Goal: Task Accomplishment & Management: Use online tool/utility

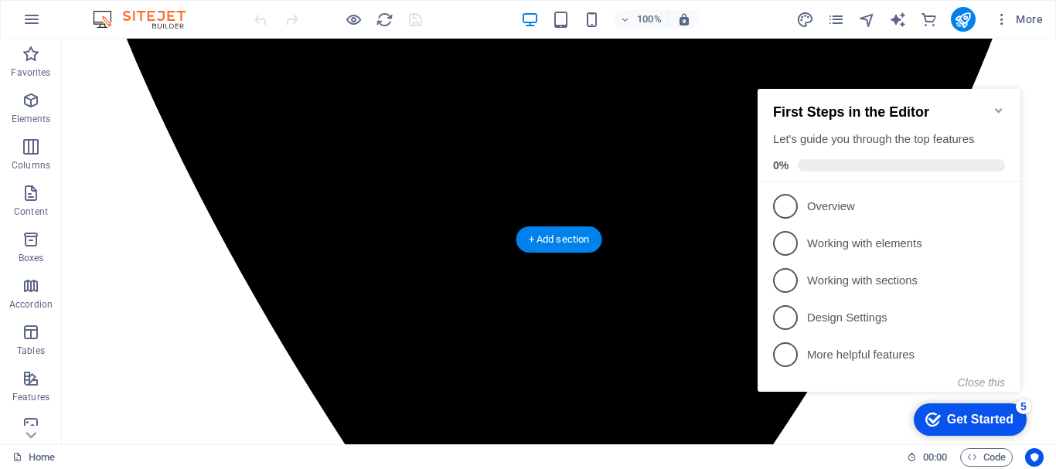
scroll to position [1107, 0]
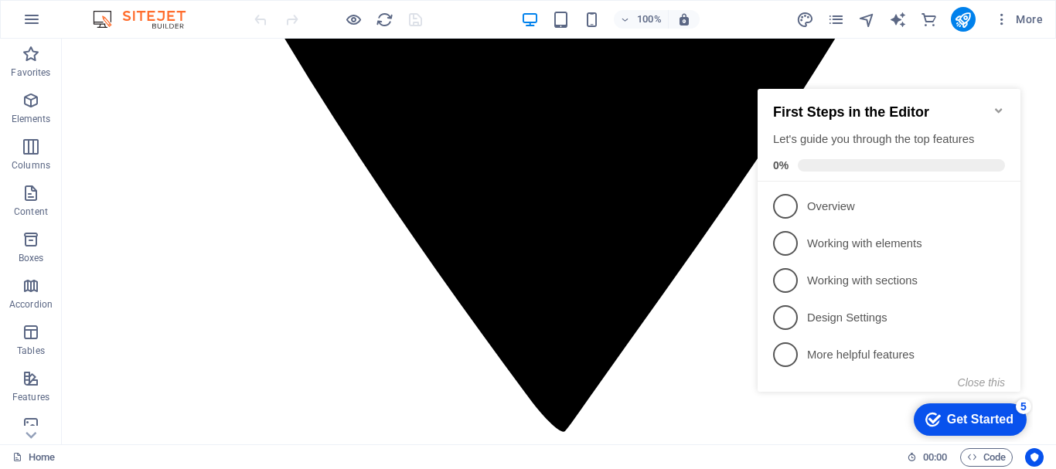
click at [999, 104] on icon "Minimize checklist" at bounding box center [998, 110] width 12 height 12
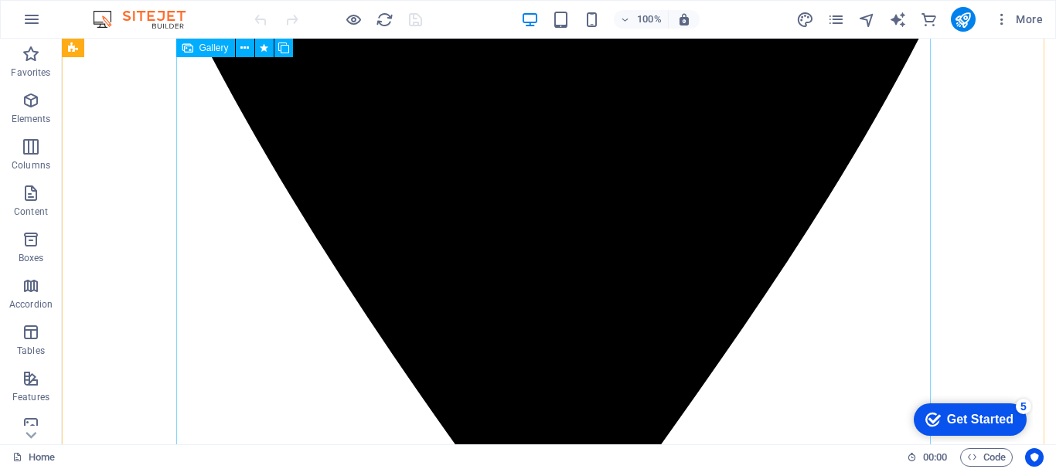
scroll to position [829, 0]
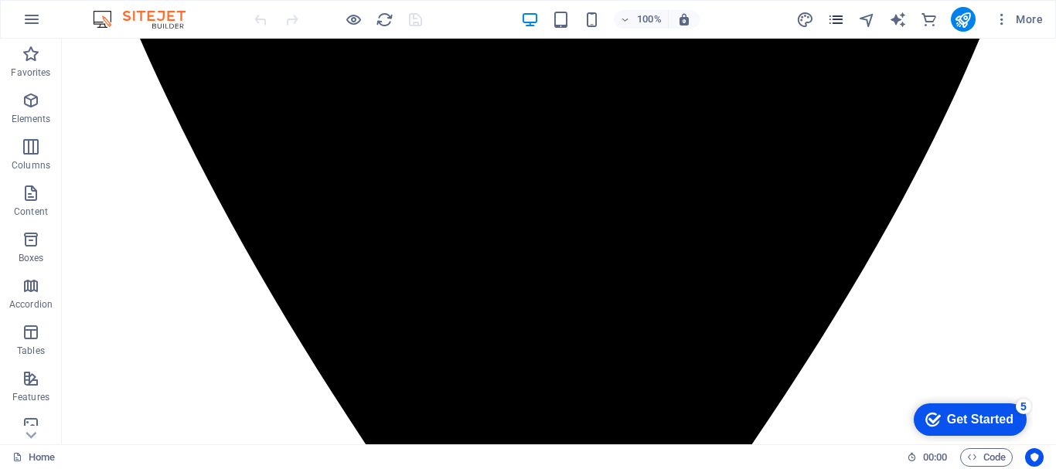
click at [835, 27] on div "More" at bounding box center [922, 19] width 253 height 25
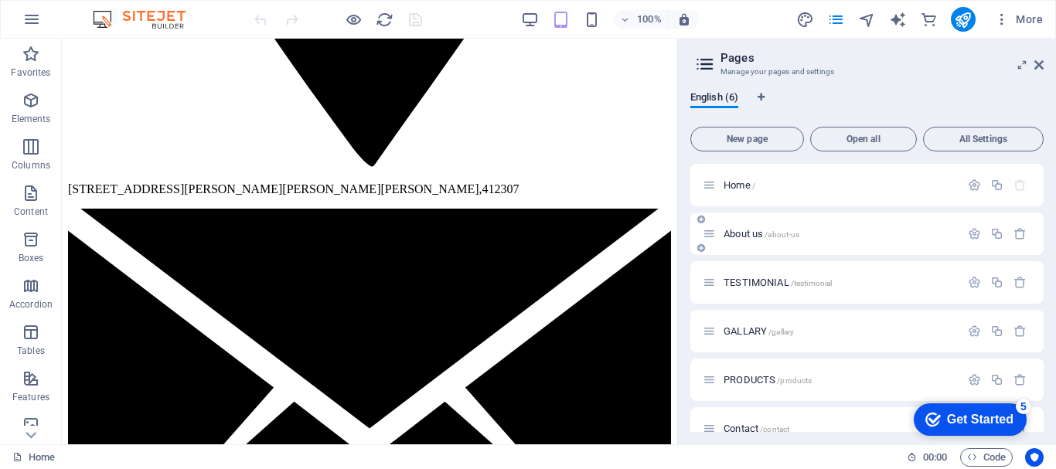
click at [734, 229] on span "About us /about-us" at bounding box center [761, 234] width 76 height 12
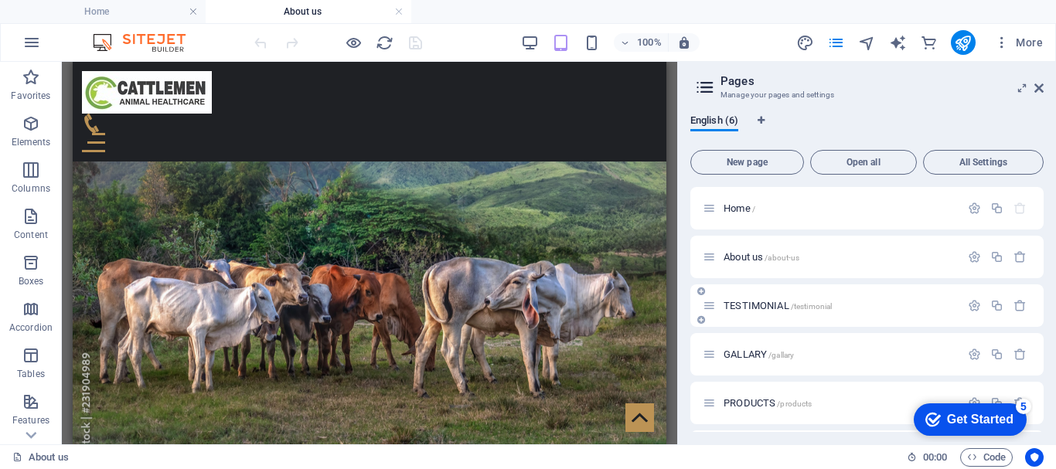
scroll to position [865, 0]
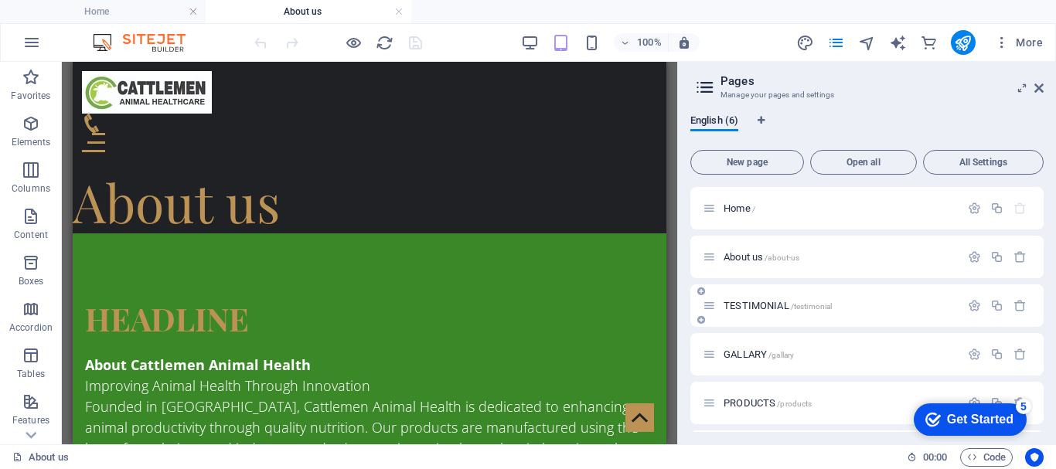
click at [736, 298] on div "TESTIMONIAL /testimonial" at bounding box center [830, 306] width 257 height 18
click at [747, 309] on span "TESTIMONIAL /testimonial" at bounding box center [777, 306] width 108 height 12
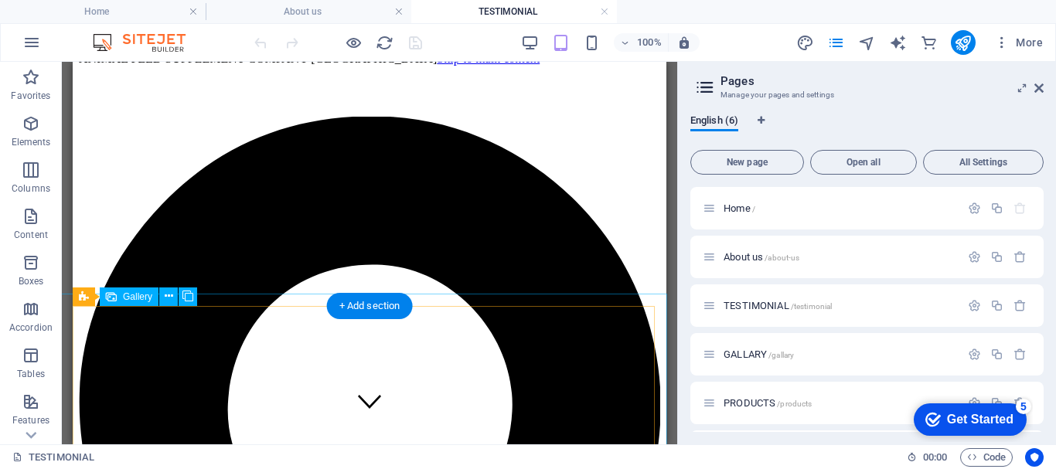
scroll to position [0, 0]
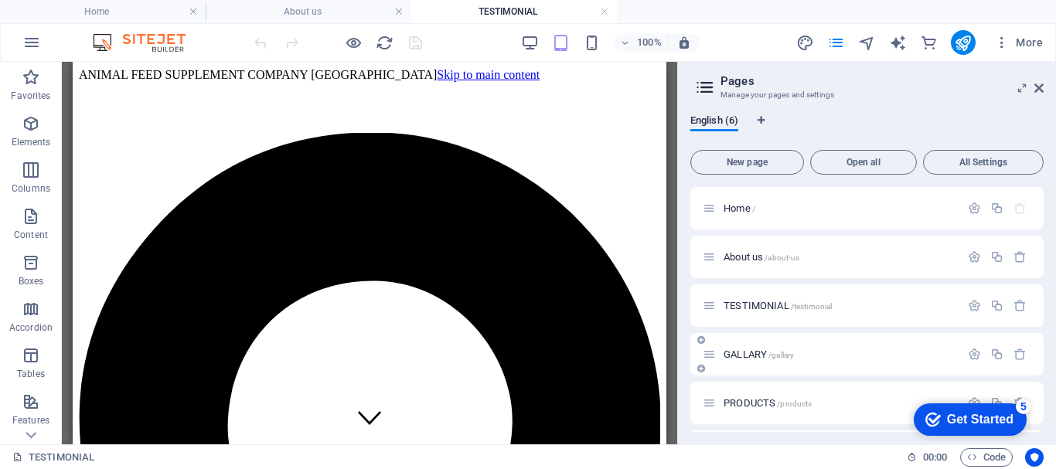
click at [751, 353] on span "GALLARY /gallary" at bounding box center [758, 355] width 70 height 12
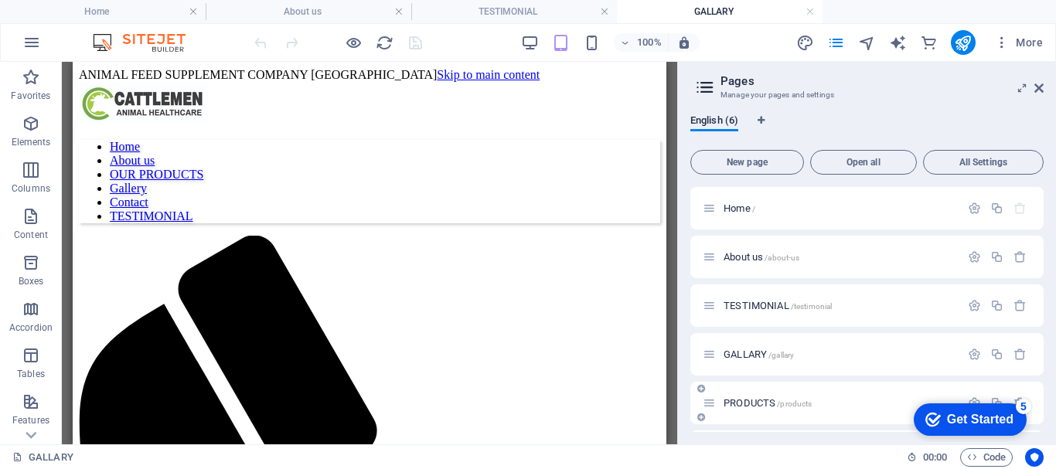
click at [740, 401] on div "PRODUCTS /products" at bounding box center [830, 403] width 257 height 18
click at [740, 402] on span "PRODUCTS /products" at bounding box center [767, 403] width 88 height 12
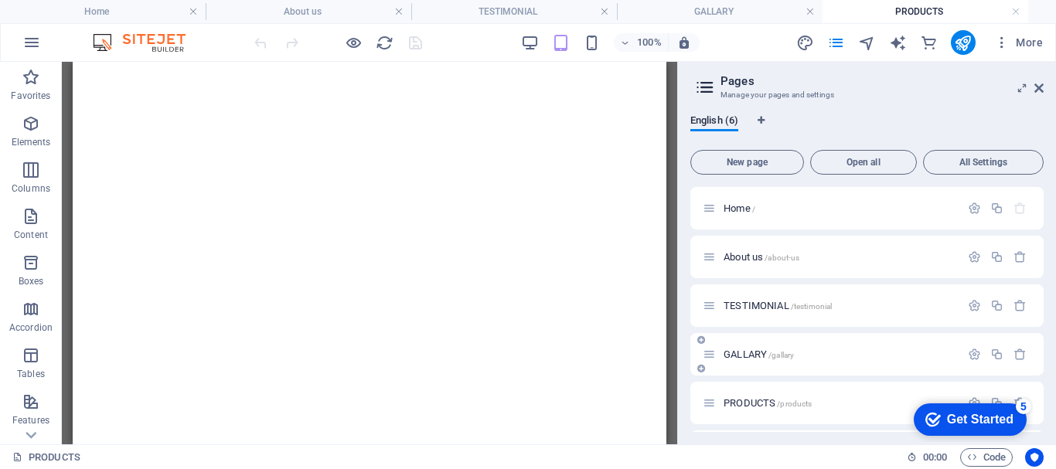
click at [756, 355] on span "GALLARY /gallary" at bounding box center [758, 355] width 70 height 12
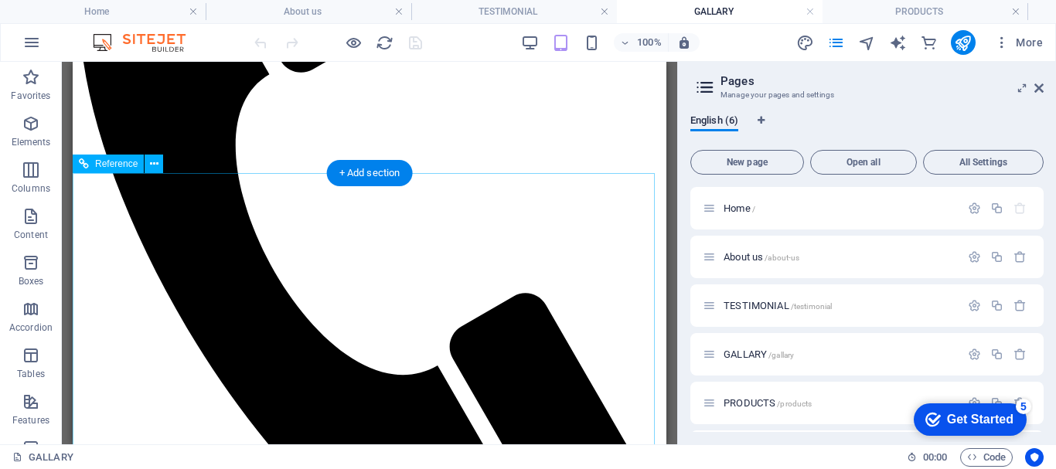
scroll to position [232, 0]
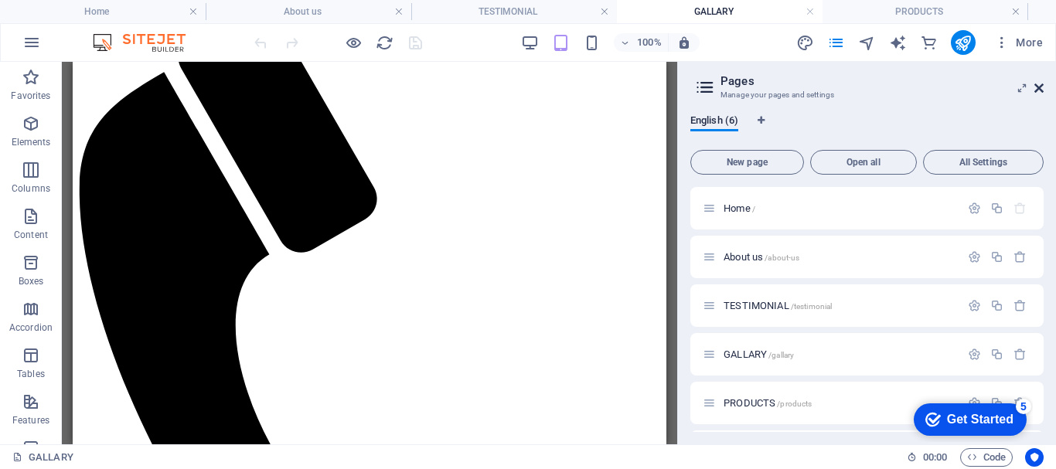
drag, startPoint x: 1042, startPoint y: 87, endPoint x: 221, endPoint y: 186, distance: 826.7
click at [1042, 87] on icon at bounding box center [1038, 88] width 9 height 12
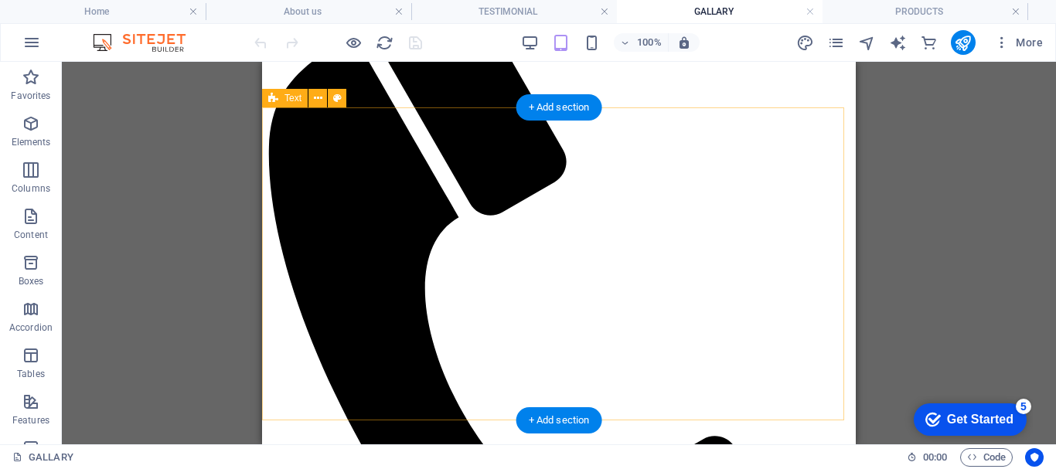
scroll to position [267, 0]
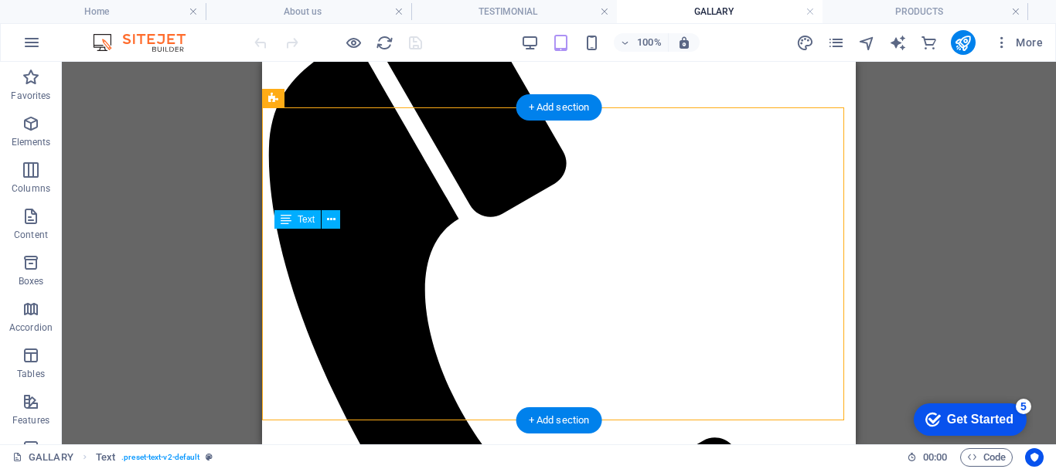
drag, startPoint x: 309, startPoint y: 240, endPoint x: 345, endPoint y: 256, distance: 39.1
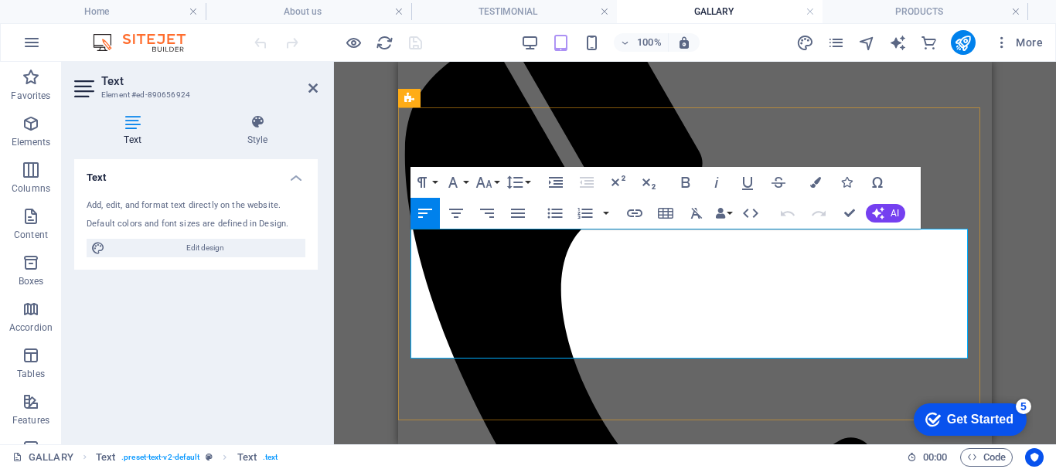
drag, startPoint x: 449, startPoint y: 242, endPoint x: 634, endPoint y: 351, distance: 214.4
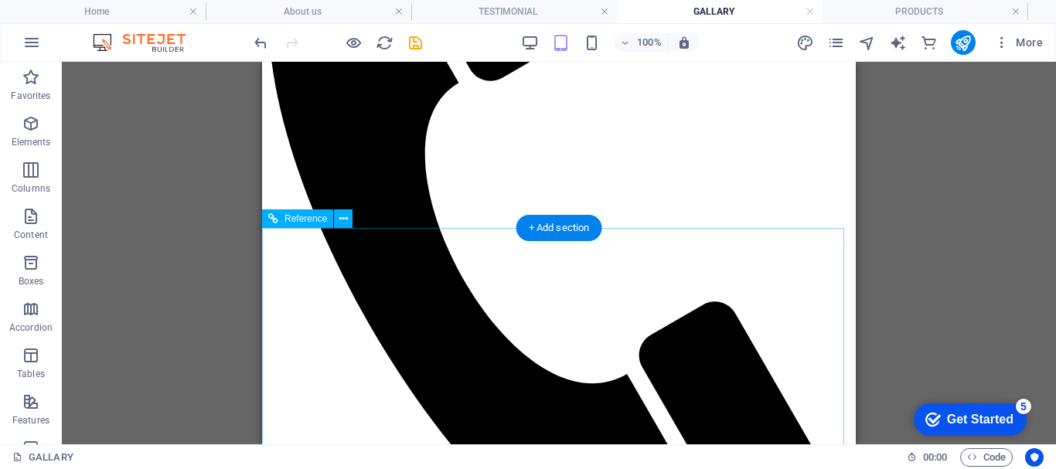
scroll to position [481, 0]
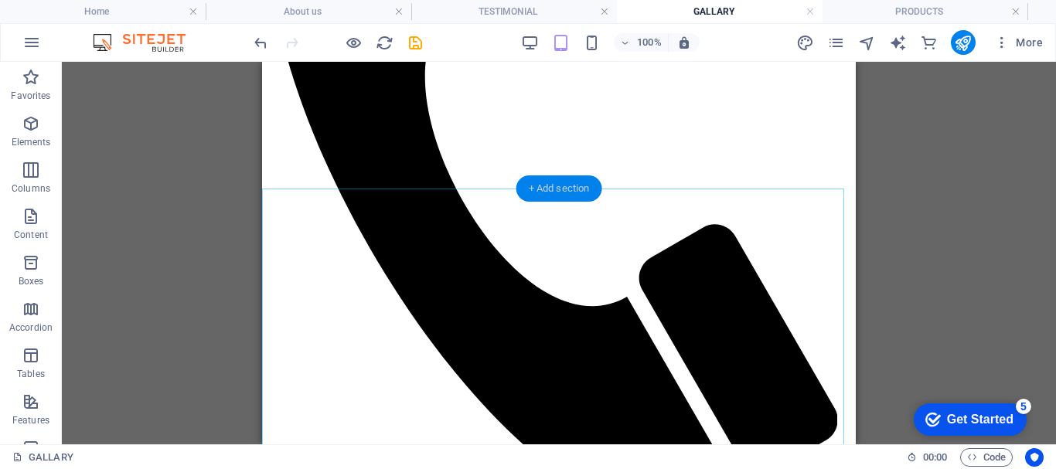
drag, startPoint x: 558, startPoint y: 191, endPoint x: 163, endPoint y: 128, distance: 399.9
click at [558, 191] on div "+ Add section" at bounding box center [559, 188] width 86 height 26
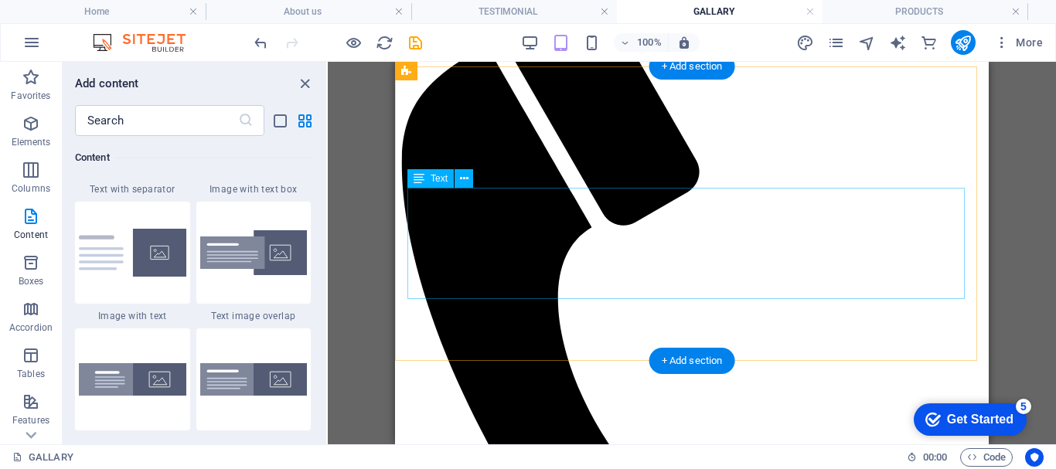
scroll to position [232, 0]
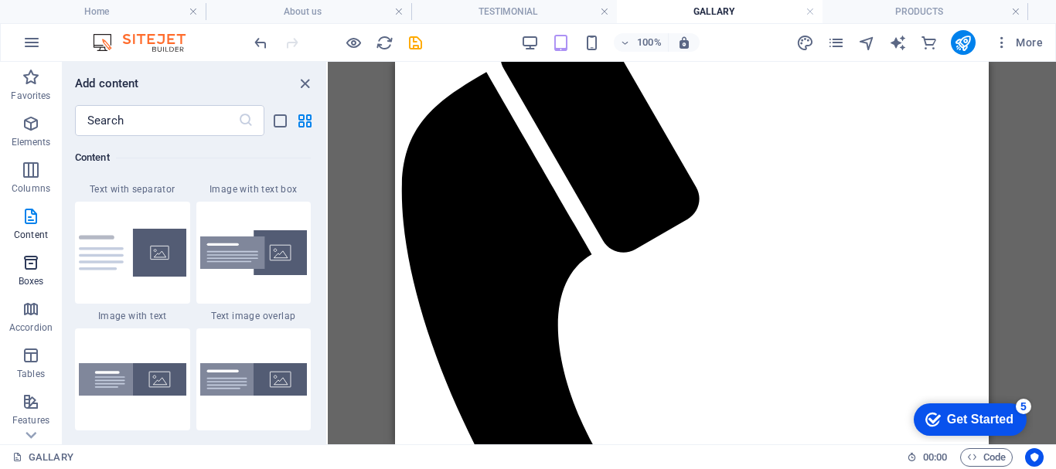
click at [33, 278] on p "Boxes" at bounding box center [32, 281] width 26 height 12
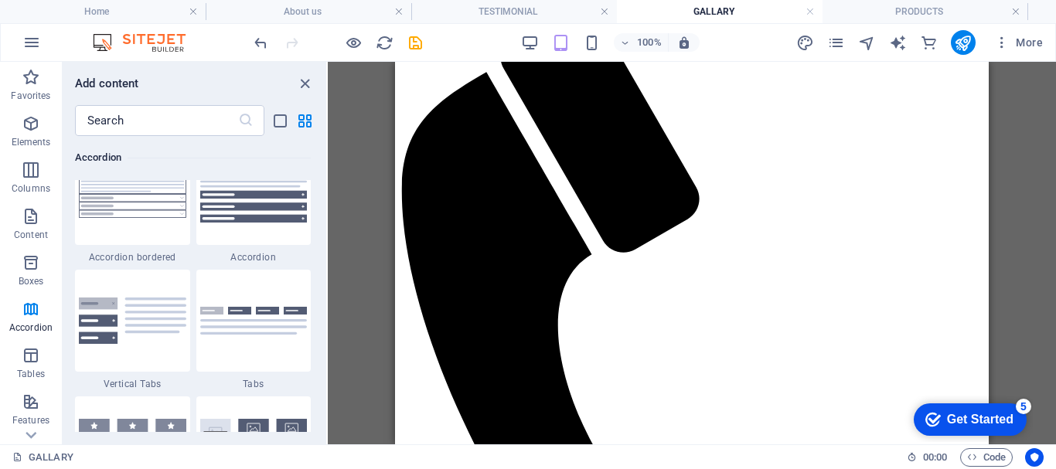
scroll to position [4804, 0]
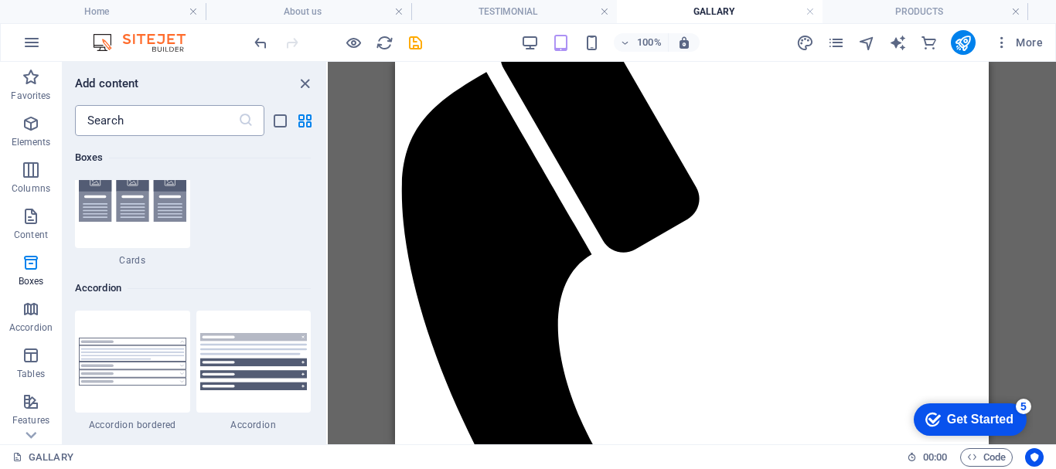
click at [190, 120] on input "text" at bounding box center [156, 120] width 163 height 31
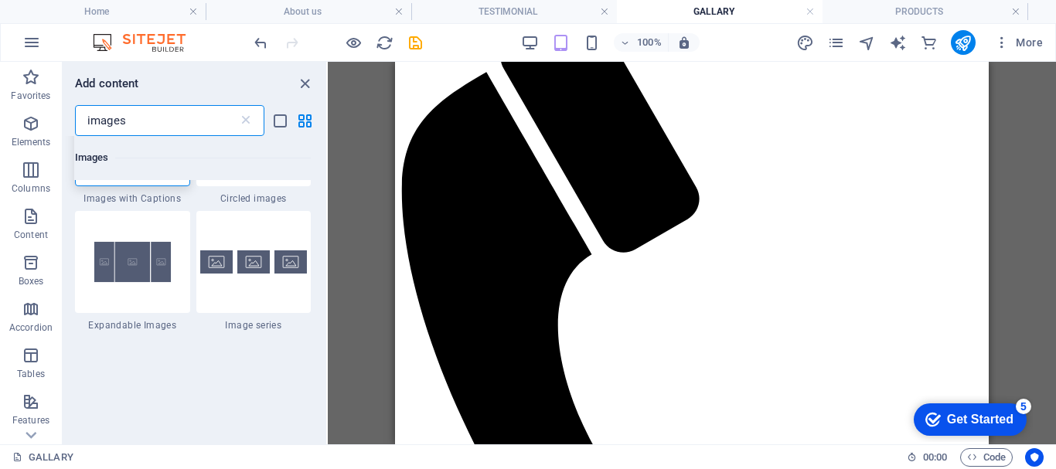
scroll to position [0, 0]
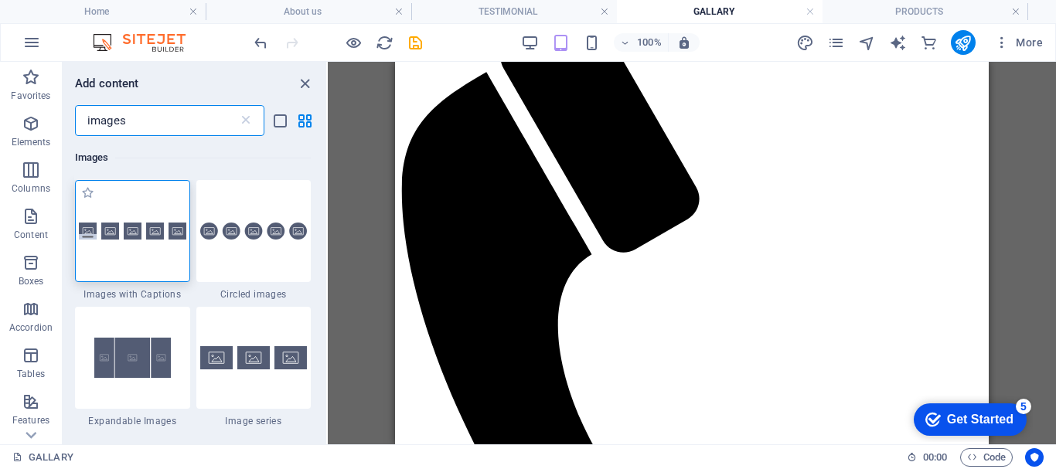
type input "images"
click at [141, 266] on div at bounding box center [132, 231] width 115 height 102
click at [144, 266] on div at bounding box center [132, 231] width 115 height 102
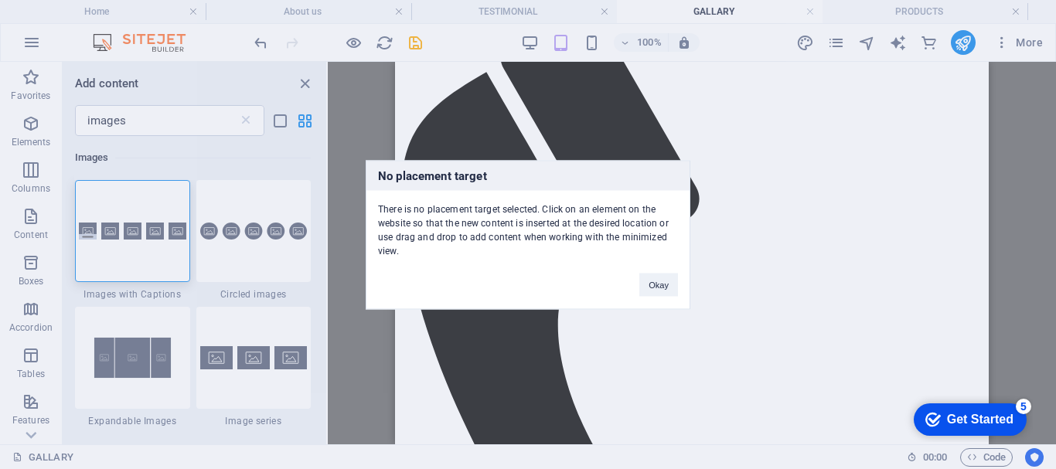
click at [537, 391] on div "No placement target There is no placement target selected. Click on an element …" at bounding box center [528, 234] width 1056 height 469
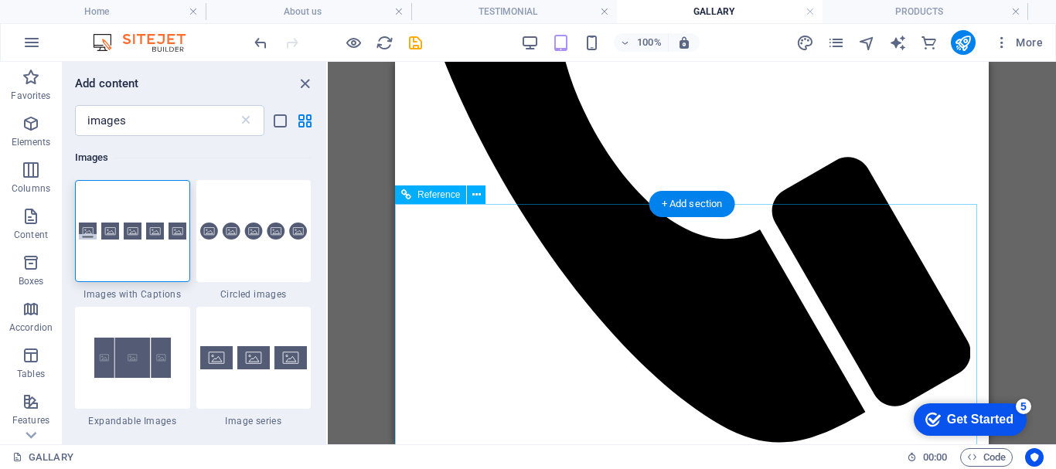
scroll to position [558, 0]
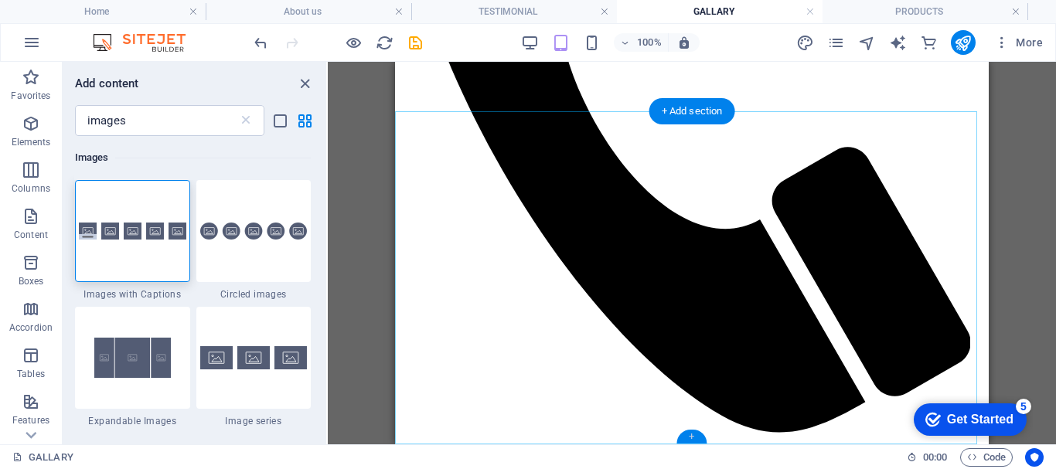
click at [692, 437] on div "+" at bounding box center [691, 437] width 30 height 14
click at [692, 433] on div "+" at bounding box center [691, 437] width 30 height 14
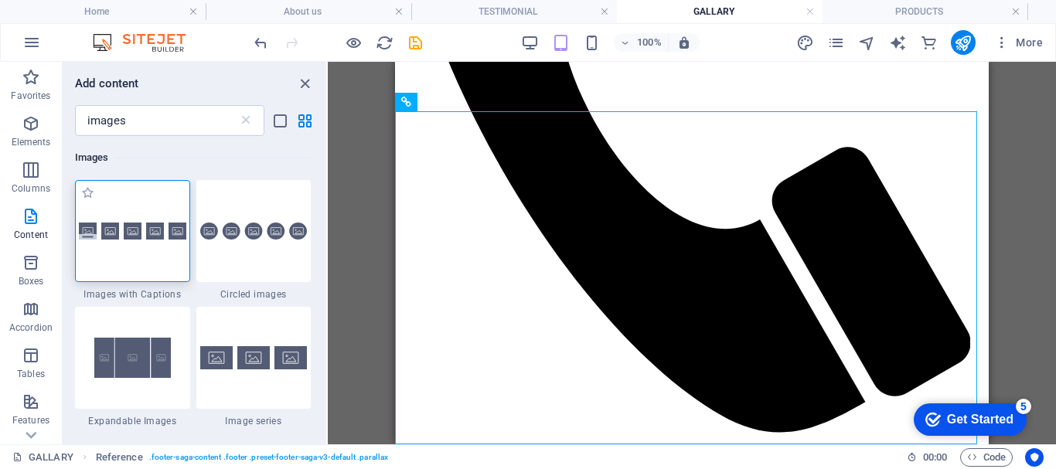
click at [148, 255] on div at bounding box center [132, 231] width 115 height 102
click at [328, 255] on div "H2 Text Text Reference Reference Spacer Placeholder Container" at bounding box center [692, 253] width 728 height 383
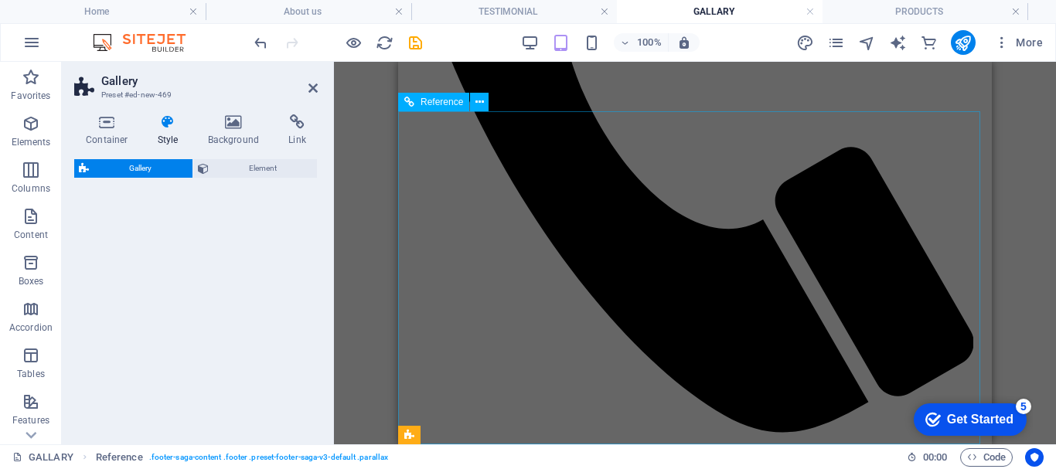
select select "rem"
select select "preset-gallery-v3-captions"
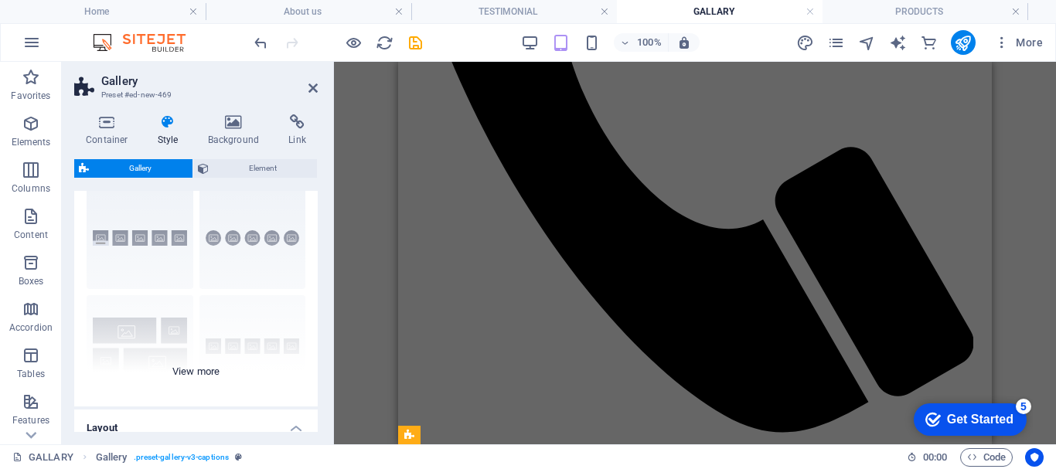
scroll to position [0, 0]
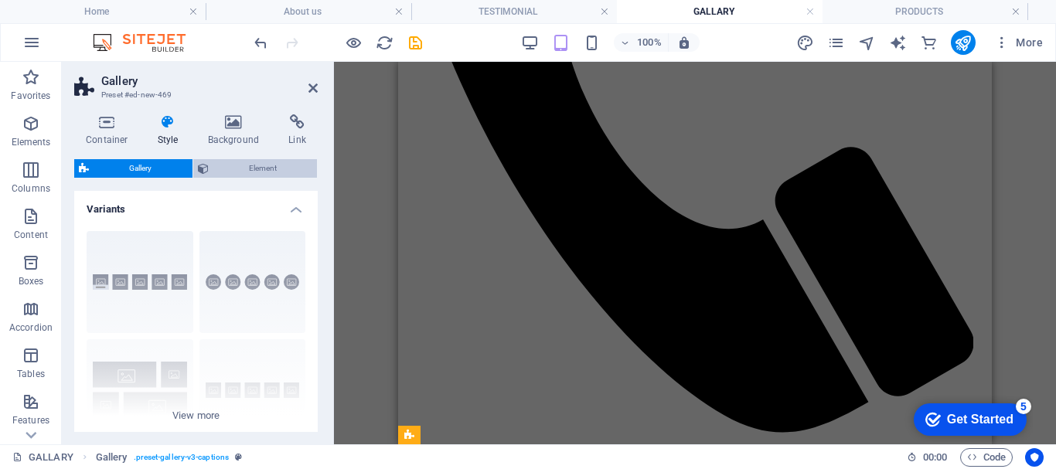
click at [266, 168] on span "Element" at bounding box center [263, 168] width 100 height 19
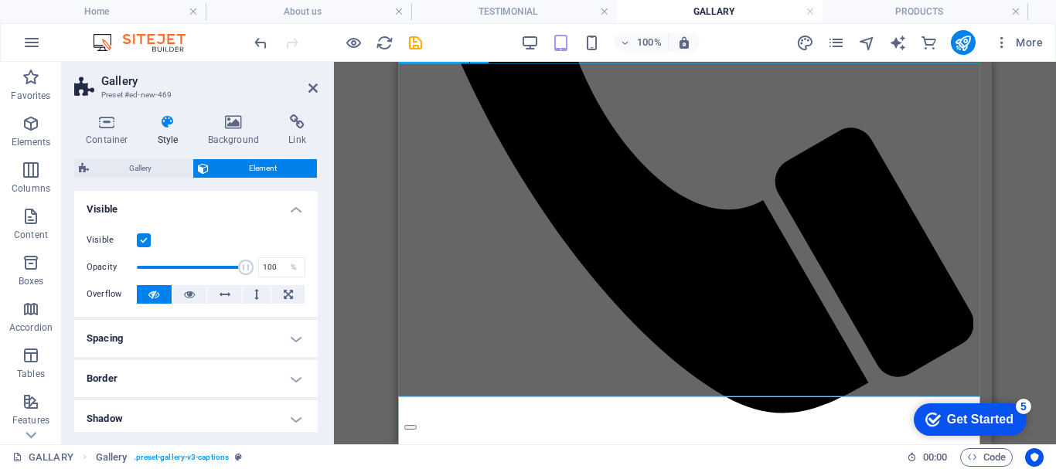
scroll to position [655, 0]
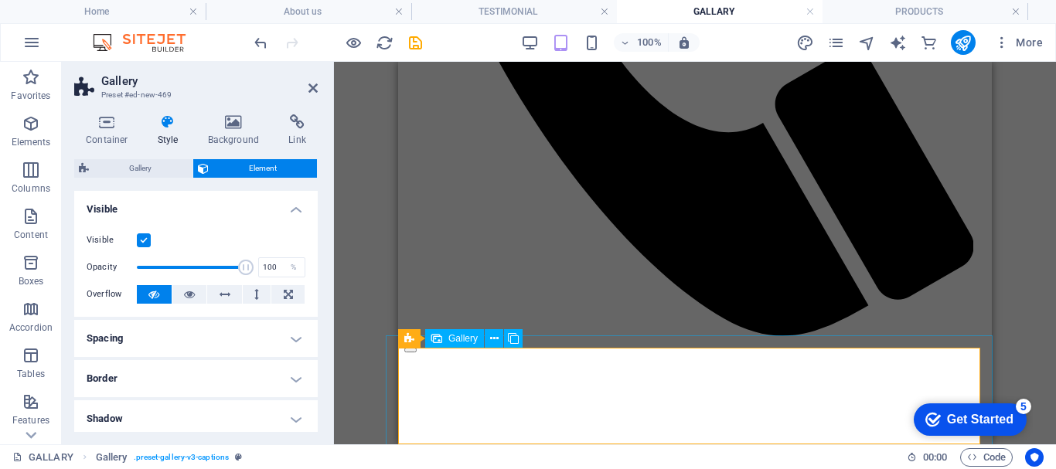
drag, startPoint x: 488, startPoint y: 394, endPoint x: 626, endPoint y: 394, distance: 137.6
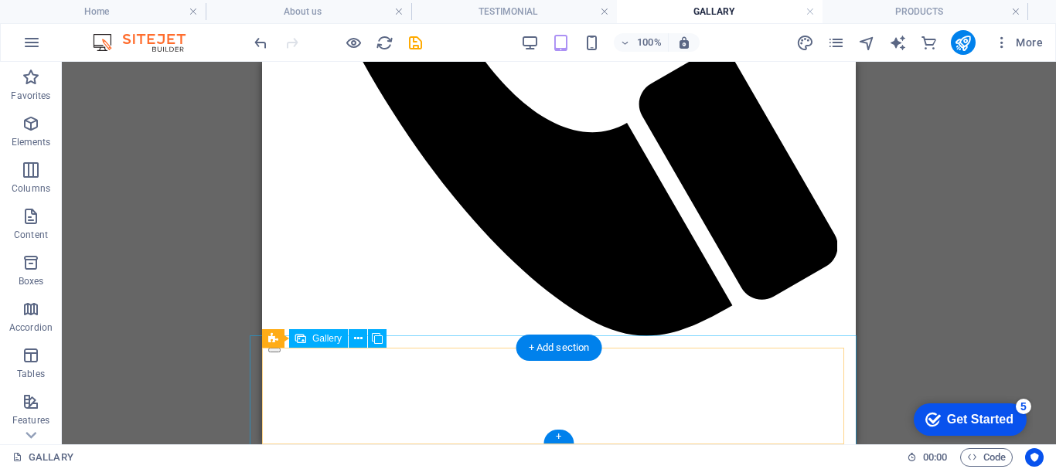
select select "4"
select select "px"
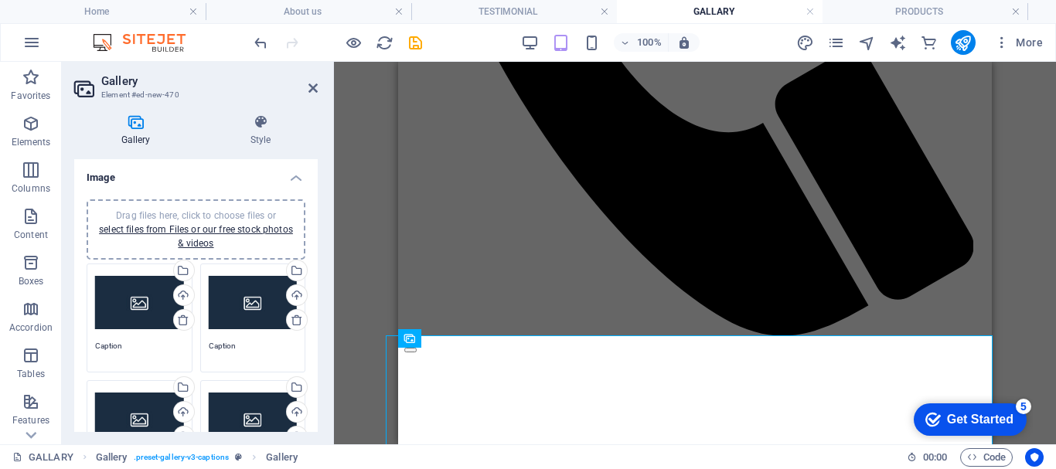
click at [128, 312] on div "Drag files here, click to choose files or select files from Files or our free s…" at bounding box center [139, 303] width 89 height 62
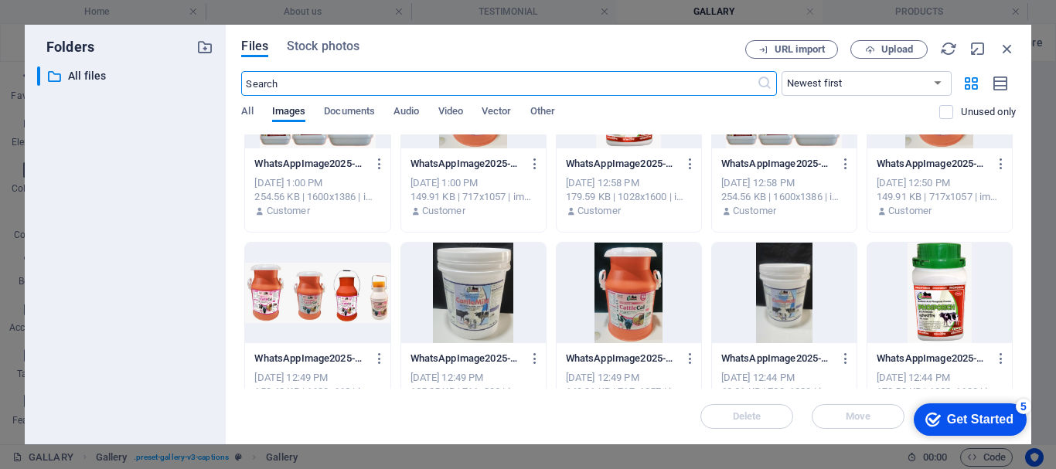
scroll to position [1468, 0]
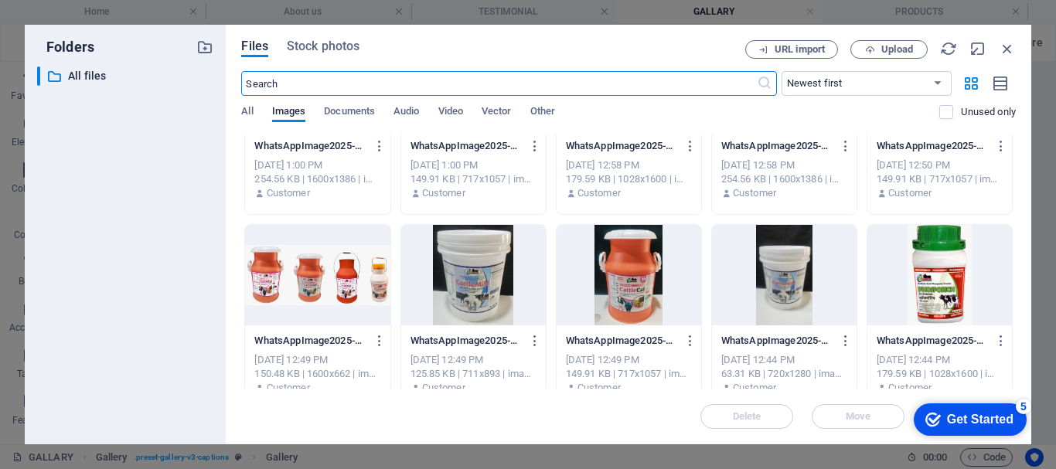
click at [777, 308] on div at bounding box center [784, 275] width 145 height 100
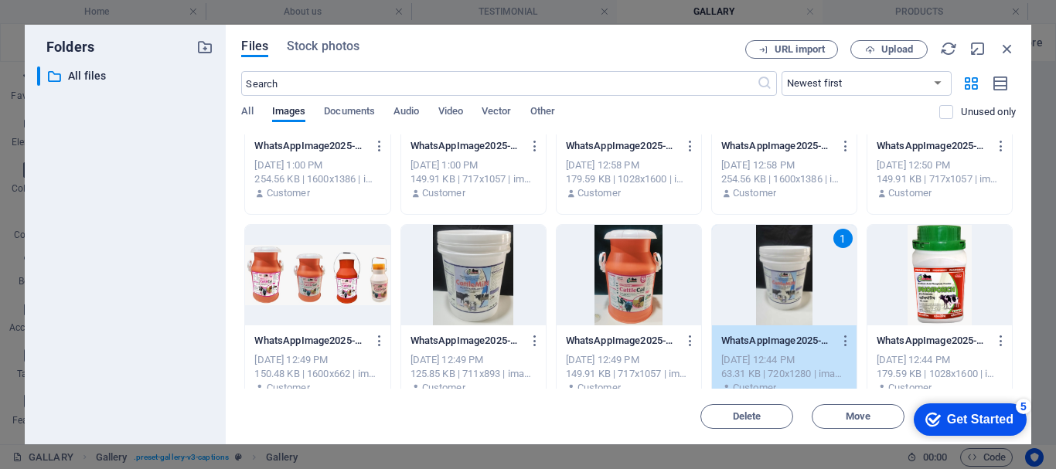
click at [776, 310] on div "1" at bounding box center [784, 275] width 145 height 100
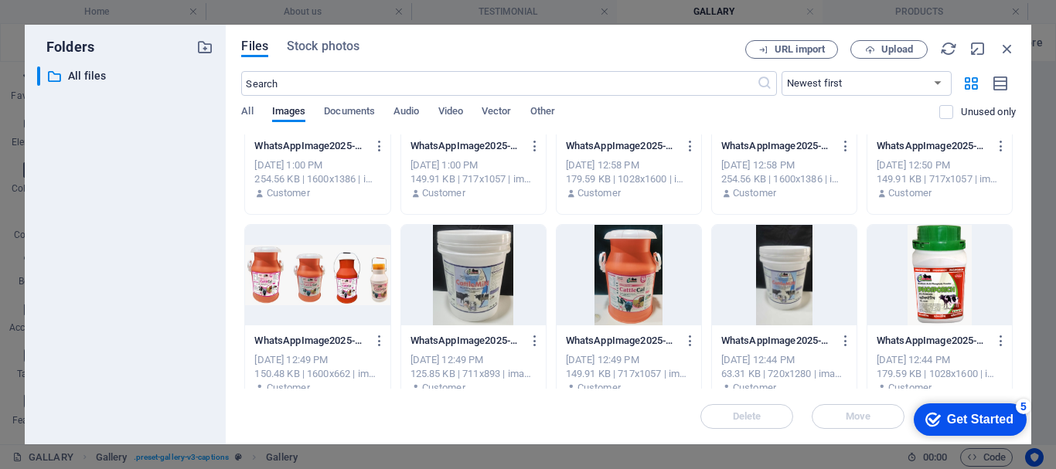
drag, startPoint x: 776, startPoint y: 310, endPoint x: 378, endPoint y: 247, distance: 402.9
click at [776, 310] on div at bounding box center [784, 275] width 145 height 100
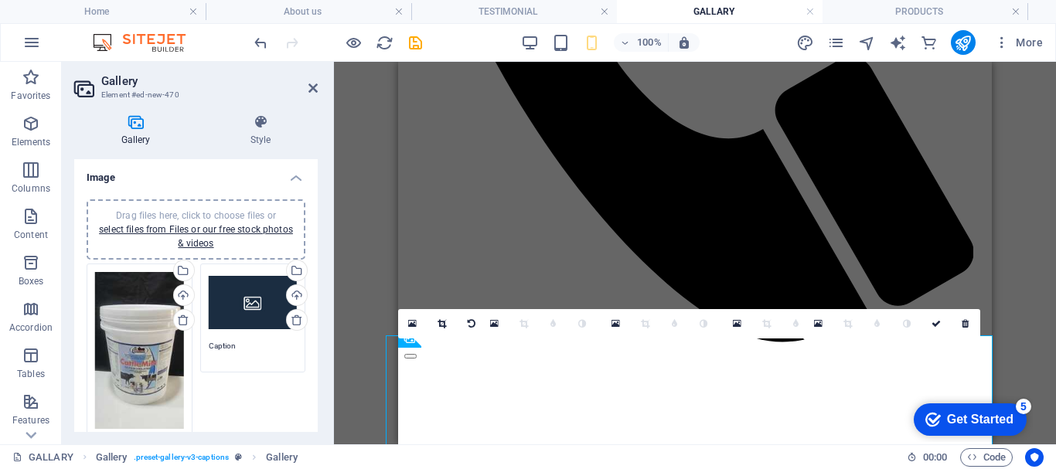
scroll to position [655, 0]
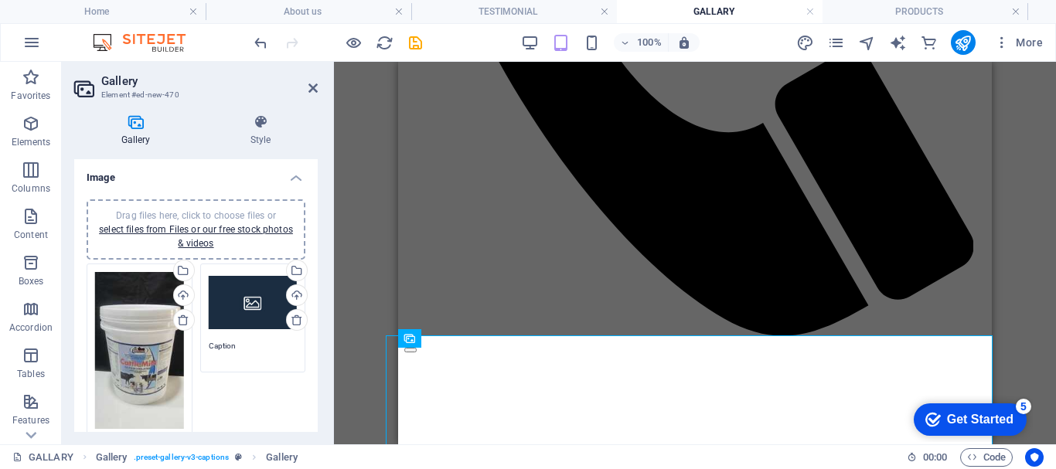
click at [241, 310] on div "Drag files here, click to choose files or select files from Files or our free s…" at bounding box center [253, 303] width 89 height 62
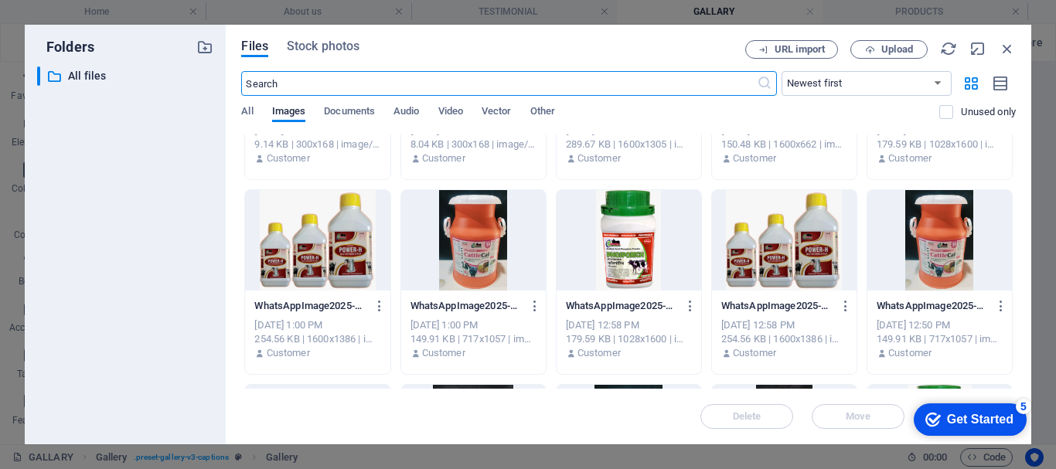
scroll to position [1314, 0]
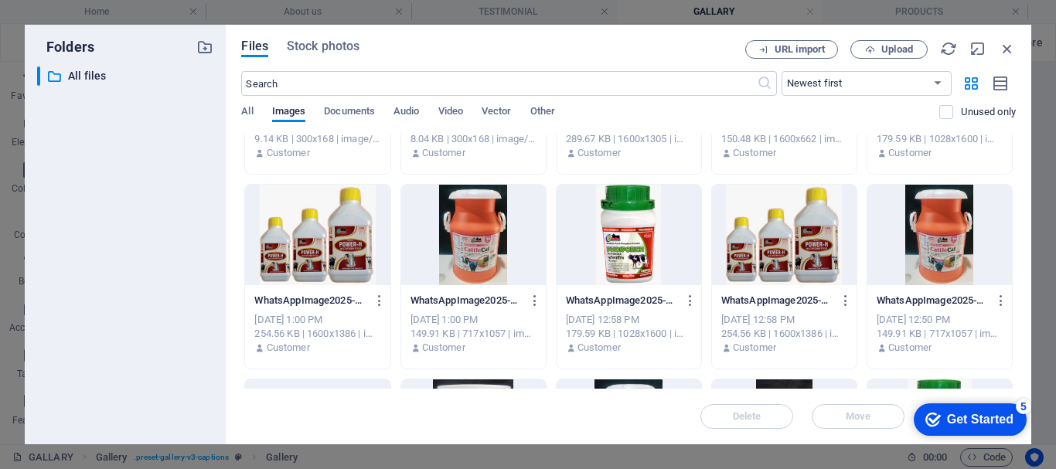
click at [489, 226] on div at bounding box center [473, 235] width 145 height 100
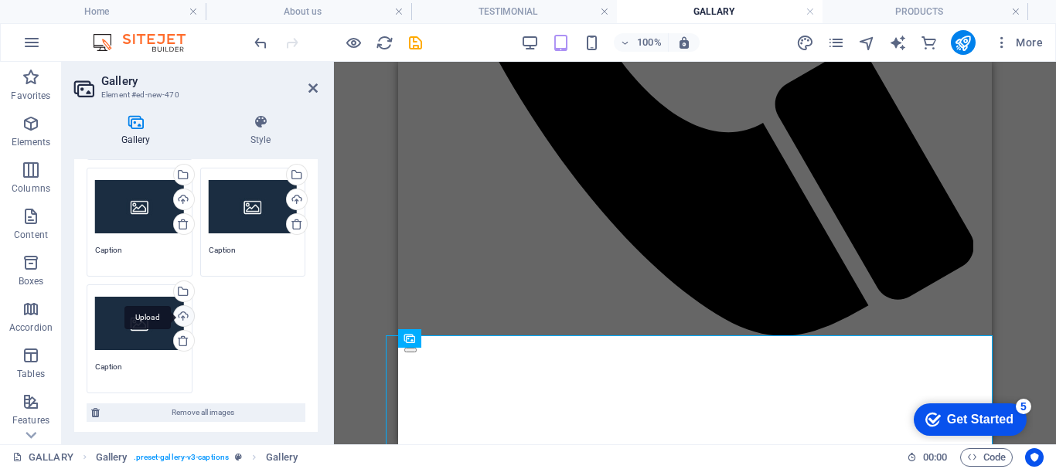
scroll to position [309, 0]
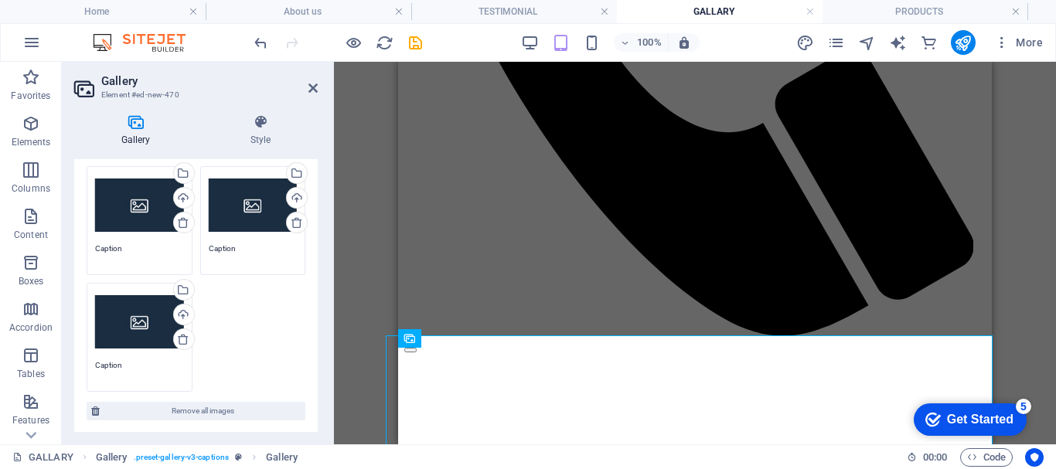
click at [145, 207] on div "Drag files here, click to choose files or select files from Files or our free s…" at bounding box center [139, 206] width 89 height 62
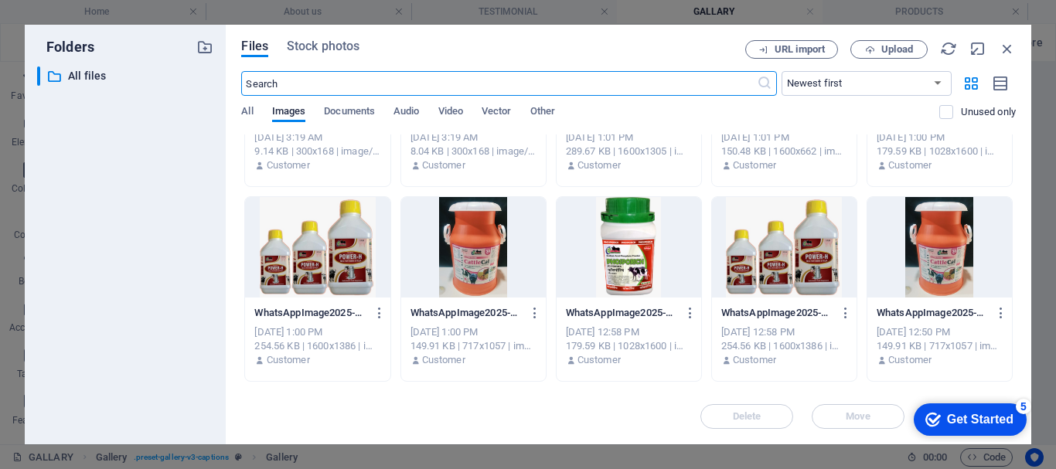
scroll to position [1314, 0]
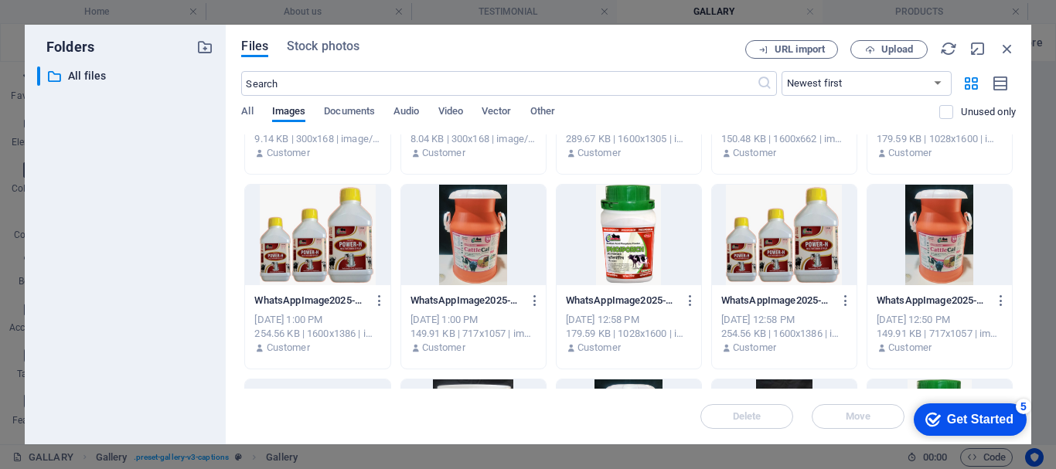
click at [618, 257] on div at bounding box center [628, 235] width 145 height 100
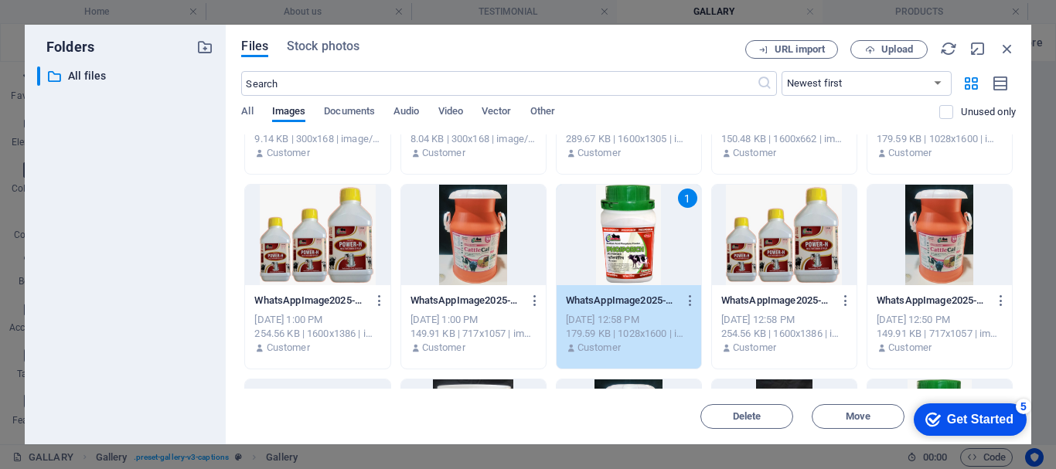
drag, startPoint x: 618, startPoint y: 257, endPoint x: 277, endPoint y: 235, distance: 341.5
click at [618, 257] on div "1" at bounding box center [628, 235] width 145 height 100
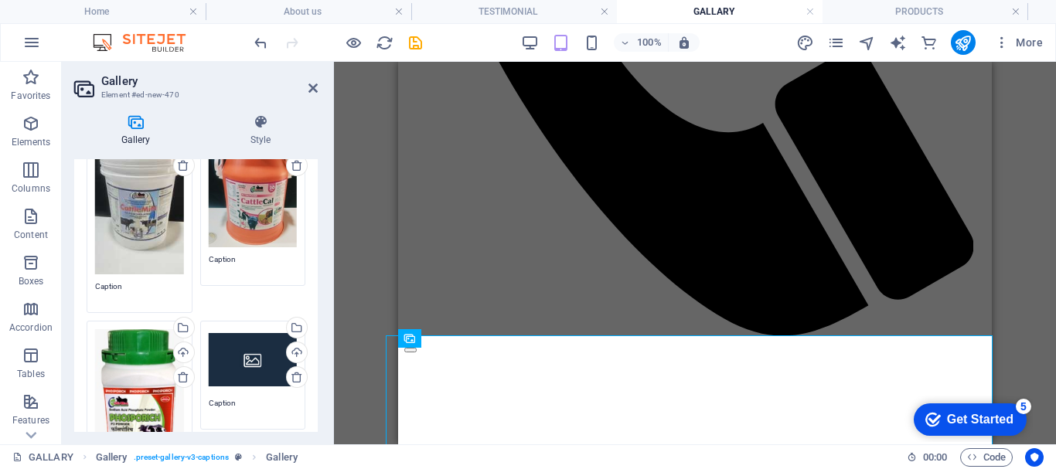
scroll to position [309, 0]
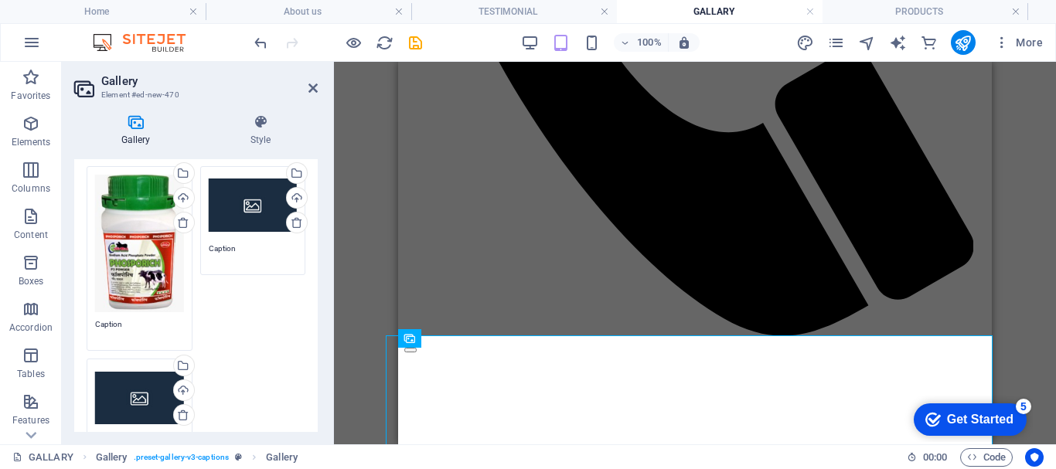
click at [238, 201] on div "Drag files here, click to choose files or select files from Files or our free s…" at bounding box center [253, 206] width 89 height 62
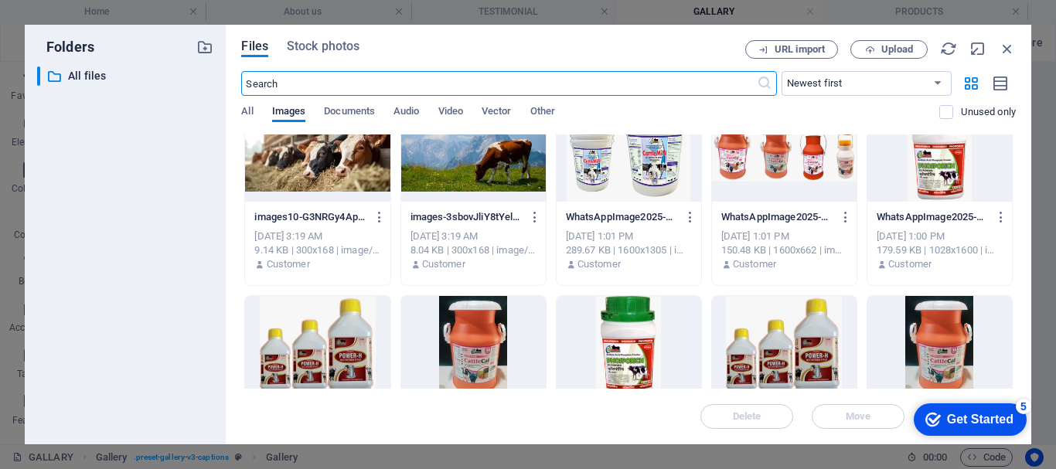
scroll to position [1236, 0]
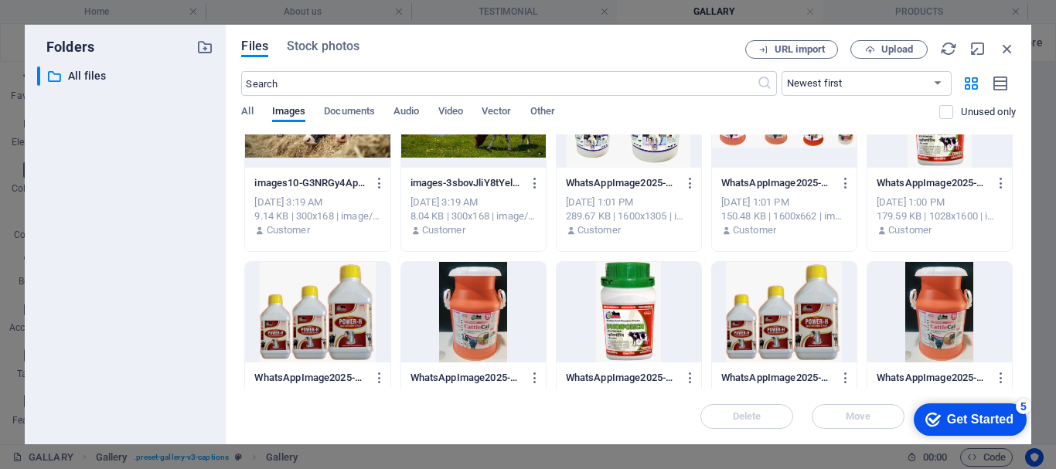
click at [807, 317] on div at bounding box center [784, 312] width 145 height 100
drag, startPoint x: 807, startPoint y: 317, endPoint x: 491, endPoint y: 250, distance: 322.2
click at [807, 317] on div "1" at bounding box center [784, 312] width 145 height 100
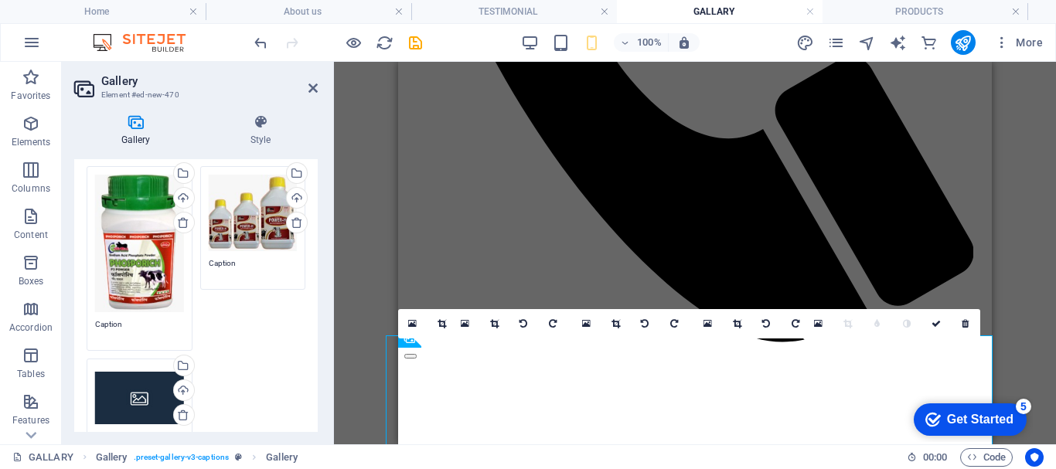
scroll to position [655, 0]
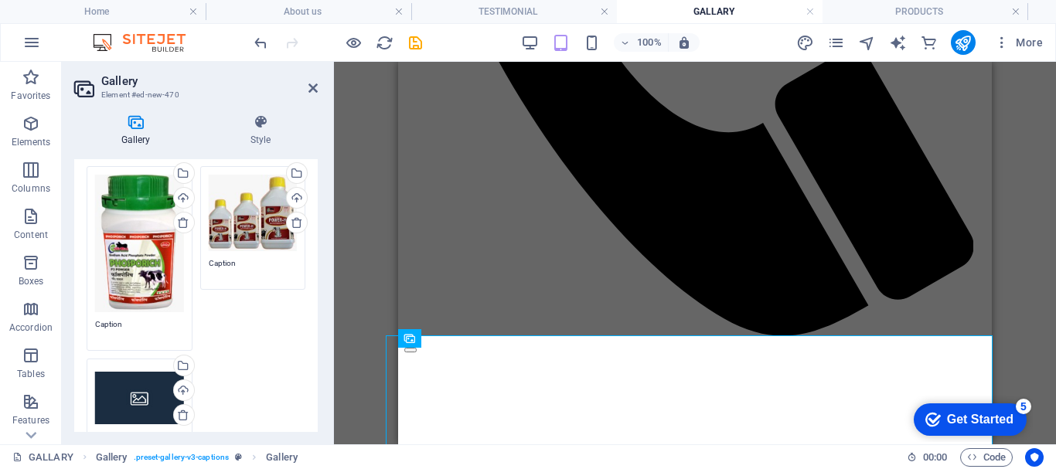
click at [153, 386] on div "Drag files here, click to choose files or select files from Files or our free s…" at bounding box center [139, 398] width 89 height 62
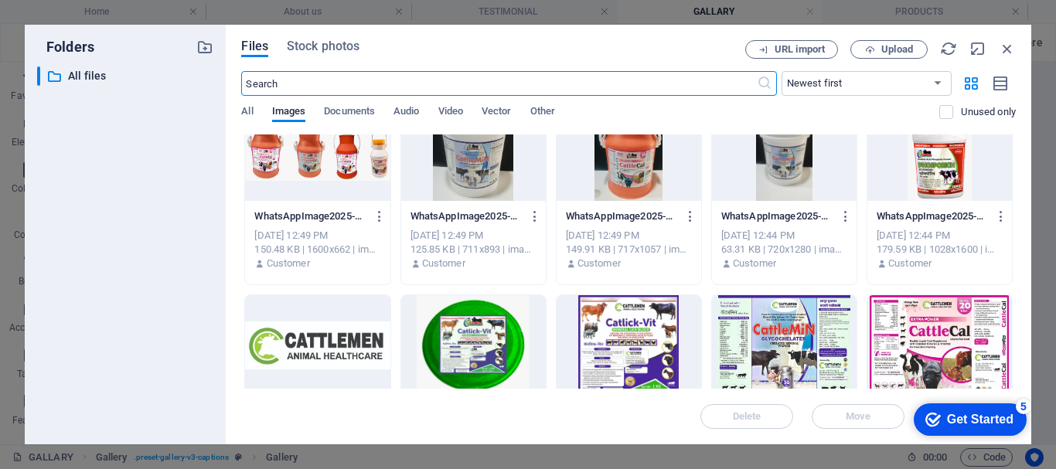
scroll to position [1623, 0]
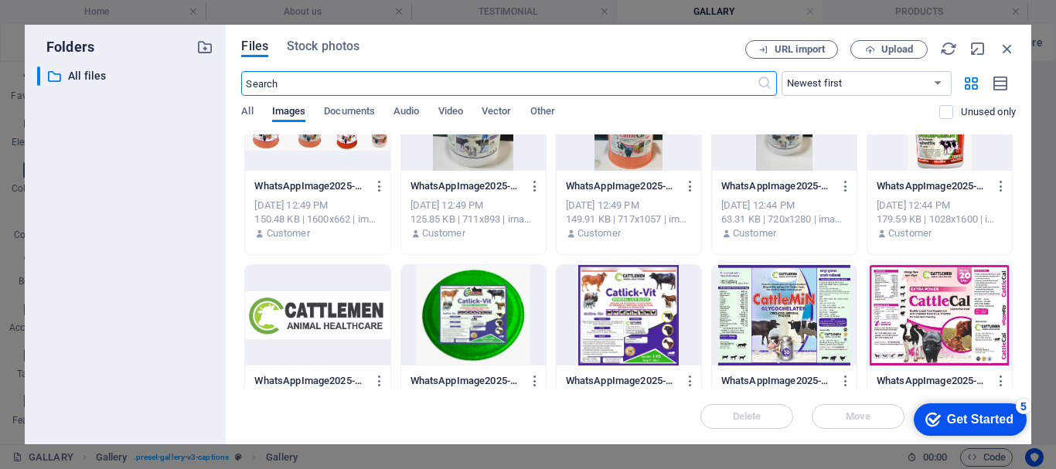
click at [481, 296] on div at bounding box center [473, 315] width 145 height 100
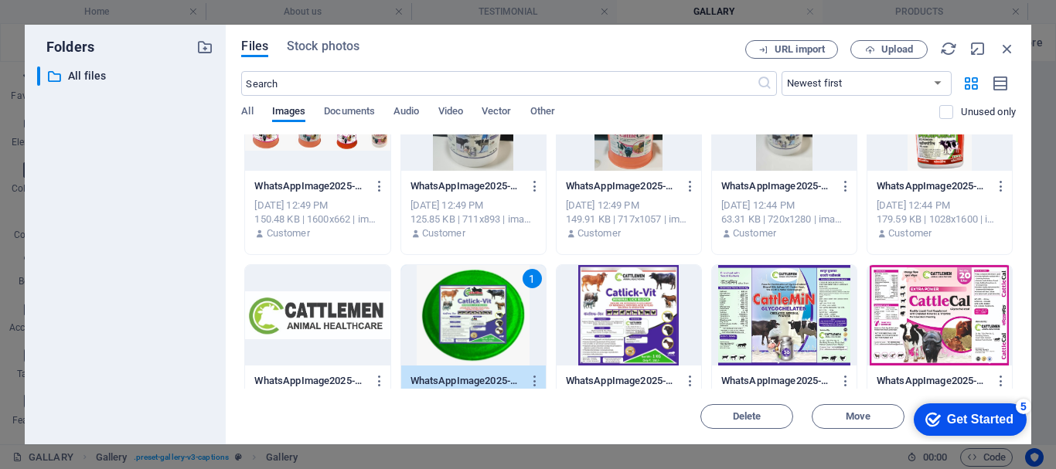
drag, startPoint x: 84, startPoint y: 234, endPoint x: 482, endPoint y: 296, distance: 402.8
click at [482, 296] on div "1" at bounding box center [473, 315] width 145 height 100
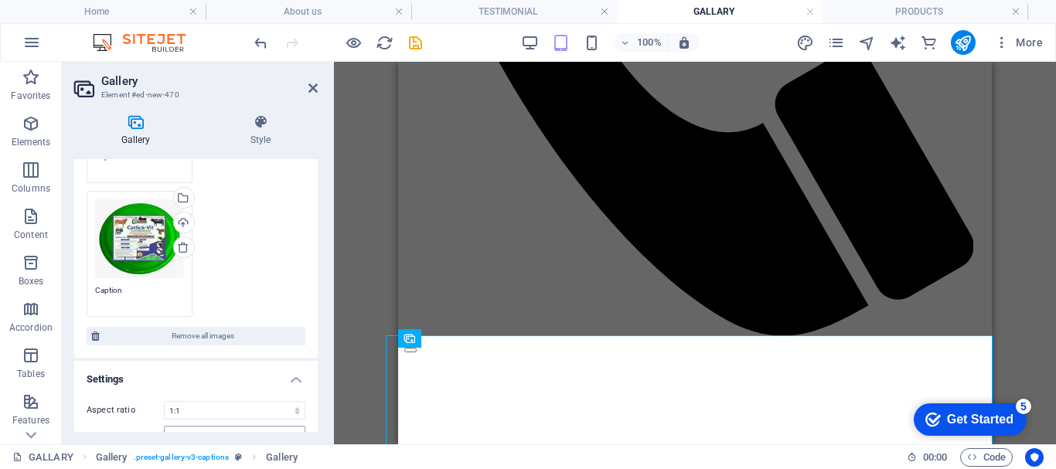
scroll to position [618, 0]
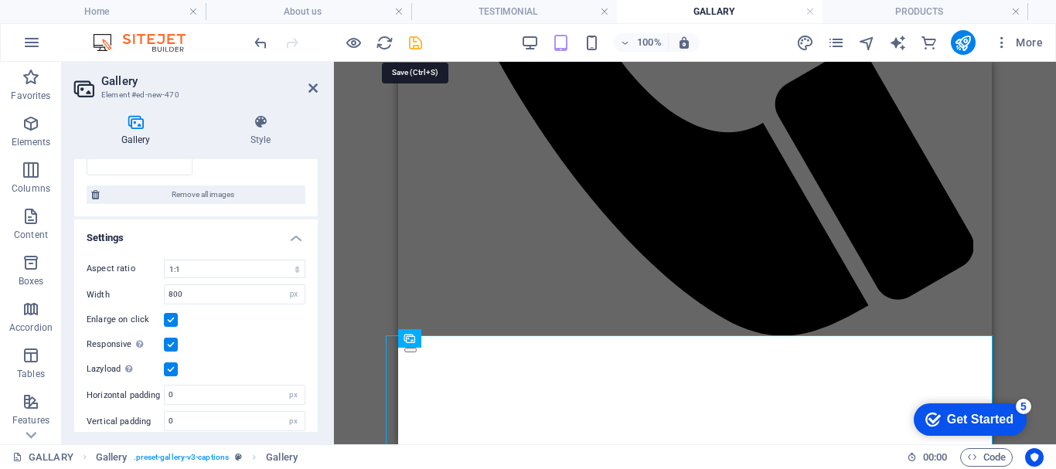
click at [411, 46] on icon "save" at bounding box center [415, 43] width 18 height 18
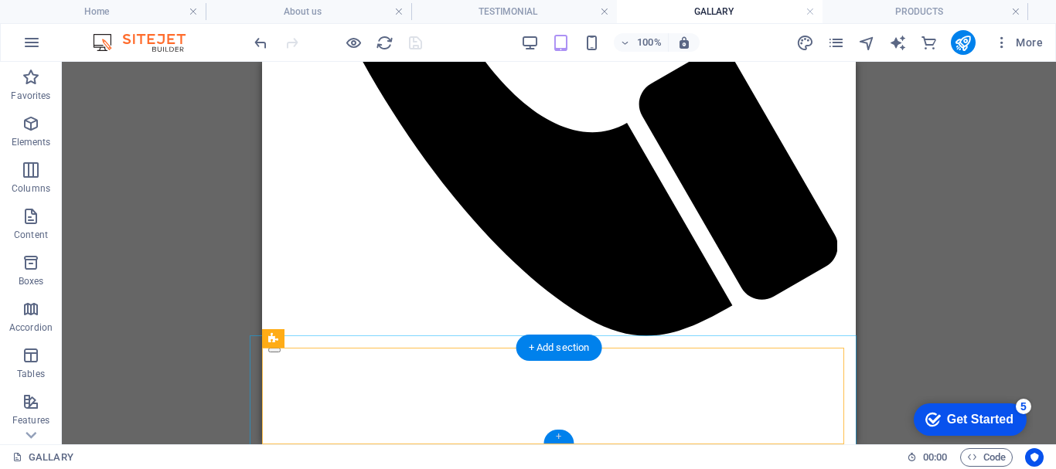
click at [559, 439] on div "+" at bounding box center [558, 437] width 30 height 14
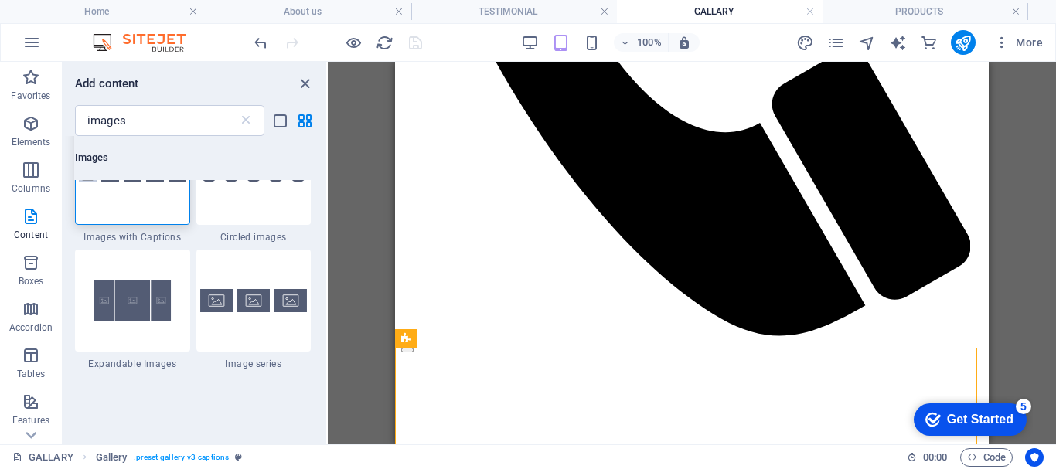
scroll to position [0, 0]
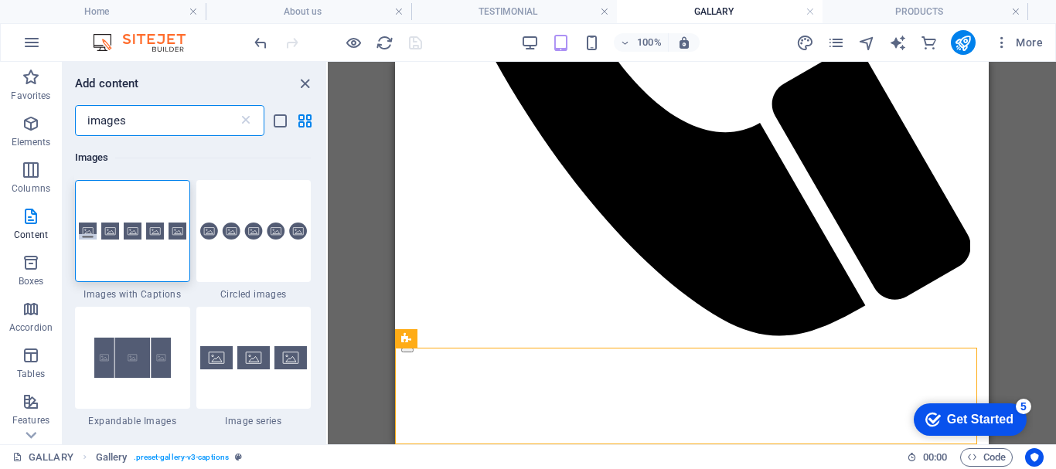
click at [145, 128] on input "images" at bounding box center [156, 120] width 163 height 31
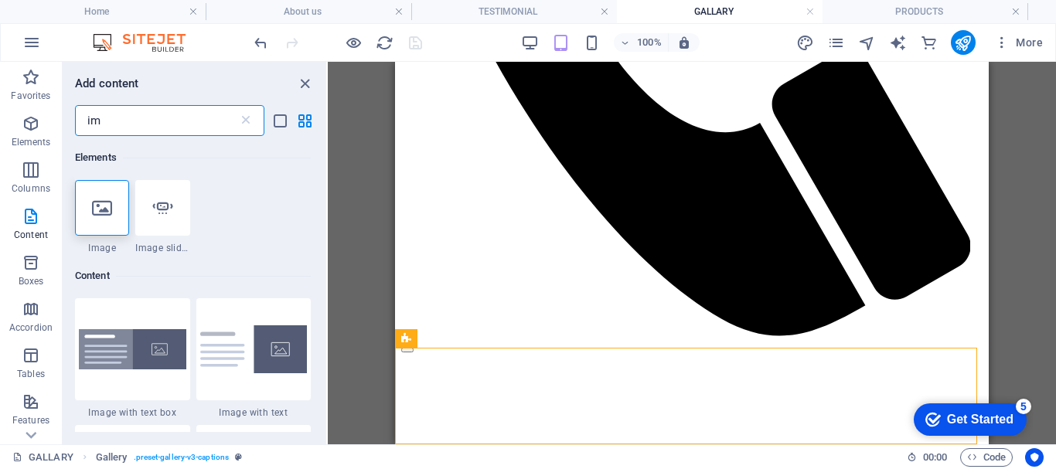
type input "i"
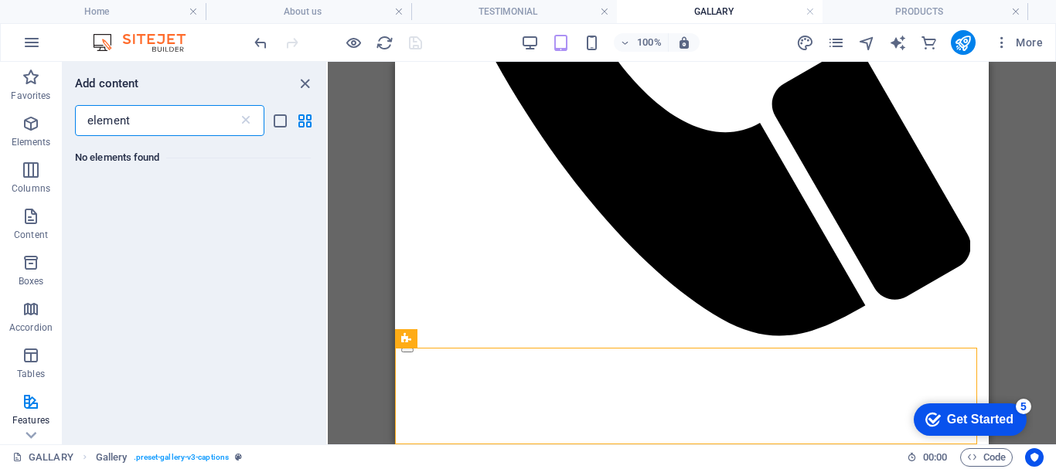
type input "element"
click at [39, 121] on icon "button" at bounding box center [31, 123] width 19 height 19
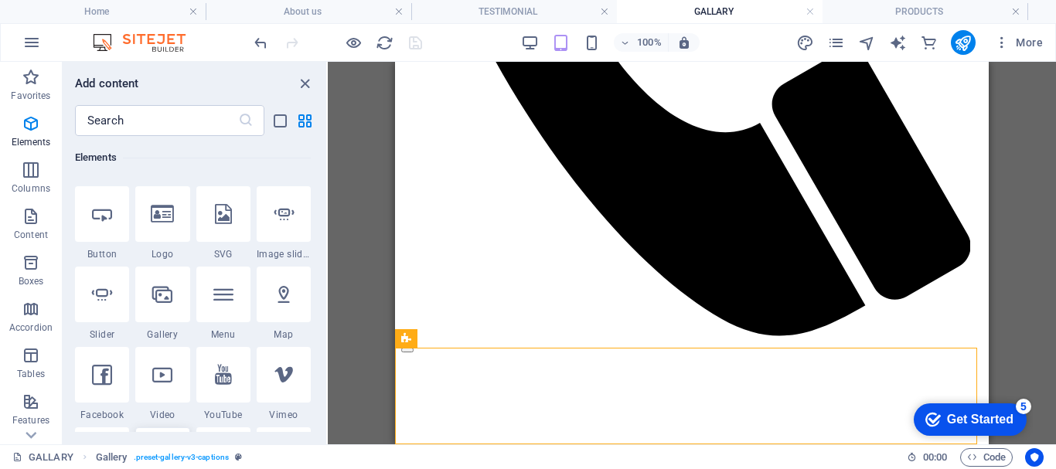
scroll to position [396, 0]
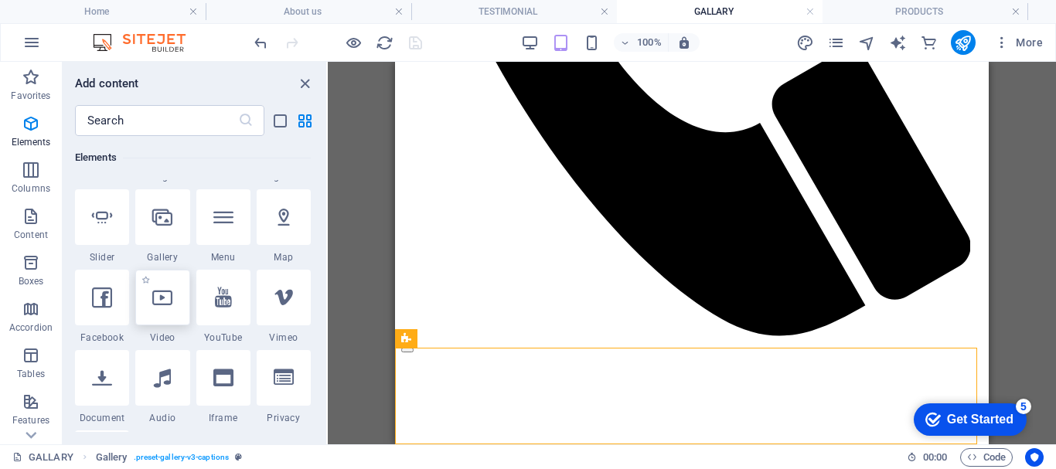
click at [171, 315] on div at bounding box center [162, 298] width 54 height 56
select select "%"
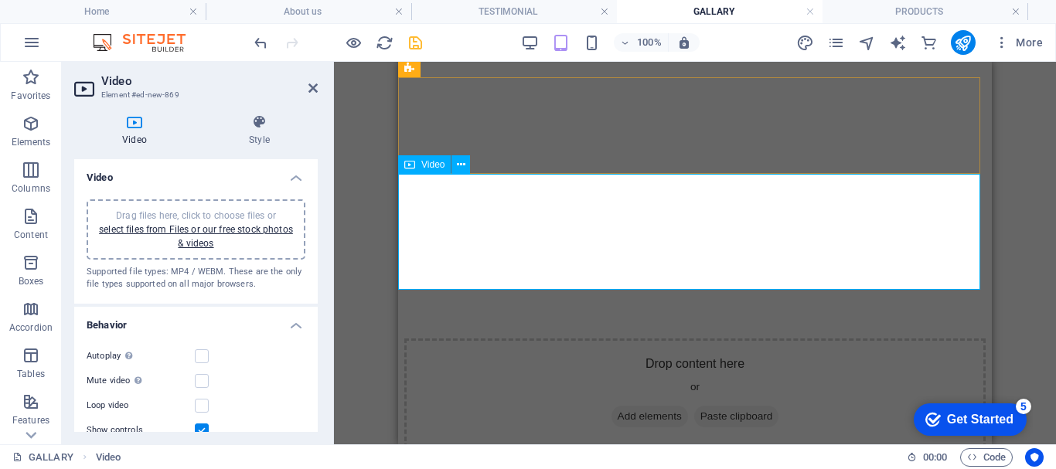
scroll to position [982, 0]
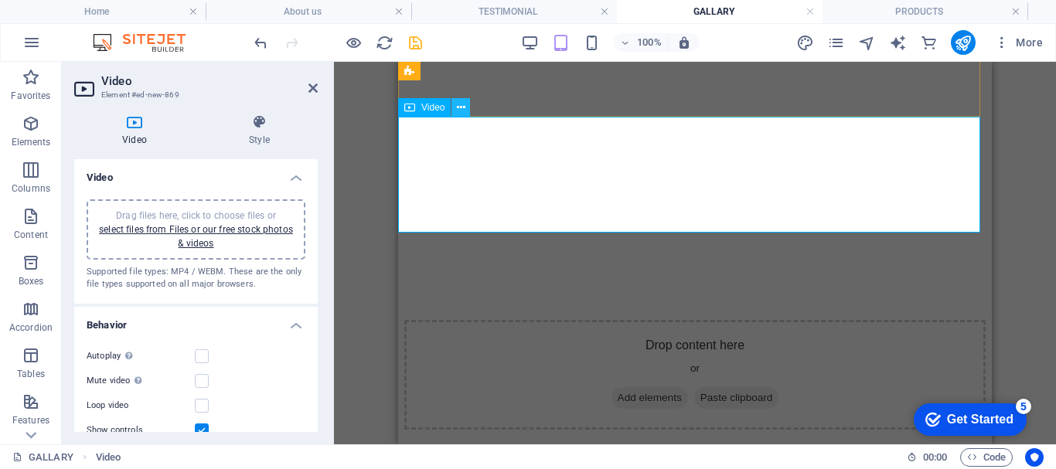
click at [461, 105] on icon at bounding box center [461, 108] width 9 height 16
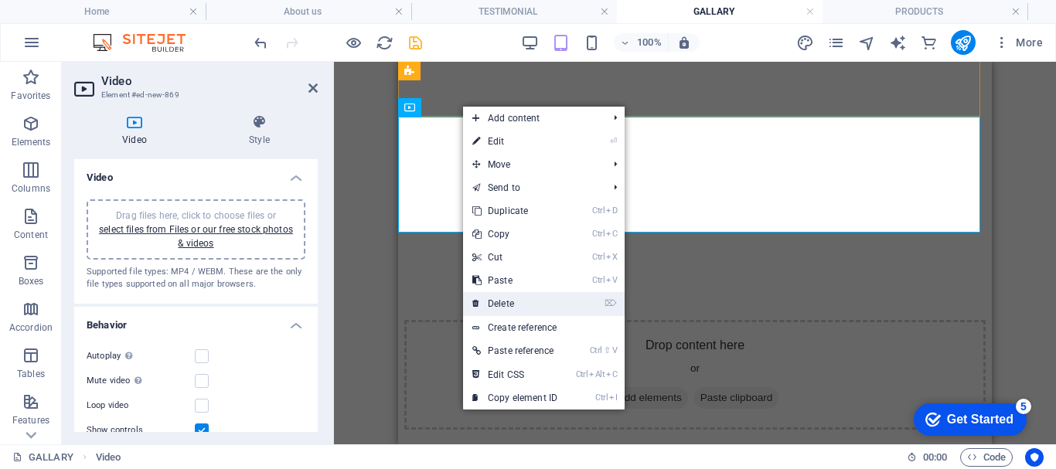
drag, startPoint x: 514, startPoint y: 300, endPoint x: 247, endPoint y: 235, distance: 274.4
click at [514, 300] on link "⌦ Delete" at bounding box center [515, 303] width 104 height 23
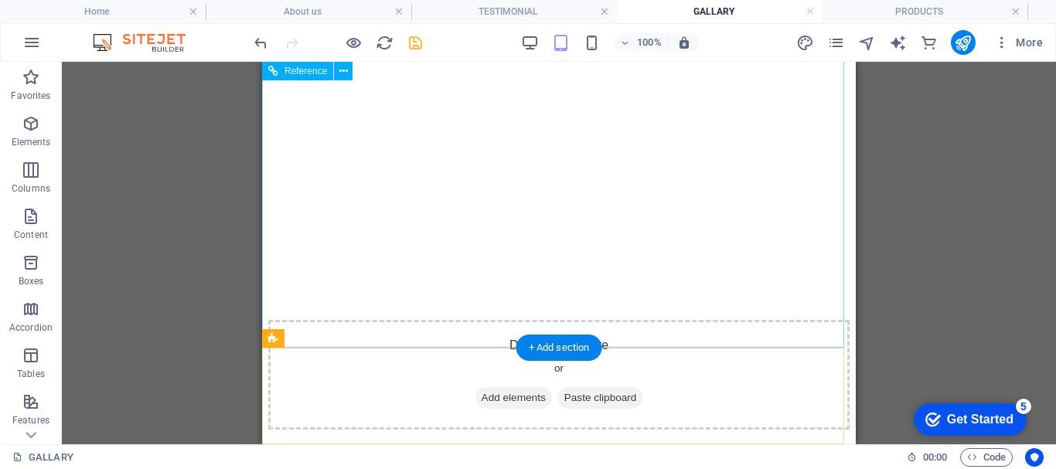
scroll to position [655, 0]
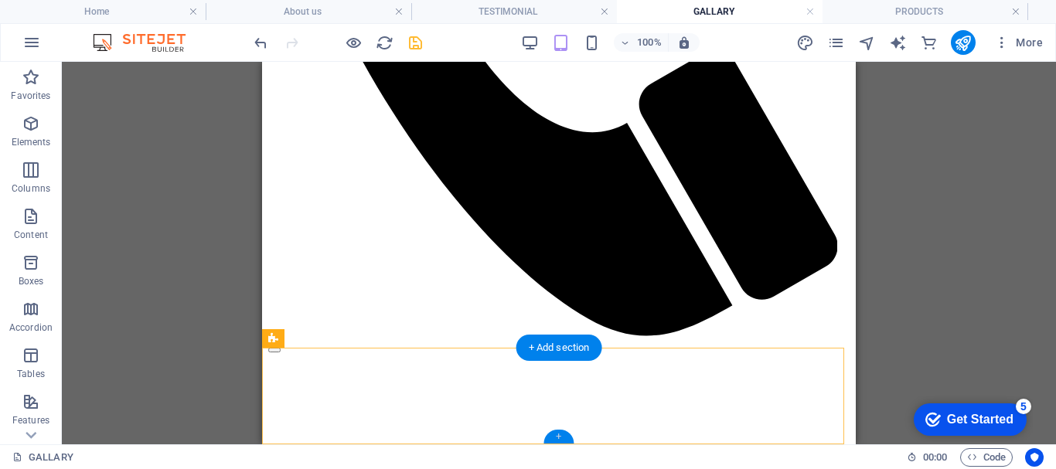
click at [559, 434] on div "+" at bounding box center [558, 437] width 30 height 14
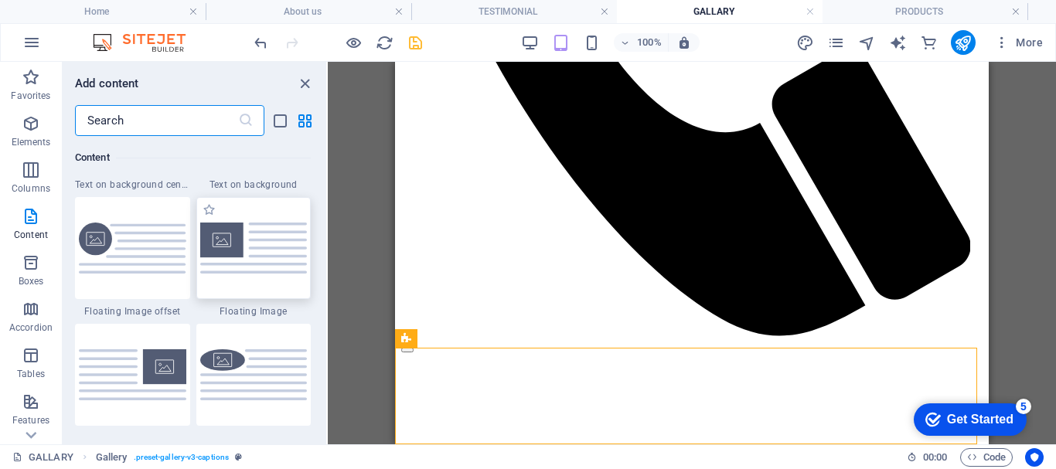
scroll to position [3399, 0]
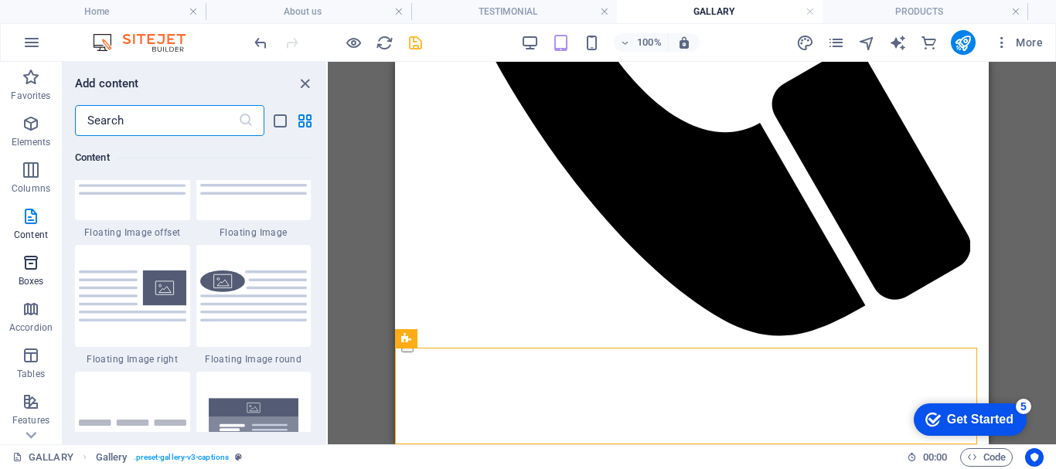
click at [30, 274] on span "Boxes" at bounding box center [31, 271] width 62 height 37
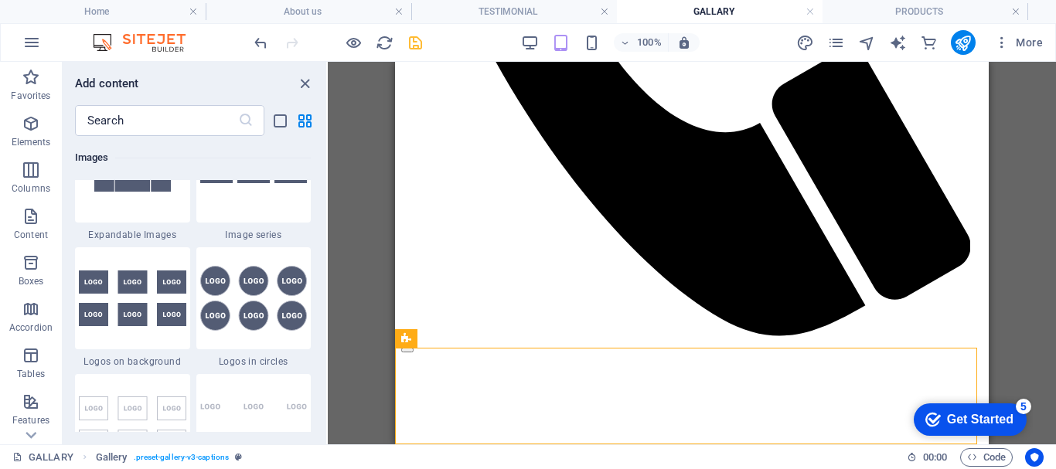
scroll to position [8436, 0]
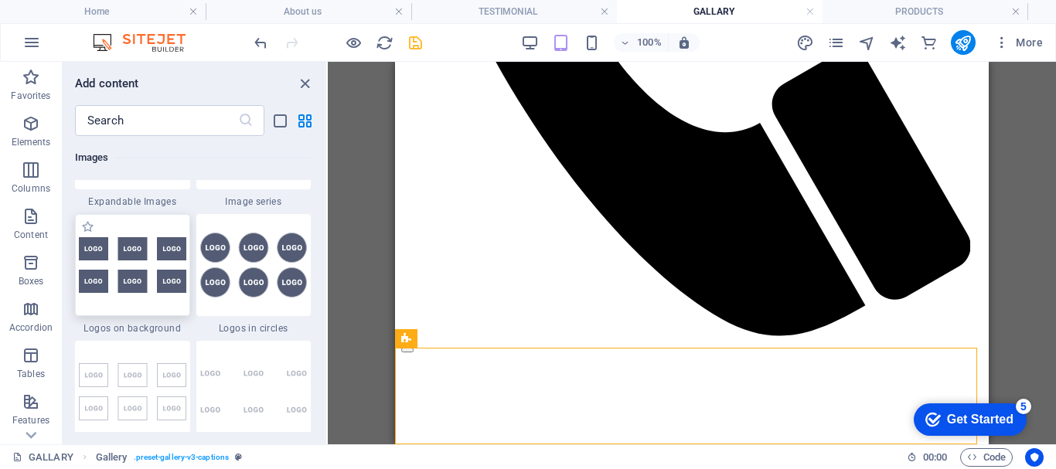
click at [138, 299] on div at bounding box center [132, 265] width 115 height 102
click at [328, 299] on div "Drag here to replace the existing content. Press “Ctrl” if you want to create a…" at bounding box center [692, 253] width 728 height 383
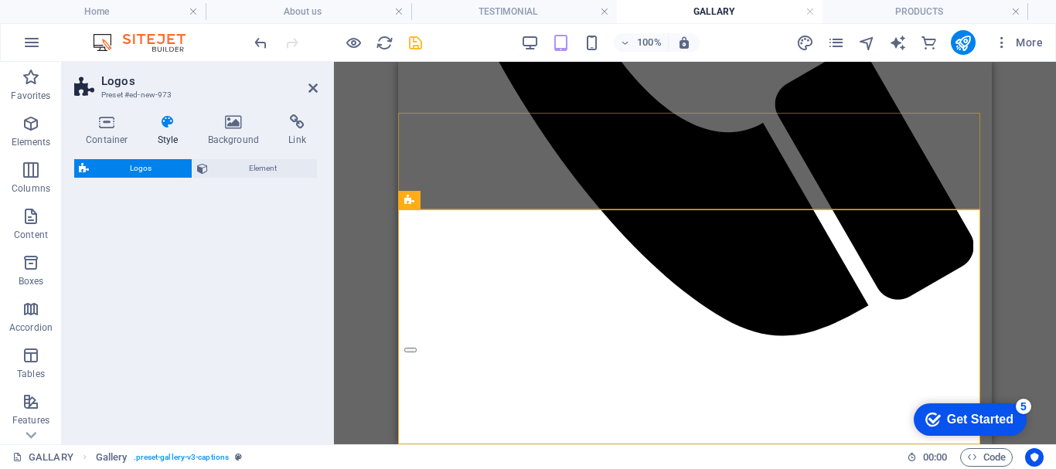
scroll to position [889, 0]
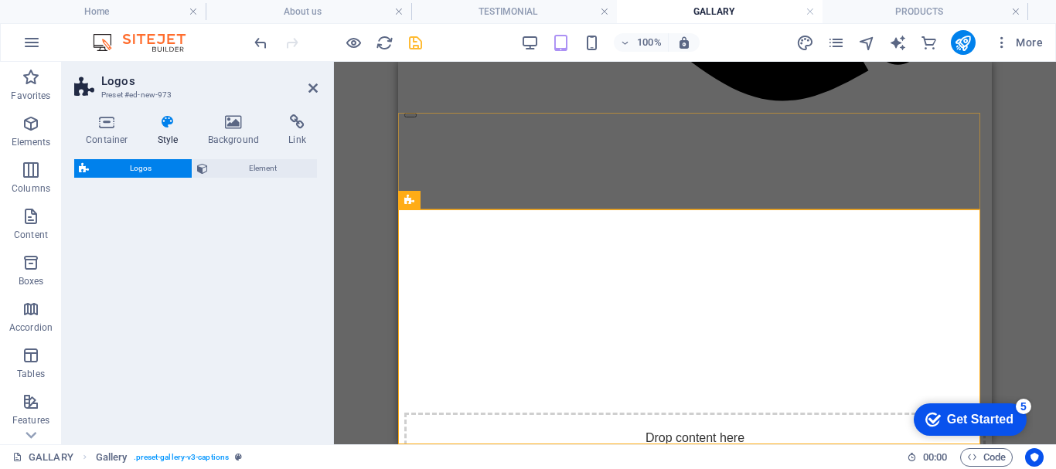
select select "rem"
select select "preset-partners-v3-background"
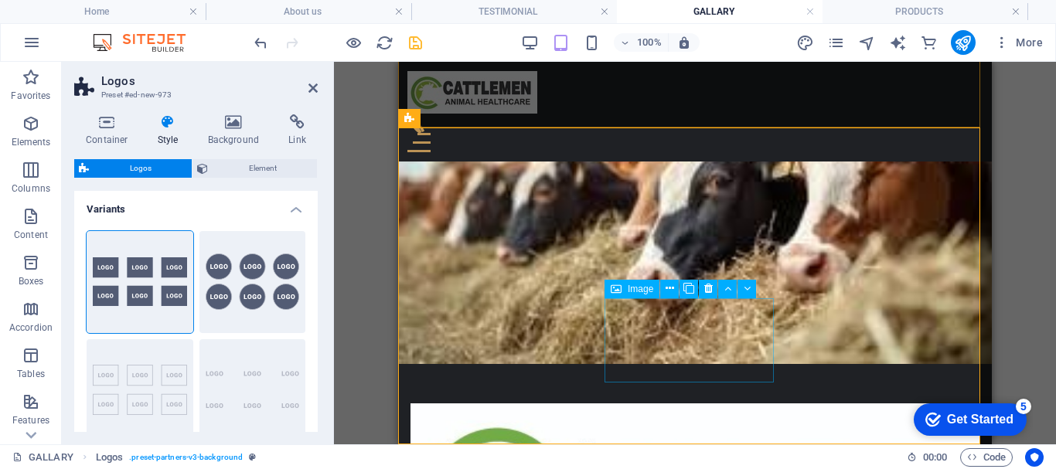
scroll to position [976, 0]
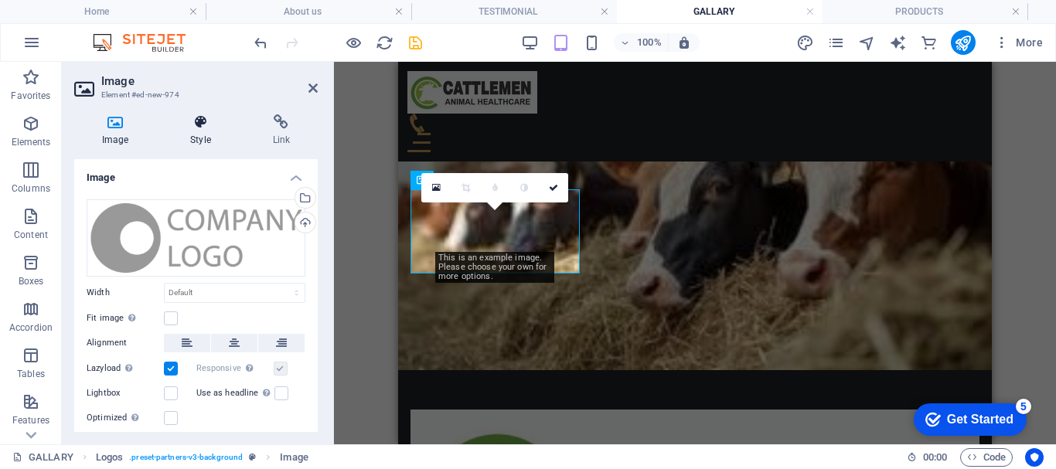
click at [206, 137] on h4 "Style" at bounding box center [203, 130] width 82 height 32
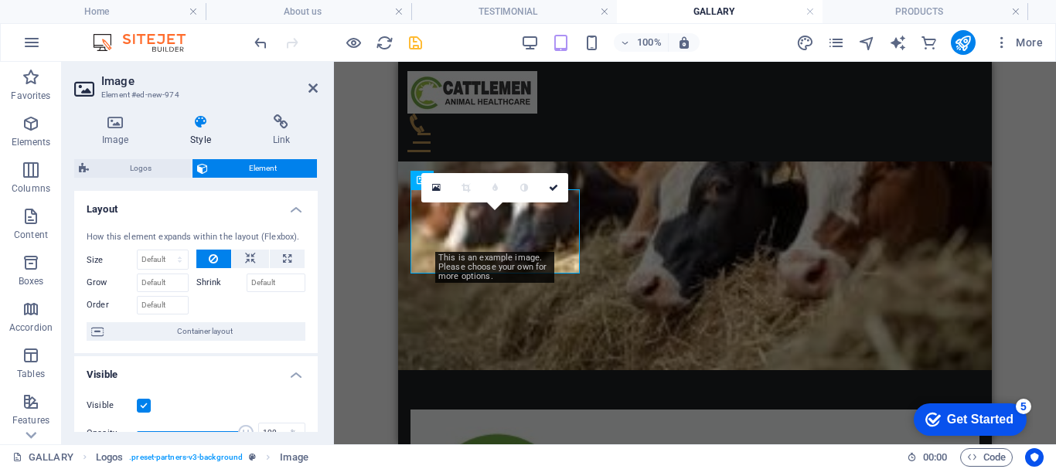
click at [275, 169] on span "Element" at bounding box center [263, 168] width 100 height 19
click at [274, 141] on h4 "Link" at bounding box center [281, 130] width 73 height 32
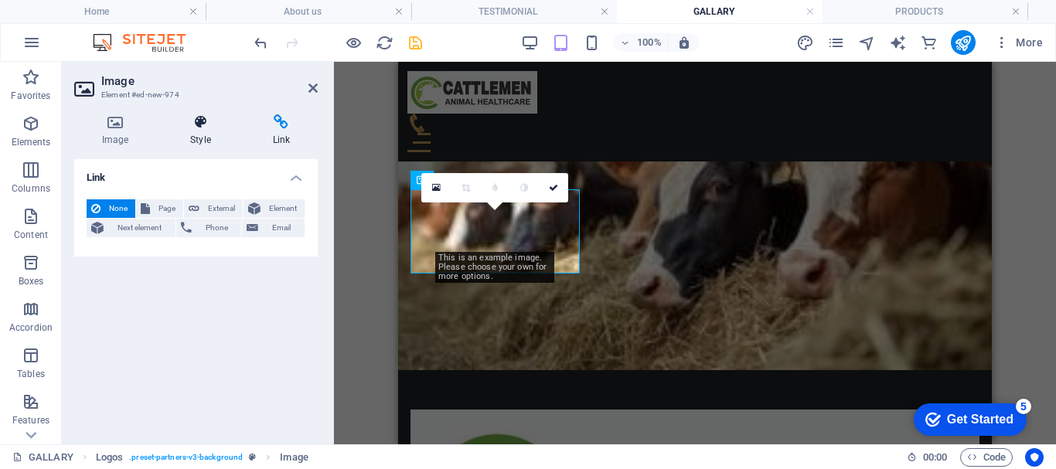
click at [195, 142] on h4 "Style" at bounding box center [203, 130] width 82 height 32
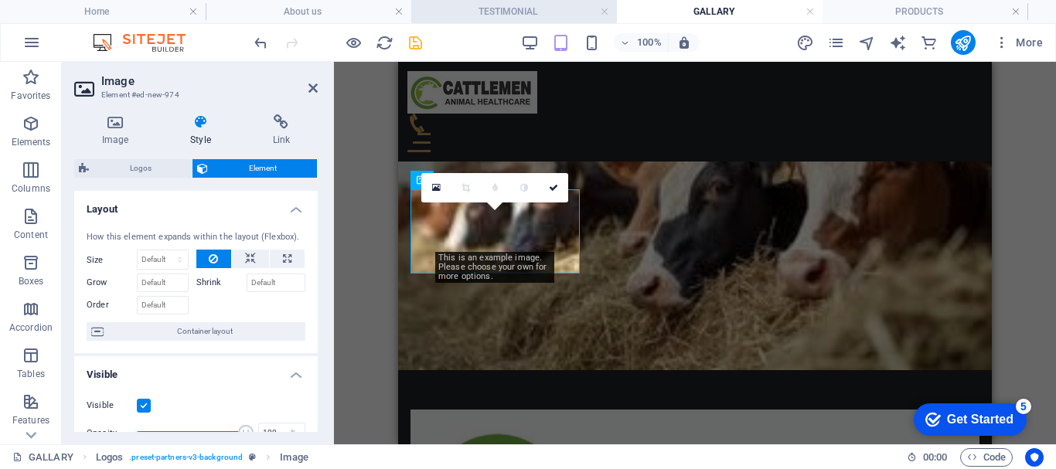
click at [436, 189] on icon at bounding box center [436, 187] width 9 height 11
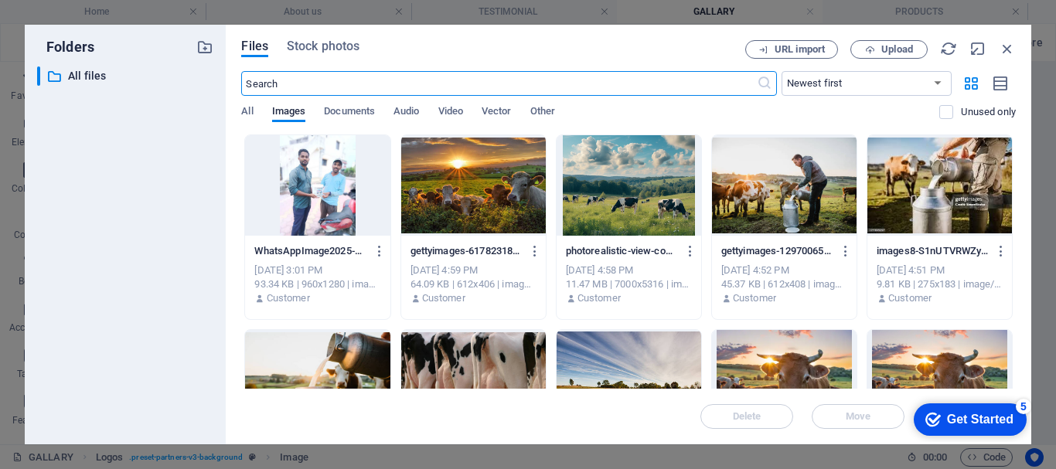
scroll to position [1304, 0]
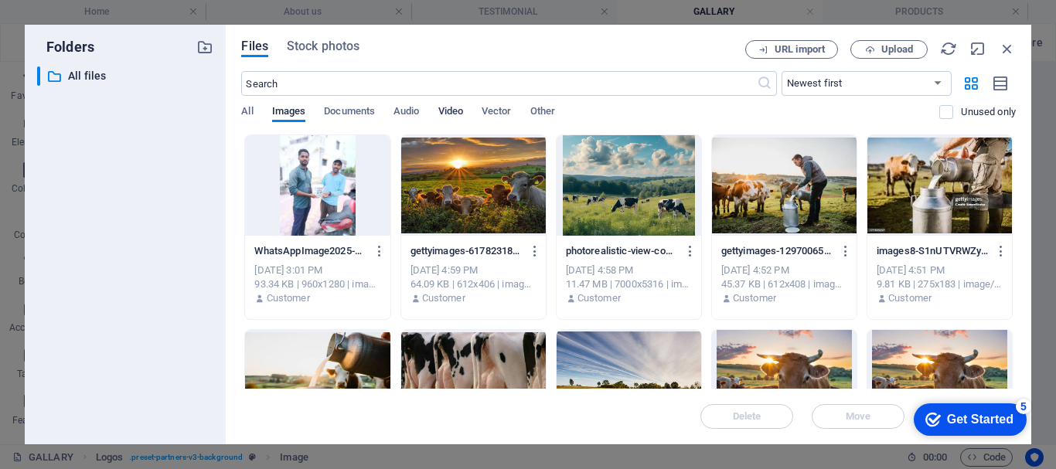
click at [451, 117] on span "Video" at bounding box center [450, 113] width 25 height 22
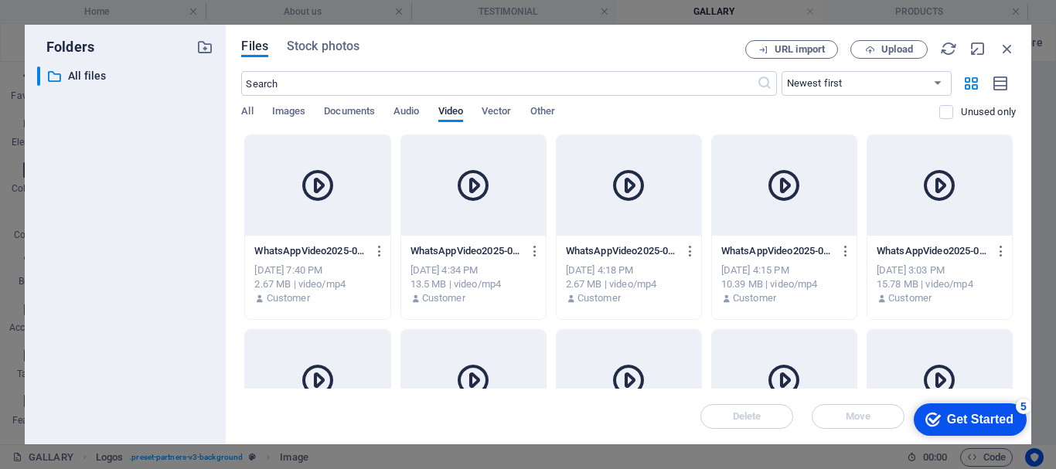
click at [310, 209] on div at bounding box center [317, 185] width 145 height 100
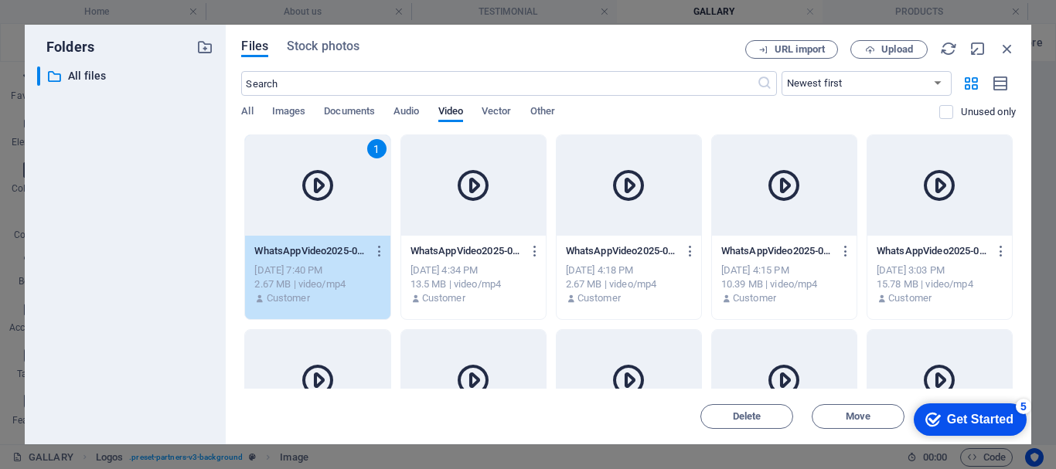
click at [310, 208] on div "1" at bounding box center [317, 185] width 145 height 100
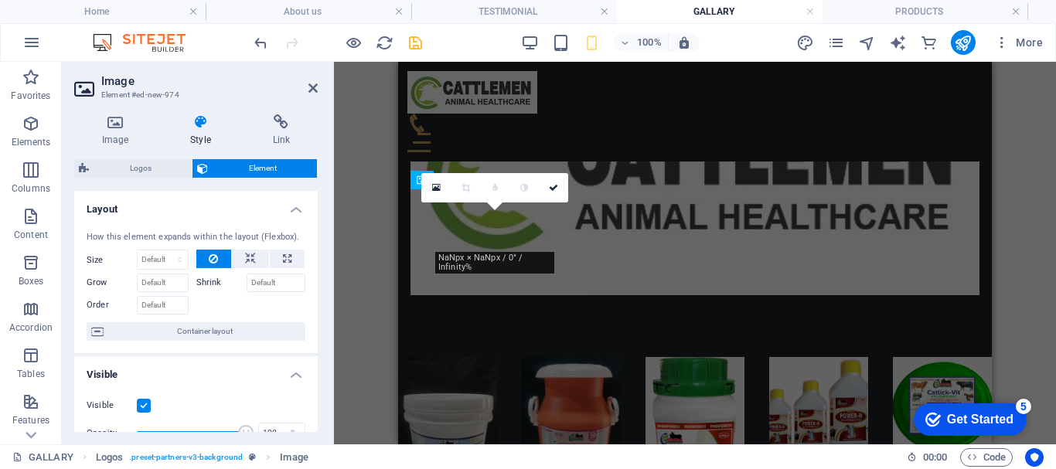
scroll to position [976, 0]
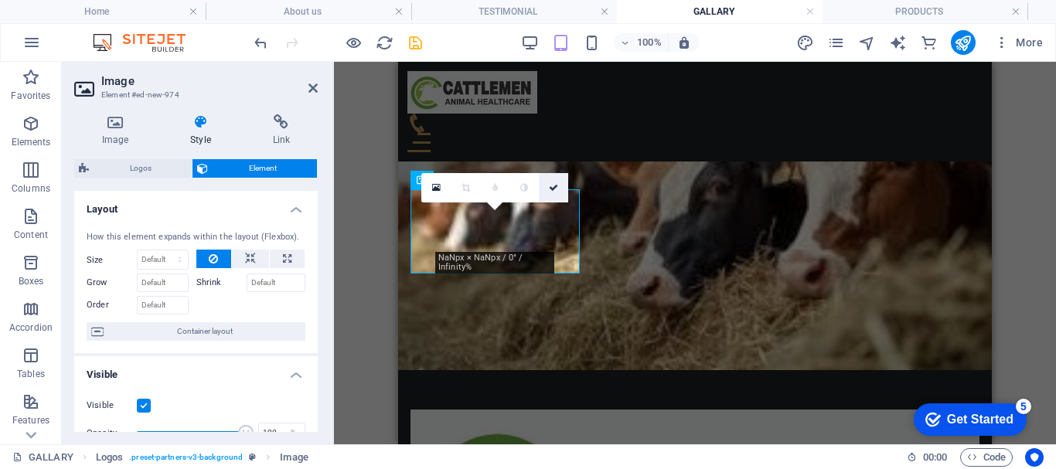
click at [550, 192] on icon at bounding box center [553, 187] width 9 height 9
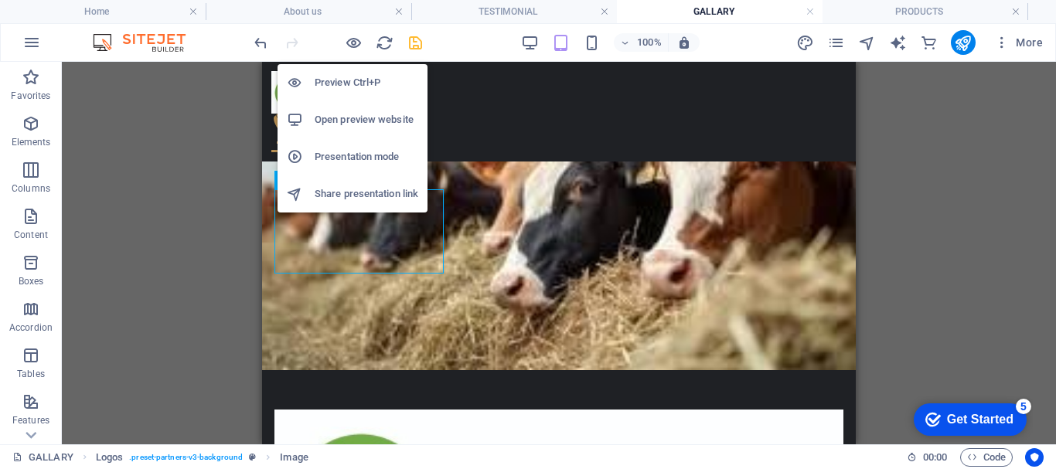
click at [343, 81] on h6 "Preview Ctrl+P" at bounding box center [367, 82] width 104 height 19
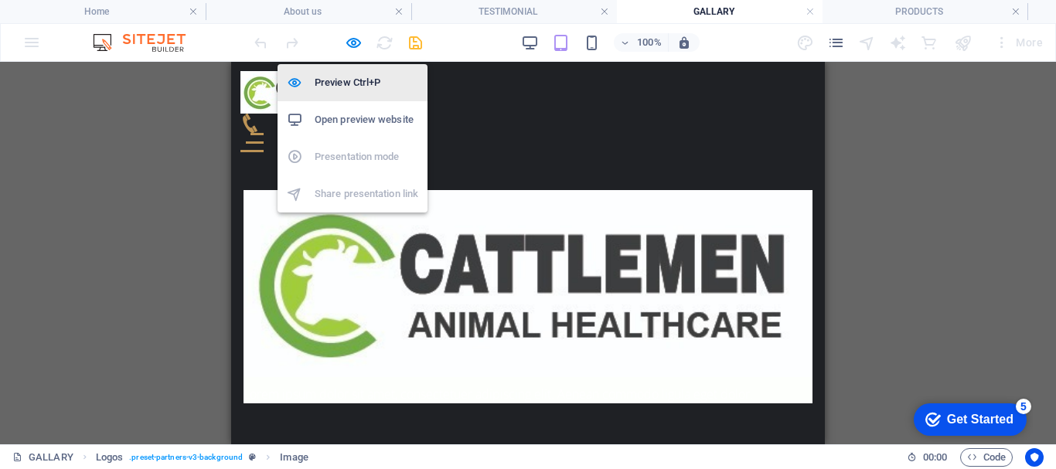
scroll to position [866, 0]
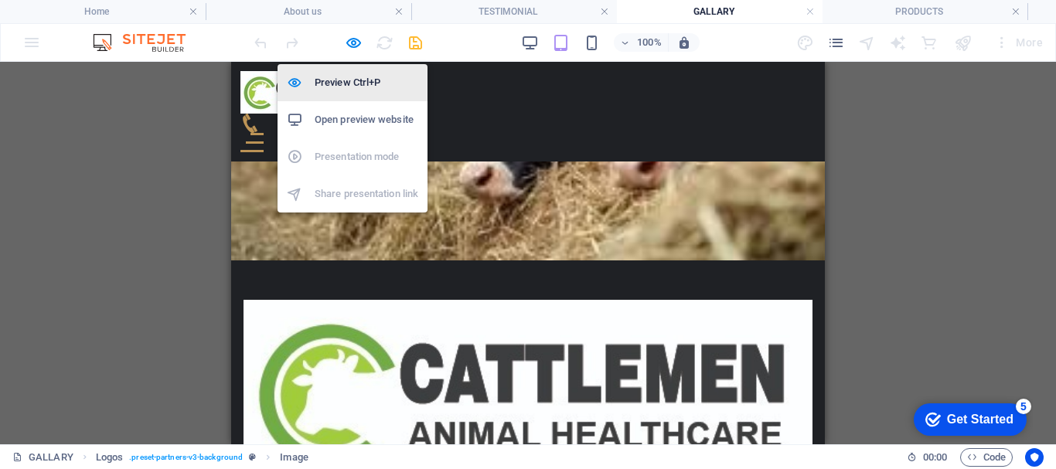
click at [343, 83] on h6 "Preview Ctrl+P" at bounding box center [367, 82] width 104 height 19
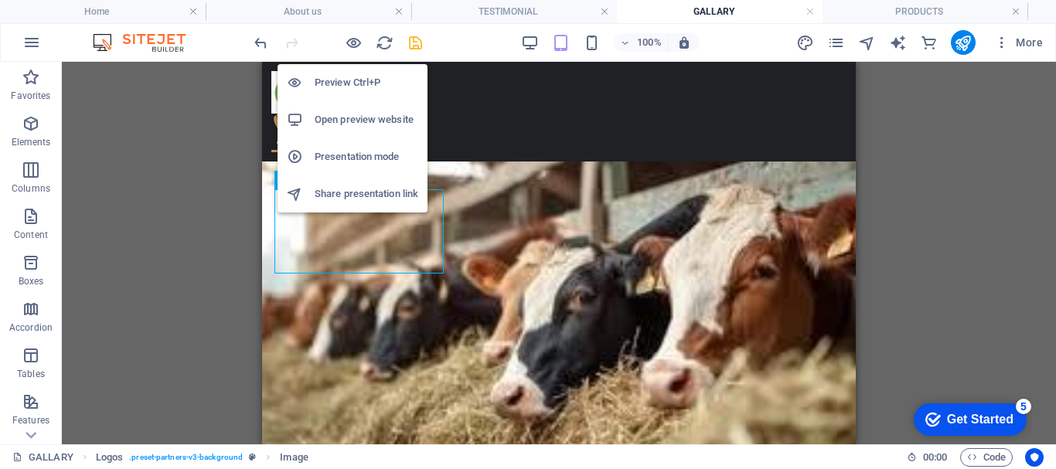
scroll to position [976, 0]
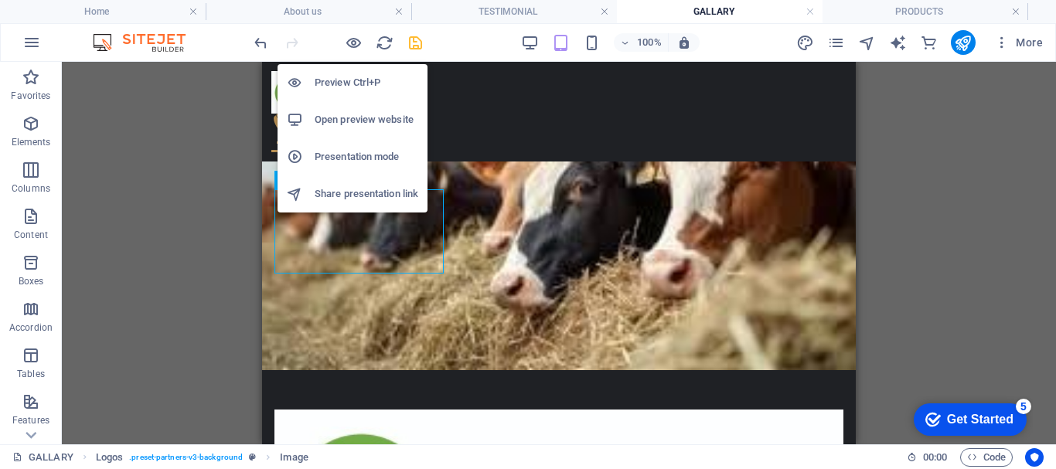
click at [342, 117] on h6 "Open preview website" at bounding box center [367, 120] width 104 height 19
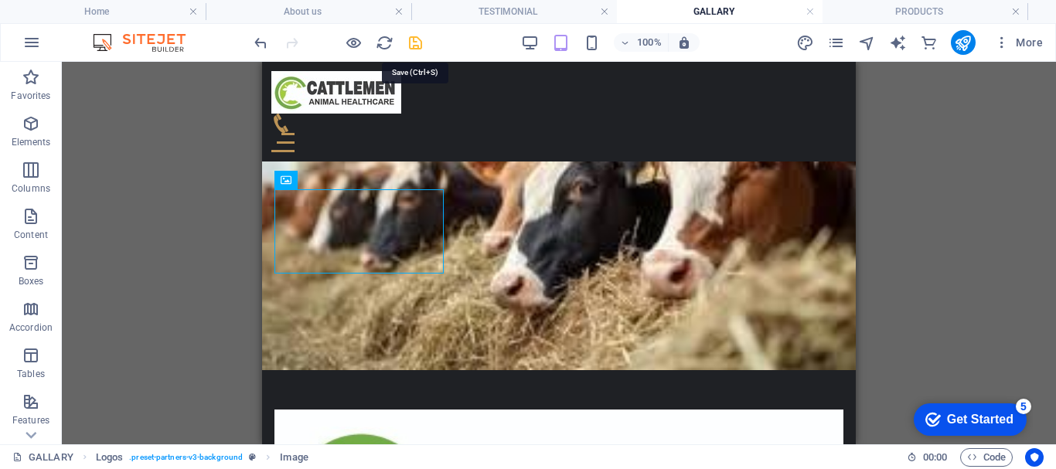
drag, startPoint x: 422, startPoint y: 39, endPoint x: 54, endPoint y: 161, distance: 387.6
click at [422, 39] on icon "save" at bounding box center [415, 43] width 18 height 18
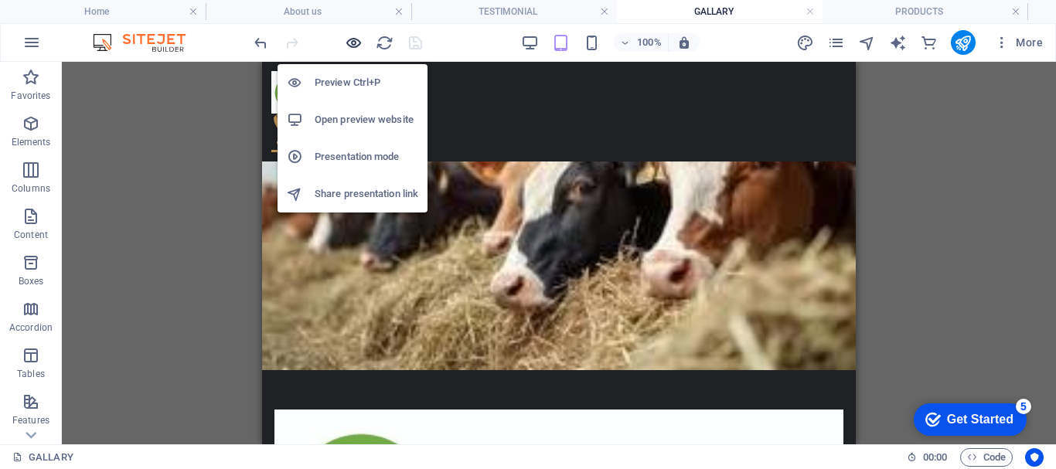
click at [355, 43] on icon "button" at bounding box center [354, 43] width 18 height 18
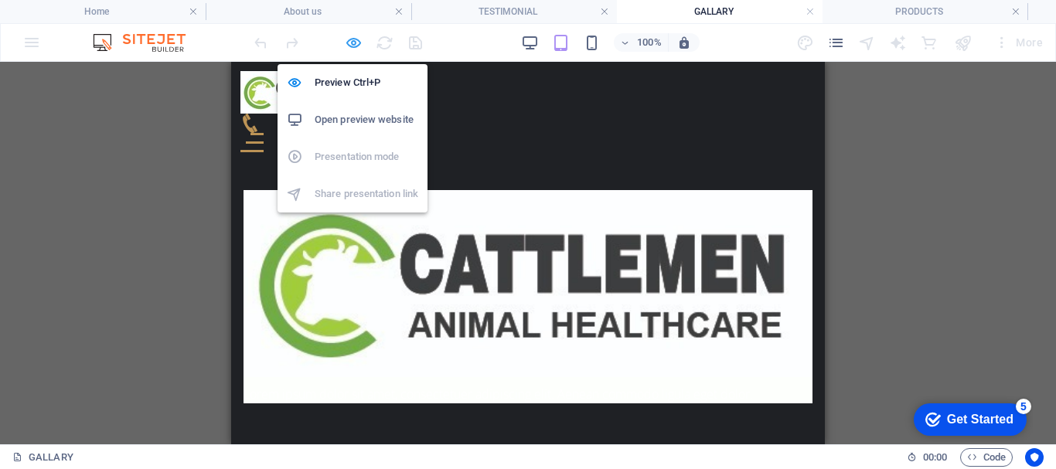
scroll to position [866, 0]
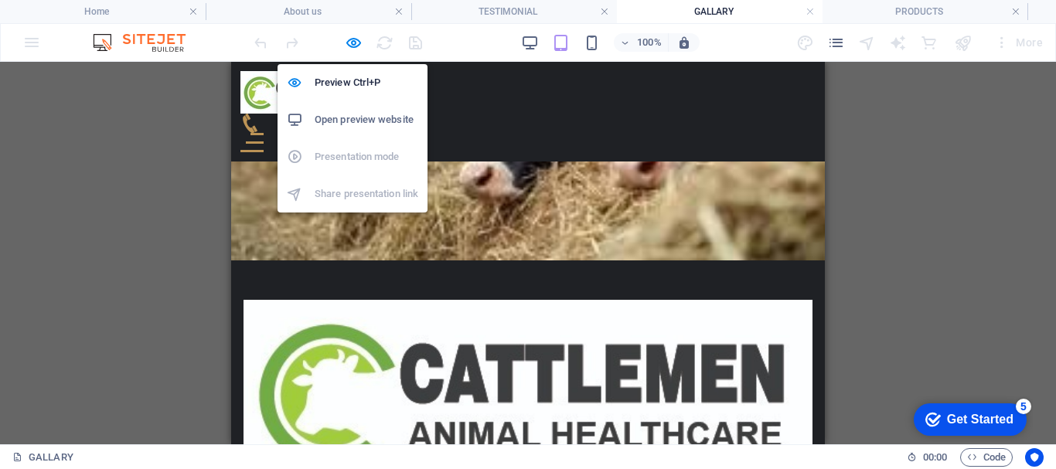
click at [353, 112] on h6 "Open preview website" at bounding box center [367, 120] width 104 height 19
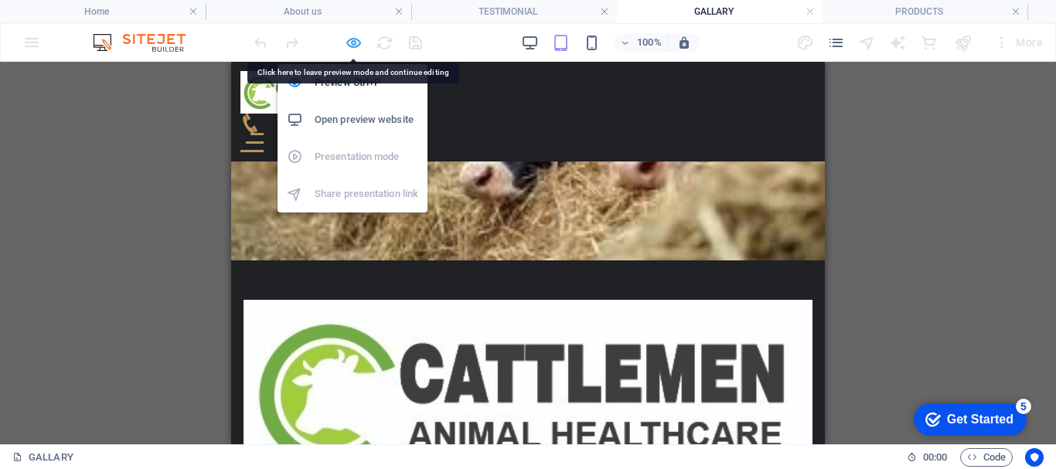
click at [358, 42] on icon "button" at bounding box center [354, 43] width 18 height 18
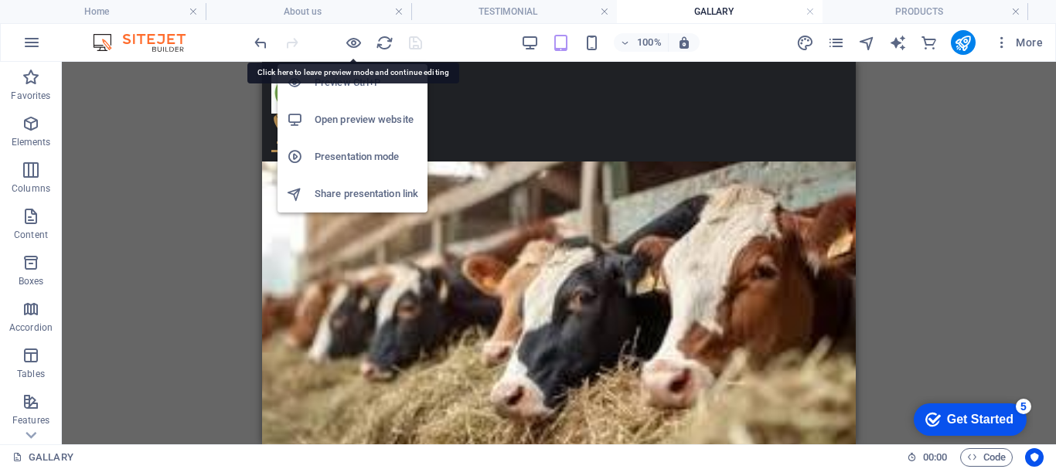
scroll to position [976, 0]
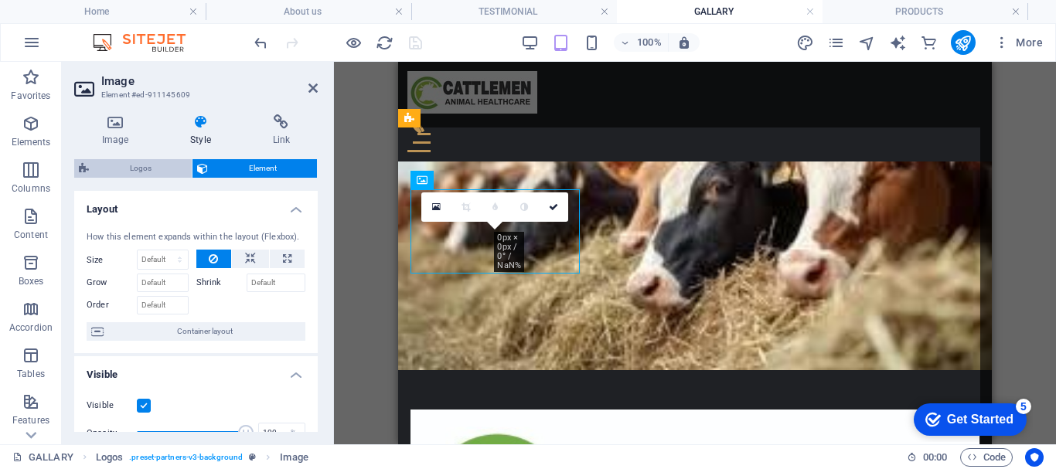
click at [141, 173] on span "Logos" at bounding box center [141, 168] width 94 height 19
select select "rem"
select select "preset-partners-v3-background"
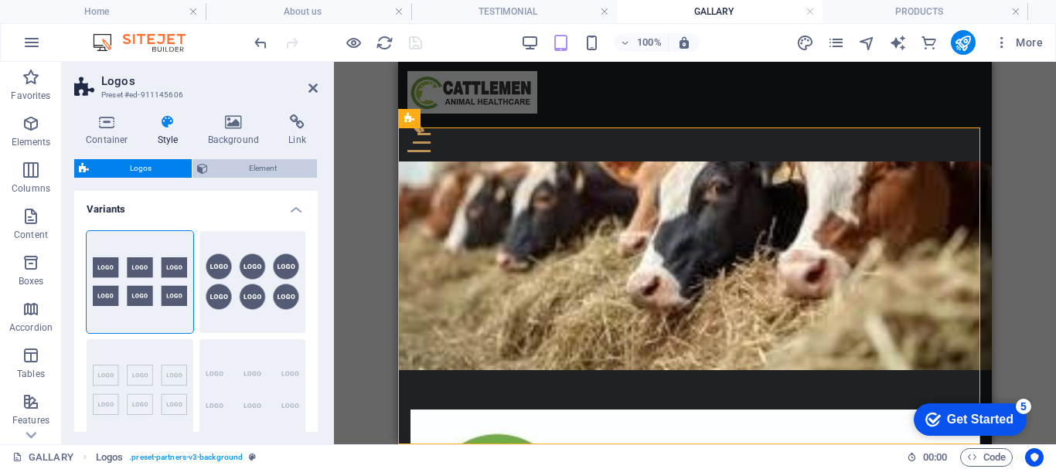
click at [257, 172] on span "Element" at bounding box center [263, 168] width 100 height 19
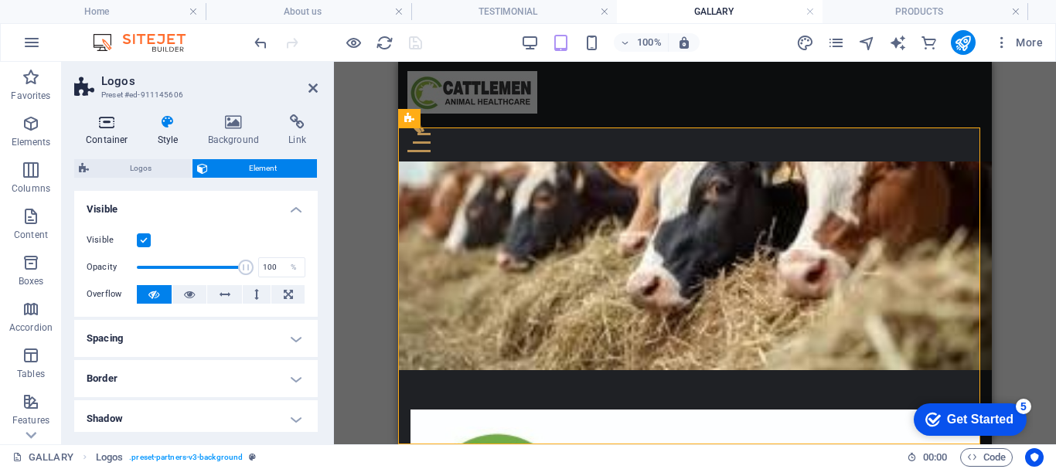
click at [113, 140] on h4 "Container" at bounding box center [110, 130] width 72 height 32
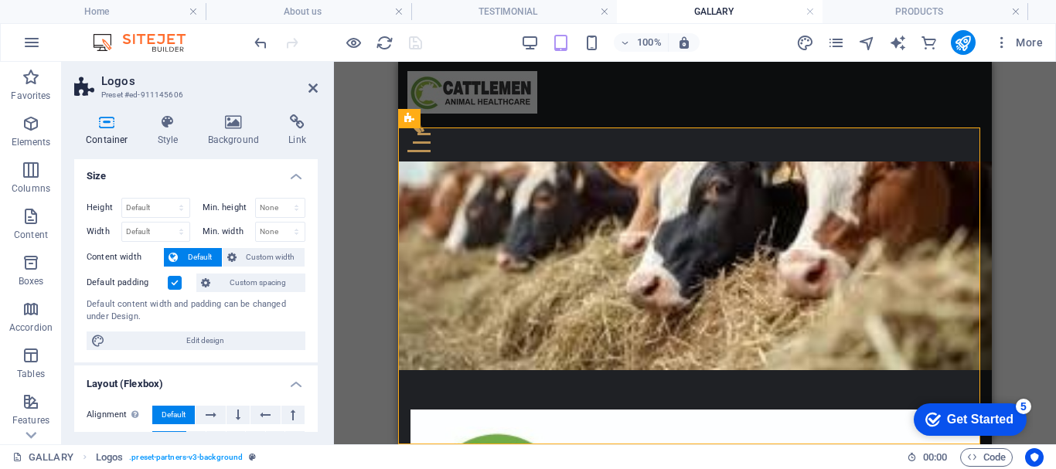
scroll to position [0, 0]
click at [223, 134] on h4 "Background" at bounding box center [236, 130] width 81 height 32
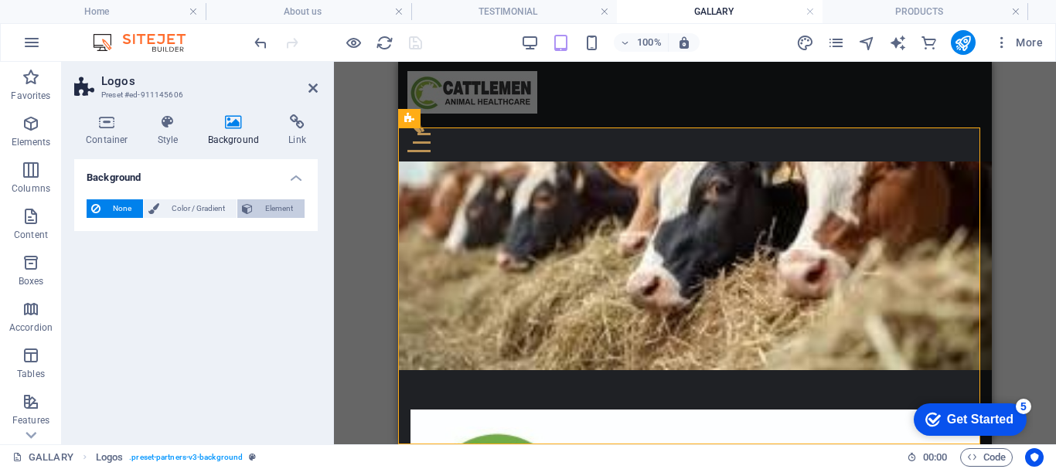
click at [266, 207] on span "Element" at bounding box center [278, 208] width 43 height 19
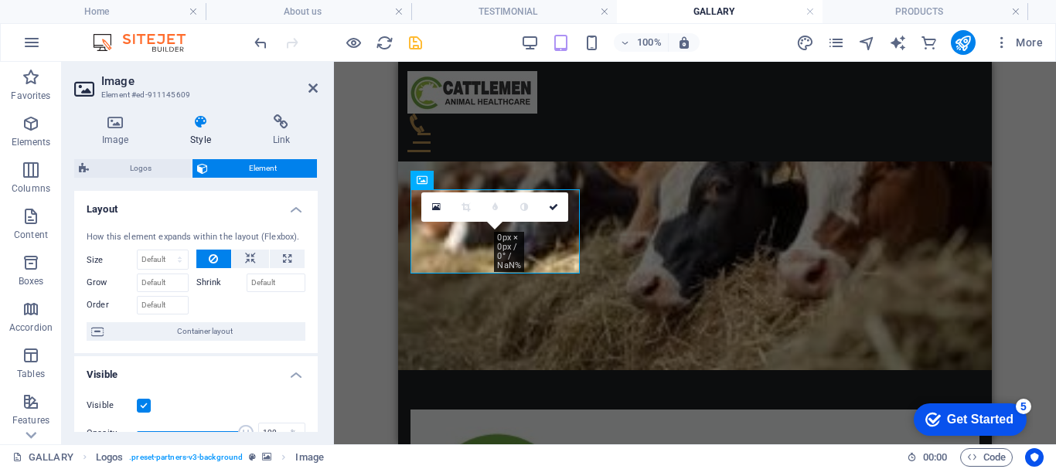
click at [268, 165] on span "Element" at bounding box center [263, 168] width 100 height 19
click at [240, 330] on span "Container layout" at bounding box center [204, 331] width 192 height 19
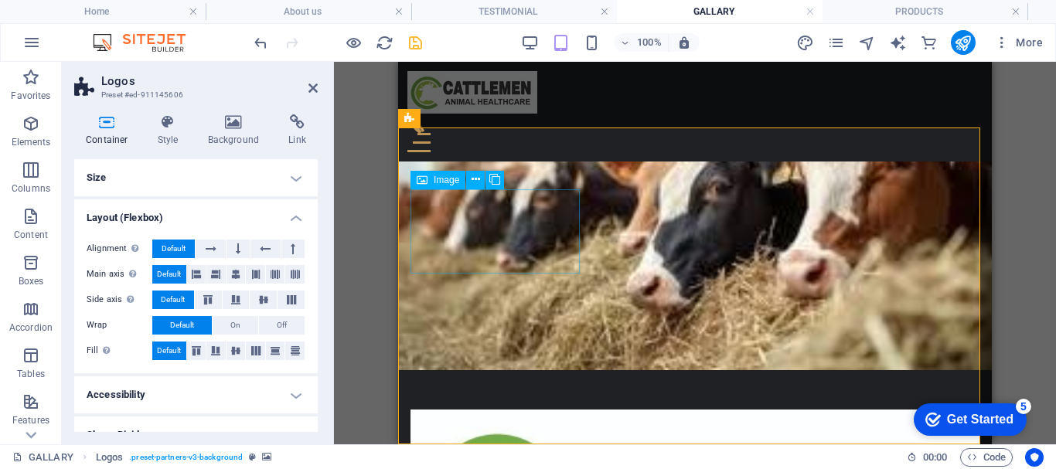
click at [309, 83] on icon at bounding box center [312, 88] width 9 height 12
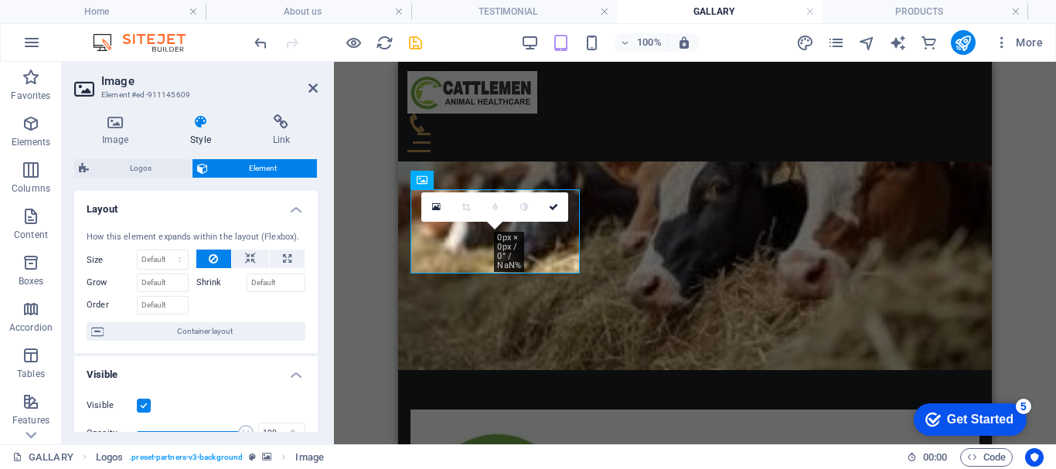
drag, startPoint x: 859, startPoint y: 288, endPoint x: 417, endPoint y: 243, distance: 444.4
click at [311, 93] on icon at bounding box center [312, 88] width 9 height 12
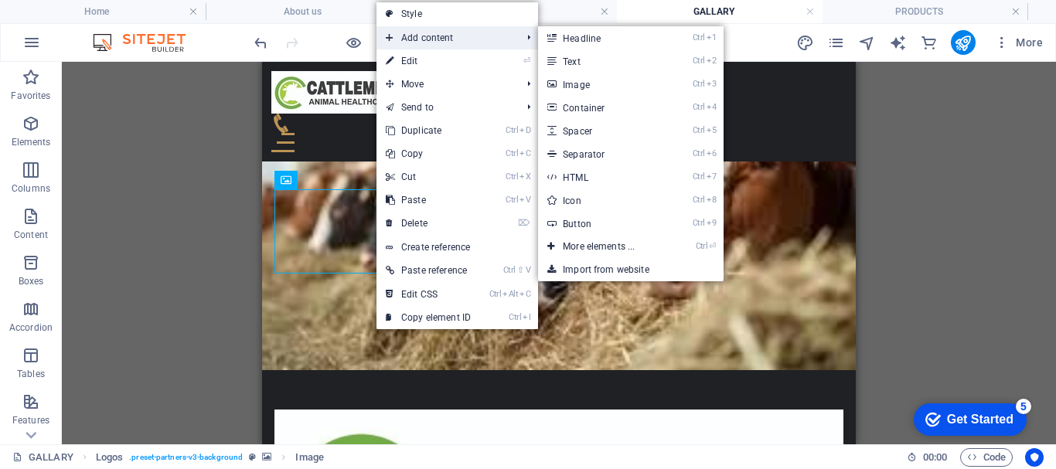
click at [457, 42] on span "Add content" at bounding box center [445, 37] width 138 height 23
click at [592, 246] on link "Ctrl ⏎ More elements ..." at bounding box center [602, 246] width 128 height 23
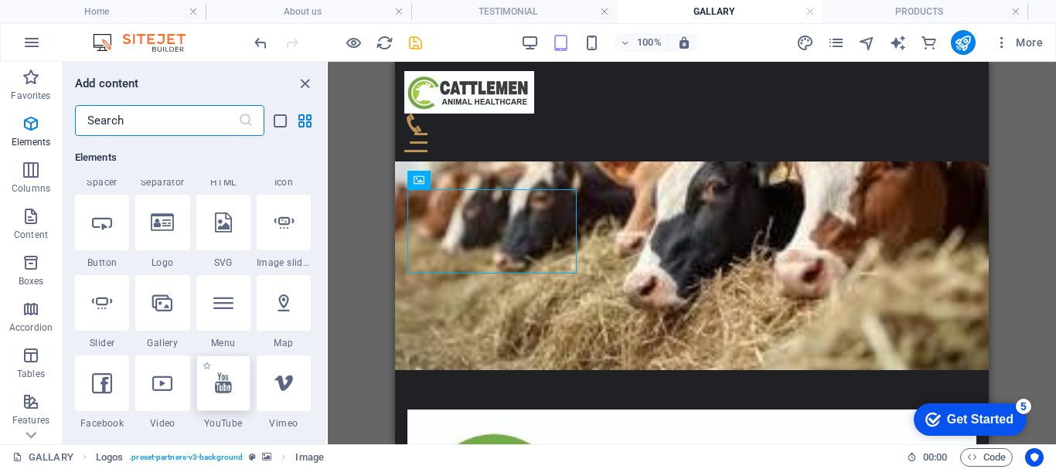
scroll to position [319, 0]
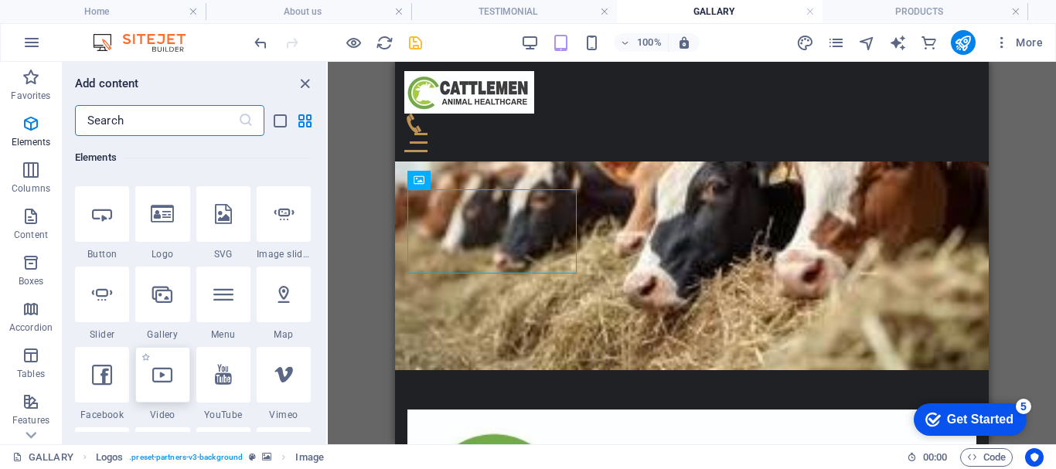
click at [162, 379] on icon at bounding box center [162, 375] width 20 height 20
select select "%"
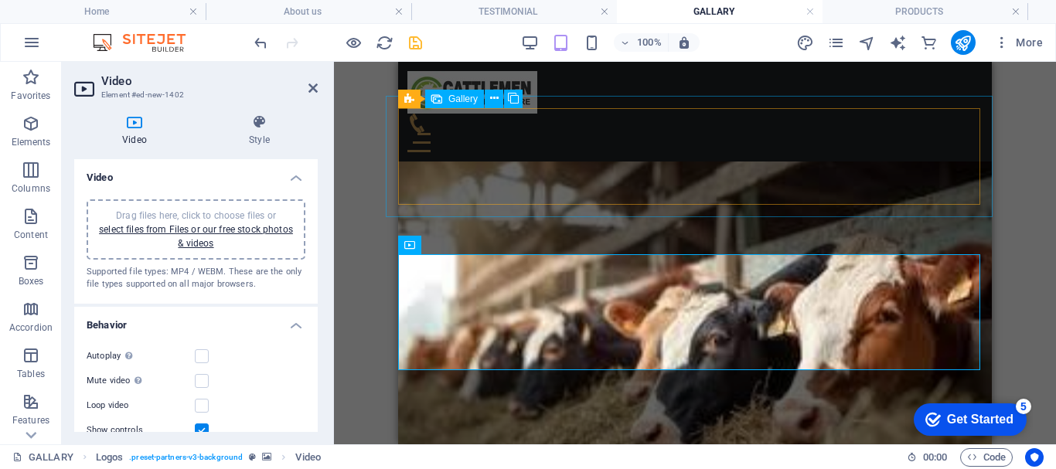
scroll to position [899, 0]
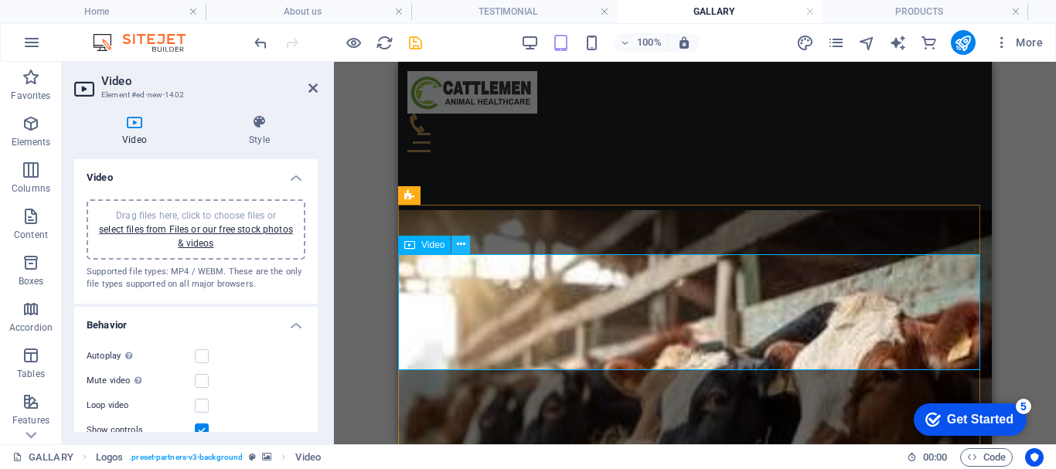
click at [462, 250] on icon at bounding box center [461, 244] width 9 height 16
click at [458, 248] on icon at bounding box center [461, 244] width 9 height 16
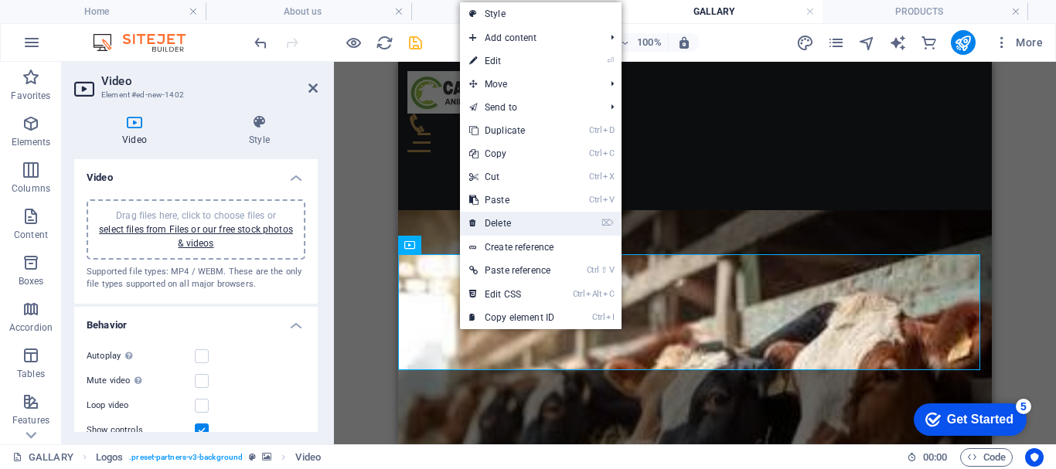
click at [514, 230] on link "⌦ Delete" at bounding box center [512, 223] width 104 height 23
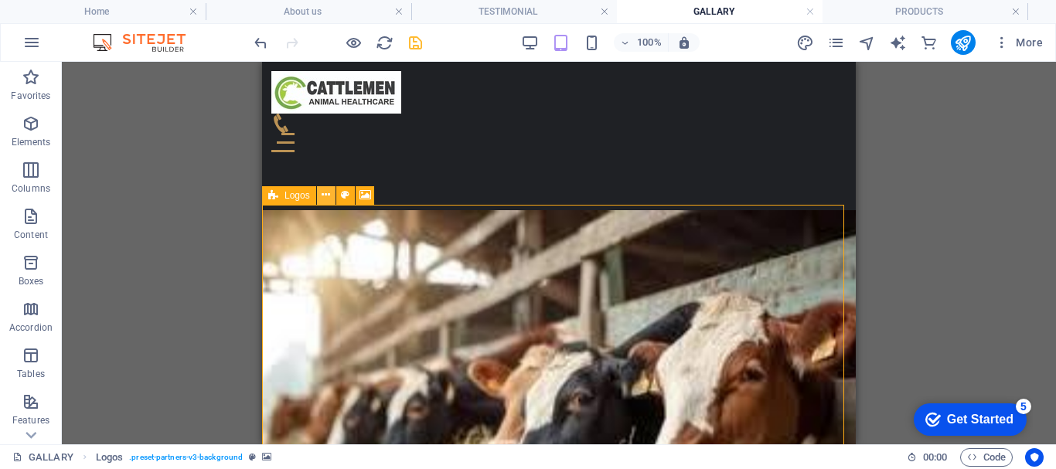
click at [324, 195] on icon at bounding box center [325, 195] width 9 height 16
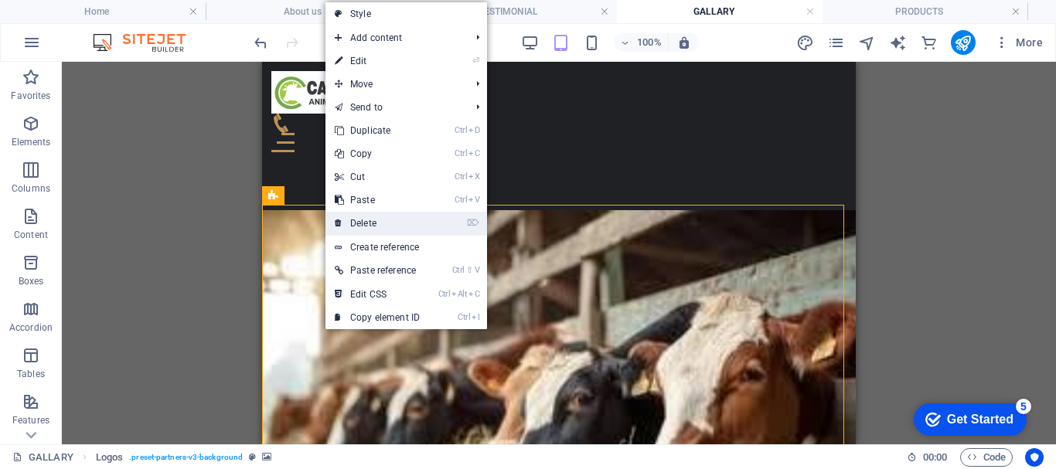
click at [372, 218] on link "⌦ Delete" at bounding box center [377, 223] width 104 height 23
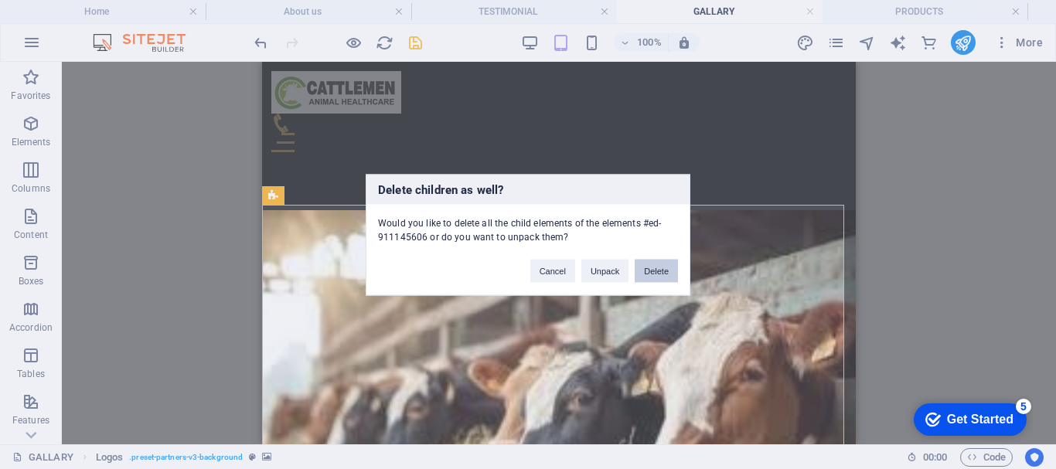
click at [669, 271] on button "Delete" at bounding box center [655, 270] width 43 height 23
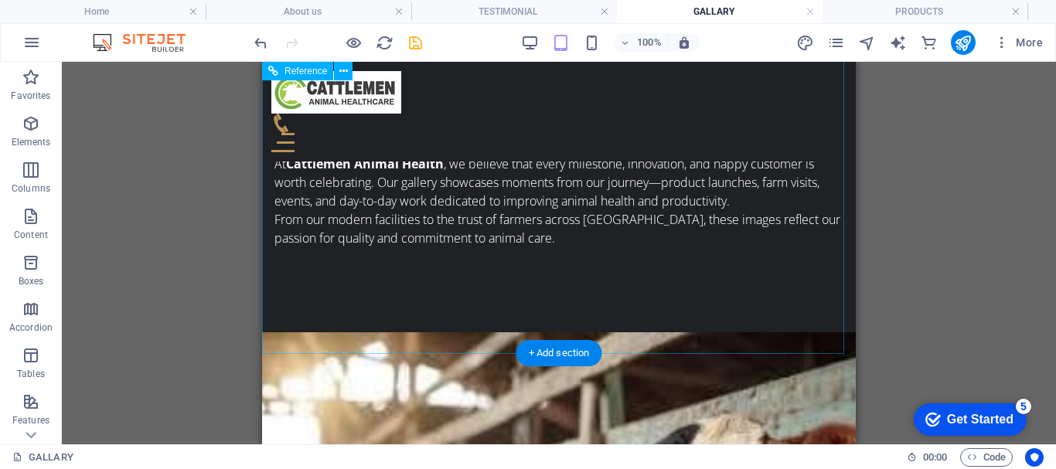
scroll to position [659, 0]
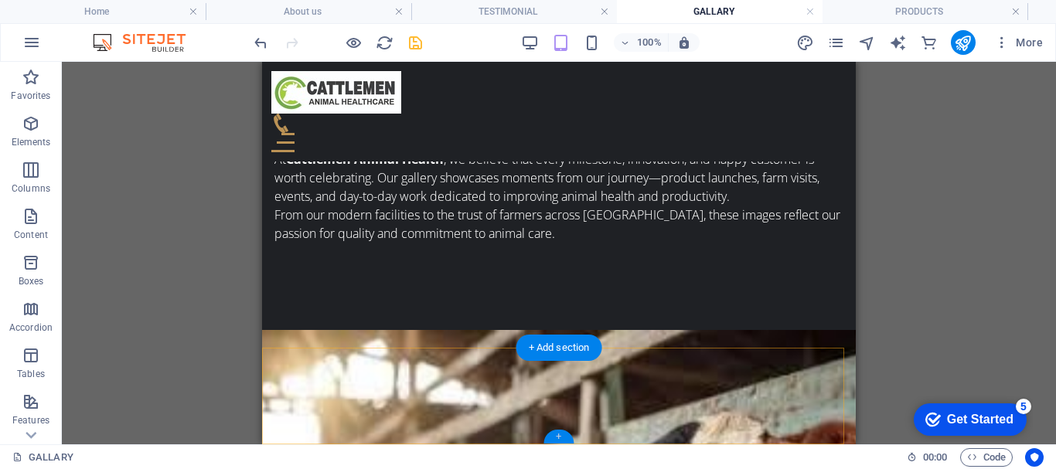
click at [556, 432] on div "+" at bounding box center [558, 437] width 30 height 14
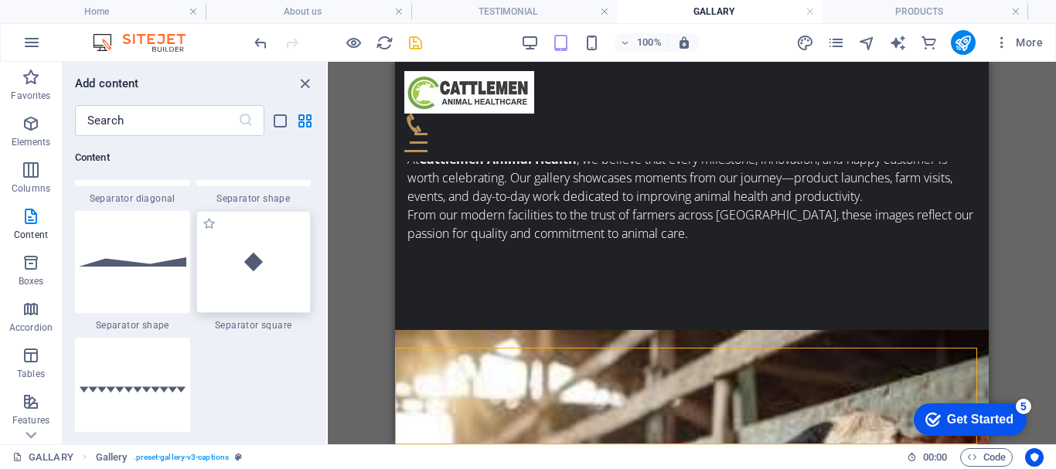
scroll to position [4018, 0]
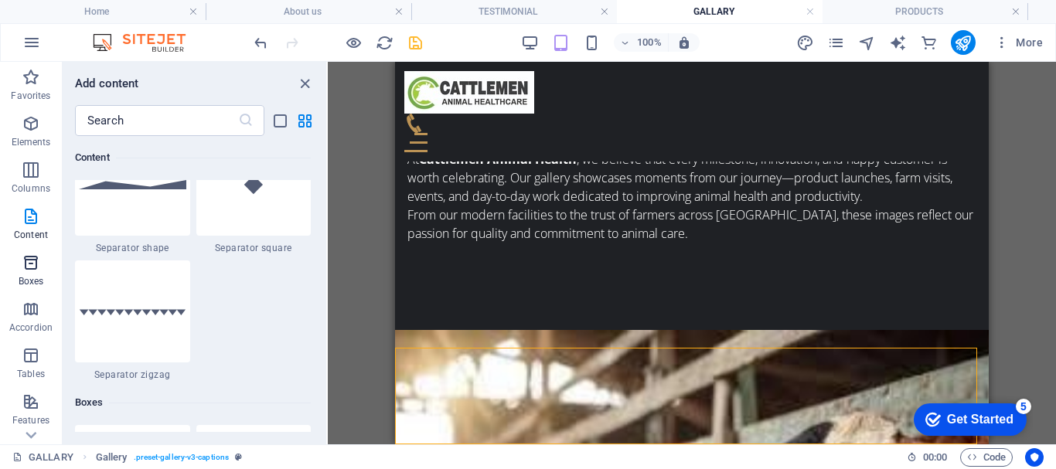
click at [35, 277] on p "Boxes" at bounding box center [32, 281] width 26 height 12
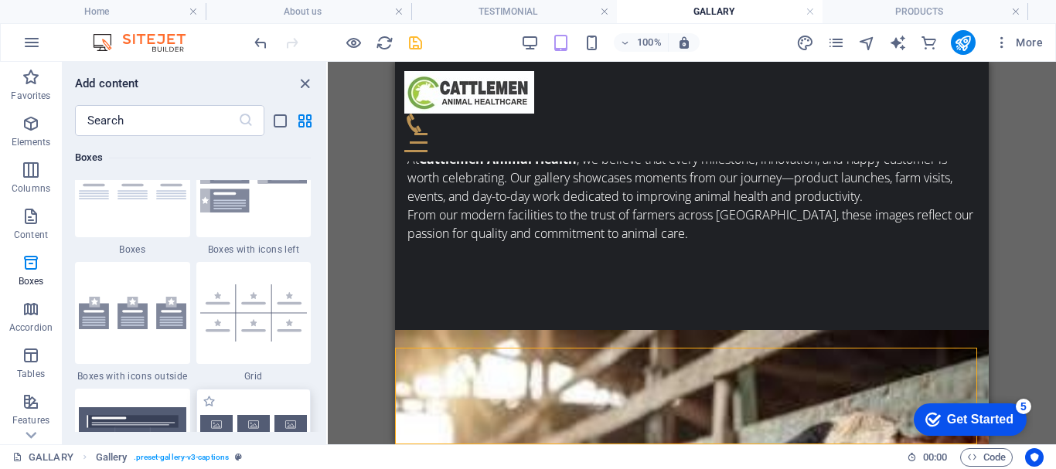
scroll to position [4495, 0]
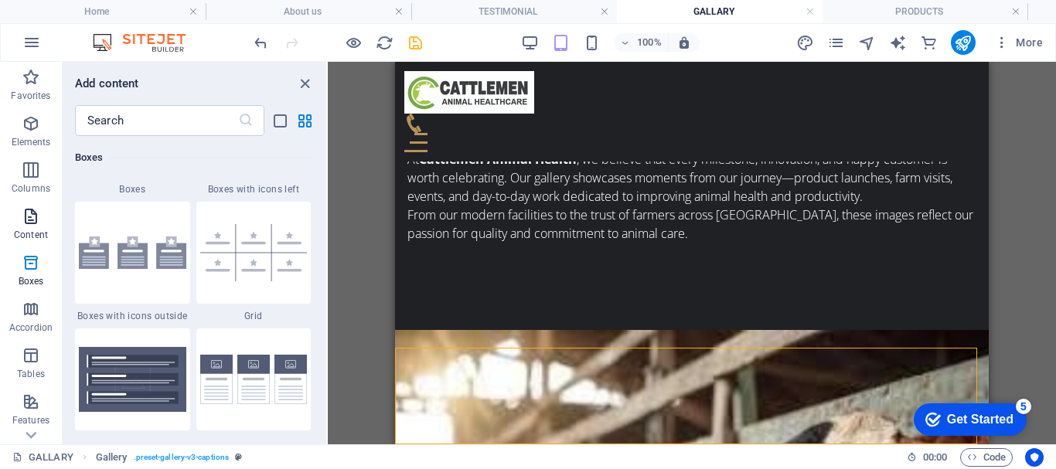
click at [34, 229] on span "Content" at bounding box center [31, 225] width 62 height 37
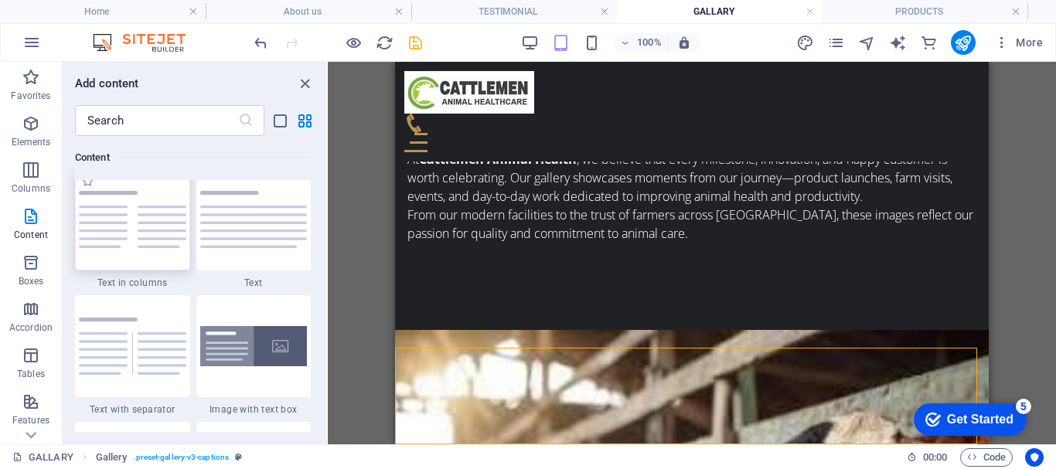
scroll to position [2704, 0]
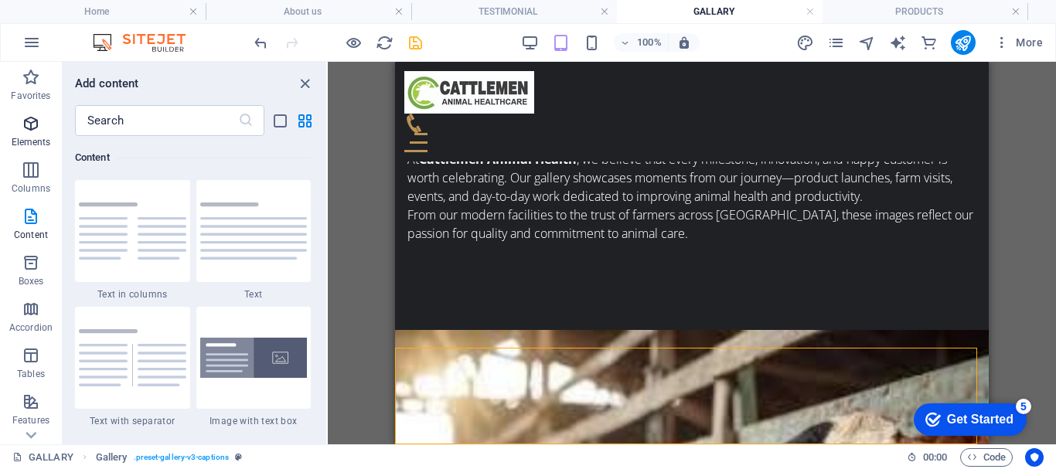
click at [29, 141] on p "Elements" at bounding box center [31, 142] width 39 height 12
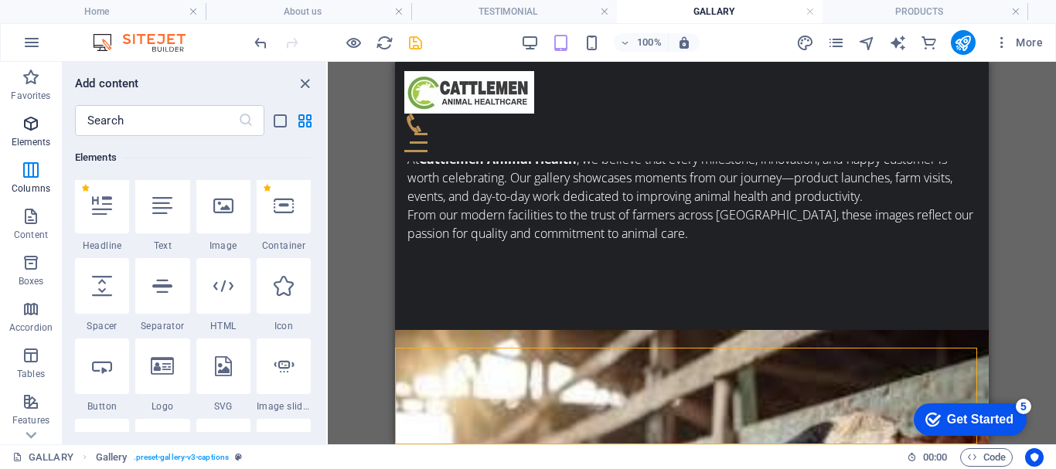
scroll to position [165, 0]
click at [224, 225] on div at bounding box center [223, 208] width 54 height 56
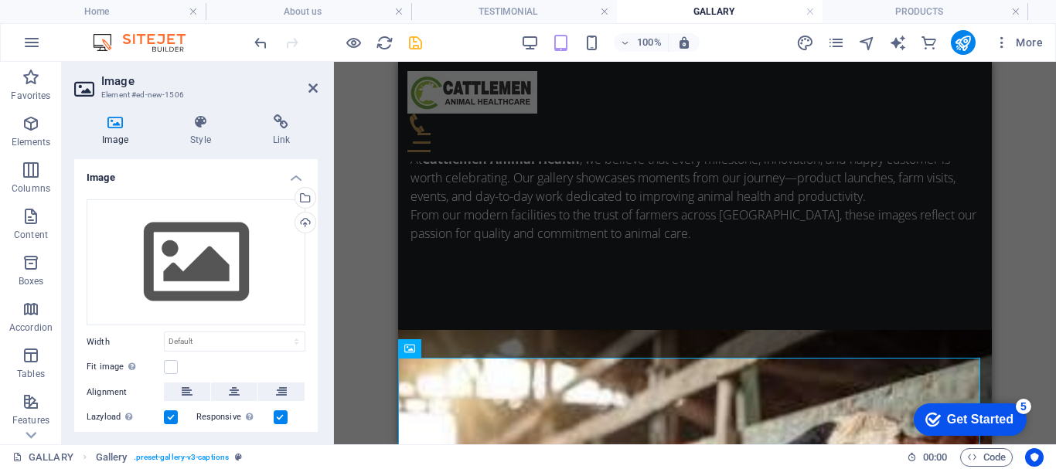
scroll to position [746, 0]
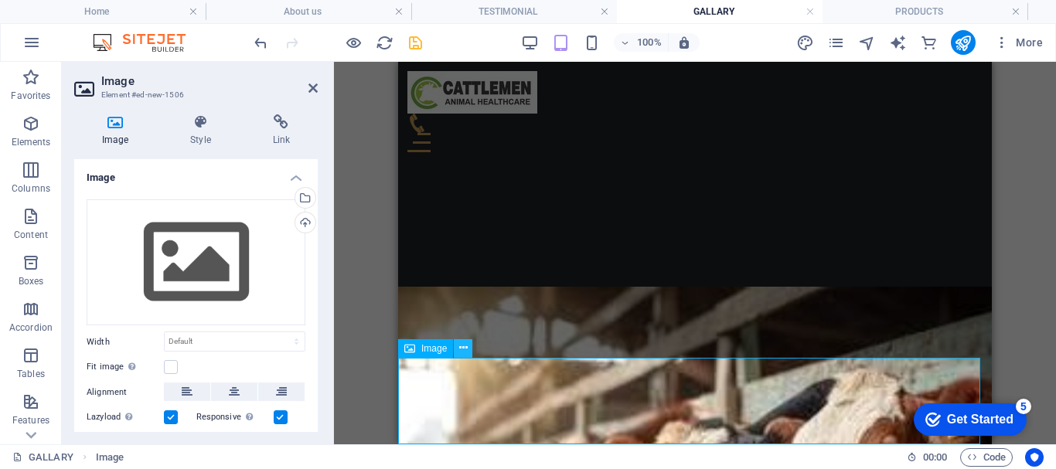
click at [459, 350] on icon at bounding box center [463, 348] width 9 height 16
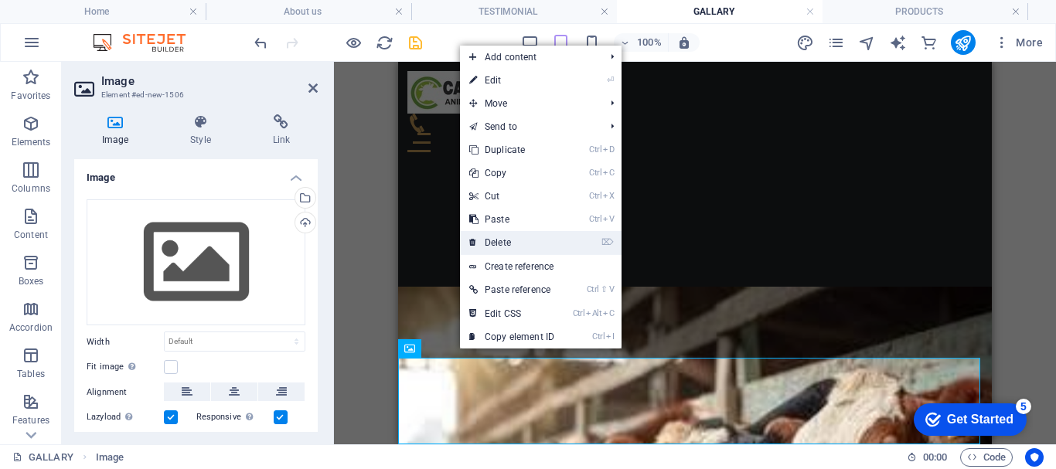
drag, startPoint x: 501, startPoint y: 242, endPoint x: 237, endPoint y: 180, distance: 270.7
click at [501, 242] on link "⌦ Delete" at bounding box center [512, 242] width 104 height 23
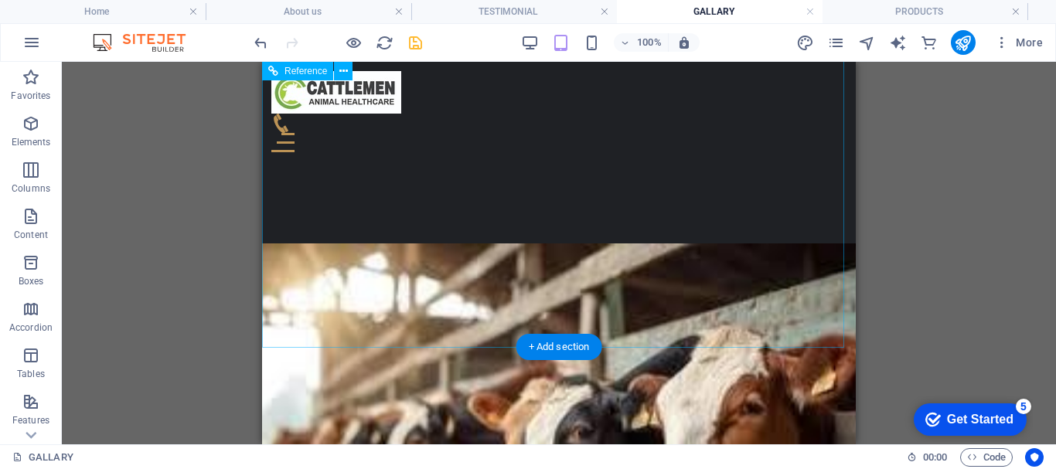
scroll to position [659, 0]
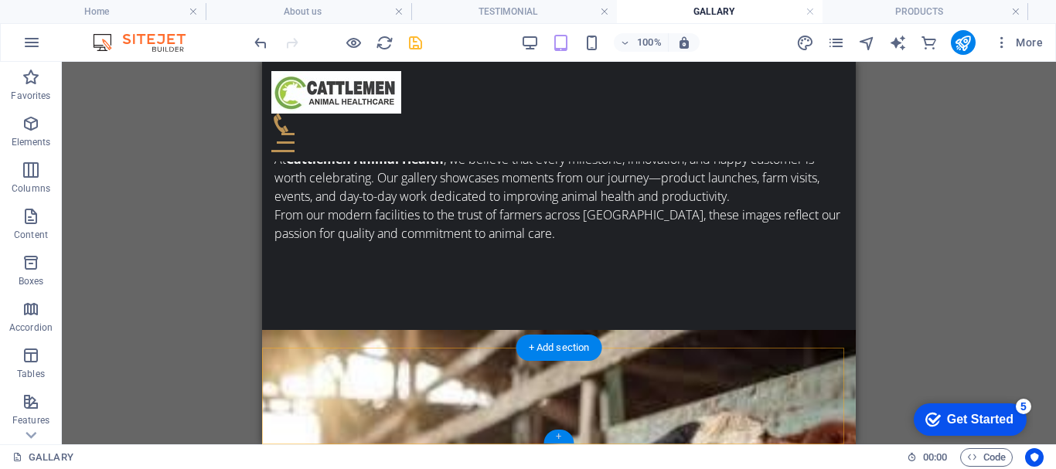
click at [562, 432] on div "+" at bounding box center [558, 437] width 30 height 14
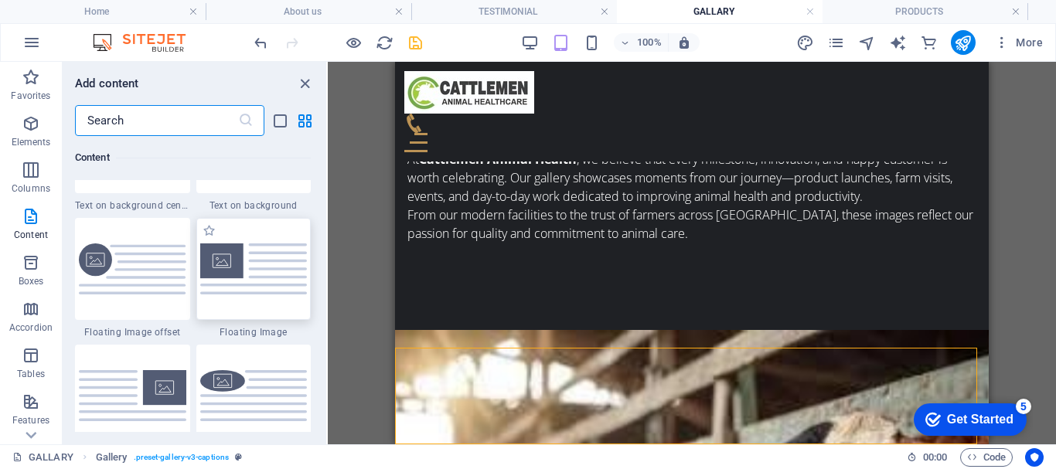
scroll to position [3322, 0]
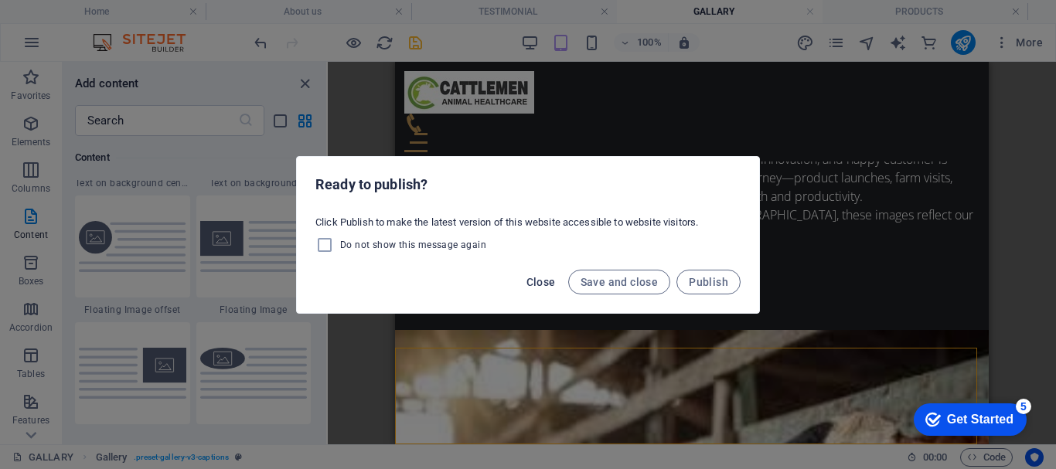
click at [539, 277] on span "Close" at bounding box center [540, 282] width 29 height 12
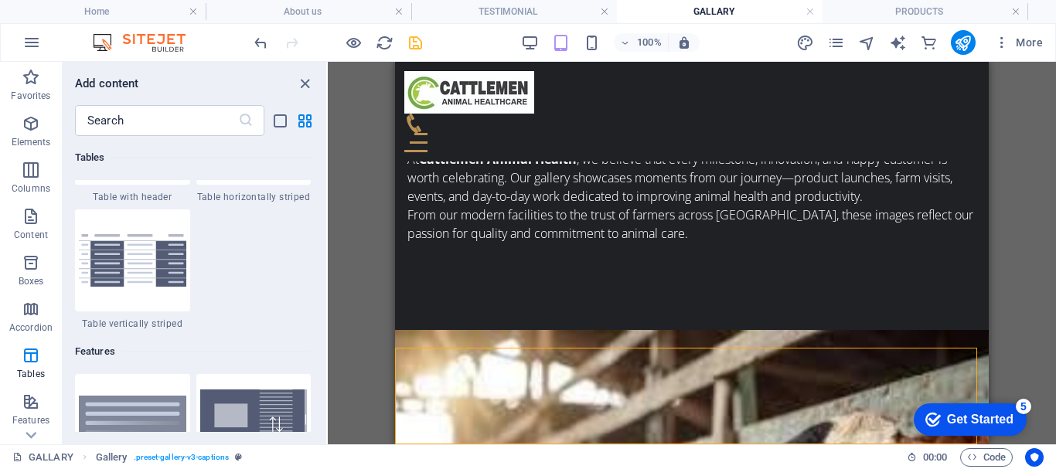
scroll to position [5563, 0]
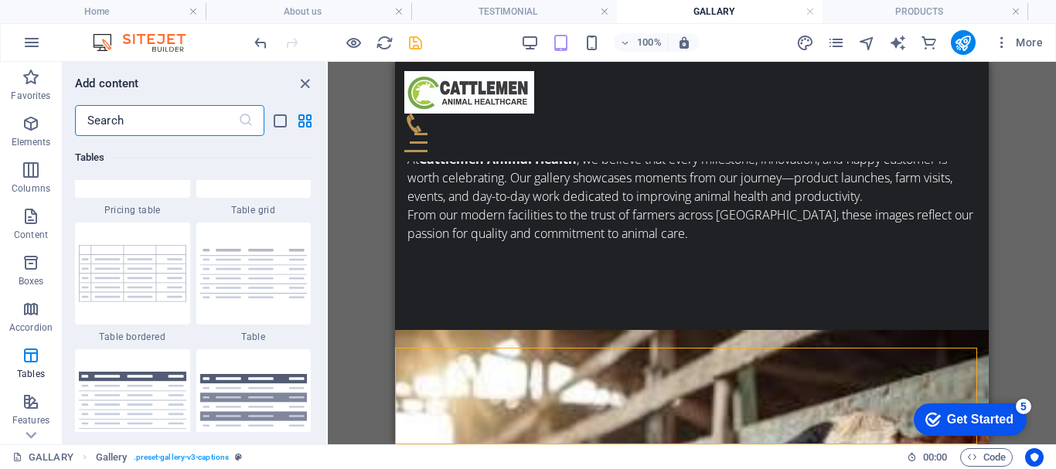
click at [190, 121] on input "text" at bounding box center [156, 120] width 163 height 31
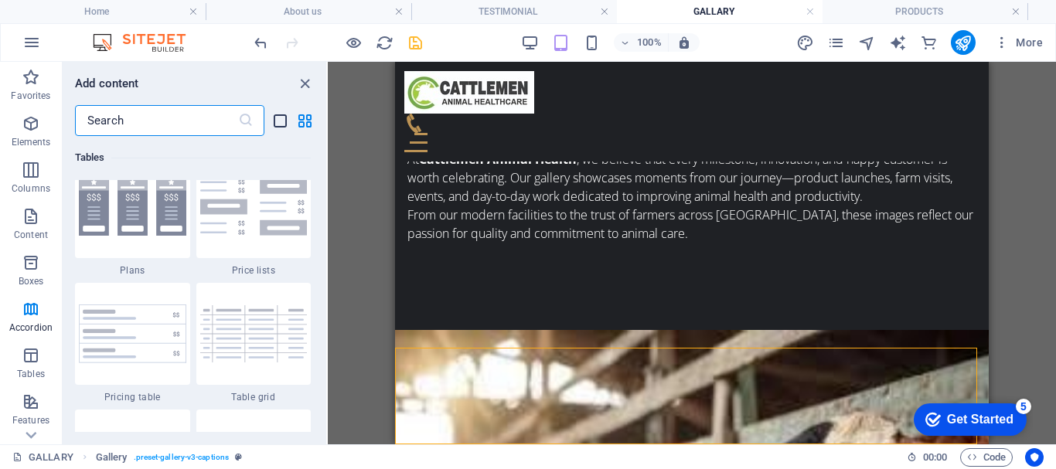
scroll to position [5177, 0]
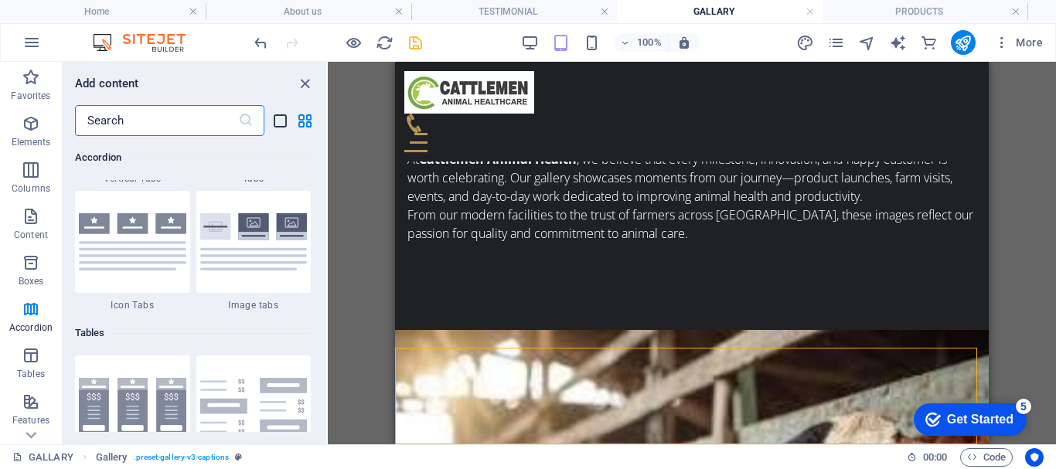
click at [275, 123] on icon "list-view" at bounding box center [280, 121] width 18 height 18
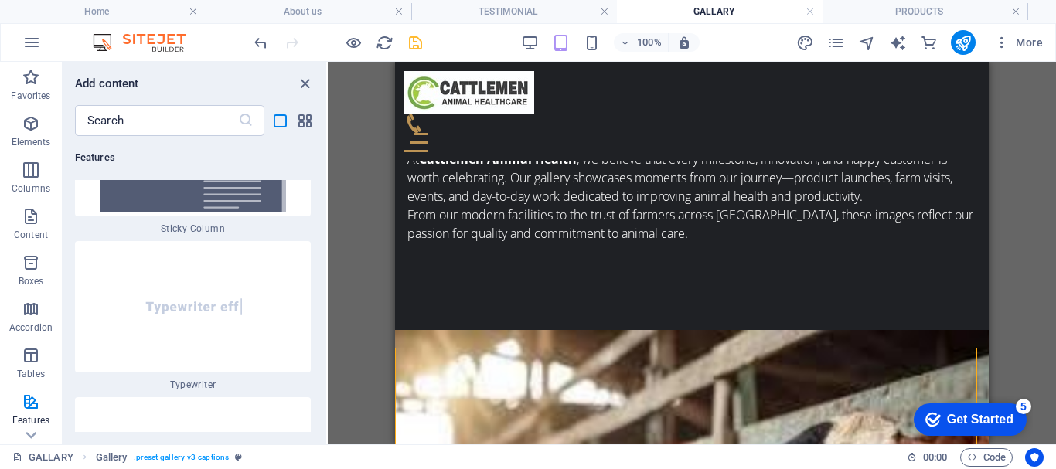
scroll to position [14702, 0]
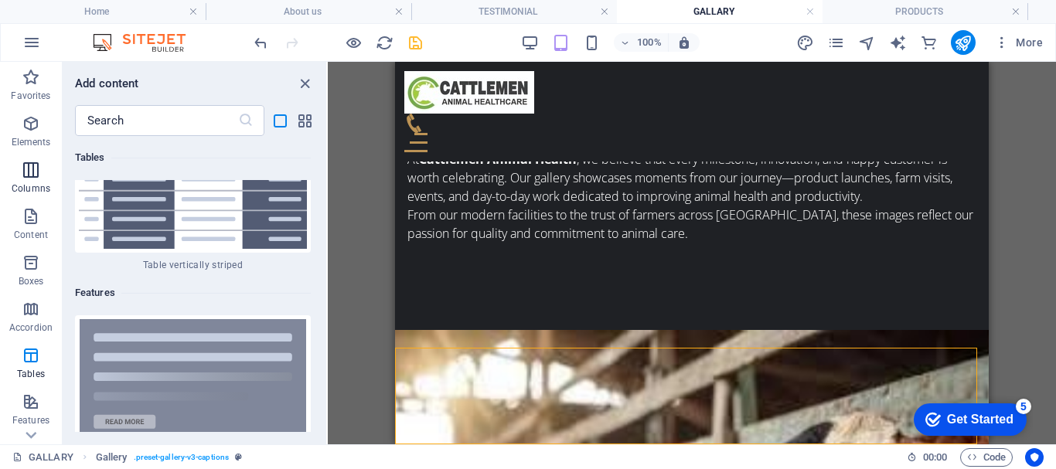
click at [27, 181] on span "Columns" at bounding box center [31, 179] width 62 height 37
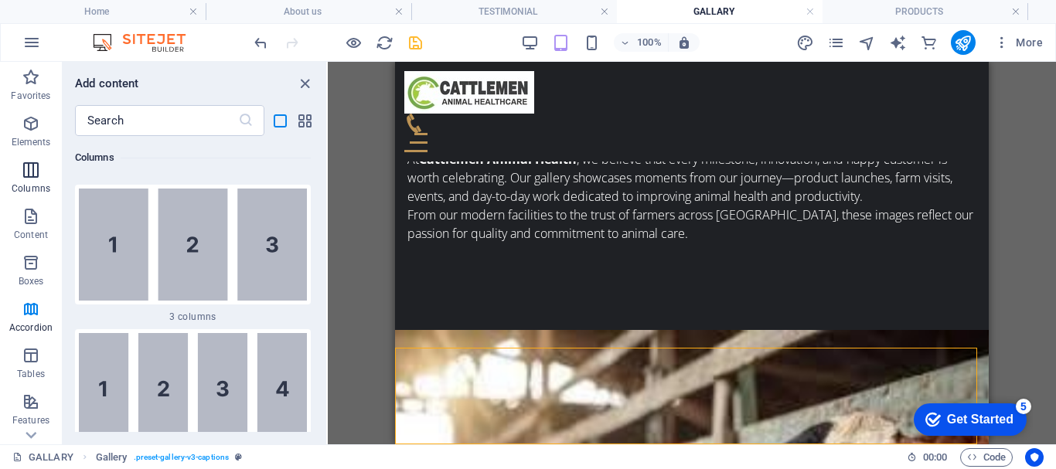
scroll to position [3498, 0]
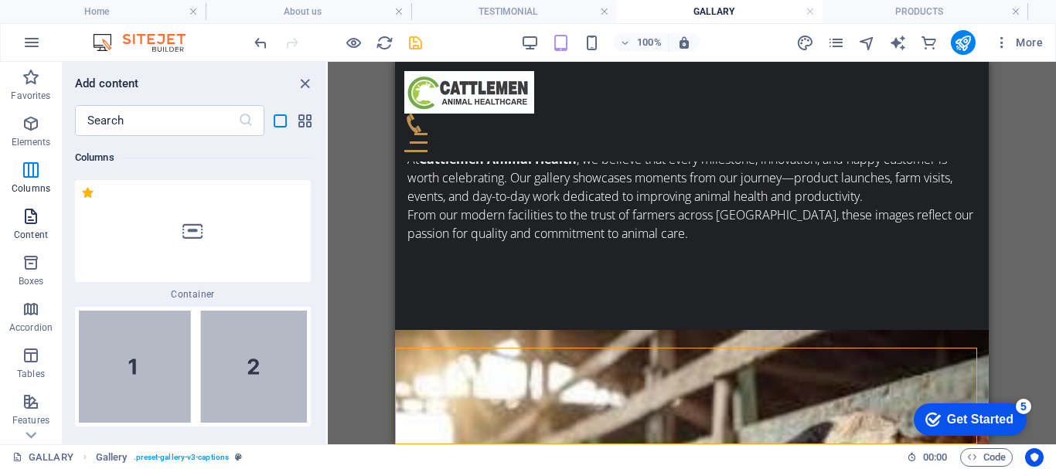
click at [26, 211] on icon "button" at bounding box center [31, 216] width 19 height 19
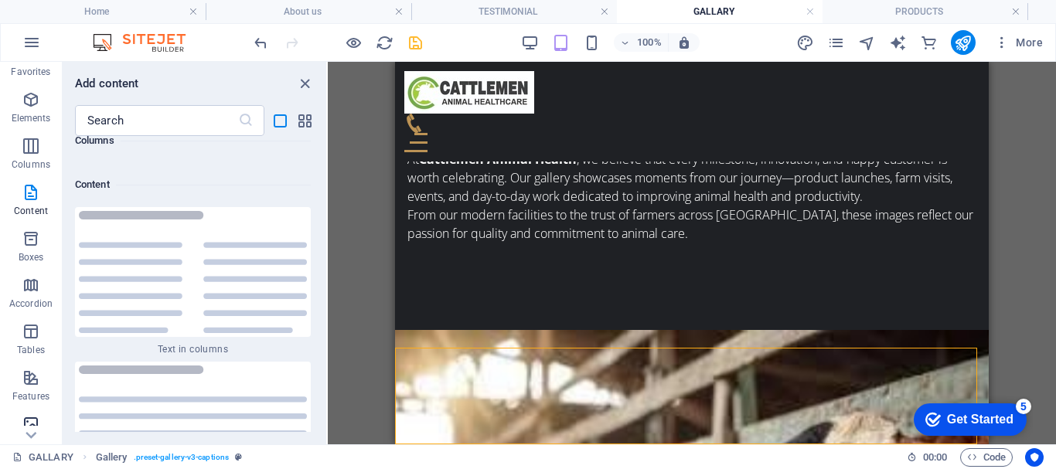
scroll to position [77, 0]
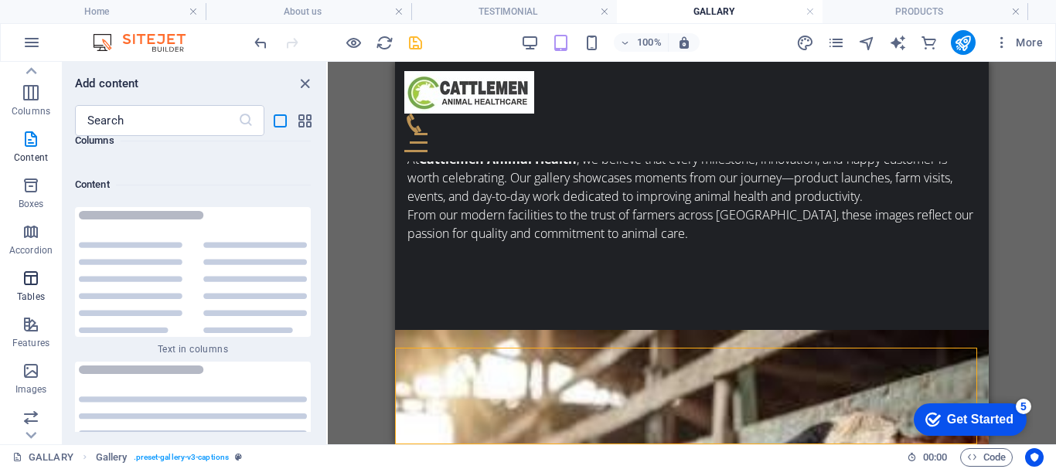
click at [33, 274] on icon "button" at bounding box center [31, 278] width 19 height 19
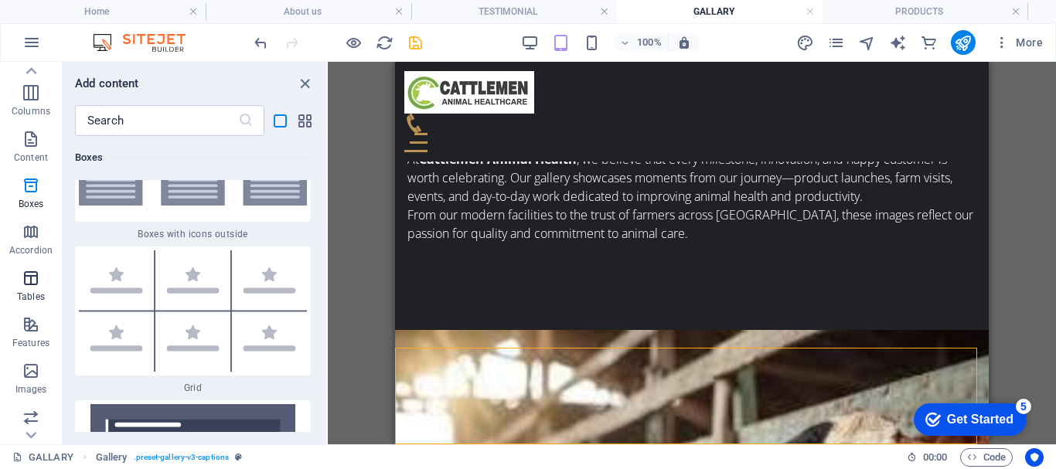
scroll to position [13360, 0]
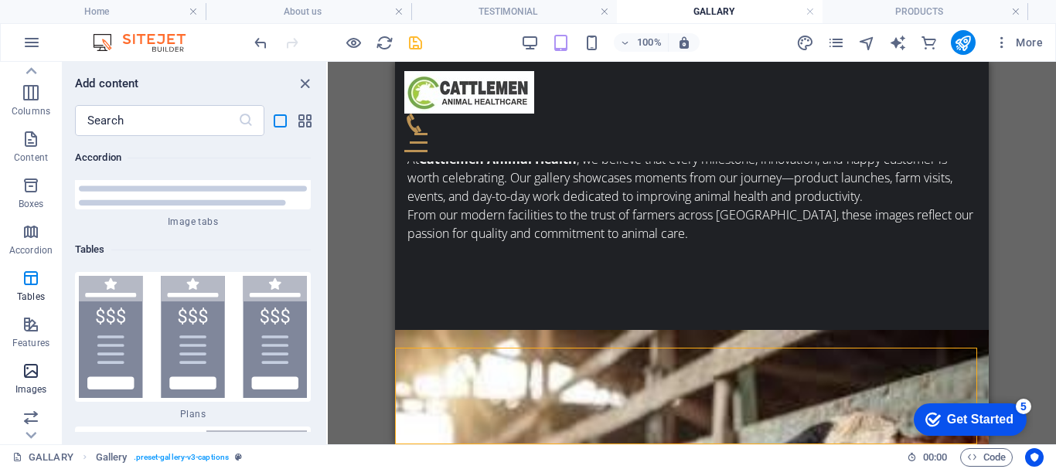
click at [22, 380] on span "Images" at bounding box center [31, 380] width 62 height 37
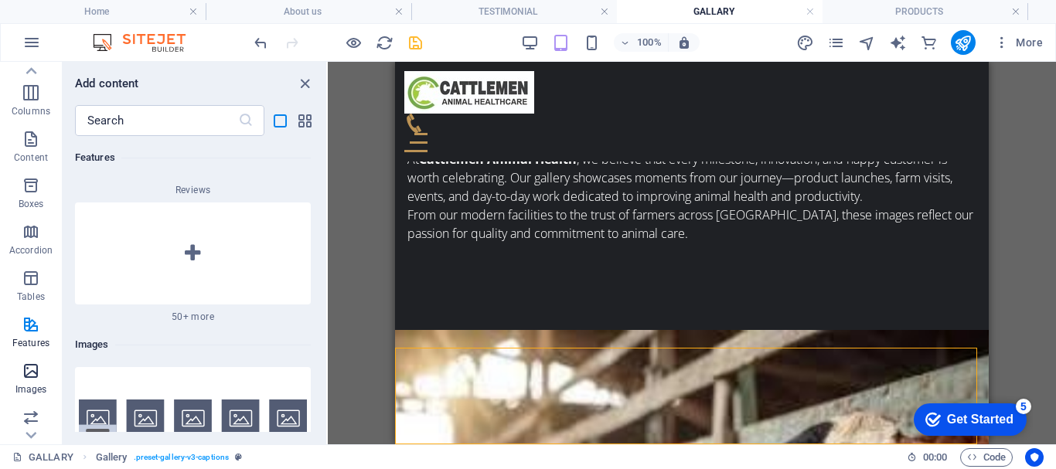
scroll to position [18496, 0]
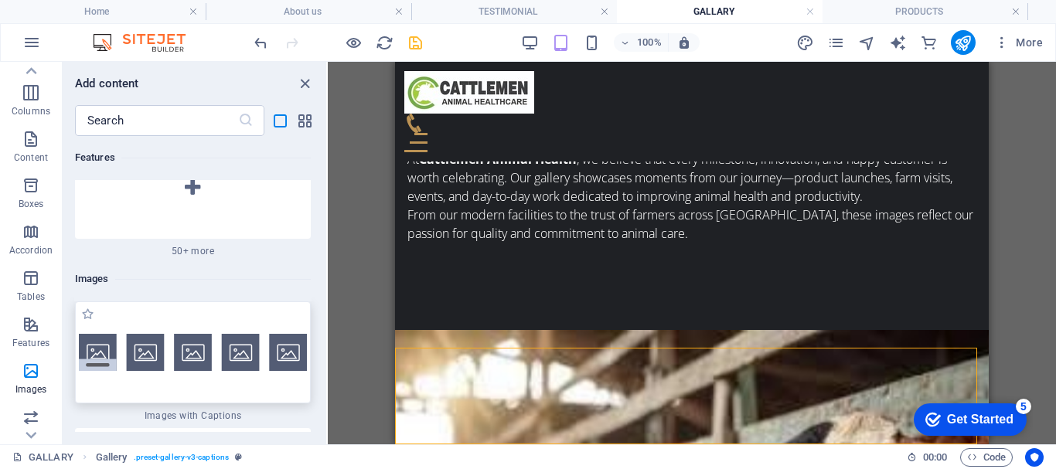
click at [213, 334] on img at bounding box center [193, 353] width 228 height 38
click at [328, 233] on div "H2 Text Text Reference Reference Spacer Placeholder Container Gallery Gallery G…" at bounding box center [692, 253] width 728 height 383
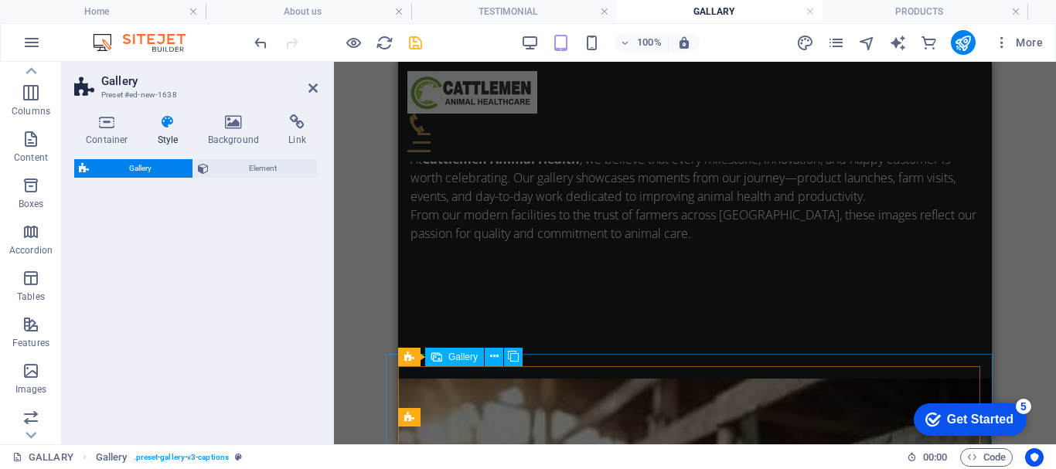
drag, startPoint x: 843, startPoint y: 414, endPoint x: 603, endPoint y: 366, distance: 245.2
select select "rem"
select select "preset-gallery-v3-captions"
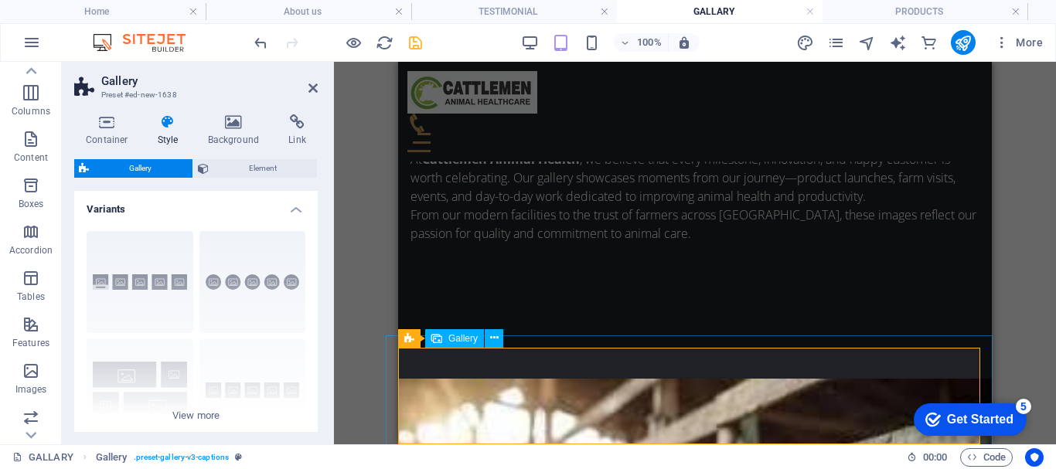
scroll to position [756, 0]
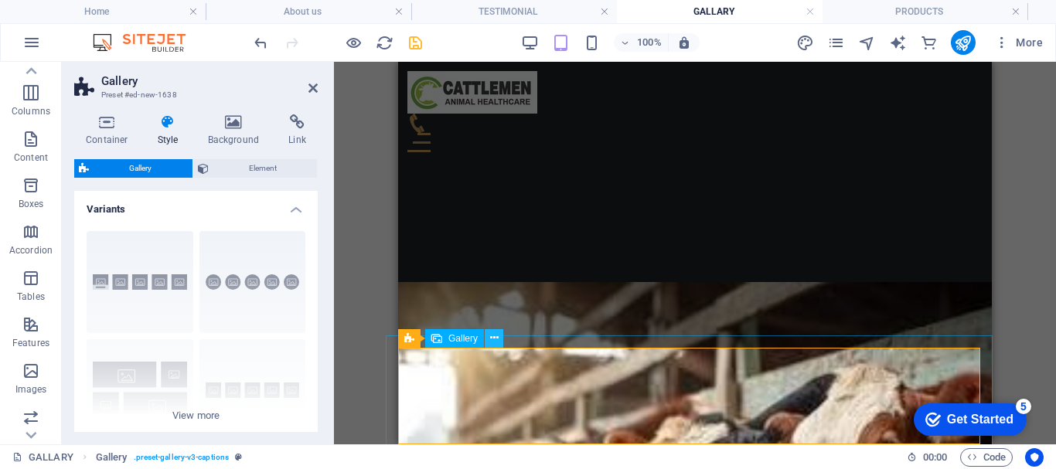
click at [492, 335] on icon at bounding box center [494, 338] width 9 height 16
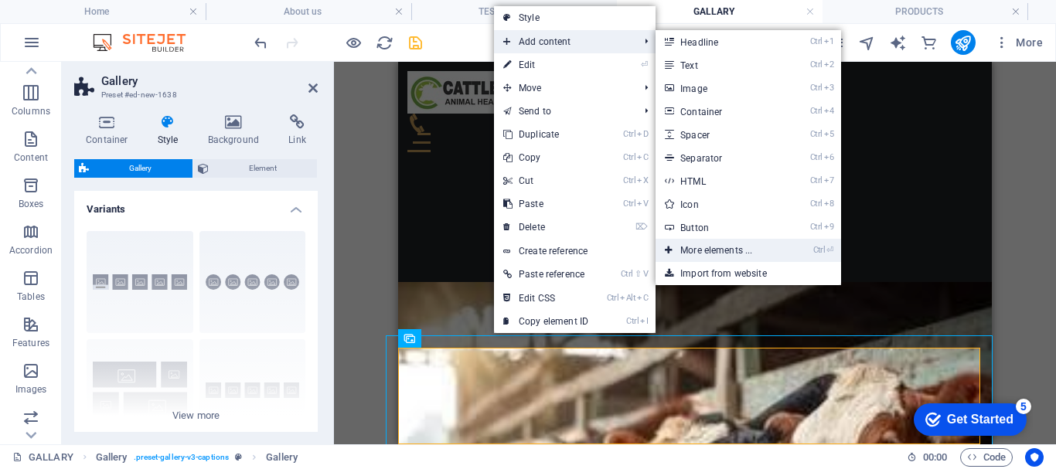
click at [709, 245] on link "Ctrl ⏎ More elements ..." at bounding box center [719, 250] width 128 height 23
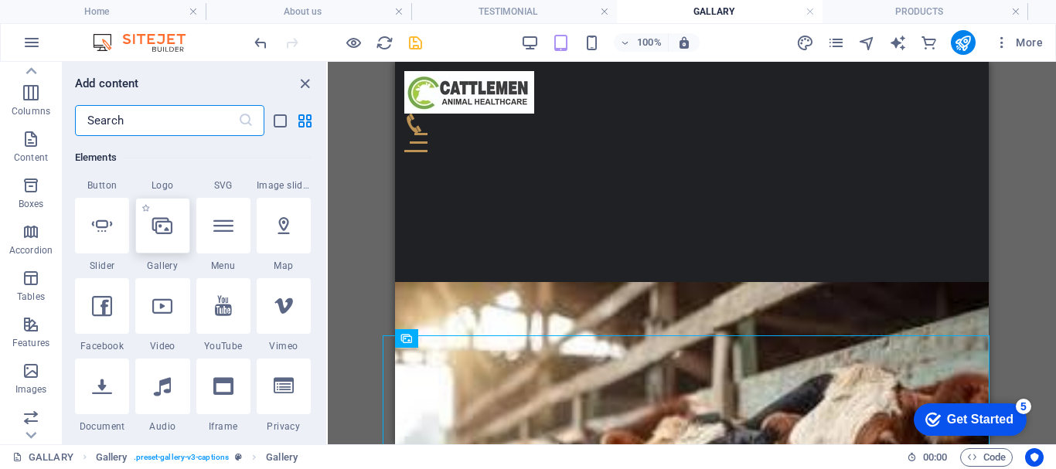
scroll to position [396, 0]
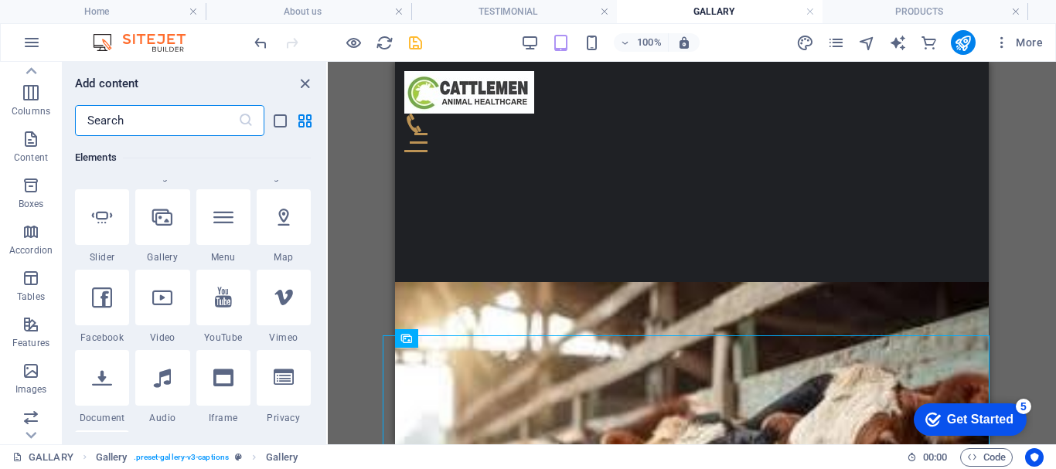
click at [164, 309] on div at bounding box center [162, 298] width 54 height 56
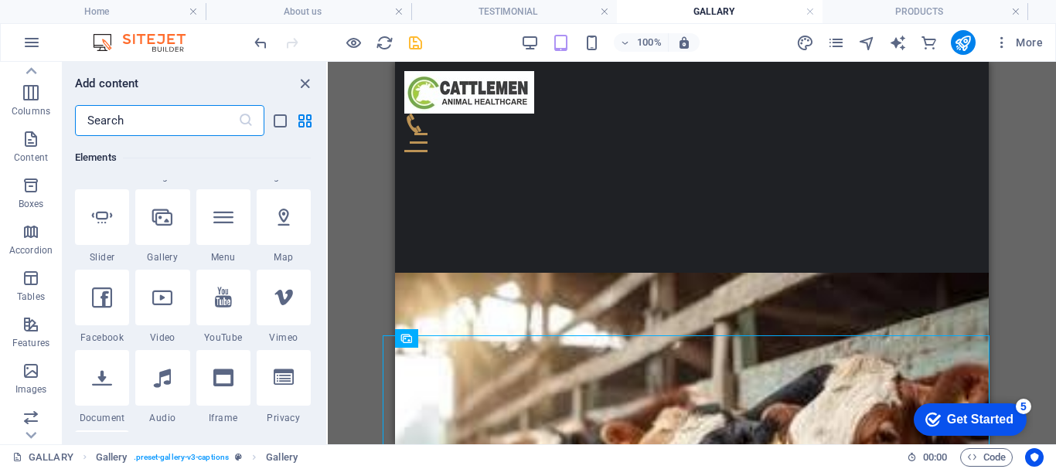
select select "%"
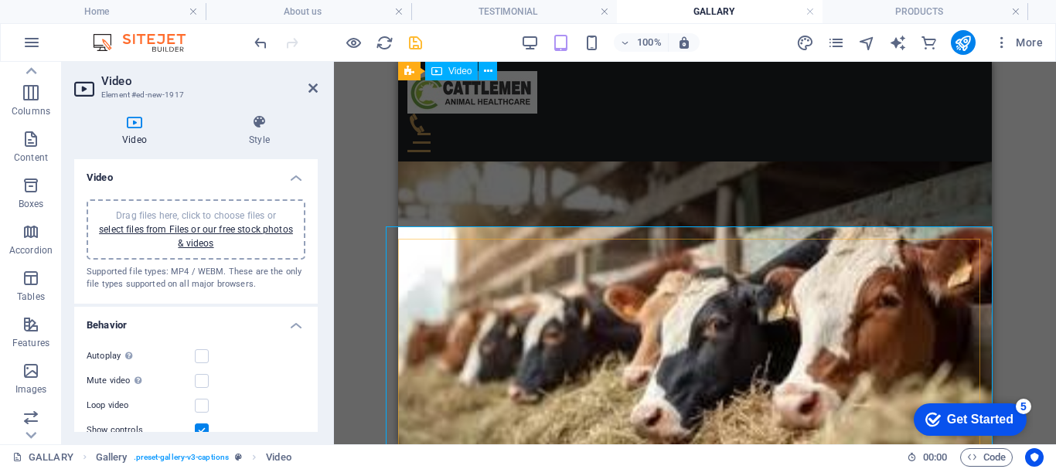
scroll to position [865, 0]
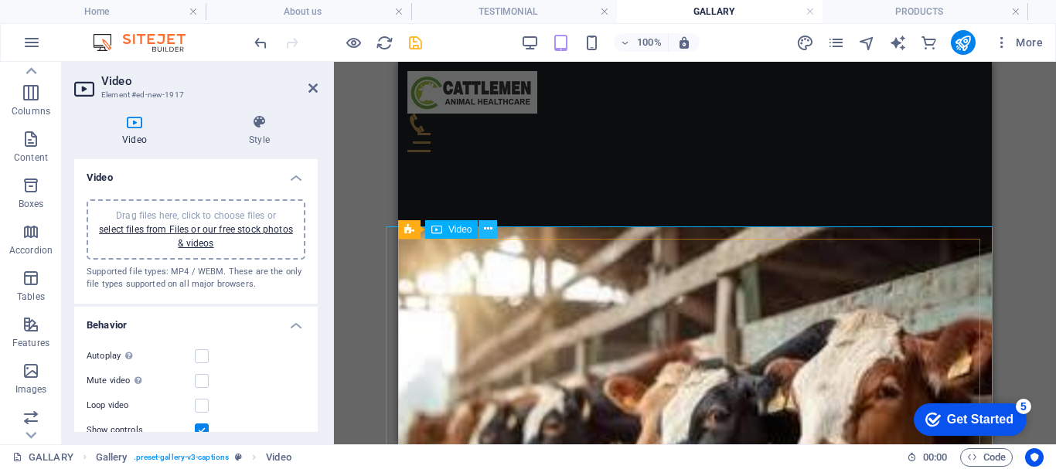
click at [490, 231] on icon at bounding box center [488, 229] width 9 height 16
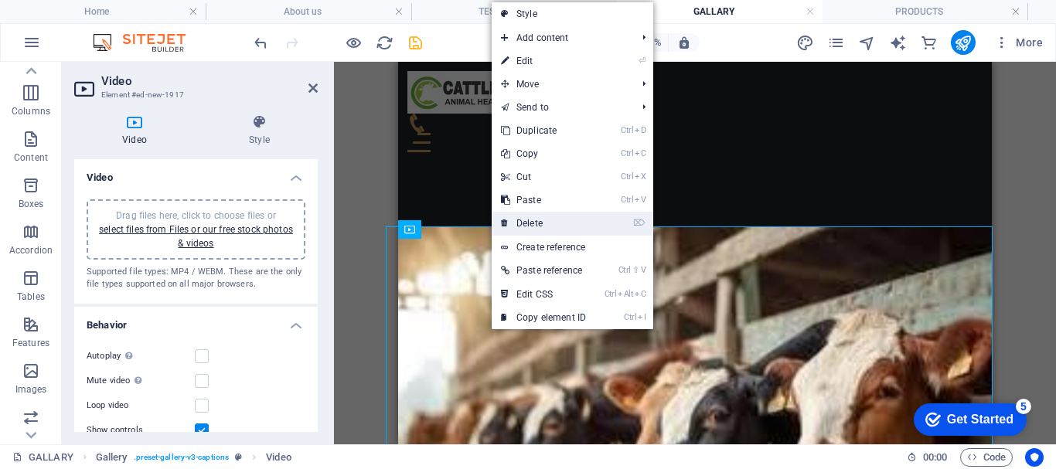
click at [553, 222] on link "⌦ Delete" at bounding box center [543, 223] width 104 height 23
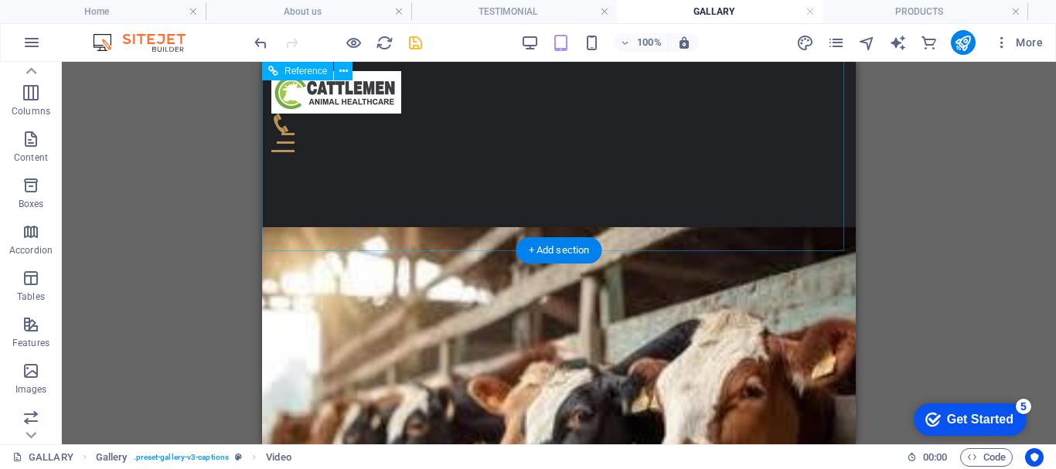
scroll to position [756, 0]
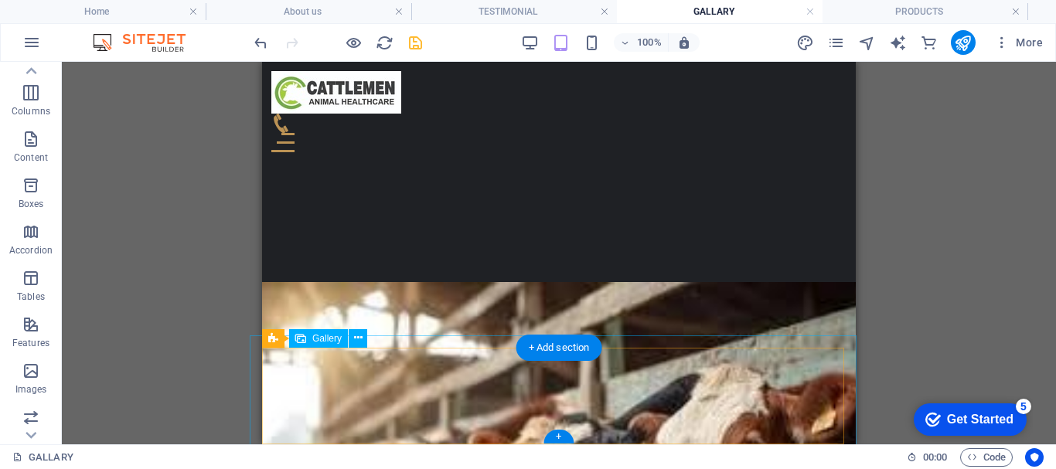
select select "4"
select select "px"
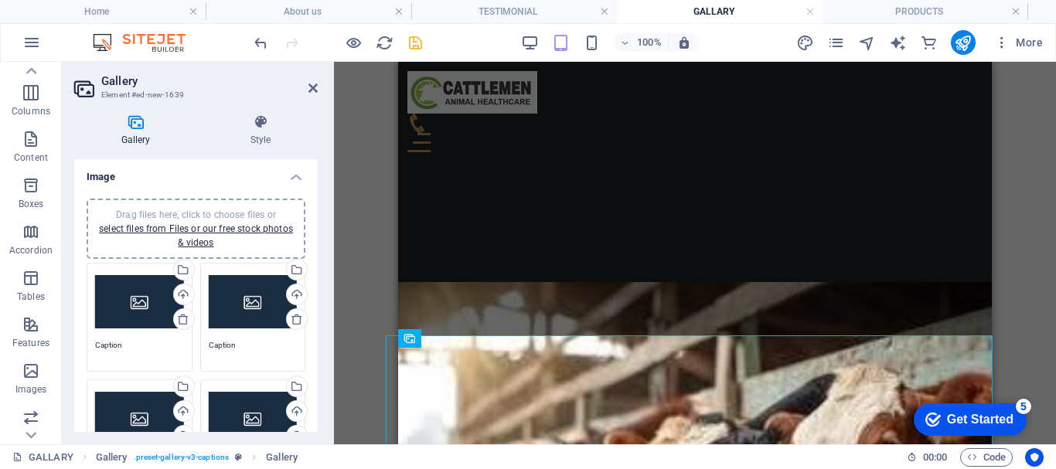
scroll to position [0, 0]
click at [183, 292] on div "Upload" at bounding box center [182, 296] width 23 height 23
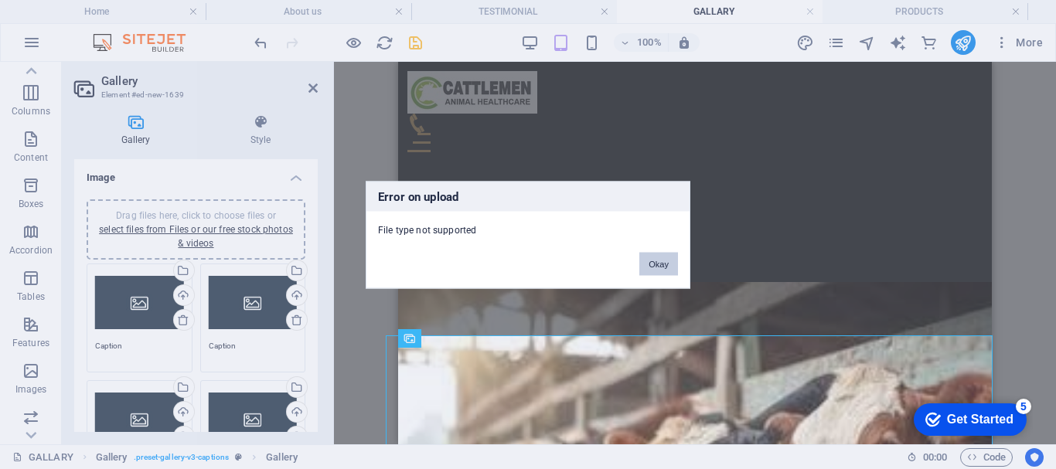
click at [667, 268] on button "Okay" at bounding box center [658, 263] width 39 height 23
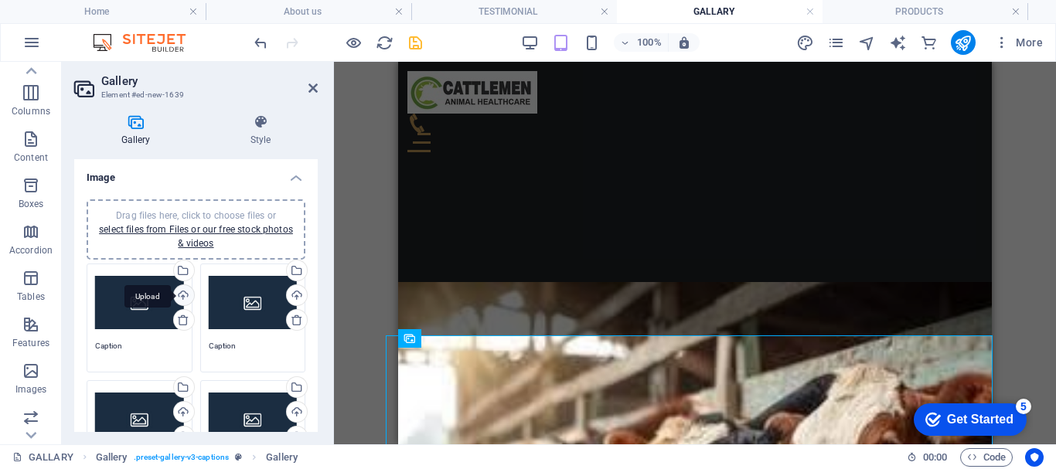
click at [178, 295] on div "Upload" at bounding box center [182, 296] width 23 height 23
click at [133, 310] on div "Drag files here, click to choose files or select files from Files or our free s…" at bounding box center [139, 303] width 89 height 62
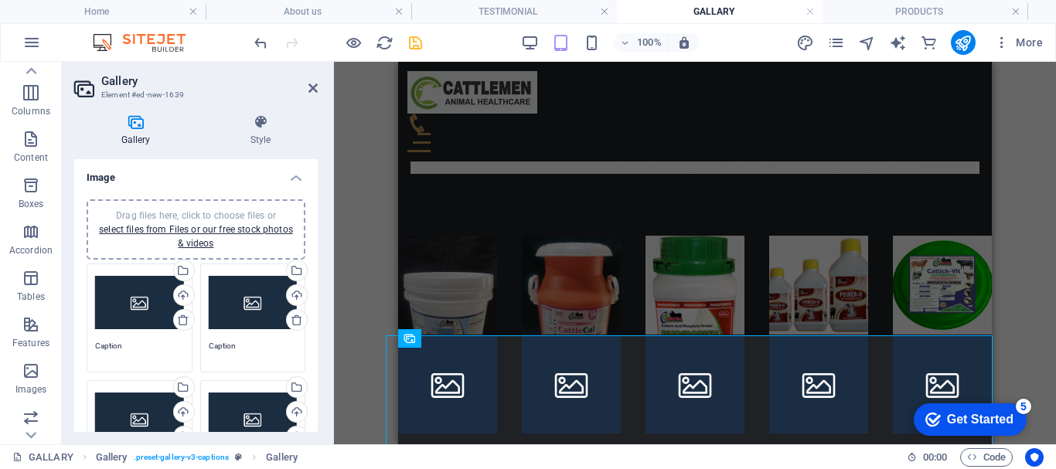
click at [133, 310] on body "[DOMAIN_NAME] Home About us TESTIMONIAL GALLARY PRODUCTS Favorites Elements Col…" at bounding box center [528, 234] width 1056 height 469
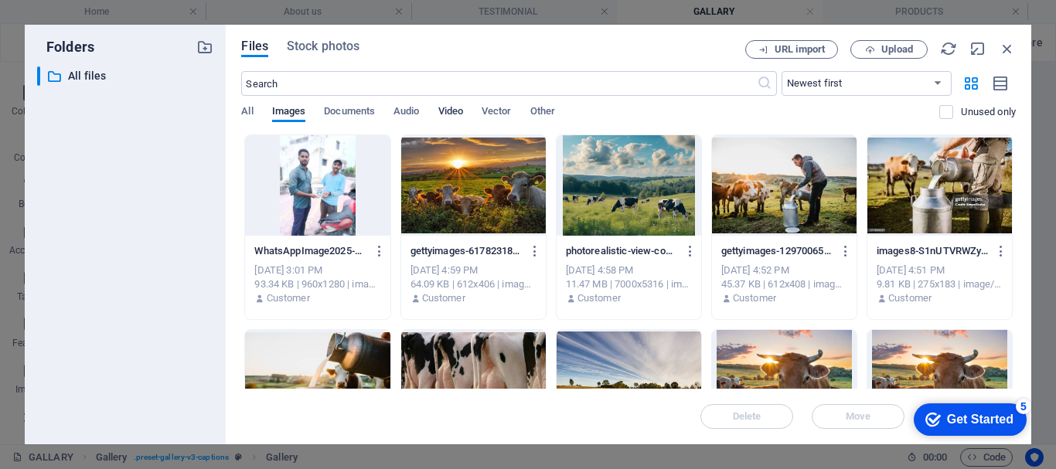
click at [453, 110] on span "Video" at bounding box center [450, 113] width 25 height 22
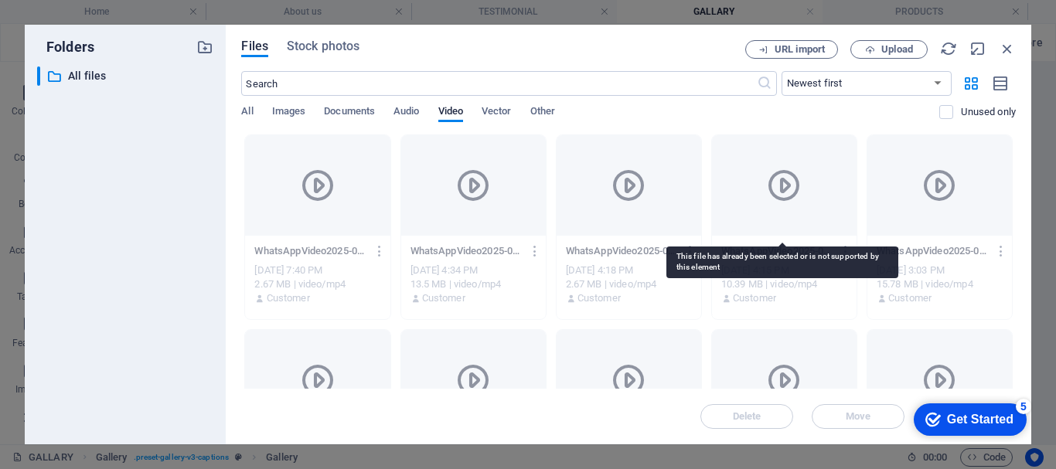
click at [765, 199] on icon at bounding box center [783, 185] width 37 height 37
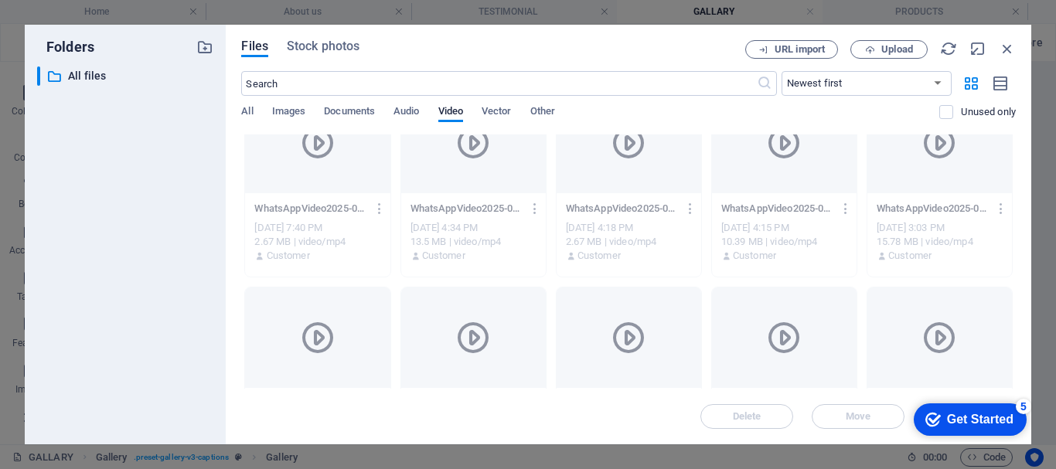
scroll to position [0, 0]
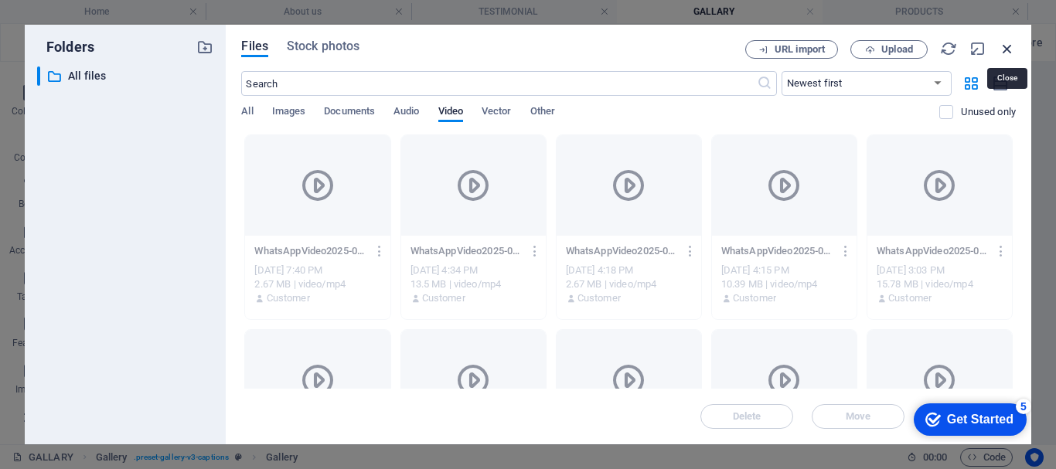
click at [1006, 43] on icon "button" at bounding box center [1006, 48] width 17 height 17
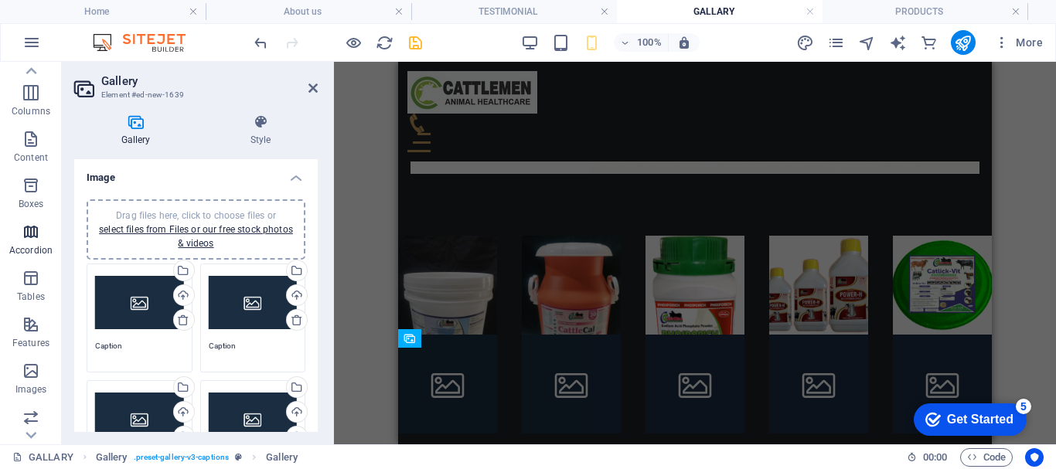
scroll to position [756, 0]
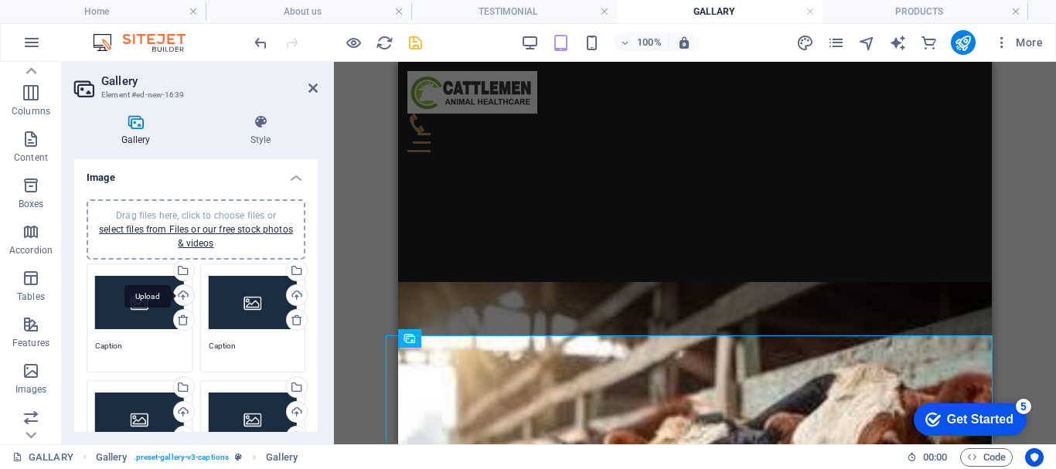
click at [184, 286] on div "Upload" at bounding box center [182, 296] width 23 height 23
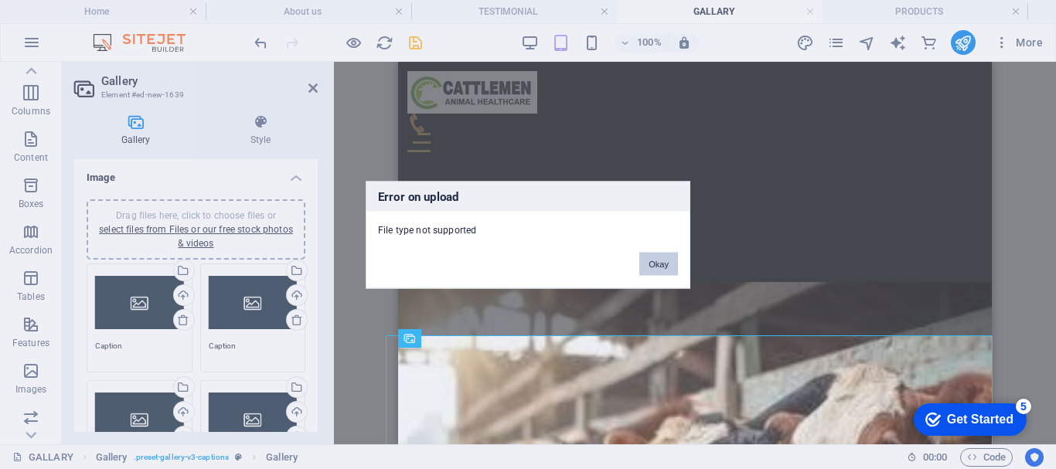
click at [657, 253] on button "Okay" at bounding box center [658, 263] width 39 height 23
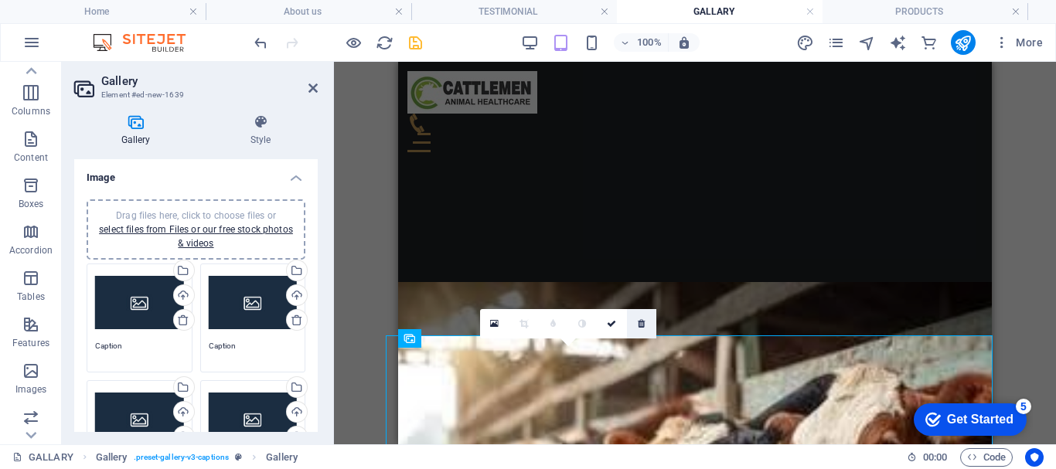
click at [641, 323] on icon at bounding box center [641, 323] width 7 height 9
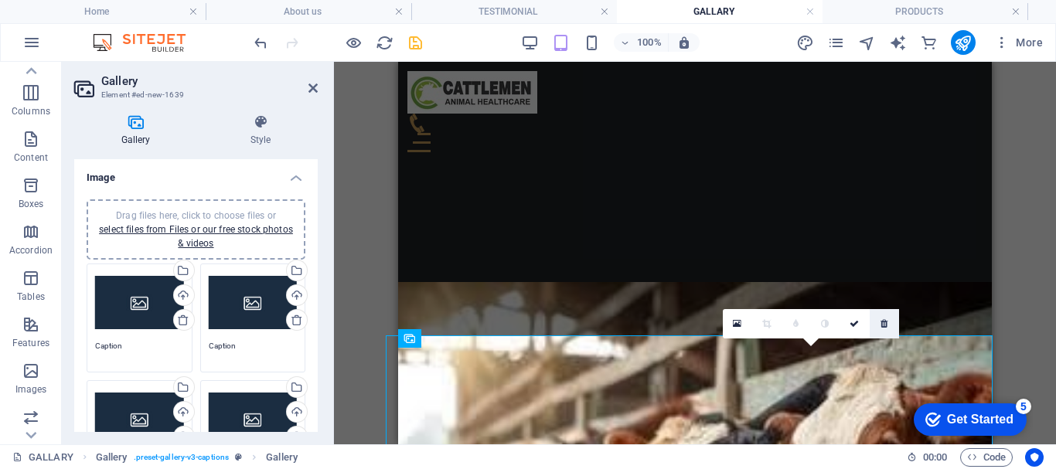
click at [886, 322] on icon at bounding box center [883, 323] width 7 height 9
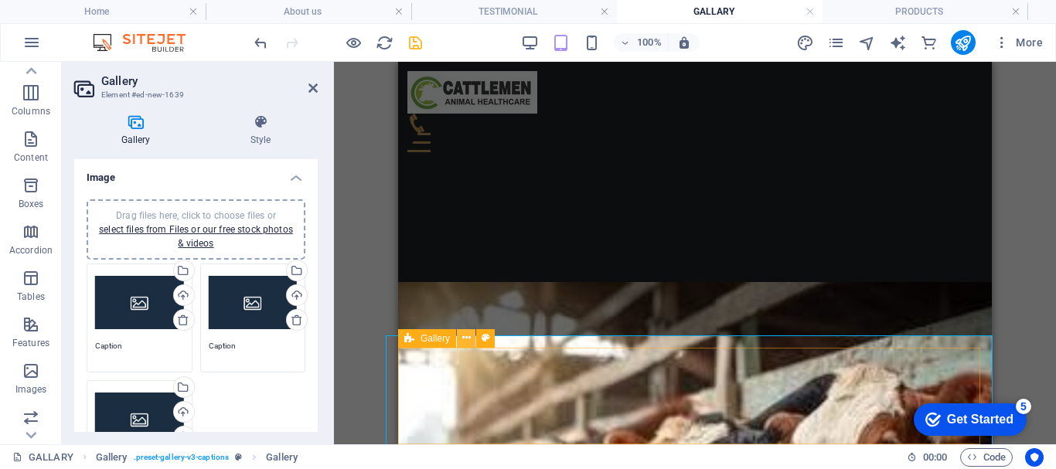
click at [466, 343] on icon at bounding box center [466, 338] width 9 height 16
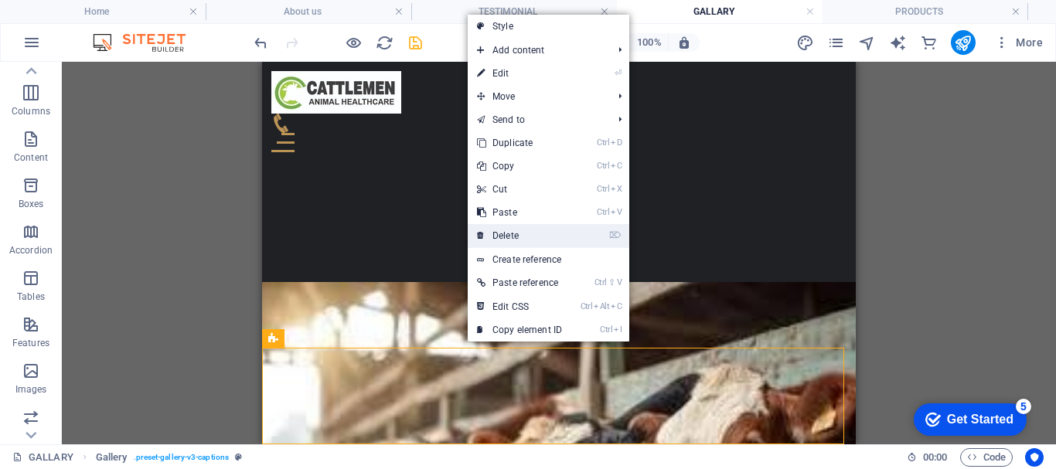
click at [534, 230] on link "⌦ Delete" at bounding box center [520, 235] width 104 height 23
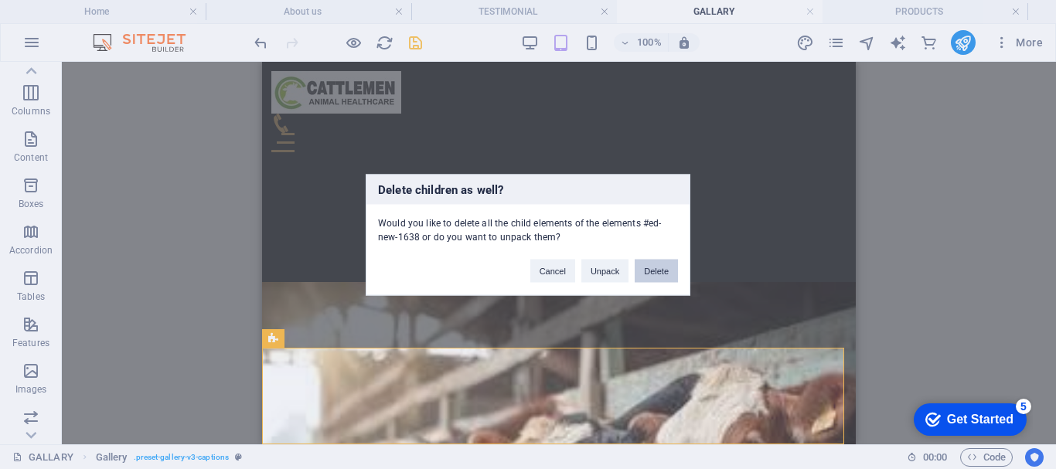
click at [657, 274] on button "Delete" at bounding box center [655, 270] width 43 height 23
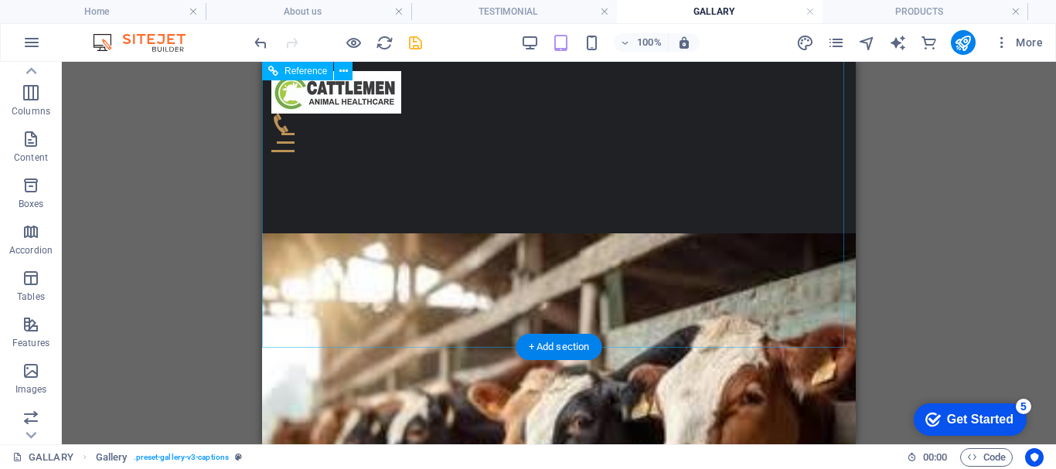
scroll to position [659, 0]
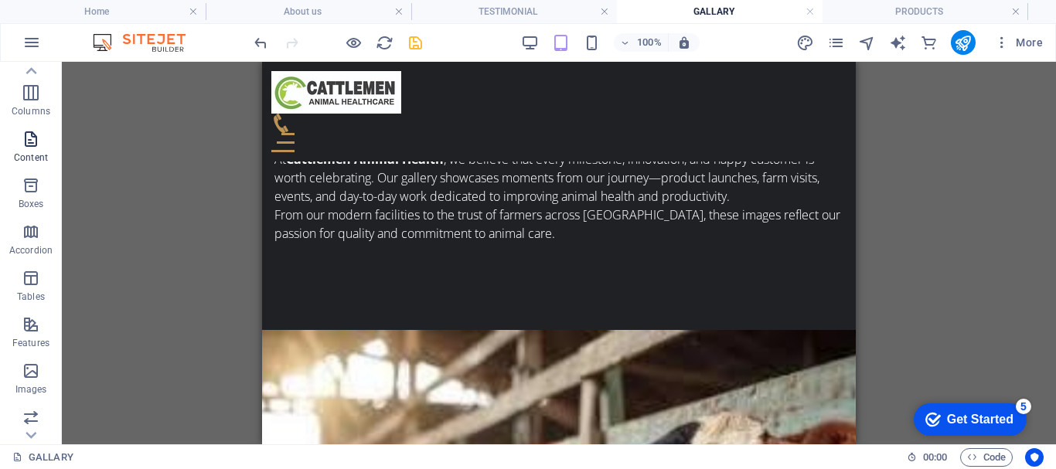
click at [39, 144] on icon "button" at bounding box center [31, 139] width 19 height 19
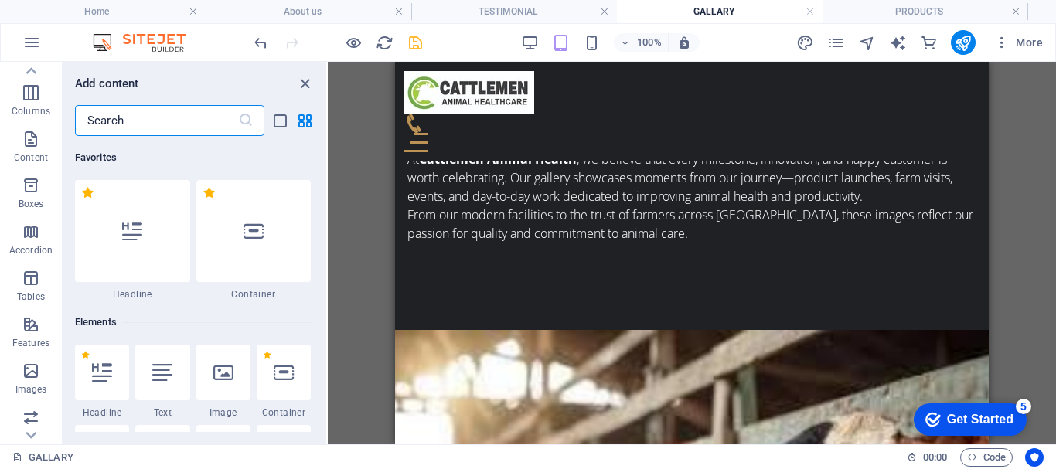
scroll to position [2704, 0]
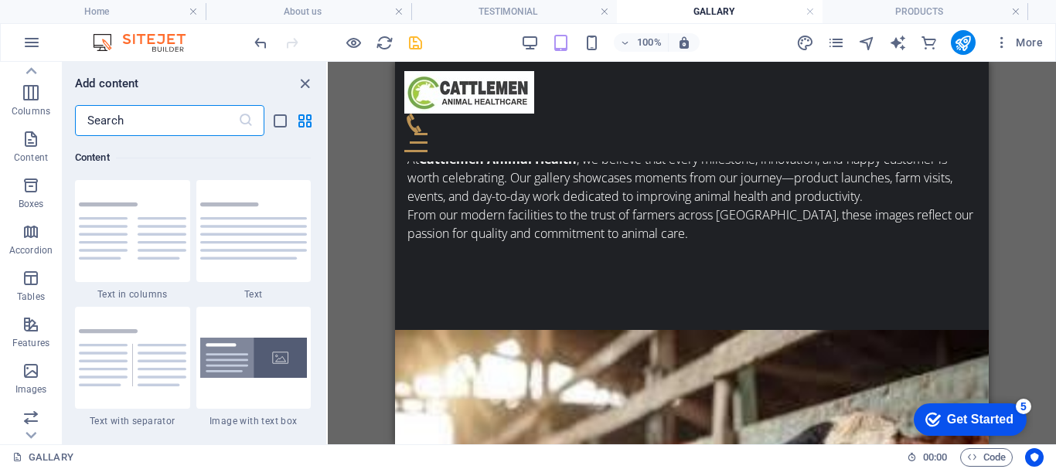
click at [133, 124] on input "text" at bounding box center [156, 120] width 163 height 31
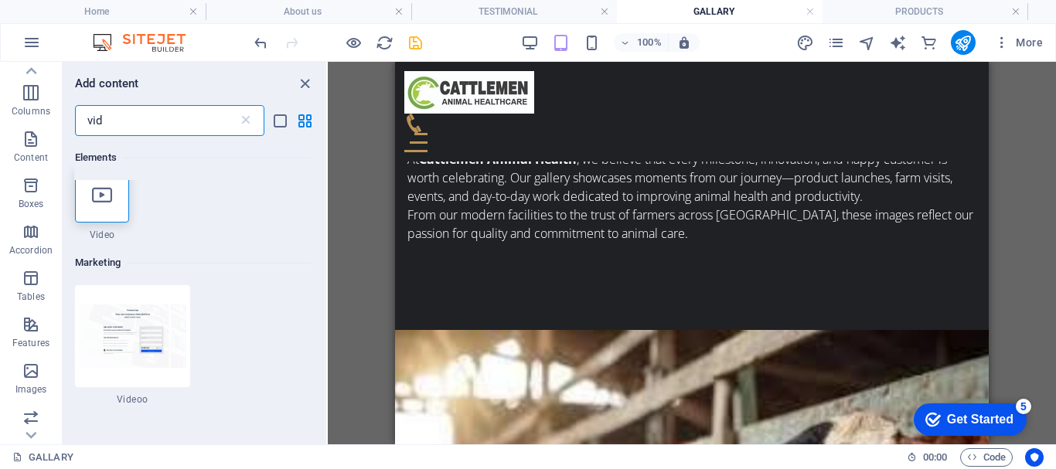
scroll to position [0, 0]
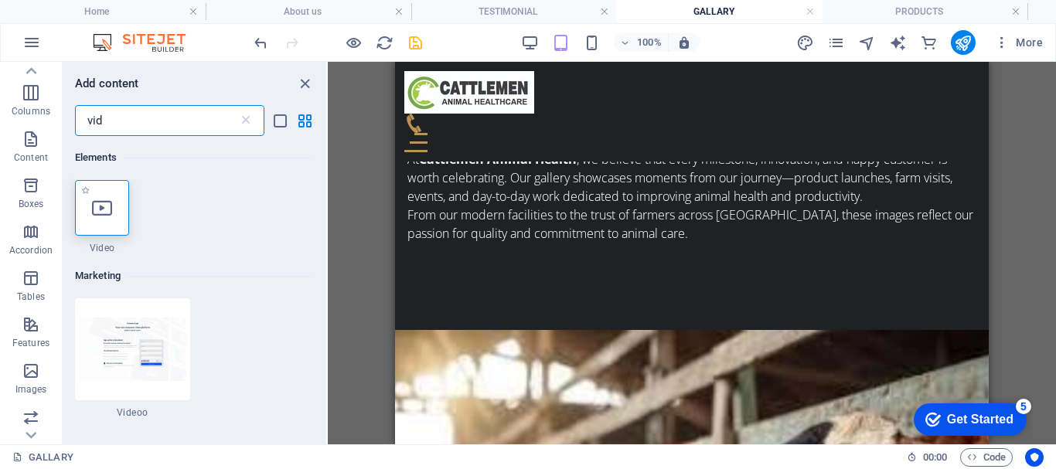
type input "vid"
click at [90, 210] on div at bounding box center [102, 208] width 54 height 56
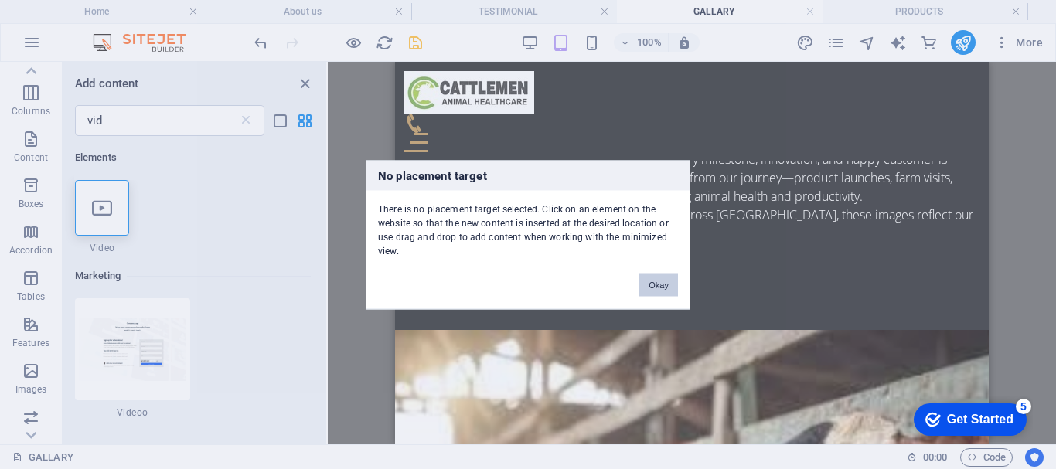
click at [665, 280] on button "Okay" at bounding box center [658, 284] width 39 height 23
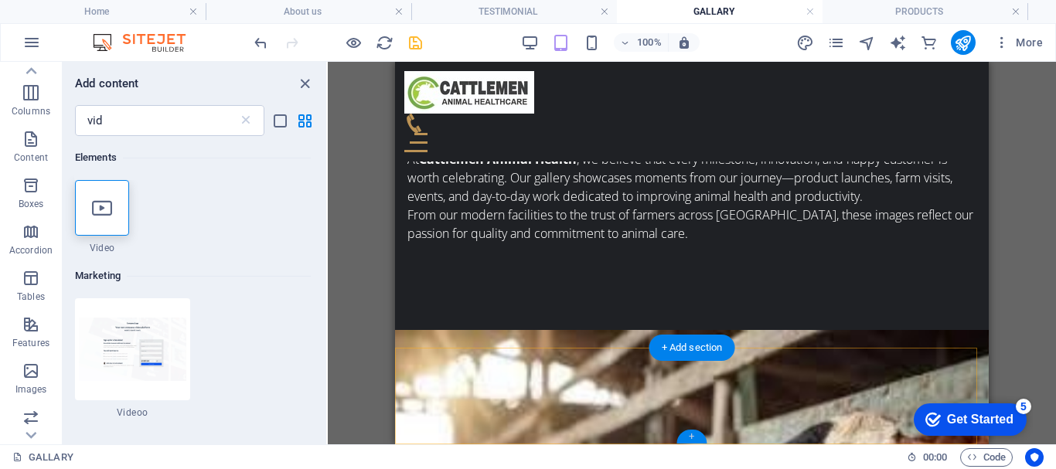
click at [692, 435] on div "+" at bounding box center [691, 437] width 30 height 14
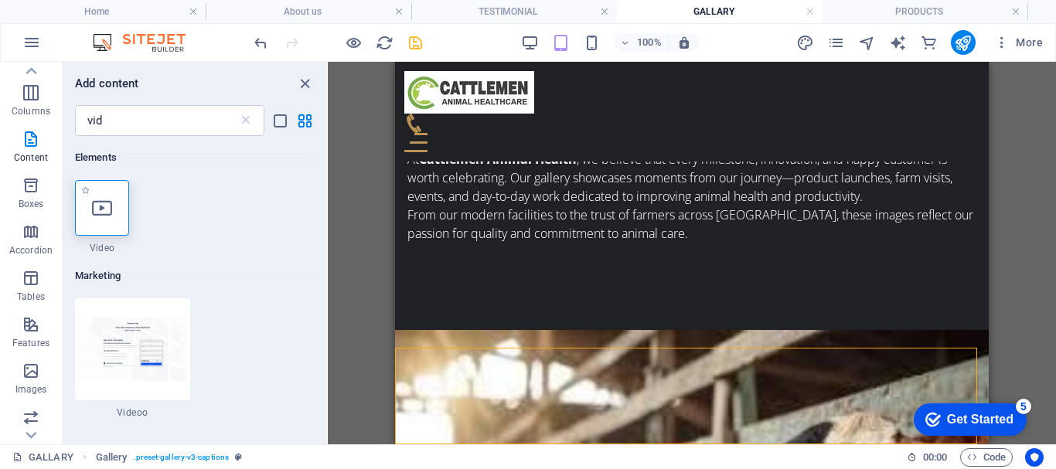
click at [89, 206] on div at bounding box center [102, 208] width 54 height 56
select select "%"
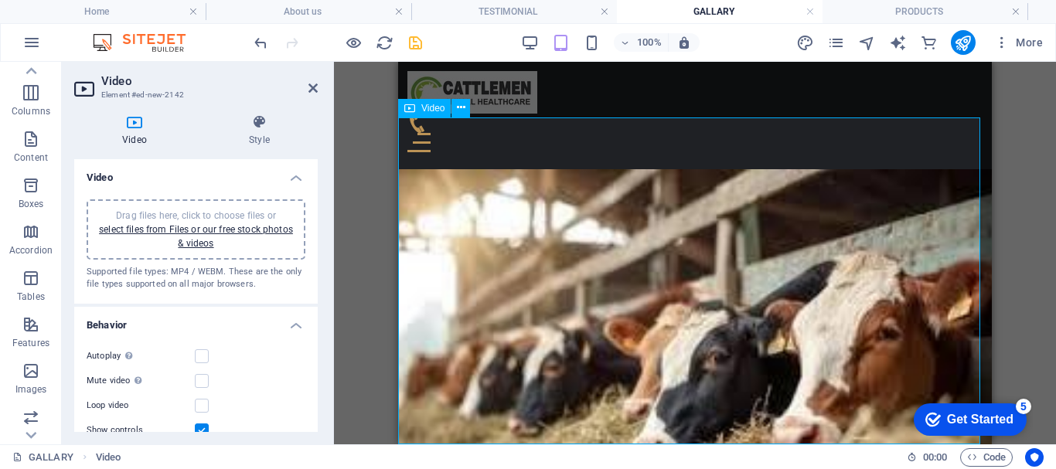
scroll to position [986, 0]
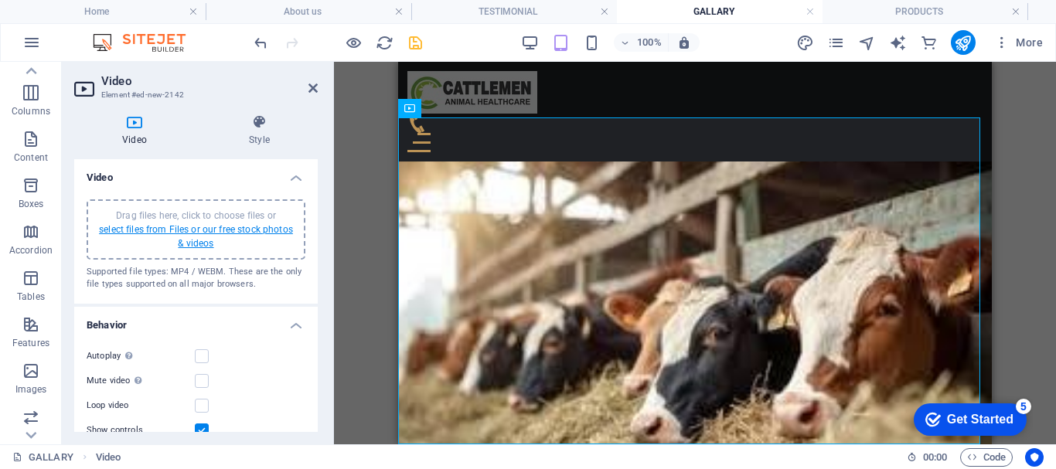
click at [149, 229] on link "select files from Files or our free stock photos & videos" at bounding box center [196, 236] width 194 height 25
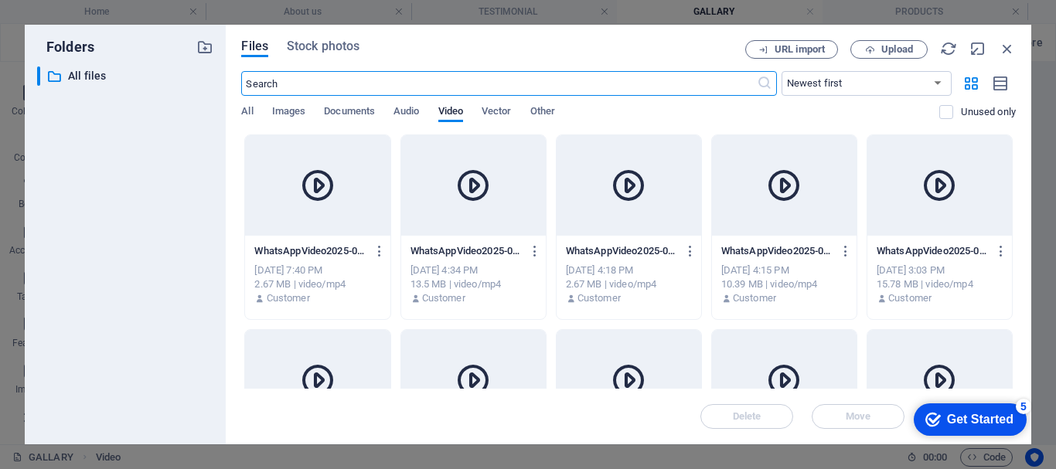
click at [315, 180] on icon at bounding box center [317, 185] width 37 height 37
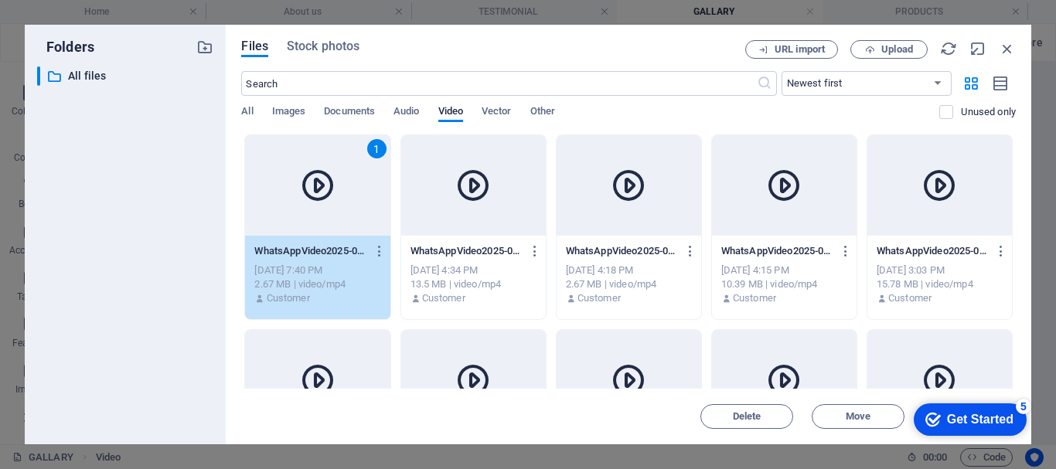
click at [315, 180] on icon at bounding box center [317, 185] width 37 height 37
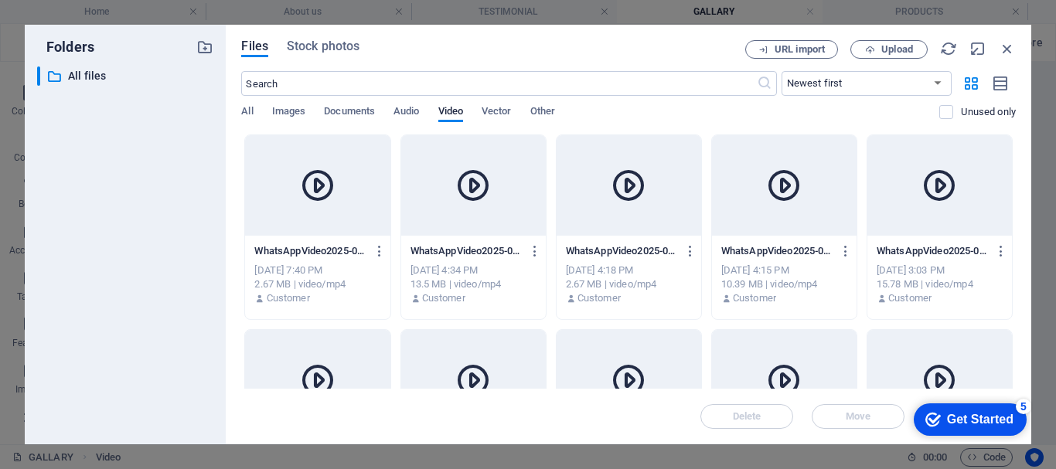
click at [315, 180] on icon at bounding box center [317, 185] width 37 height 37
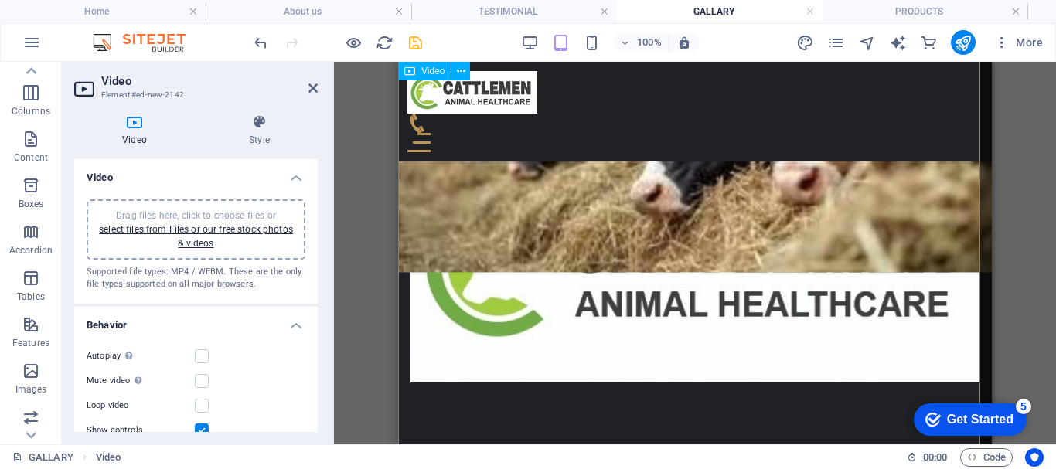
scroll to position [1239, 0]
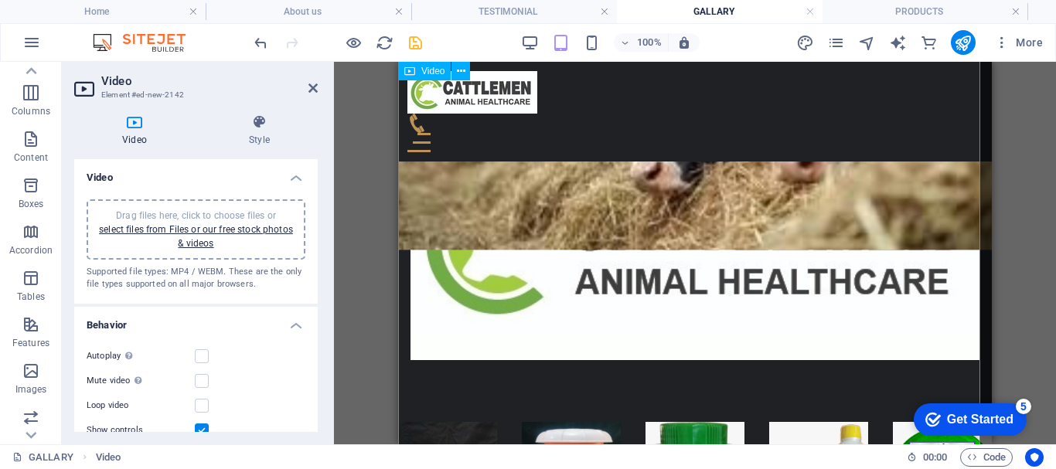
click at [259, 131] on h4 "Style" at bounding box center [259, 130] width 117 height 32
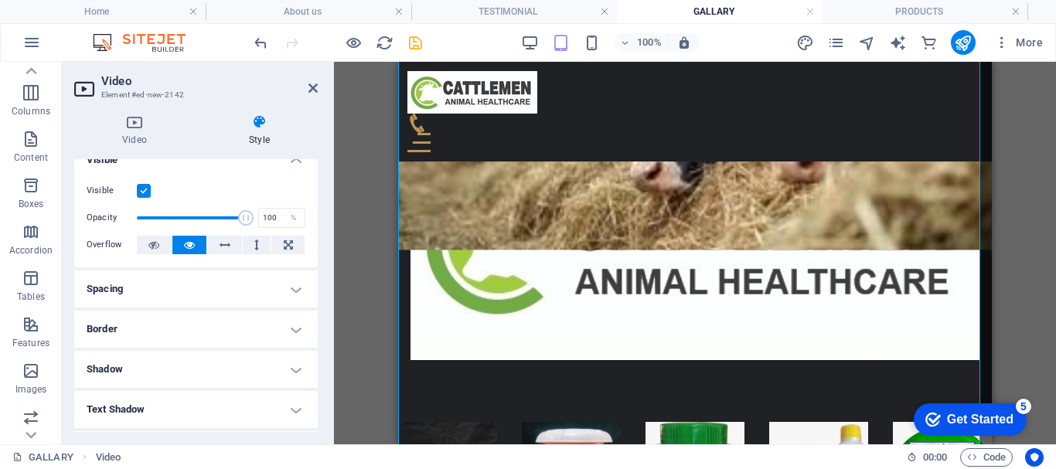
scroll to position [0, 0]
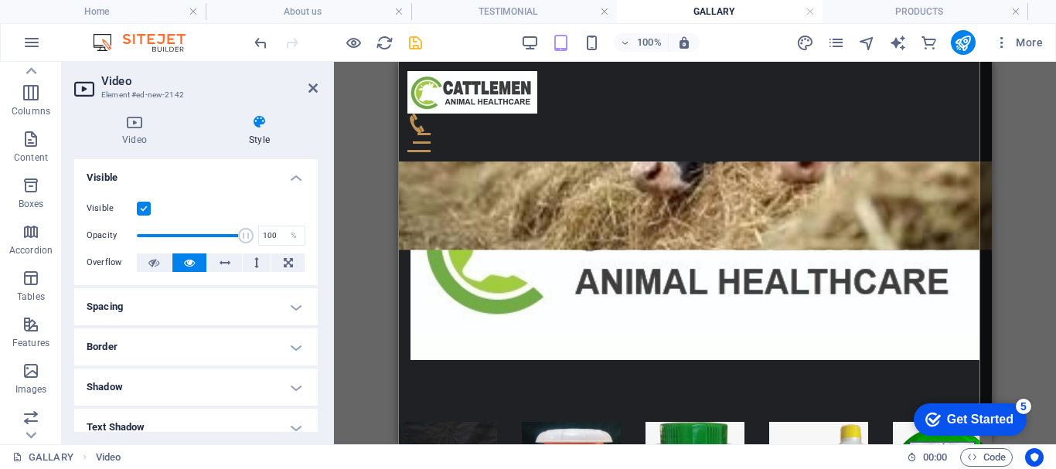
click at [292, 304] on h4 "Spacing" at bounding box center [195, 306] width 243 height 37
click at [292, 304] on h4 "Spacing" at bounding box center [195, 302] width 243 height 28
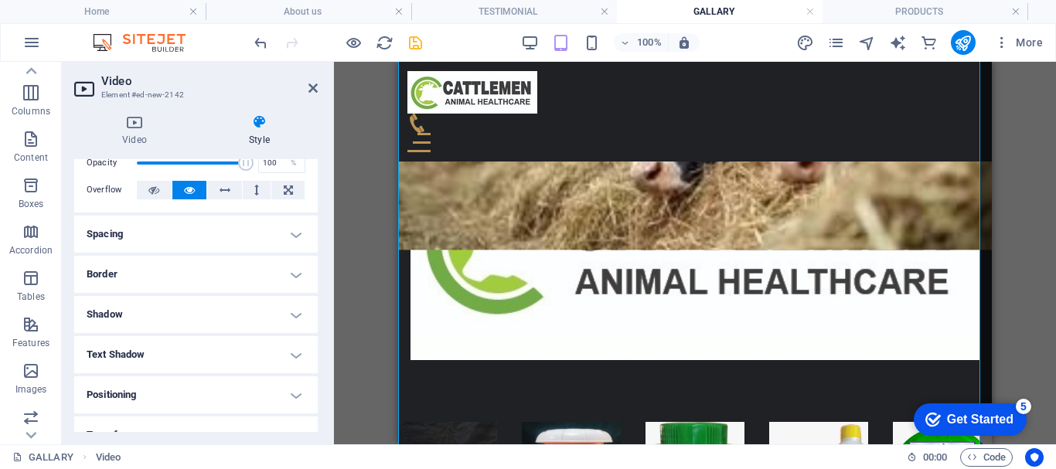
scroll to position [155, 0]
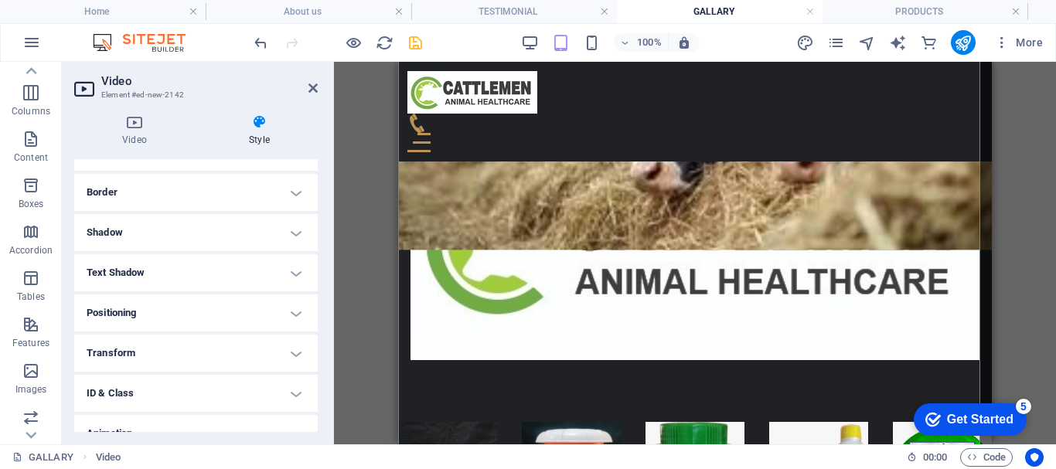
click at [296, 304] on h4 "Positioning" at bounding box center [195, 312] width 243 height 37
click at [278, 340] on span "Sticky" at bounding box center [288, 344] width 20 height 19
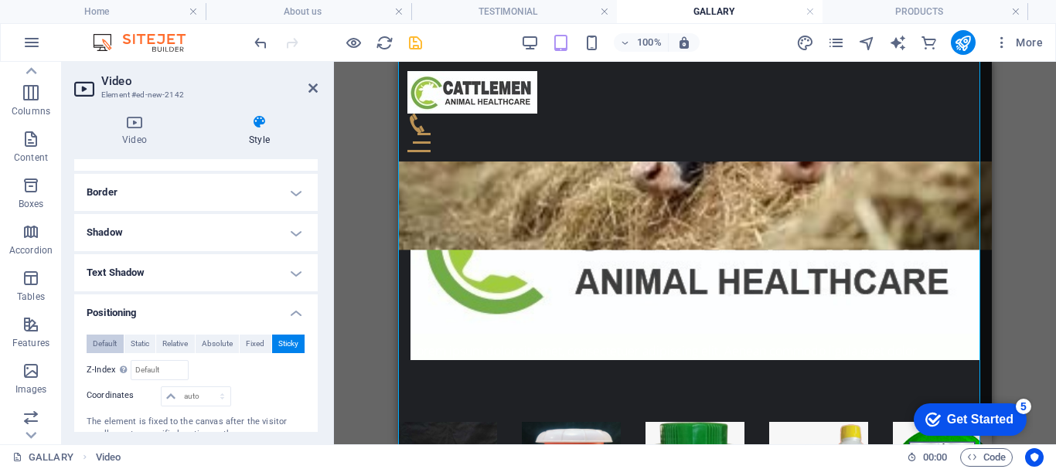
click at [103, 339] on span "Default" at bounding box center [105, 344] width 24 height 19
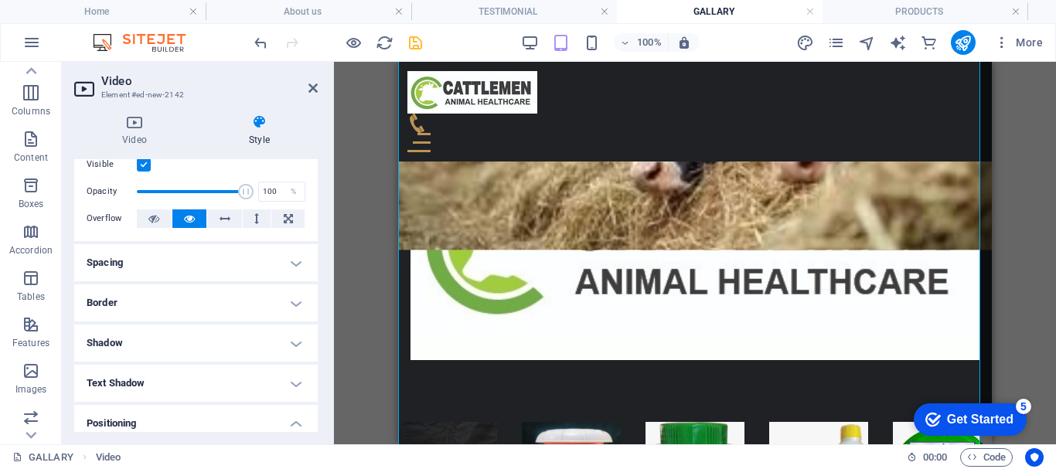
scroll to position [36, 0]
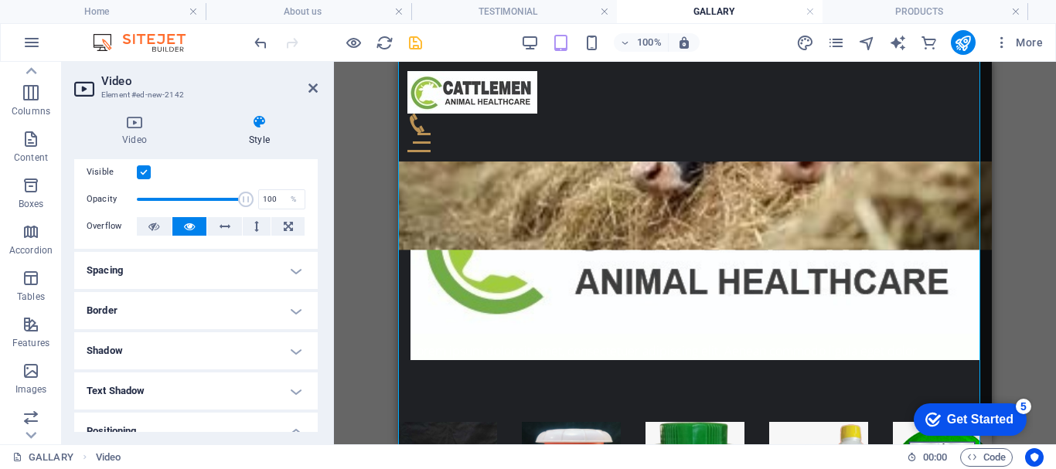
click at [291, 273] on h4 "Spacing" at bounding box center [195, 270] width 243 height 37
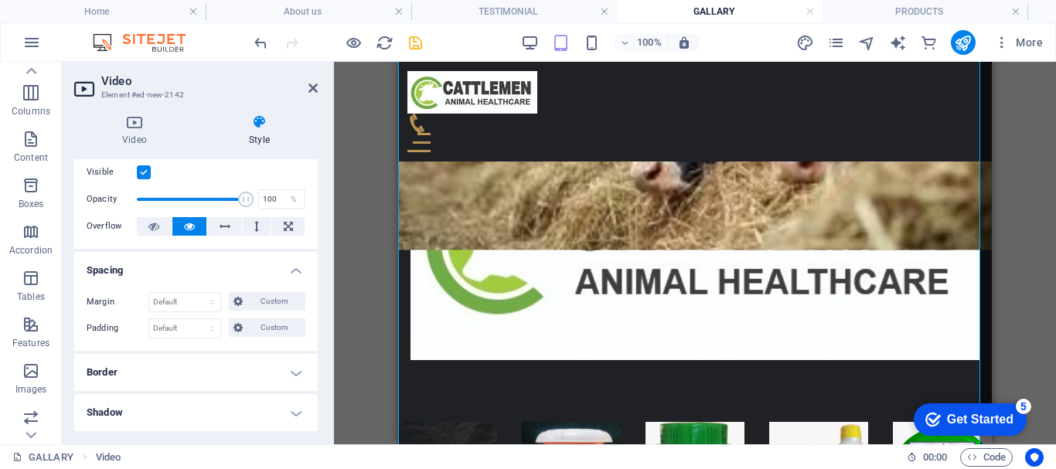
click at [291, 273] on h4 "Spacing" at bounding box center [195, 266] width 243 height 28
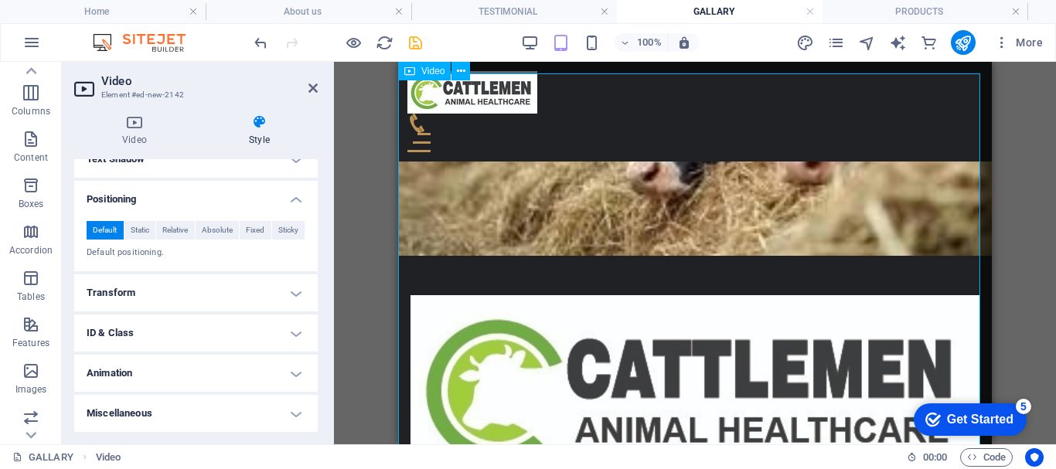
scroll to position [930, 0]
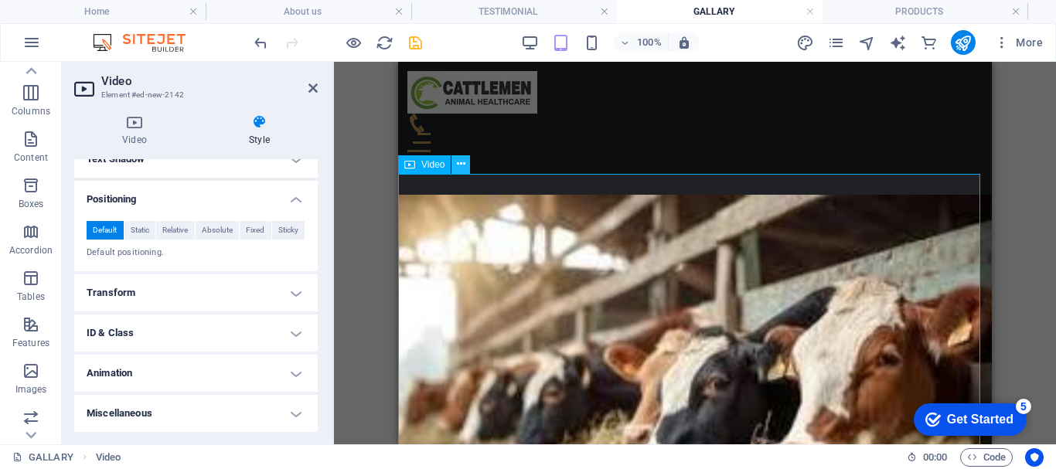
click at [460, 166] on icon at bounding box center [461, 164] width 9 height 16
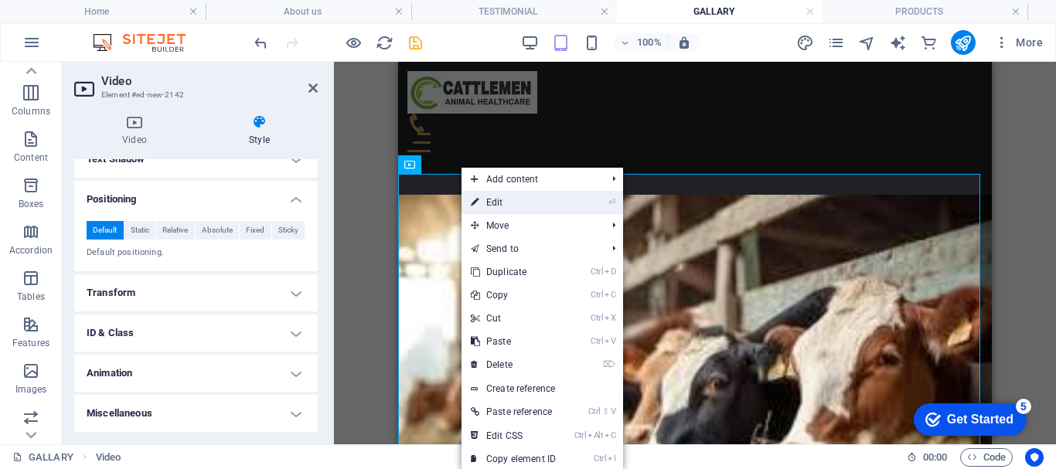
click at [504, 206] on link "⏎ Edit" at bounding box center [513, 202] width 104 height 23
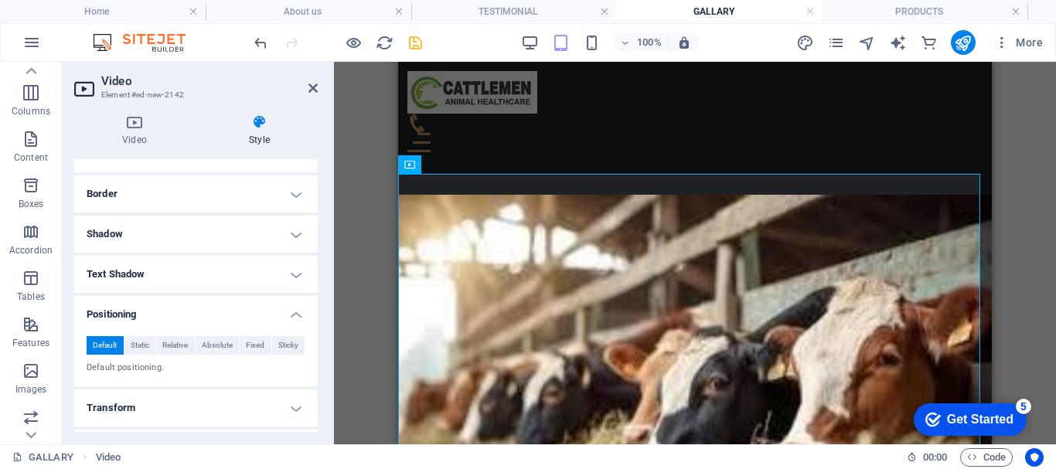
scroll to position [36, 0]
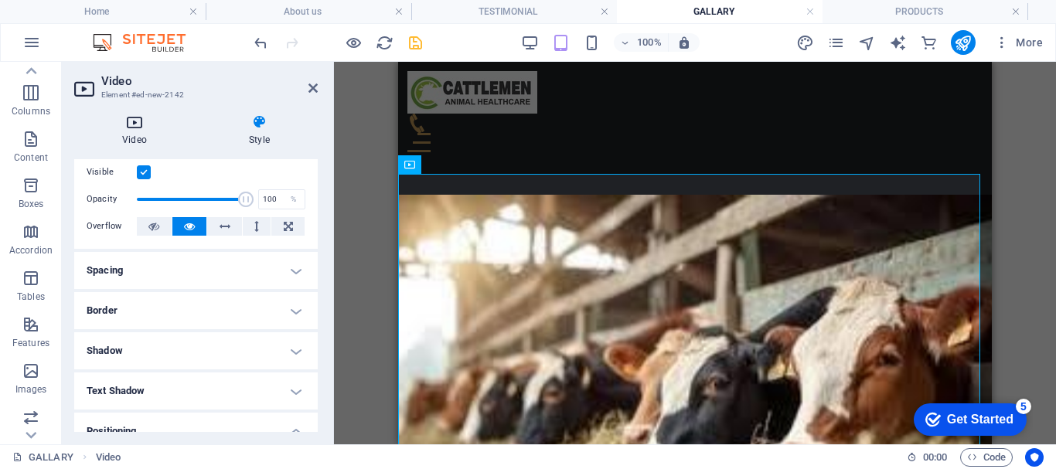
click at [131, 131] on h4 "Video" at bounding box center [137, 130] width 127 height 32
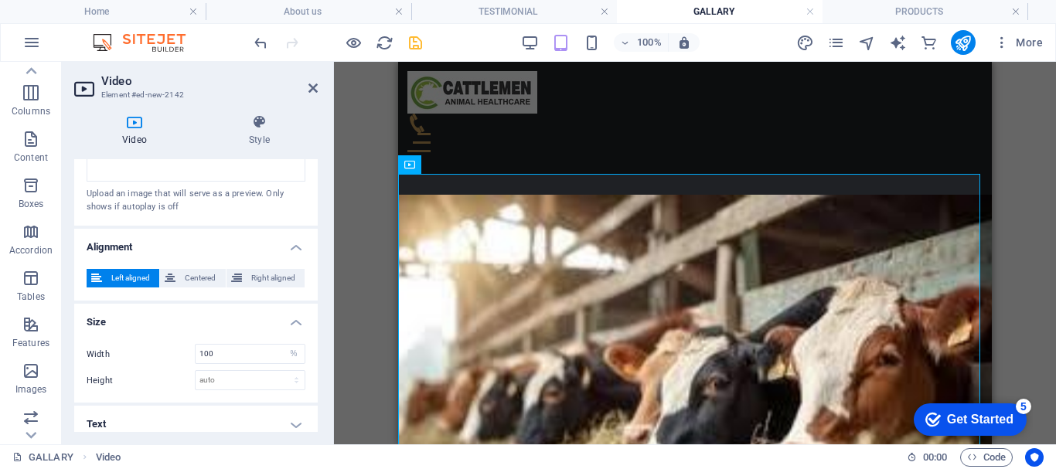
scroll to position [449, 0]
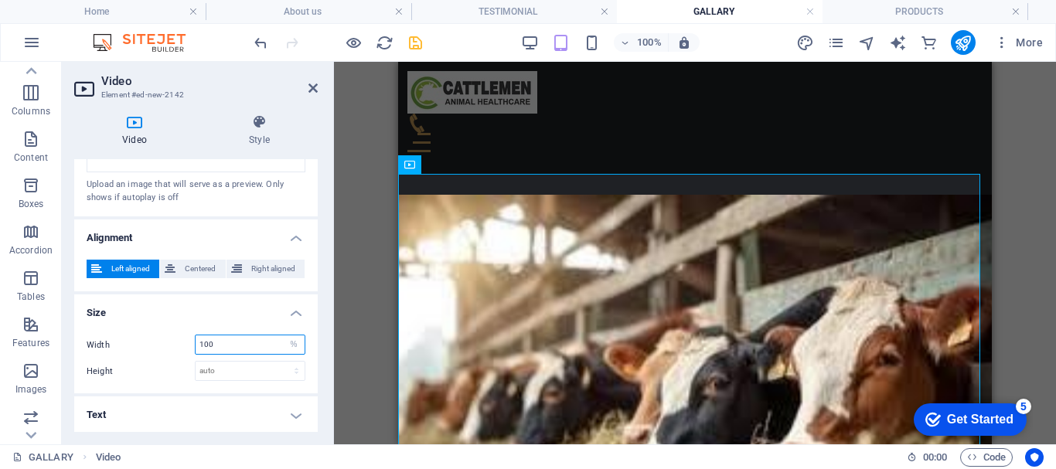
drag, startPoint x: 222, startPoint y: 342, endPoint x: 190, endPoint y: 345, distance: 31.8
click at [190, 345] on div "Width 100 auto px %" at bounding box center [196, 345] width 219 height 20
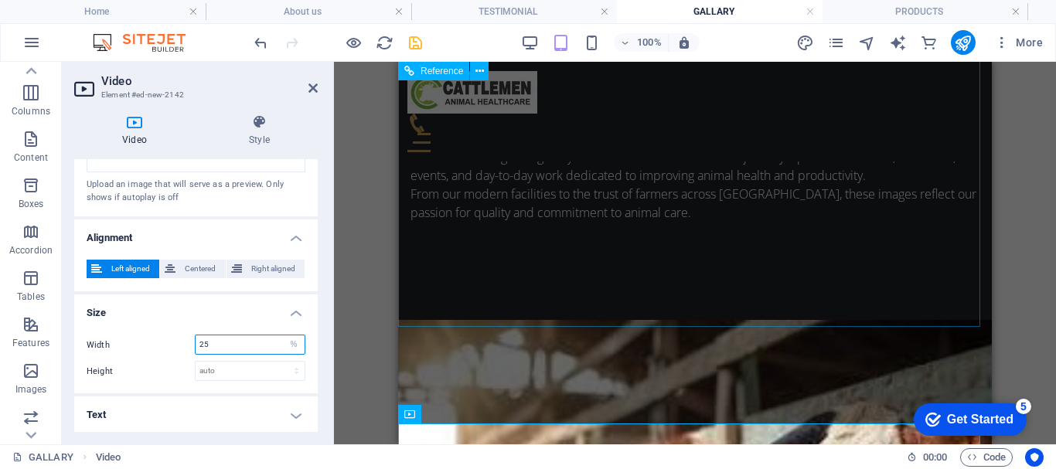
type input "25"
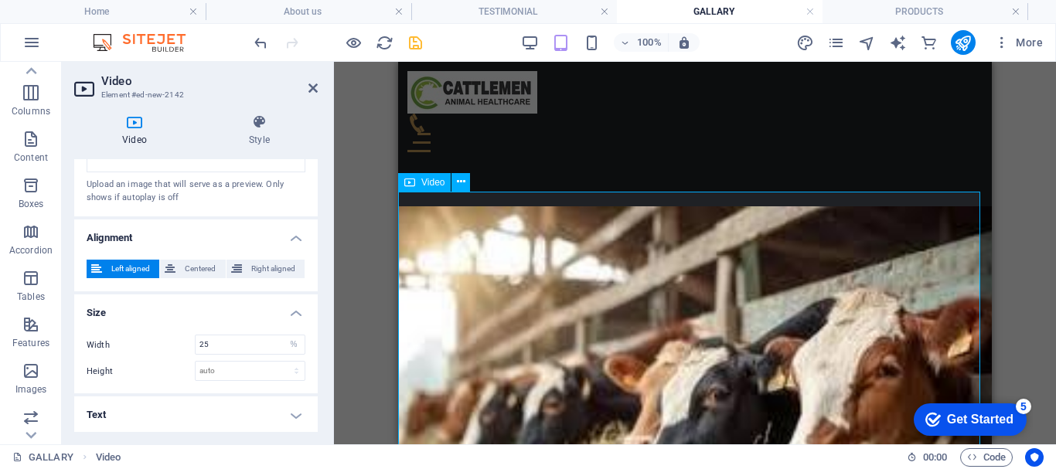
scroll to position [921, 0]
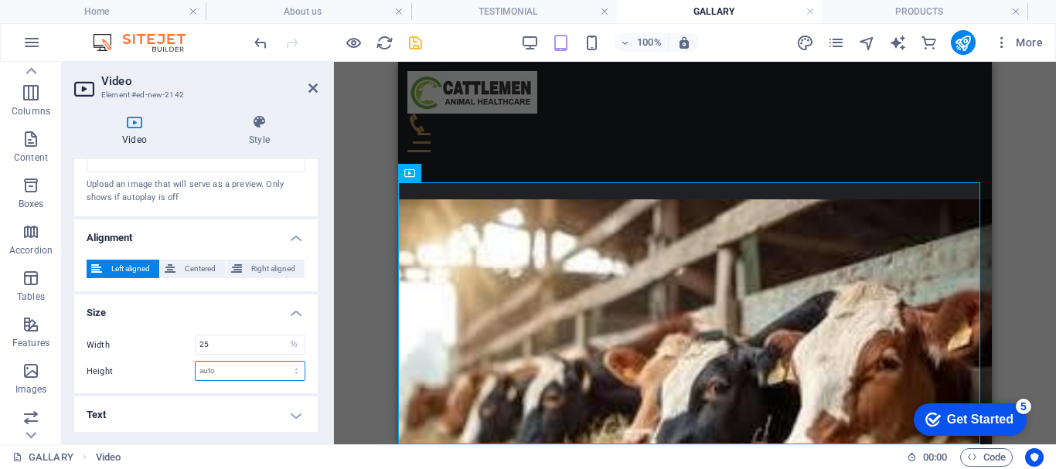
click at [223, 371] on select "auto px" at bounding box center [250, 371] width 109 height 19
select select "px"
click at [280, 362] on select "auto px" at bounding box center [250, 371] width 109 height 19
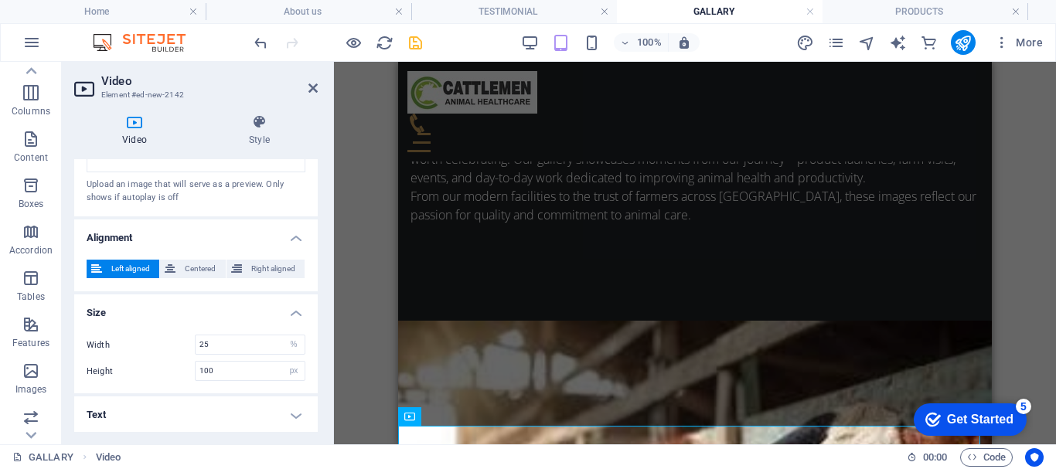
click at [155, 370] on label "Height" at bounding box center [141, 371] width 108 height 9
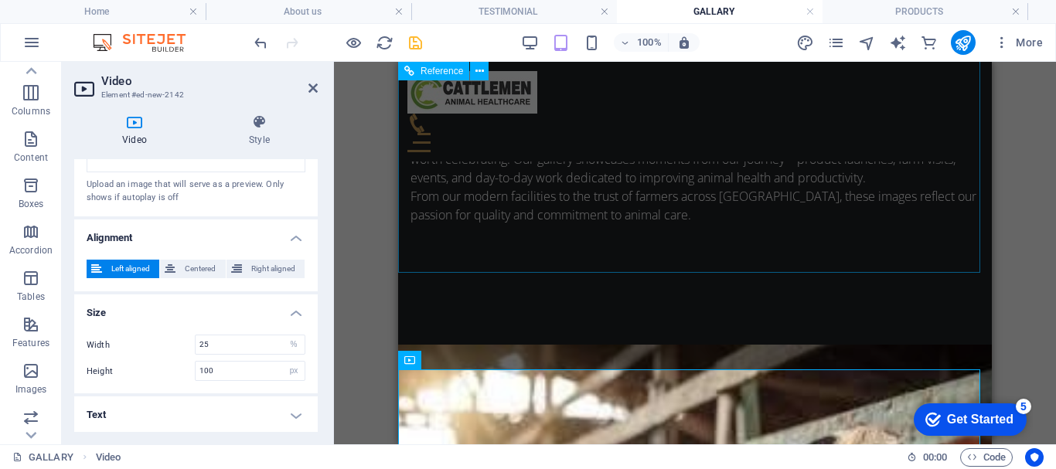
scroll to position [736, 0]
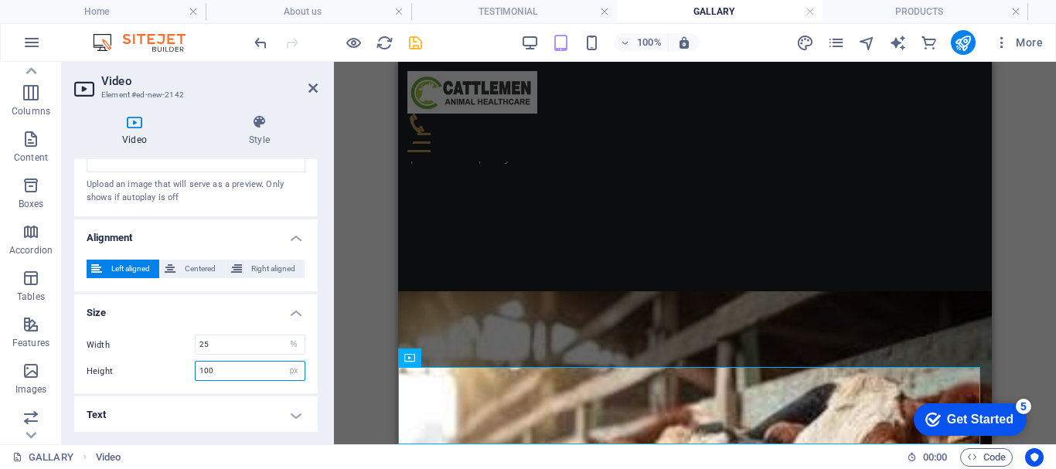
click at [202, 371] on input "100" at bounding box center [250, 371] width 109 height 19
type input "300"
click at [164, 374] on div "Height 300 auto px" at bounding box center [196, 371] width 219 height 20
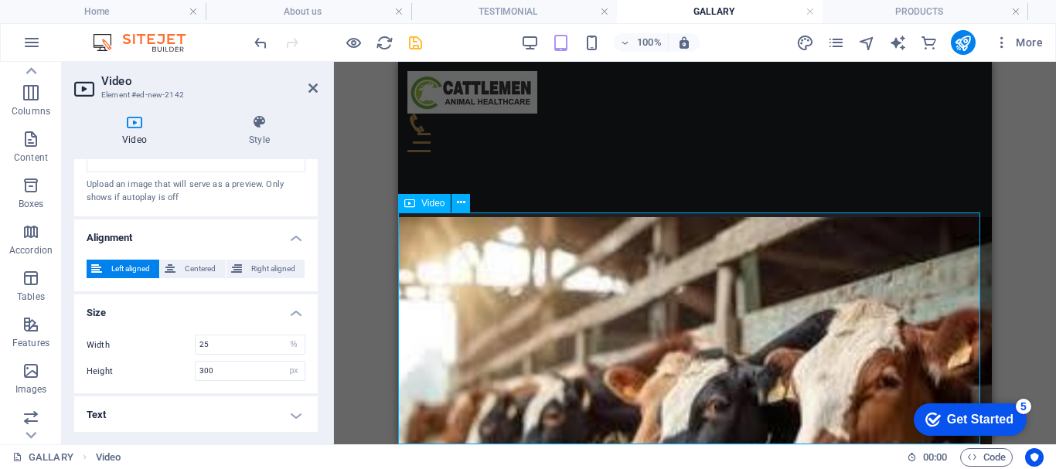
scroll to position [891, 0]
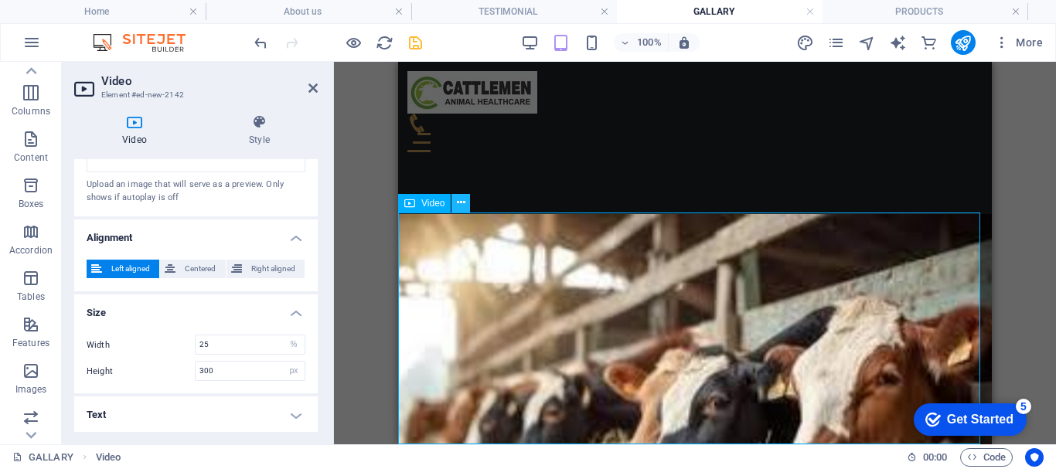
click at [461, 207] on icon at bounding box center [461, 203] width 9 height 16
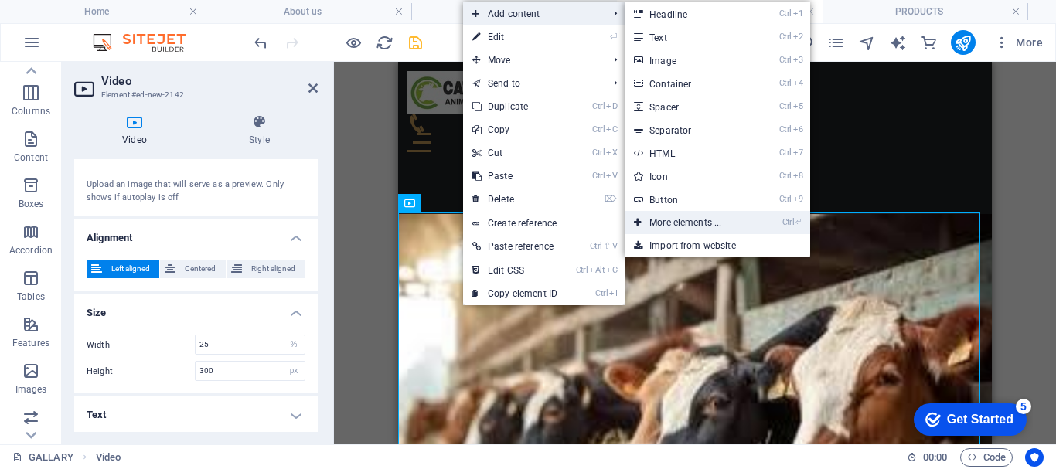
click at [671, 223] on link "Ctrl ⏎ More elements ..." at bounding box center [688, 222] width 128 height 23
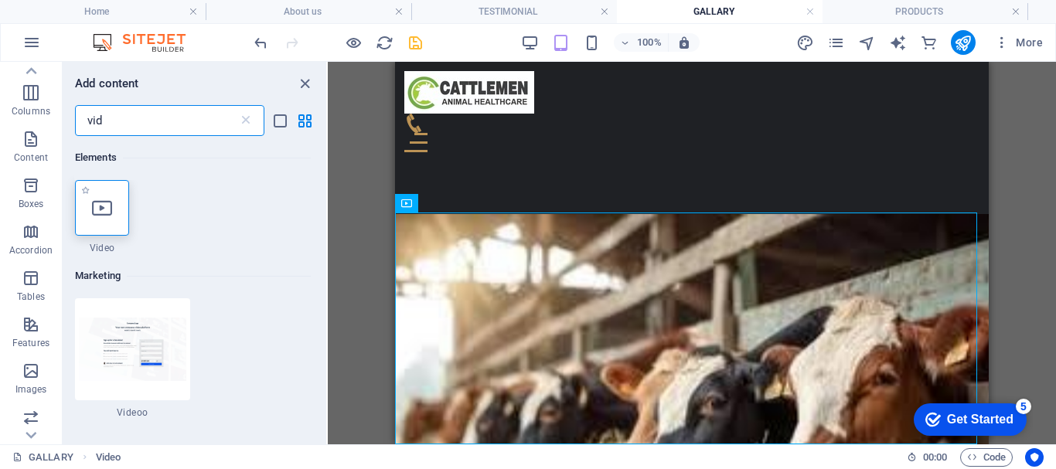
click at [100, 220] on div at bounding box center [102, 208] width 54 height 56
click at [328, 220] on div "H2 Text Text Reference Reference Spacer Placeholder Container Gallery Gallery G…" at bounding box center [692, 253] width 728 height 383
select select "%"
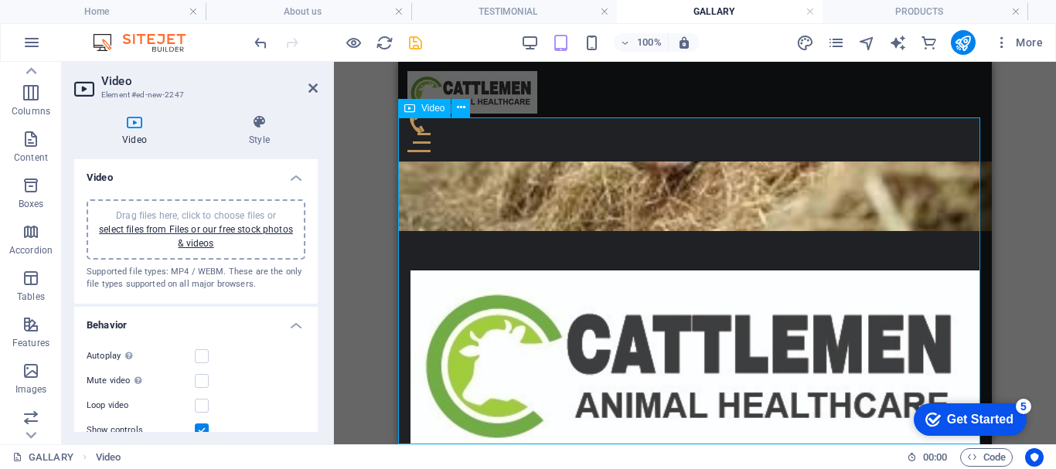
scroll to position [1063, 0]
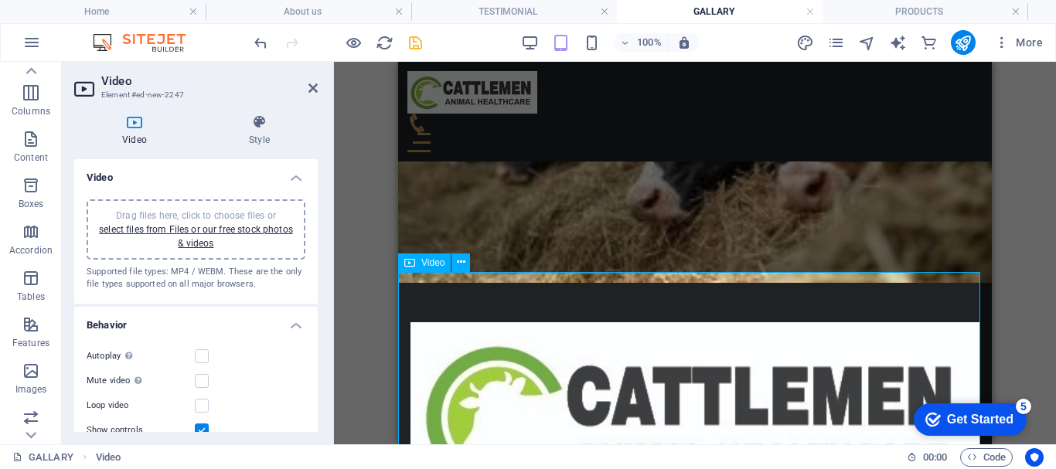
click at [463, 259] on icon at bounding box center [461, 262] width 9 height 16
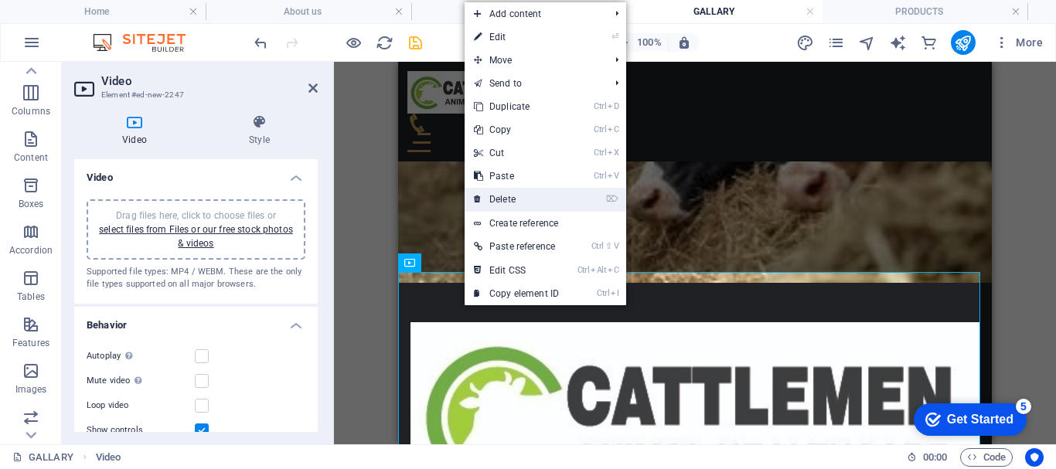
click at [502, 198] on link "⌦ Delete" at bounding box center [516, 199] width 104 height 23
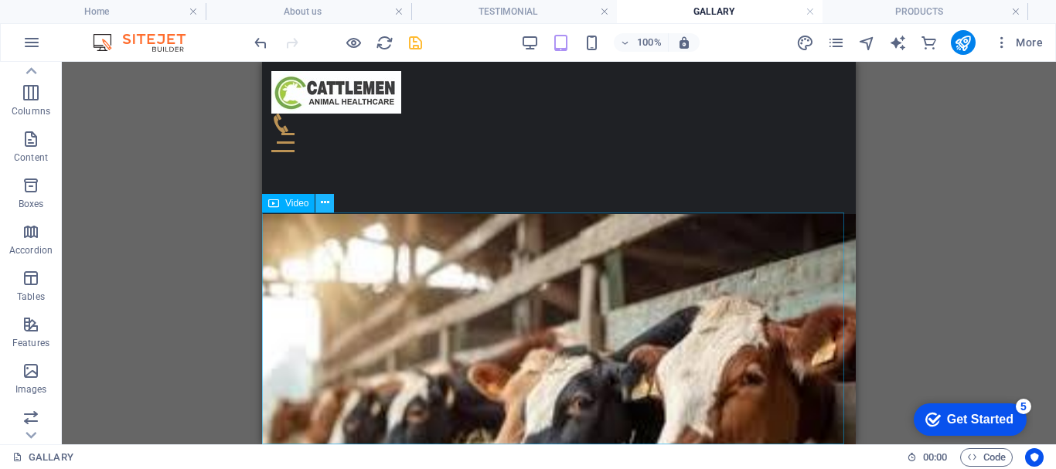
click at [322, 202] on icon at bounding box center [325, 203] width 9 height 16
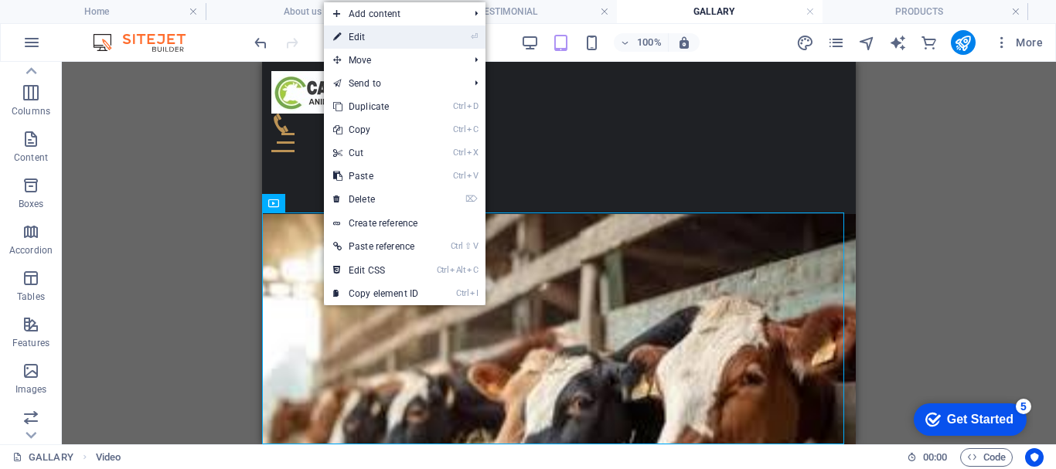
click at [374, 38] on link "⏎ Edit" at bounding box center [376, 37] width 104 height 23
select select "%"
select select "px"
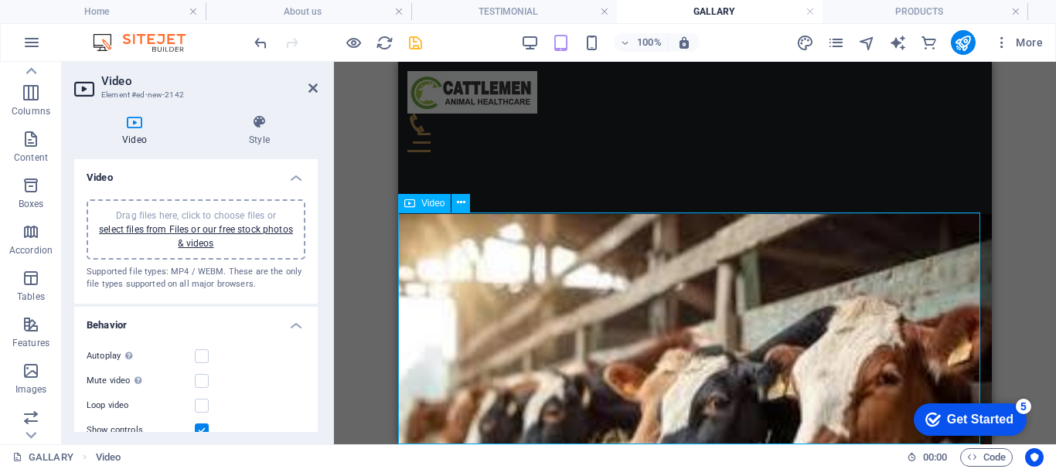
click at [430, 202] on span "Video" at bounding box center [432, 203] width 23 height 9
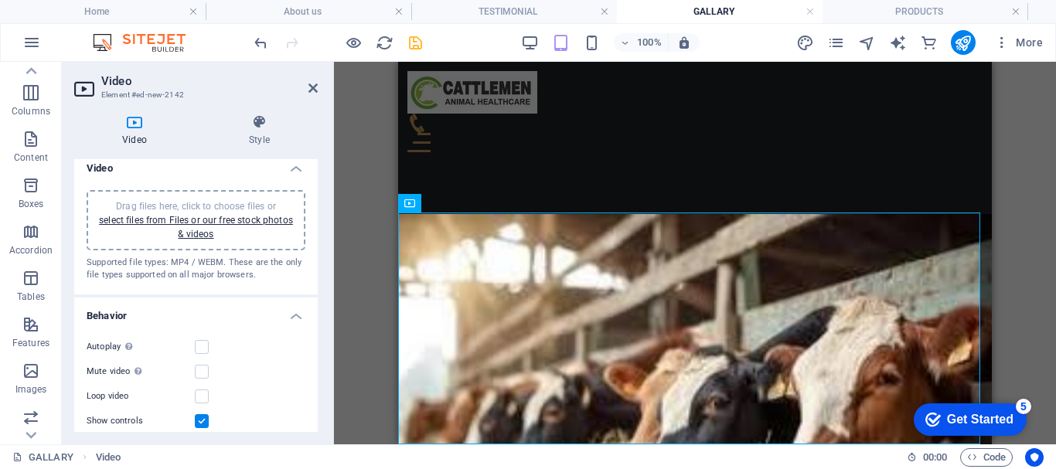
scroll to position [0, 0]
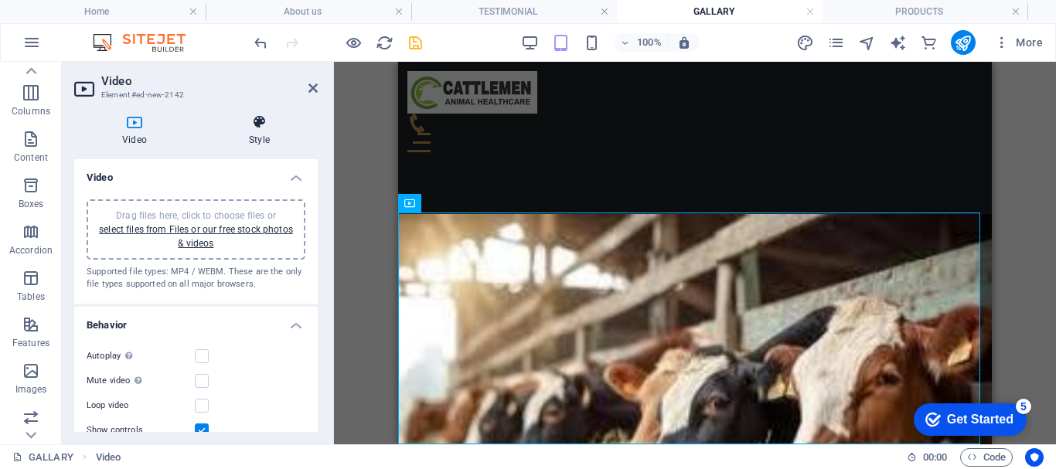
click at [267, 128] on icon at bounding box center [259, 121] width 117 height 15
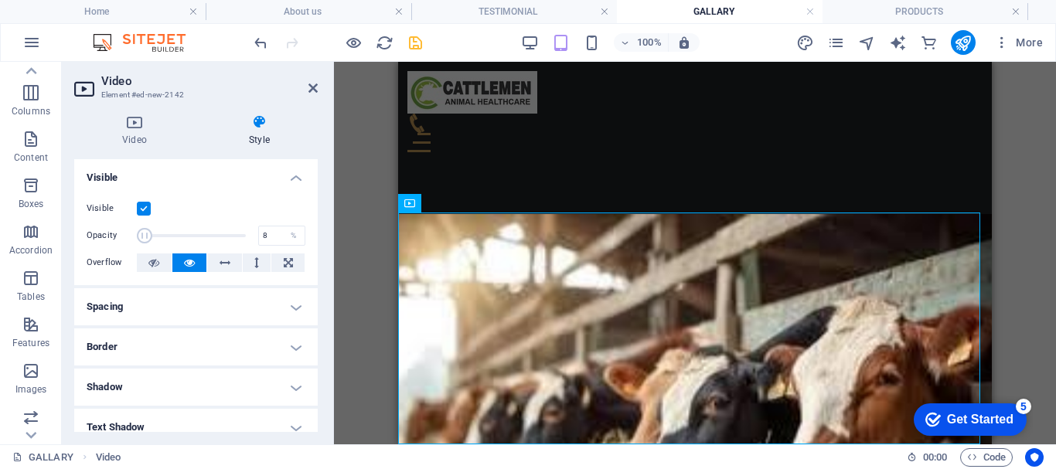
drag, startPoint x: 242, startPoint y: 230, endPoint x: 144, endPoint y: 223, distance: 98.4
click at [144, 223] on div "Visible Opacity 8 % Overflow" at bounding box center [195, 236] width 243 height 98
type input "100"
drag, startPoint x: 147, startPoint y: 233, endPoint x: 275, endPoint y: 260, distance: 131.1
click at [275, 260] on div "Visible Opacity 100 % Overflow" at bounding box center [195, 236] width 243 height 98
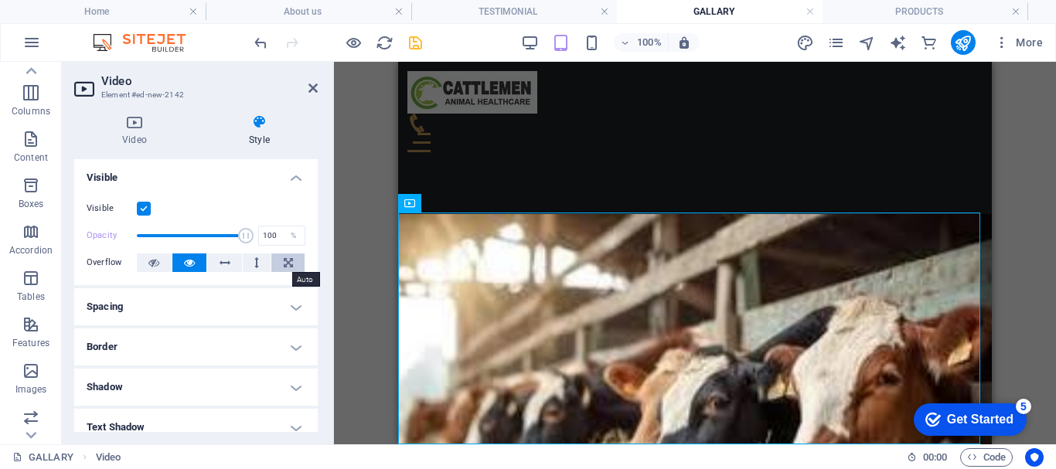
click at [284, 257] on icon at bounding box center [288, 262] width 9 height 19
click at [284, 263] on icon at bounding box center [288, 262] width 9 height 19
click at [228, 265] on icon at bounding box center [224, 262] width 11 height 19
click at [254, 263] on icon at bounding box center [256, 262] width 5 height 19
click at [158, 256] on icon at bounding box center [153, 262] width 11 height 19
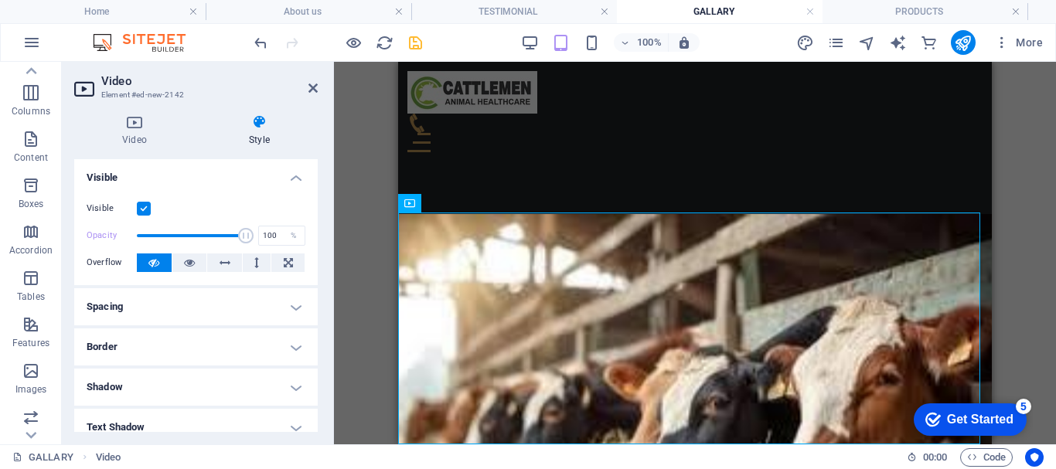
click at [155, 266] on icon at bounding box center [153, 262] width 11 height 19
click at [284, 260] on icon at bounding box center [288, 262] width 9 height 19
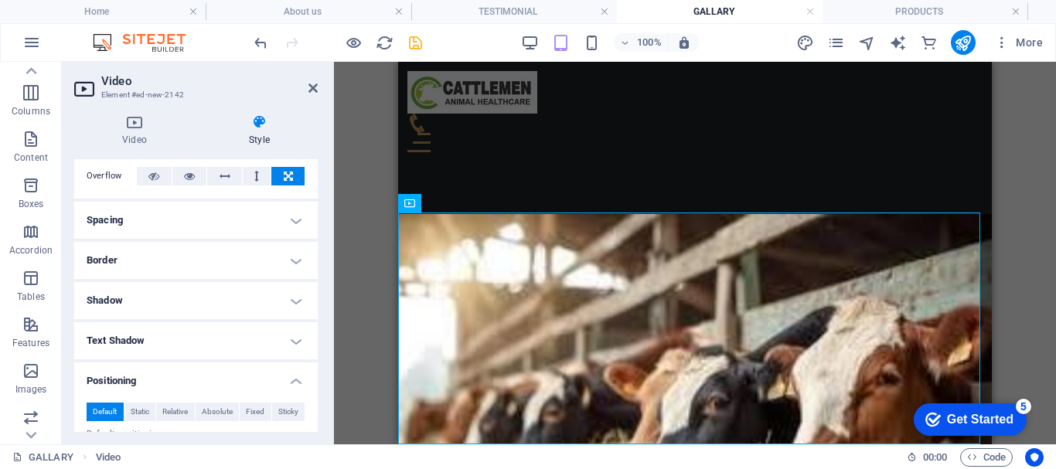
scroll to position [155, 0]
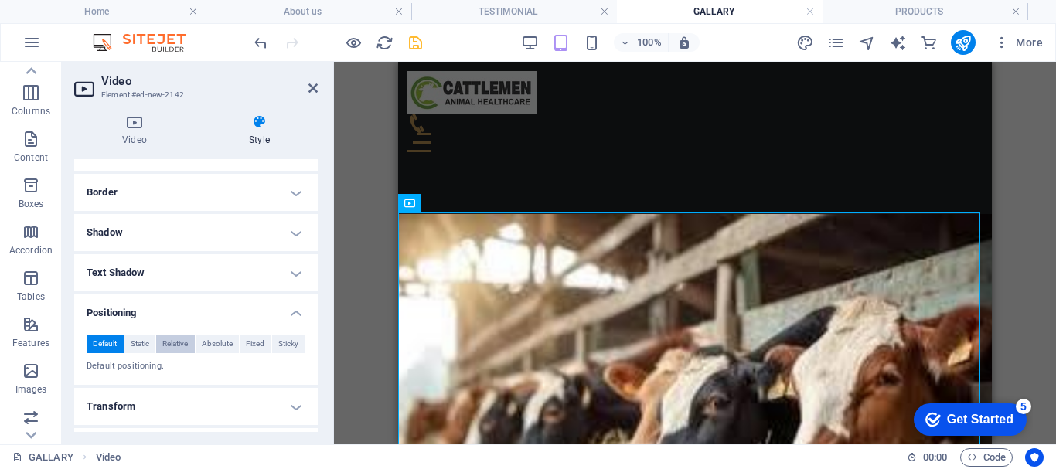
click at [171, 335] on span "Relative" at bounding box center [175, 344] width 26 height 19
click at [279, 341] on span "Sticky" at bounding box center [288, 344] width 20 height 19
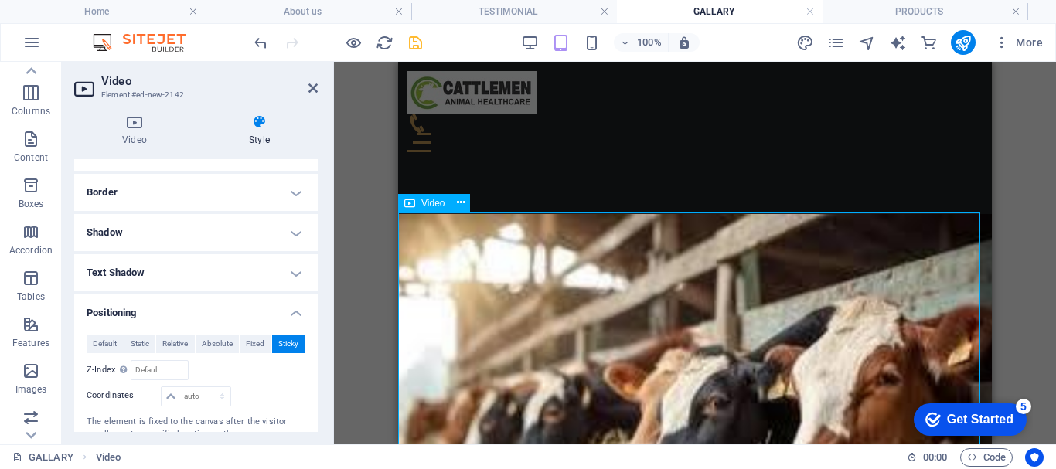
click at [460, 209] on icon at bounding box center [461, 203] width 9 height 16
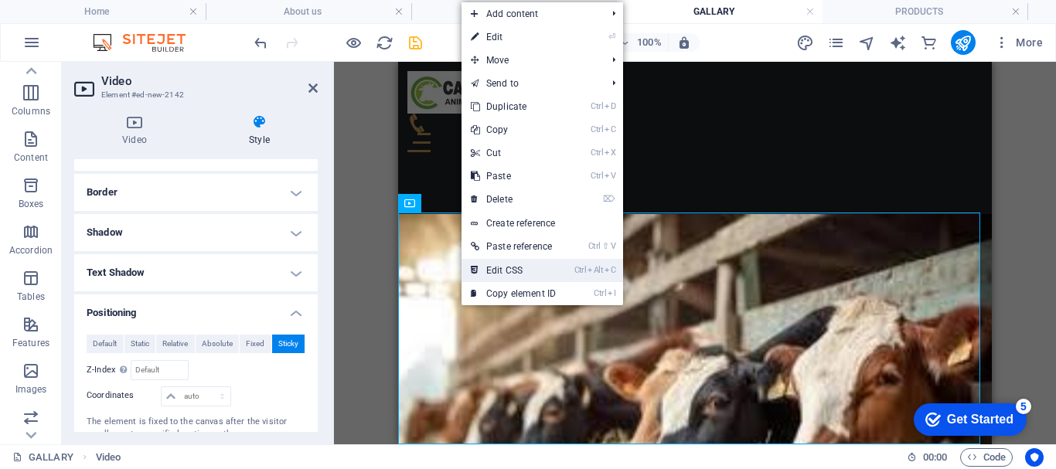
click at [542, 268] on link "Ctrl Alt C Edit CSS" at bounding box center [513, 270] width 104 height 23
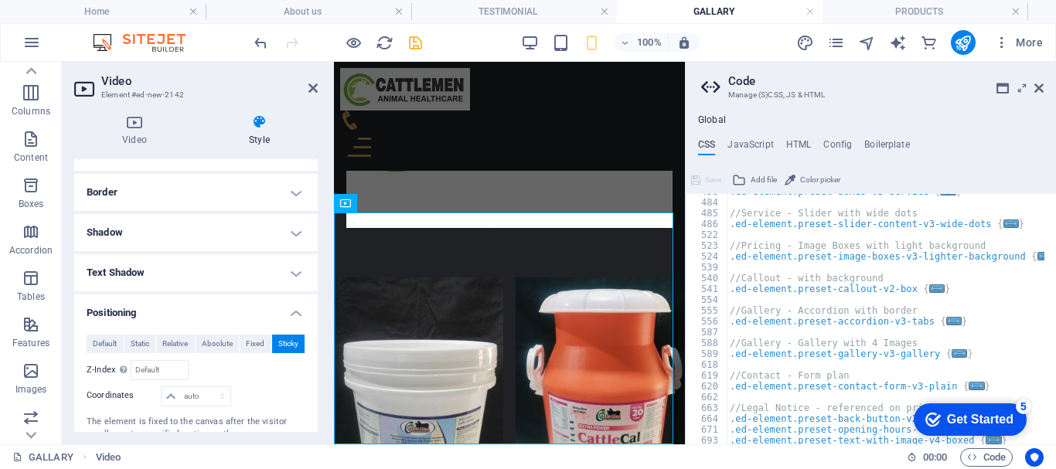
scroll to position [742, 0]
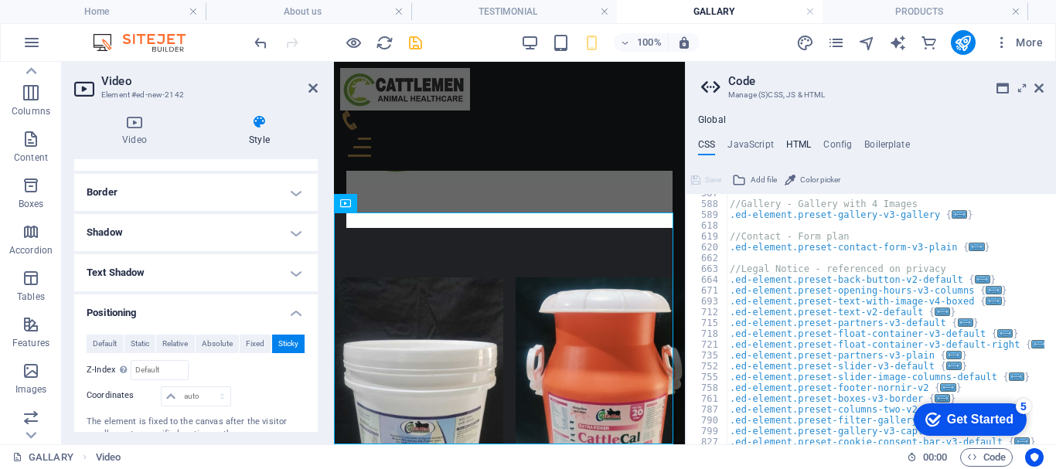
click at [801, 146] on h4 "HTML" at bounding box center [799, 147] width 26 height 17
type textarea "<a href="#main-content" class="wv-link-content button">Skip to main content</a>"
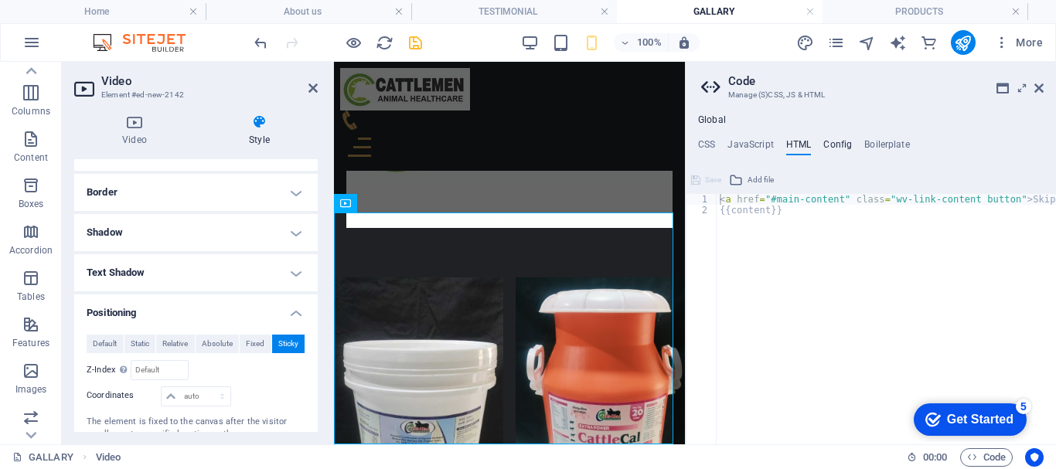
click at [834, 141] on h4 "Config" at bounding box center [837, 147] width 29 height 17
type textarea "$color-background: #1f2125;"
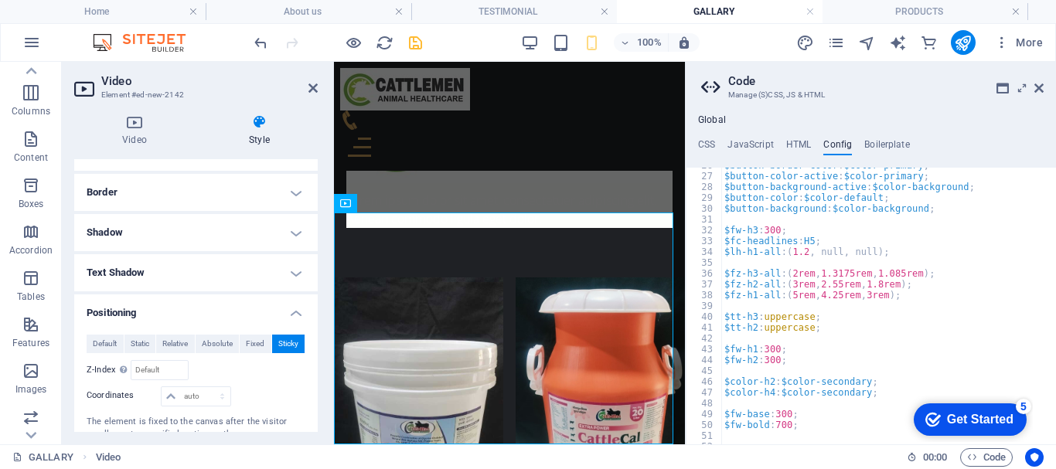
scroll to position [278, 0]
click at [1040, 87] on icon at bounding box center [1038, 88] width 9 height 12
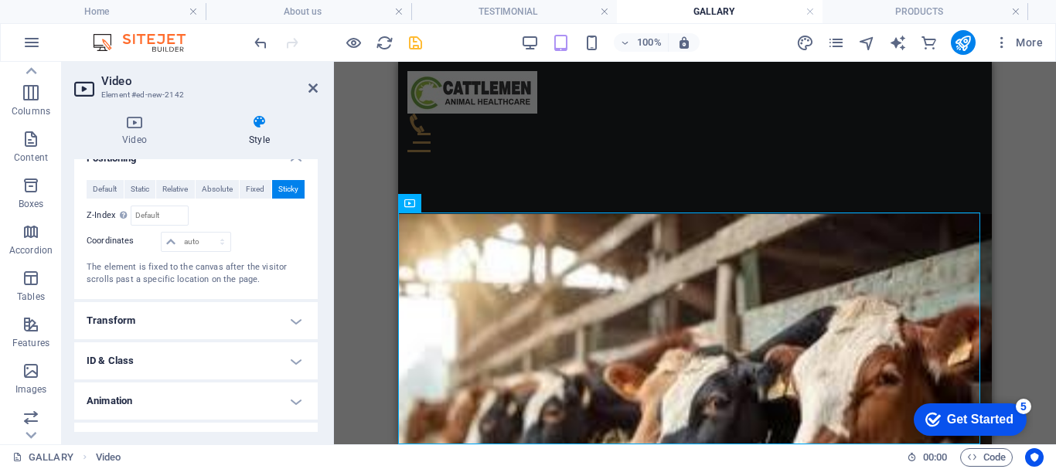
scroll to position [337, 0]
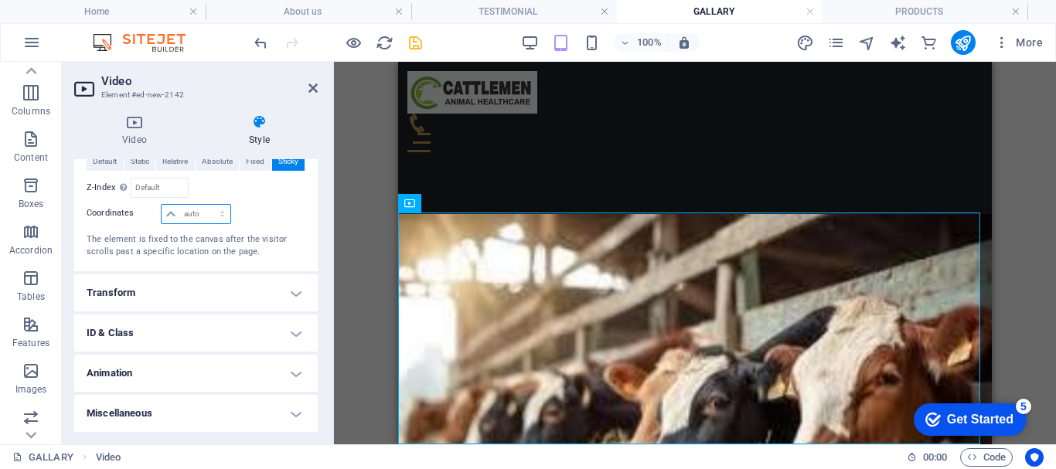
click at [193, 212] on select "auto px rem % em" at bounding box center [196, 214] width 68 height 19
click at [463, 200] on icon at bounding box center [461, 203] width 9 height 16
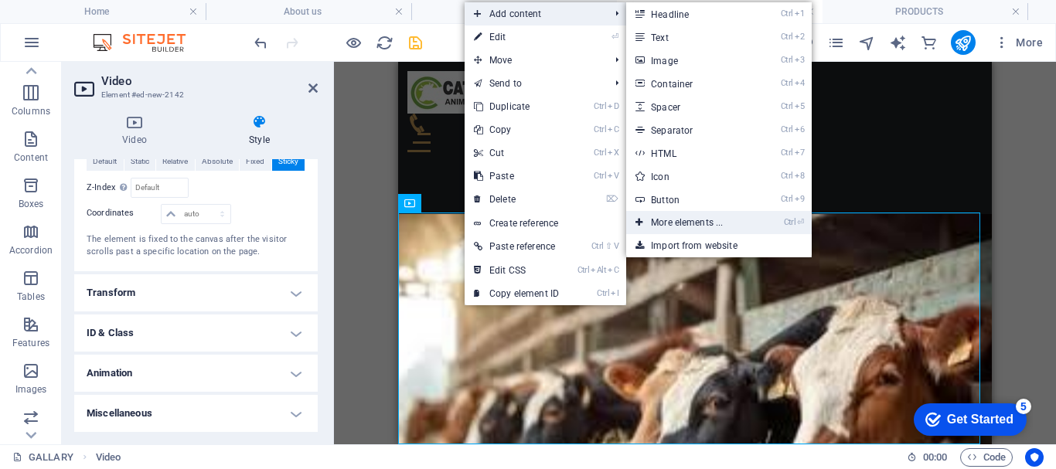
click at [677, 222] on link "Ctrl ⏎ More elements ..." at bounding box center [690, 222] width 128 height 23
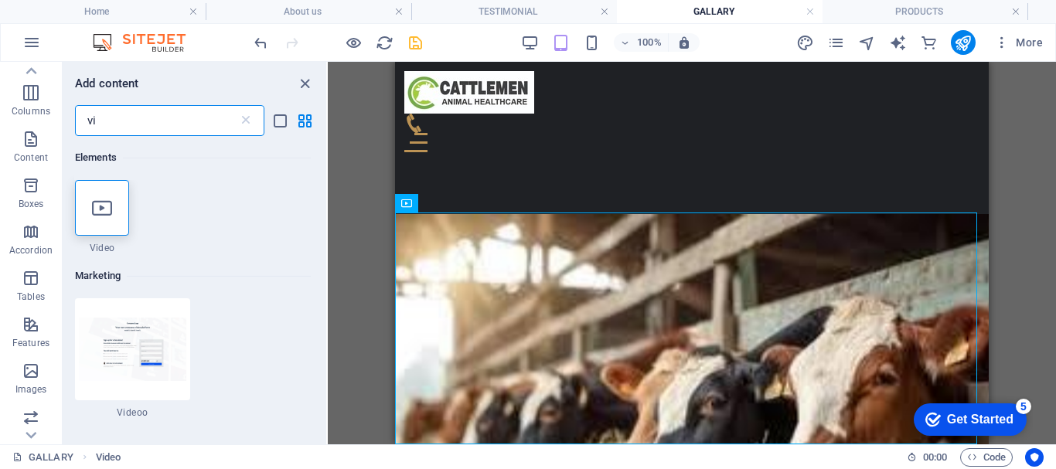
type input "v"
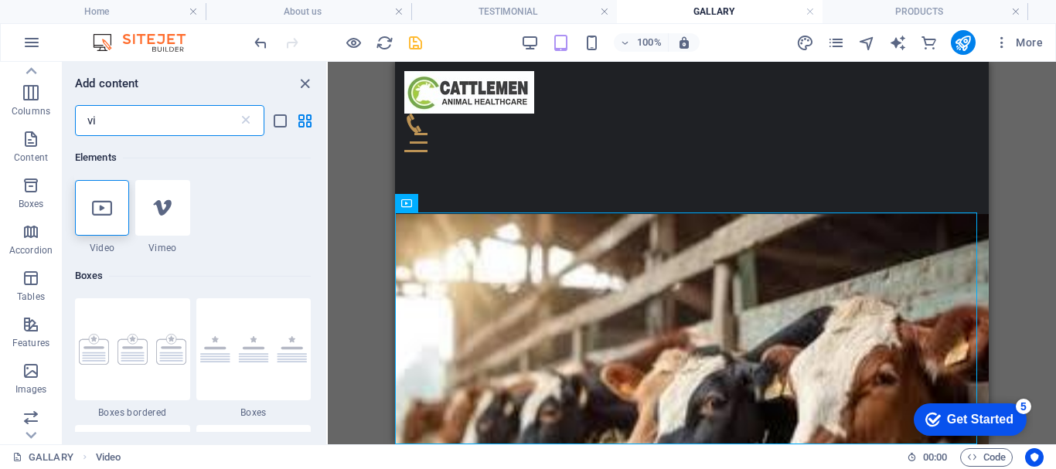
type input "vid"
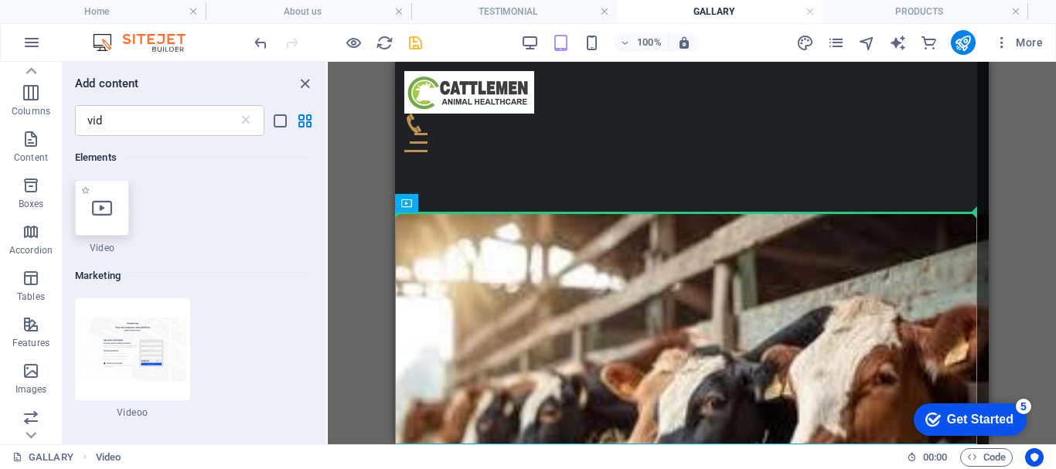
select select "%"
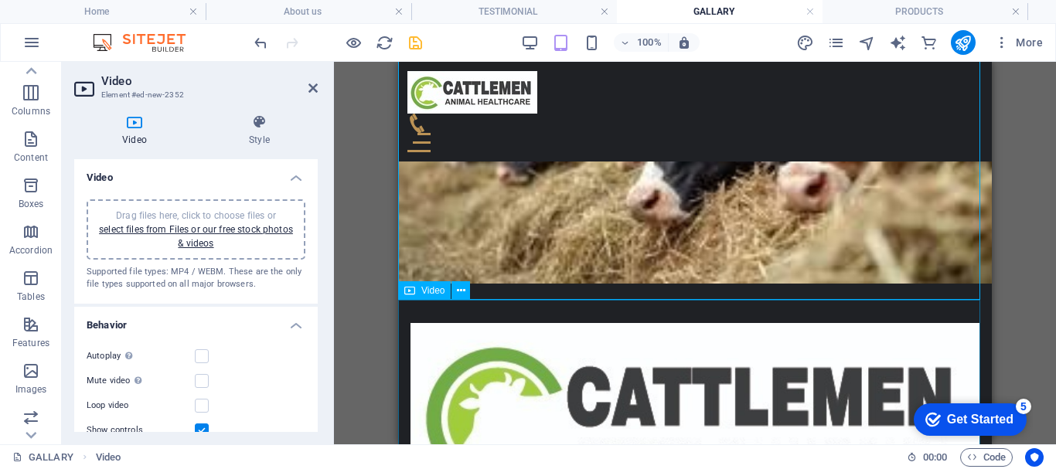
scroll to position [986, 0]
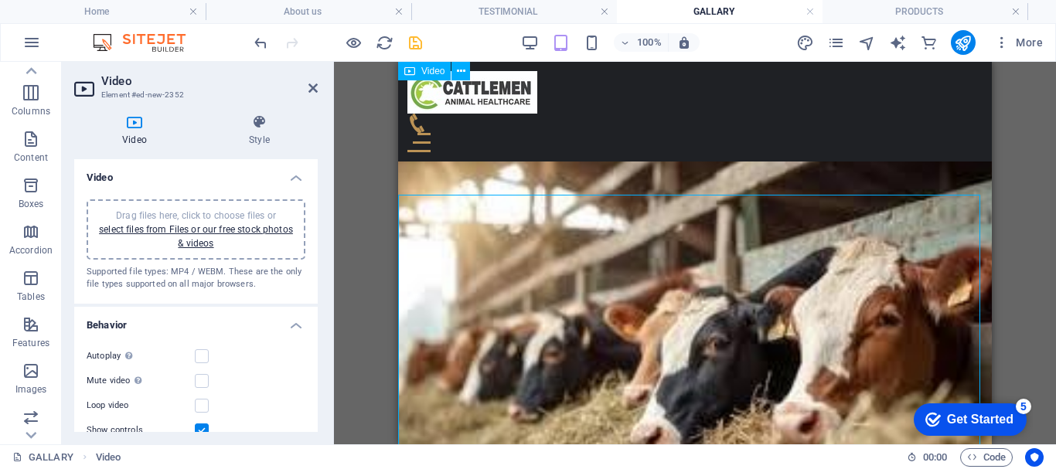
scroll to position [909, 0]
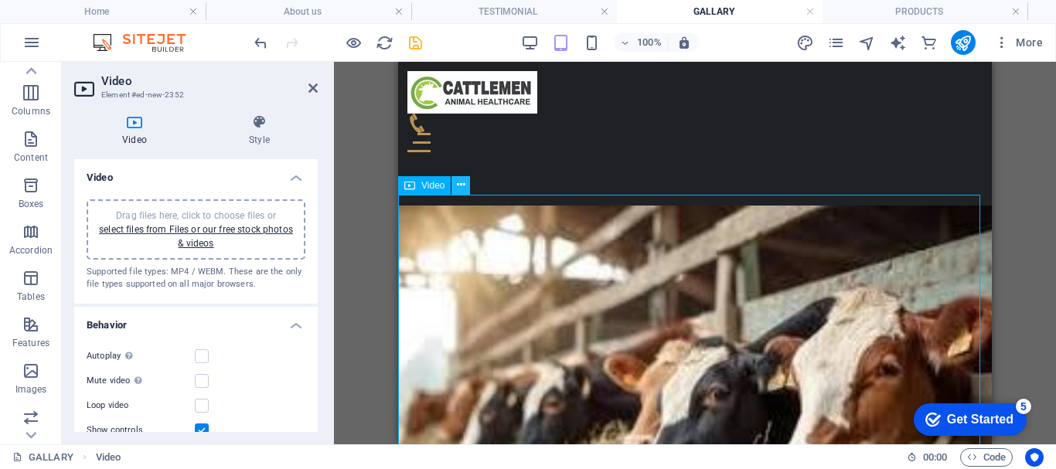
click at [460, 188] on icon at bounding box center [461, 185] width 9 height 16
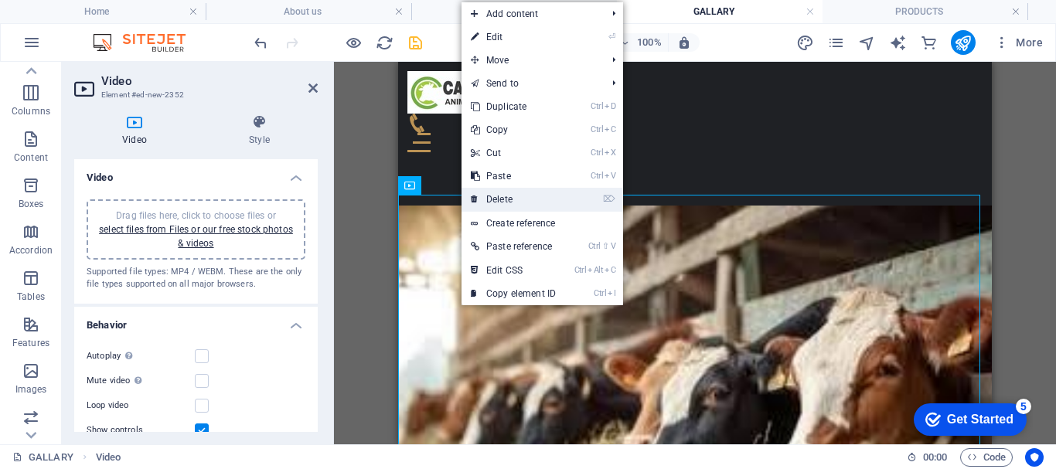
drag, startPoint x: 512, startPoint y: 199, endPoint x: 280, endPoint y: 158, distance: 235.6
click at [512, 199] on link "⌦ Delete" at bounding box center [513, 199] width 104 height 23
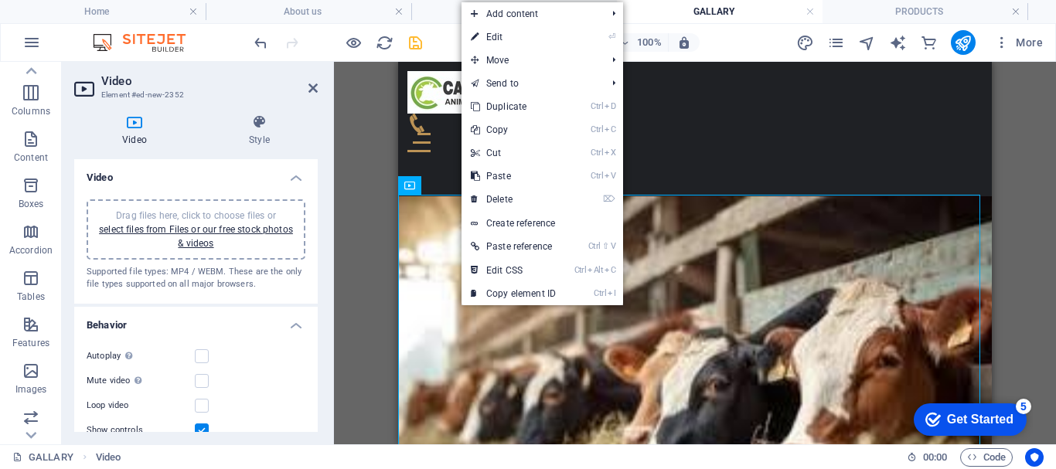
scroll to position [891, 0]
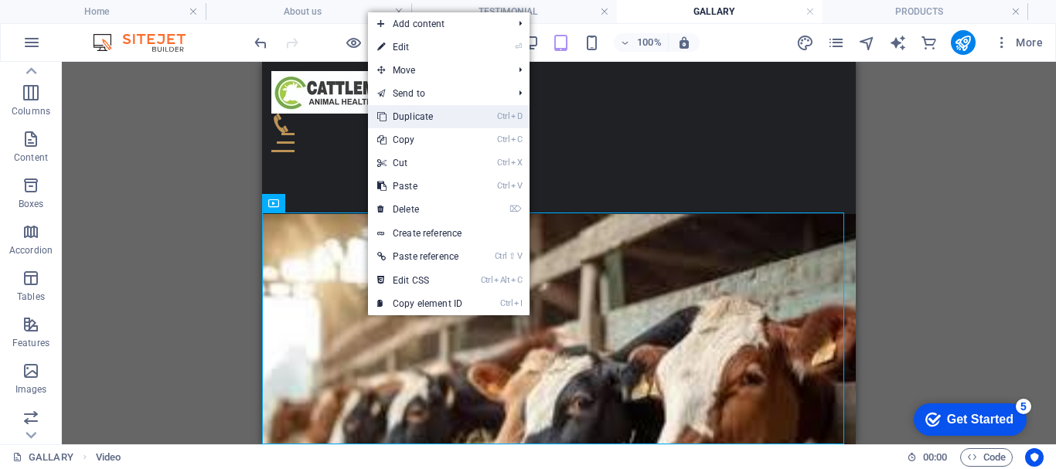
click at [403, 118] on link "Ctrl D Duplicate" at bounding box center [420, 116] width 104 height 23
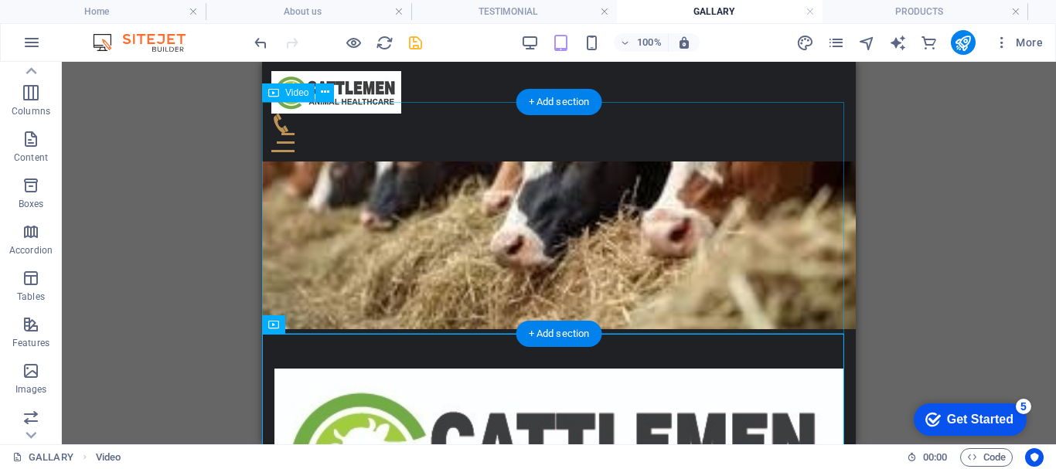
scroll to position [968, 0]
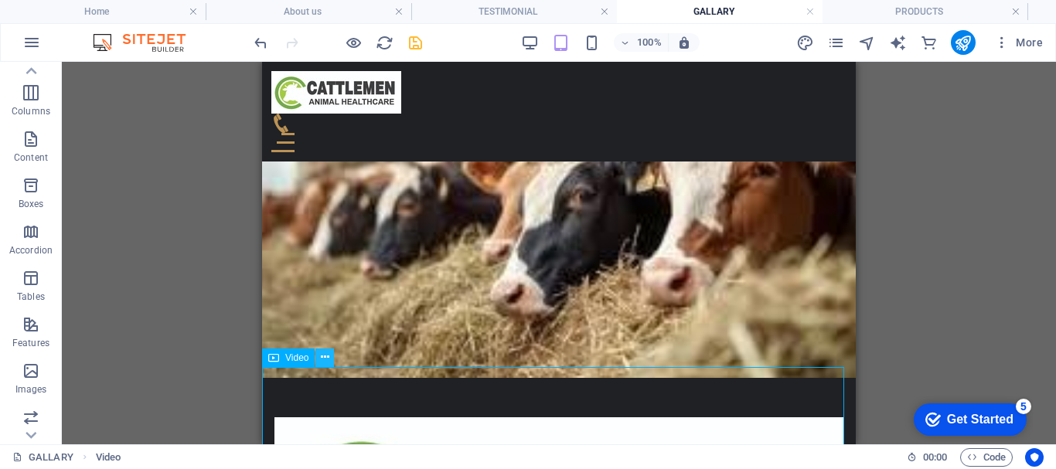
click at [325, 359] on icon at bounding box center [325, 357] width 9 height 16
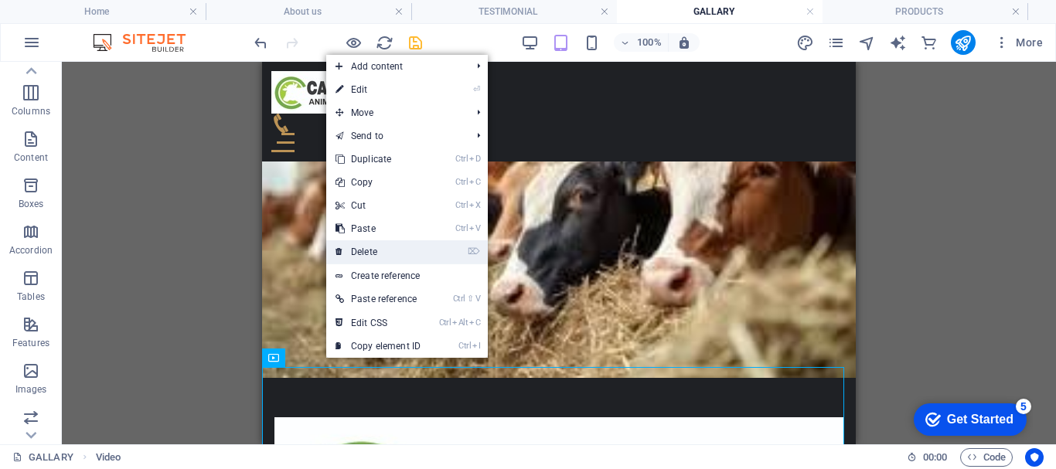
click at [365, 253] on link "⌦ Delete" at bounding box center [378, 251] width 104 height 23
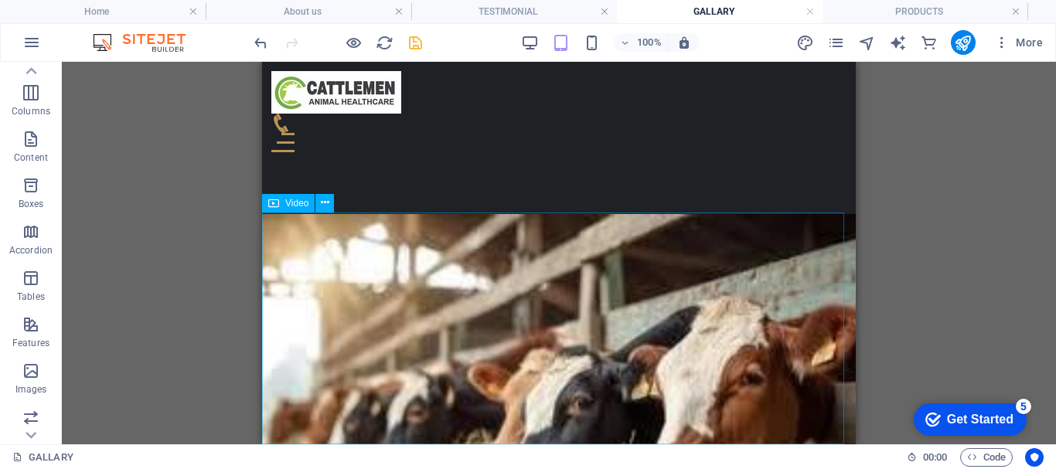
click at [297, 202] on span "Video" at bounding box center [296, 203] width 23 height 9
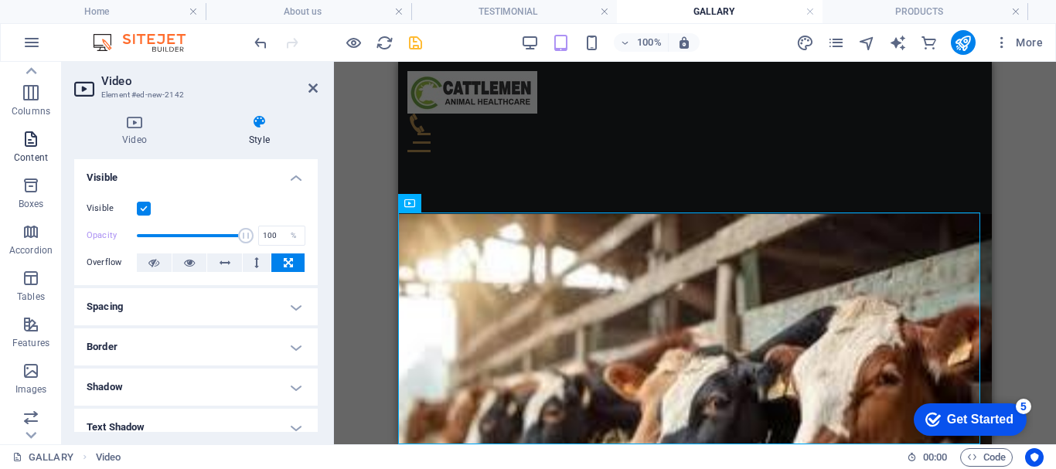
click at [27, 140] on icon "button" at bounding box center [31, 139] width 19 height 19
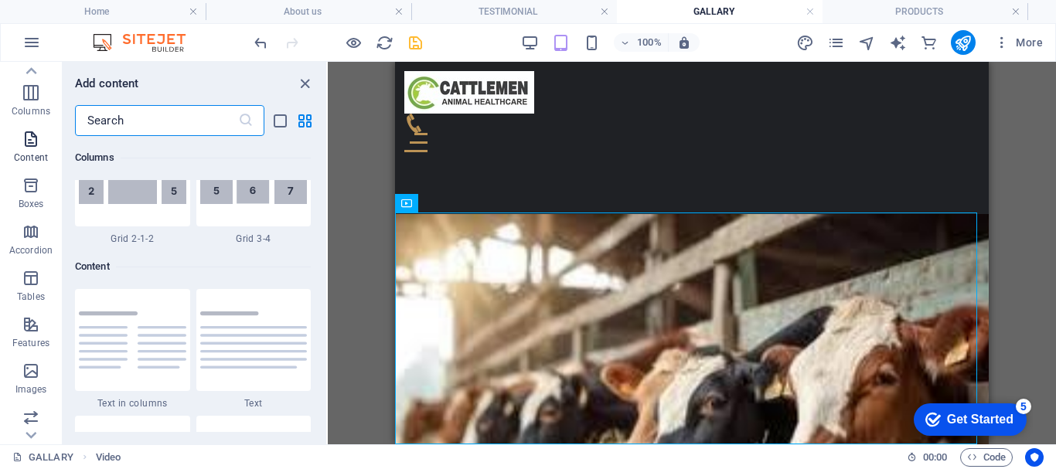
scroll to position [2704, 0]
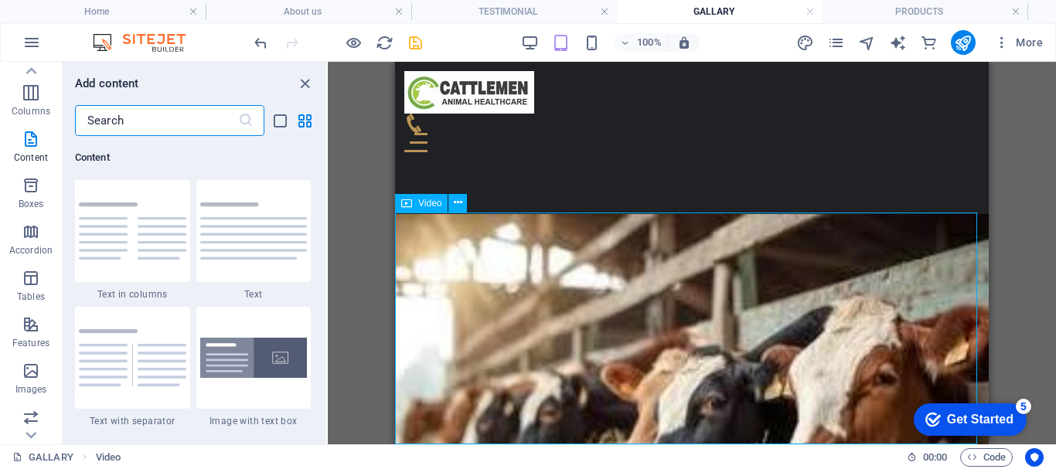
click at [434, 202] on span "Video" at bounding box center [429, 203] width 23 height 9
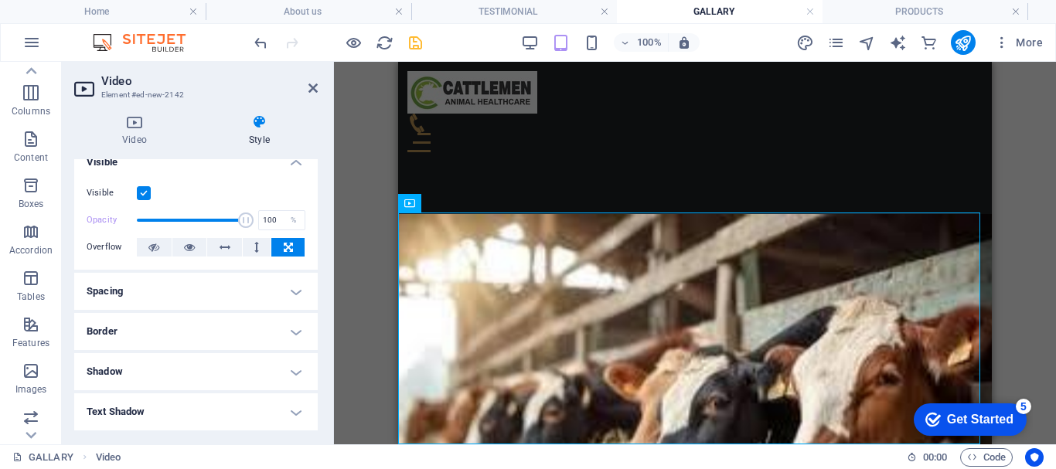
scroll to position [0, 0]
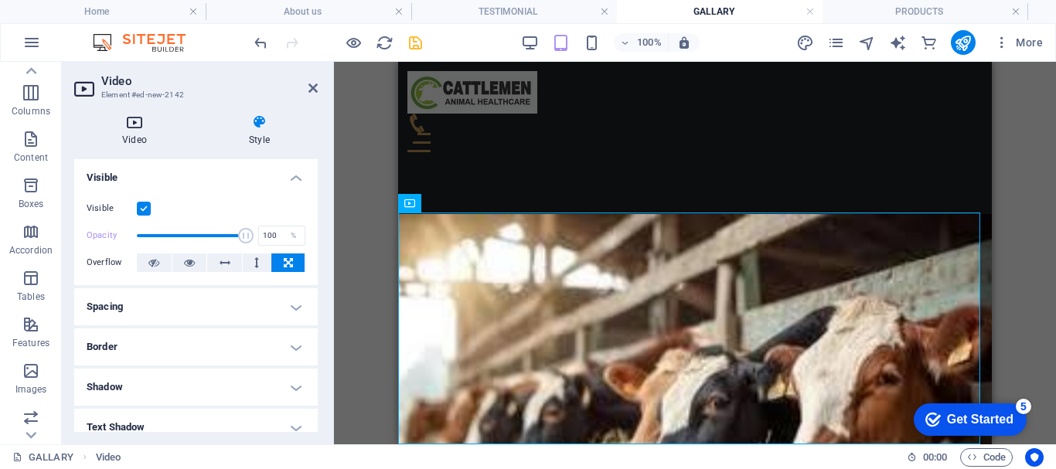
click at [132, 121] on icon at bounding box center [134, 121] width 121 height 15
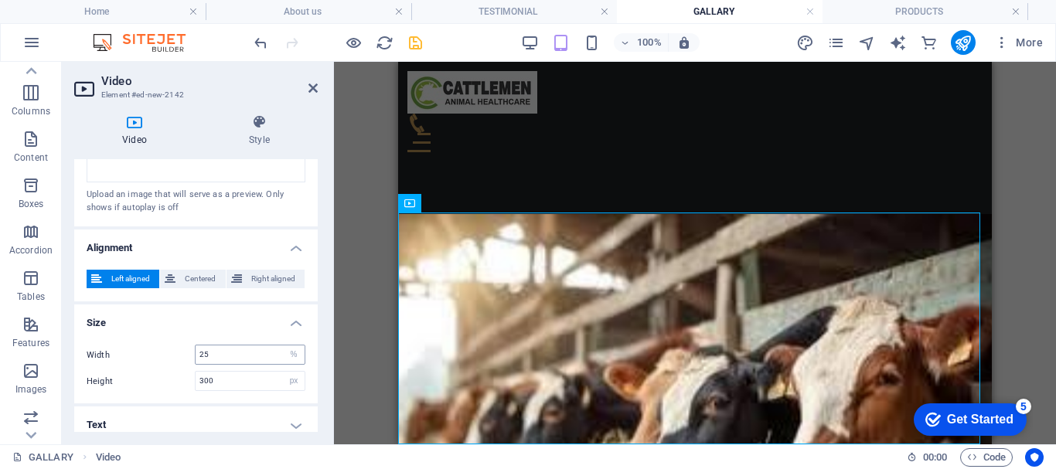
scroll to position [449, 0]
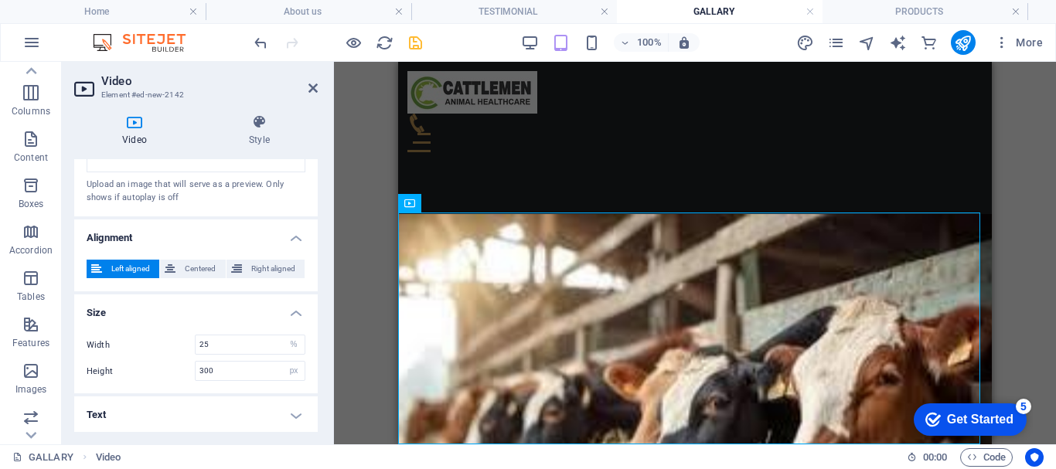
click at [297, 415] on h4 "Text" at bounding box center [195, 414] width 243 height 37
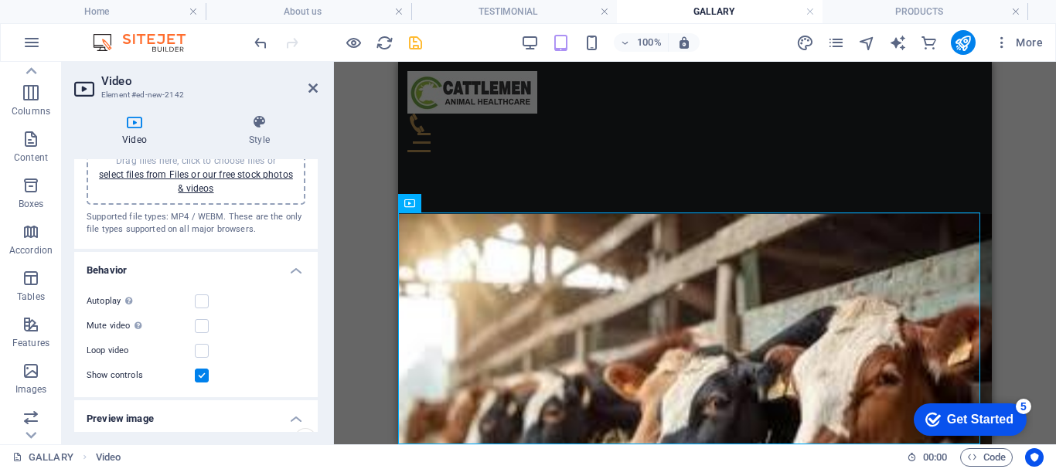
scroll to position [0, 0]
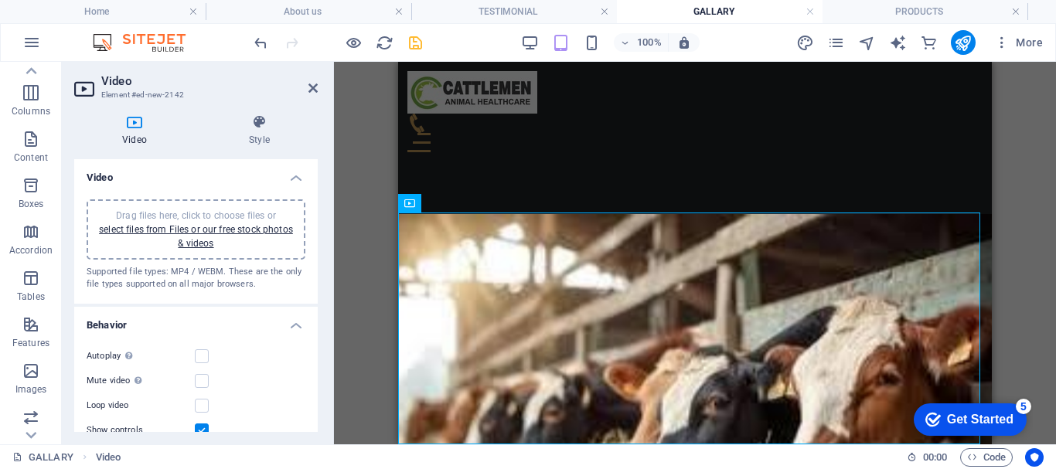
click at [134, 138] on h4 "Video" at bounding box center [137, 130] width 127 height 32
click at [458, 203] on icon at bounding box center [461, 203] width 9 height 16
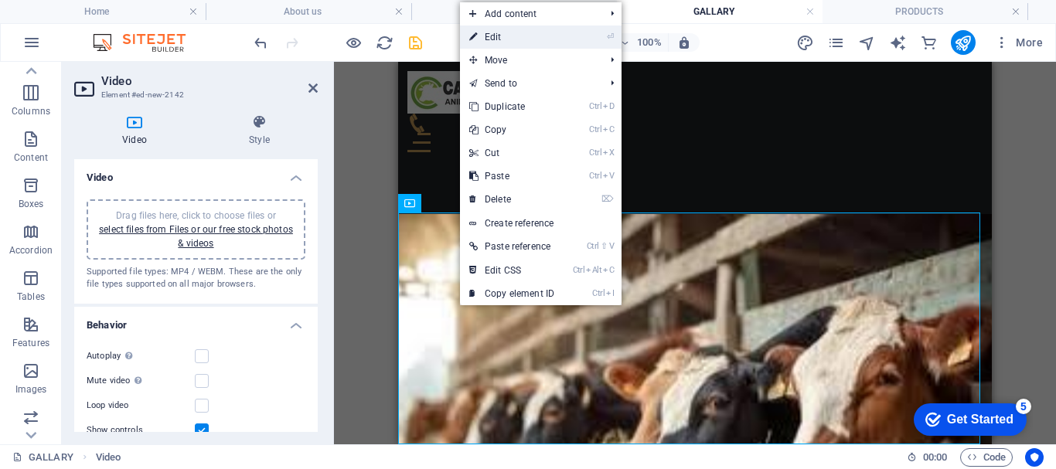
click at [550, 46] on link "⏎ Edit" at bounding box center [512, 37] width 104 height 23
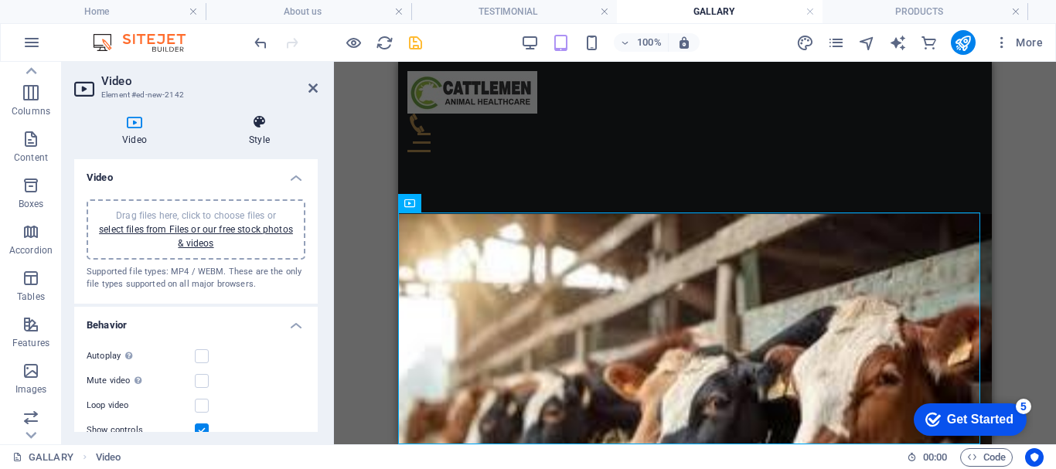
click at [250, 127] on icon at bounding box center [259, 121] width 117 height 15
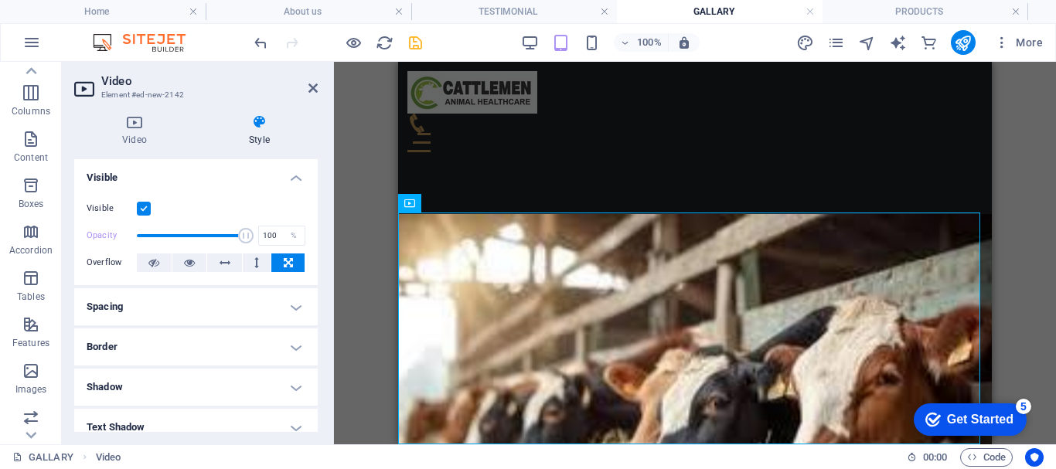
click at [287, 304] on h4 "Spacing" at bounding box center [195, 306] width 243 height 37
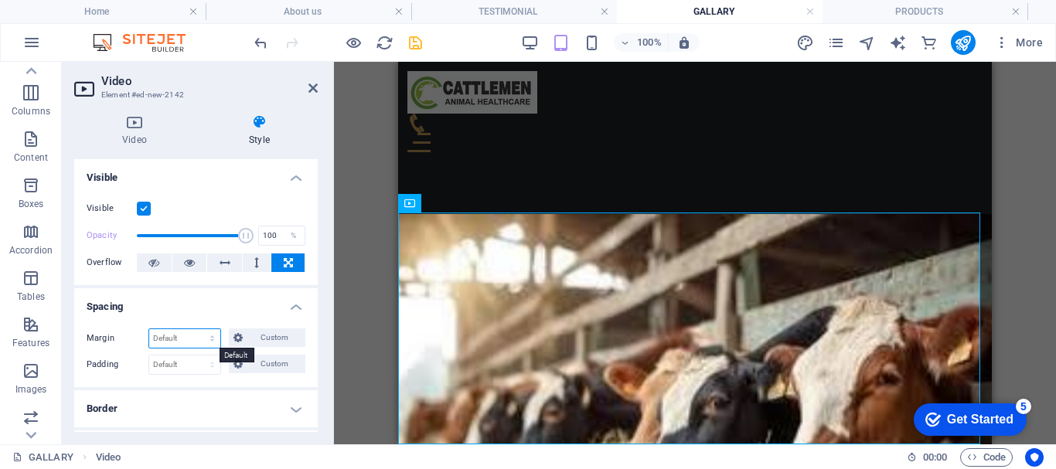
click at [214, 342] on select "Default auto px % rem vw vh Custom" at bounding box center [184, 338] width 71 height 19
click at [291, 409] on h4 "Border" at bounding box center [195, 408] width 243 height 37
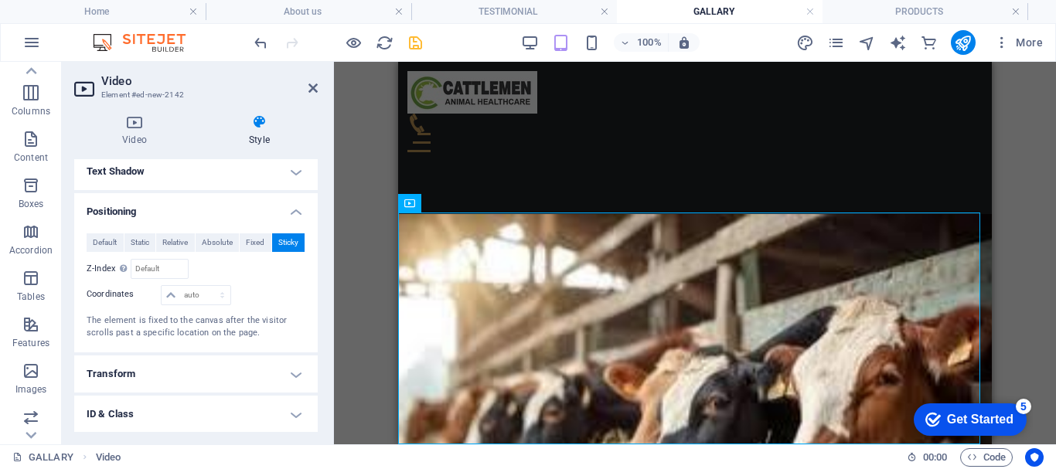
scroll to position [383, 0]
click at [250, 244] on span "Fixed" at bounding box center [255, 240] width 19 height 19
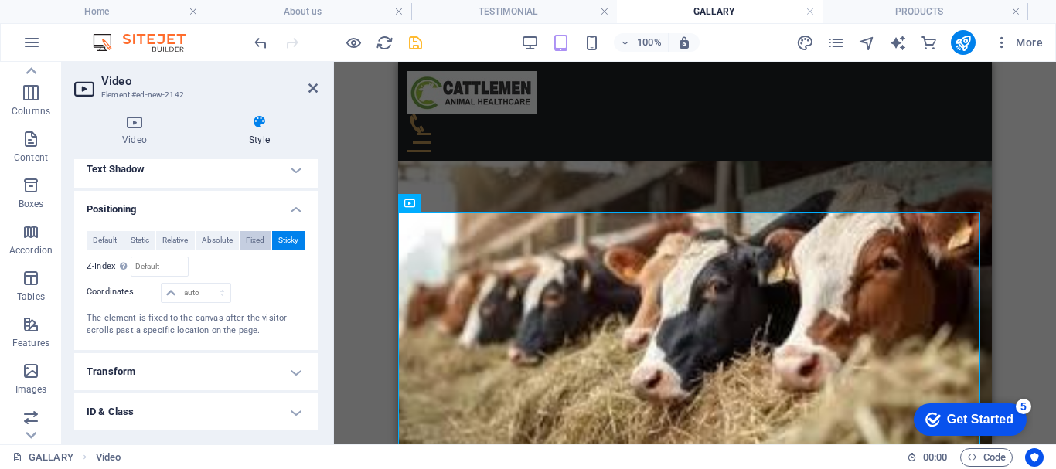
scroll to position [659, 0]
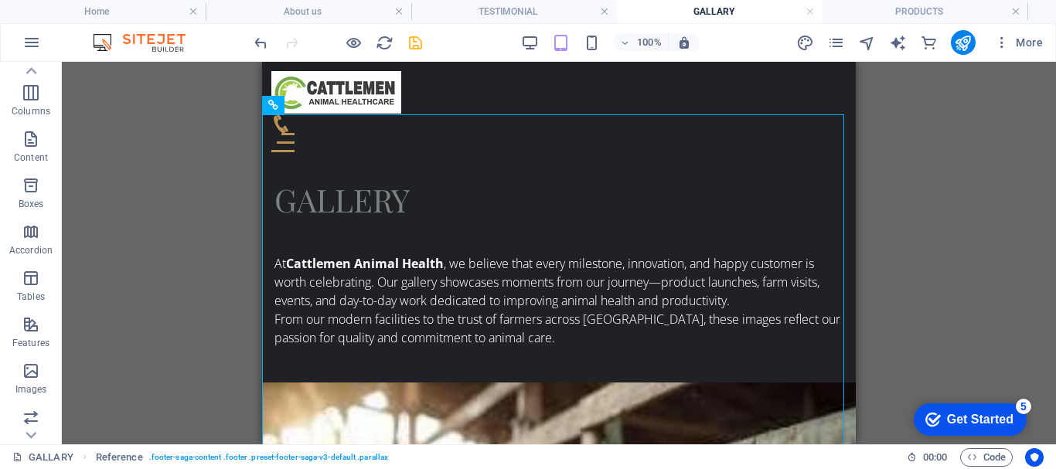
scroll to position [553, 0]
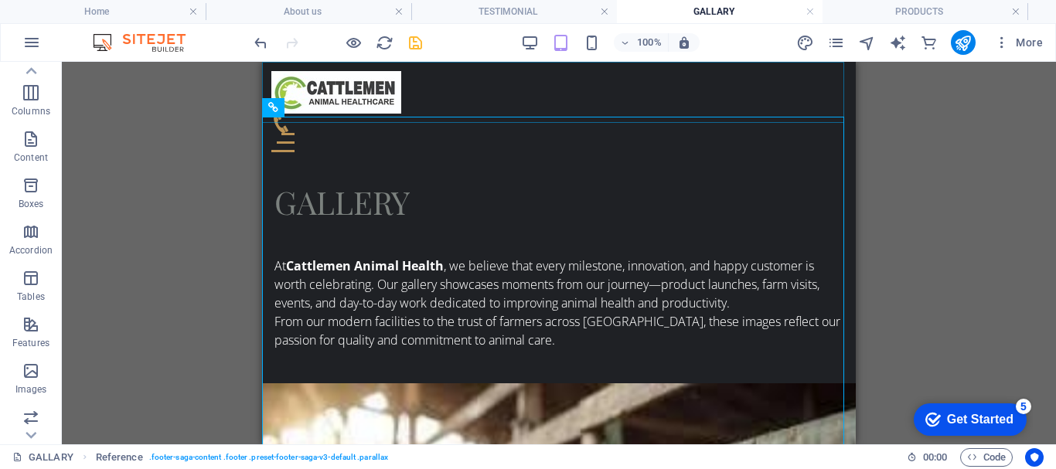
click at [352, 63] on div "Home About us OUR PRODUCTS Gallery Contact TESTIMONIAL" at bounding box center [559, 112] width 594 height 100
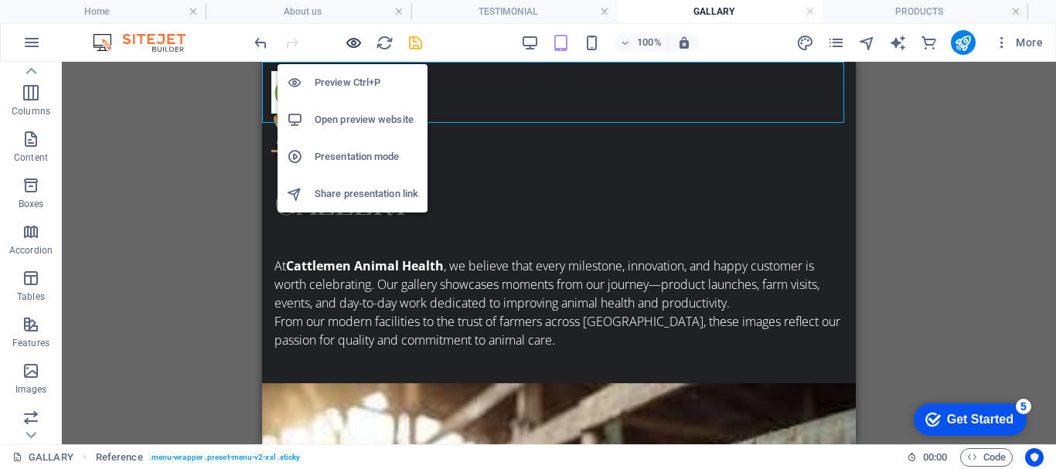
click at [354, 48] on icon "button" at bounding box center [354, 43] width 18 height 18
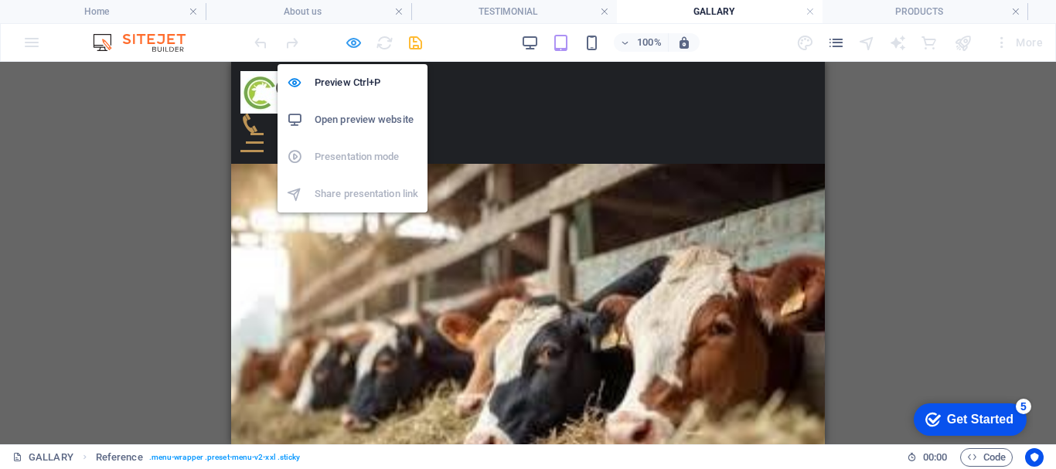
scroll to position [443, 0]
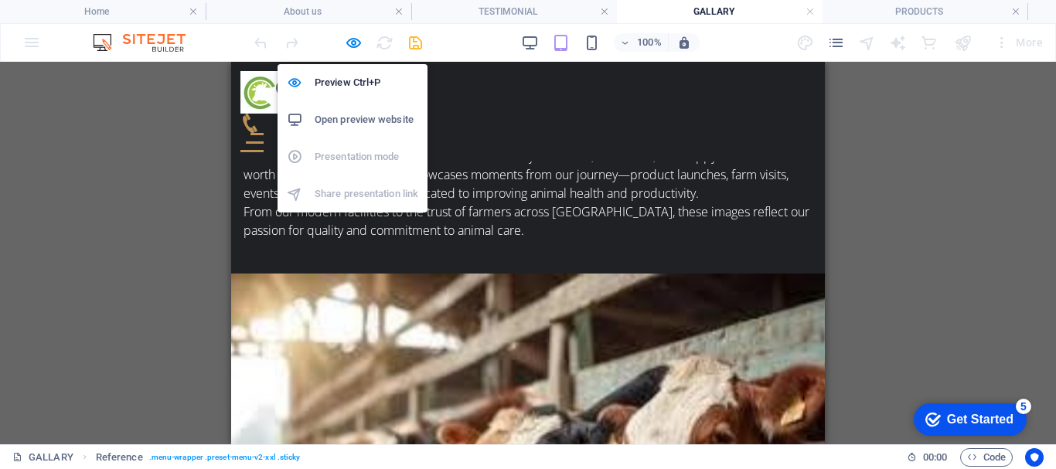
click at [354, 104] on li "Open preview website" at bounding box center [352, 119] width 150 height 37
click at [357, 47] on icon "button" at bounding box center [354, 43] width 18 height 18
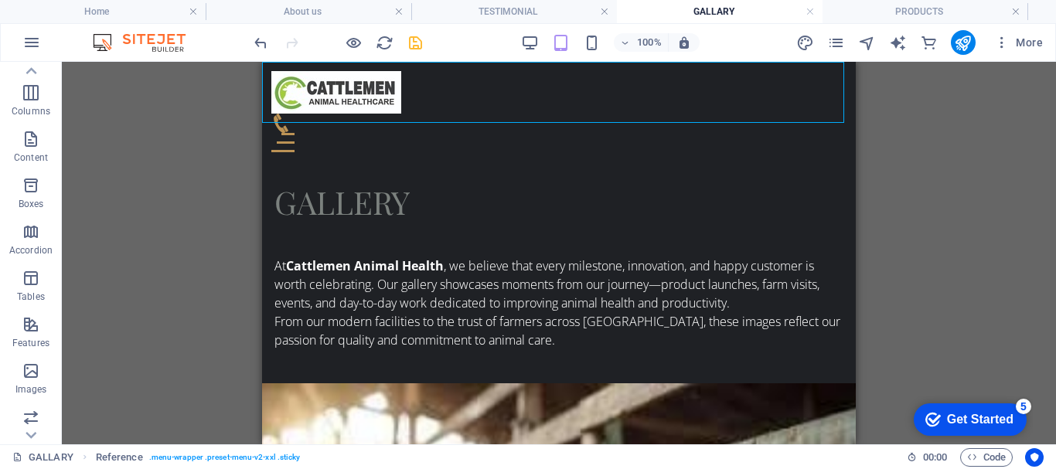
scroll to position [659, 0]
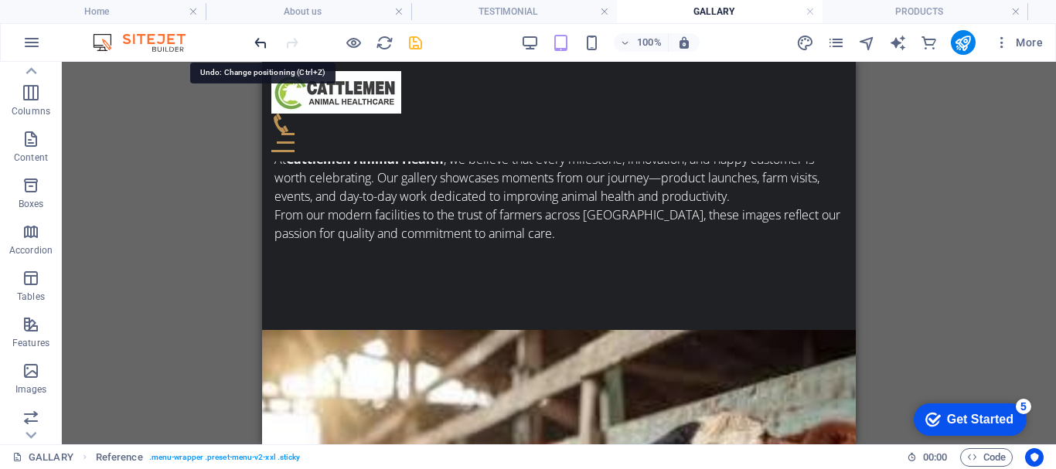
click at [260, 50] on icon "undo" at bounding box center [261, 43] width 18 height 18
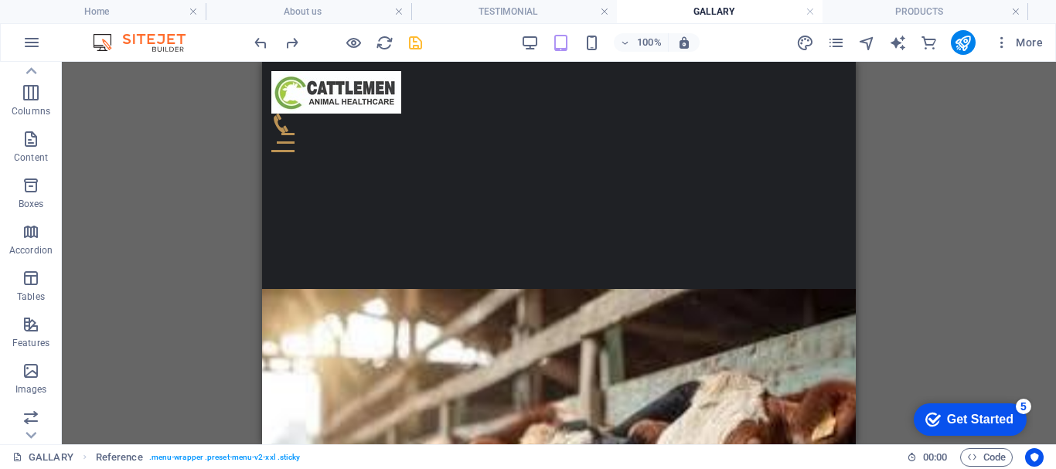
scroll to position [891, 0]
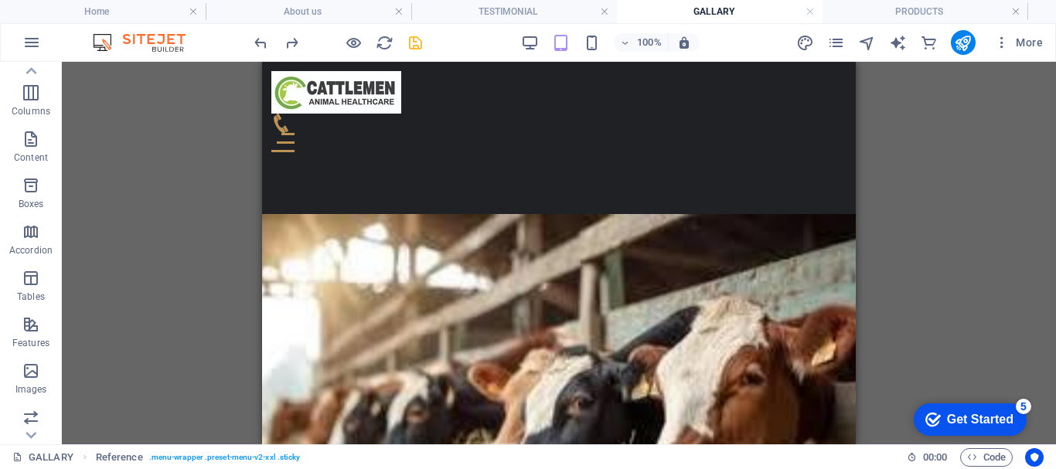
drag, startPoint x: 849, startPoint y: 273, endPoint x: 1124, endPoint y: 427, distance: 315.6
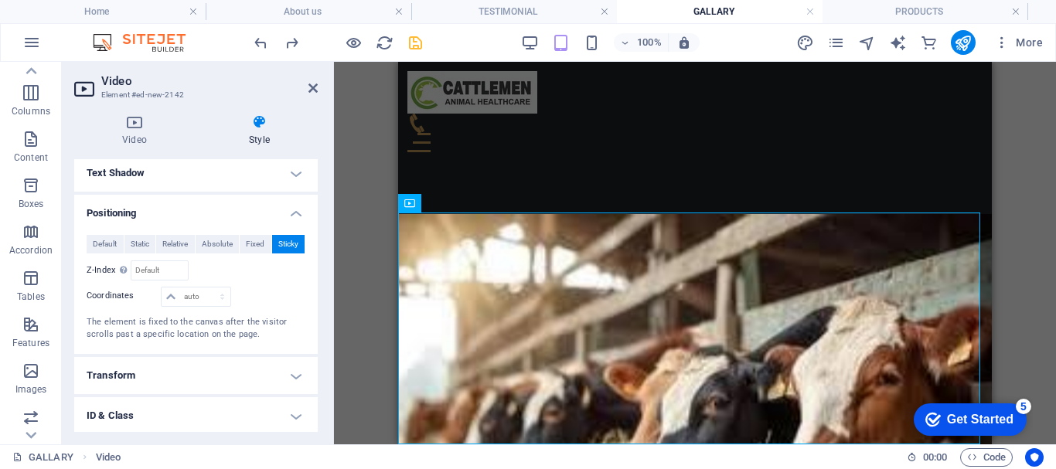
scroll to position [409, 0]
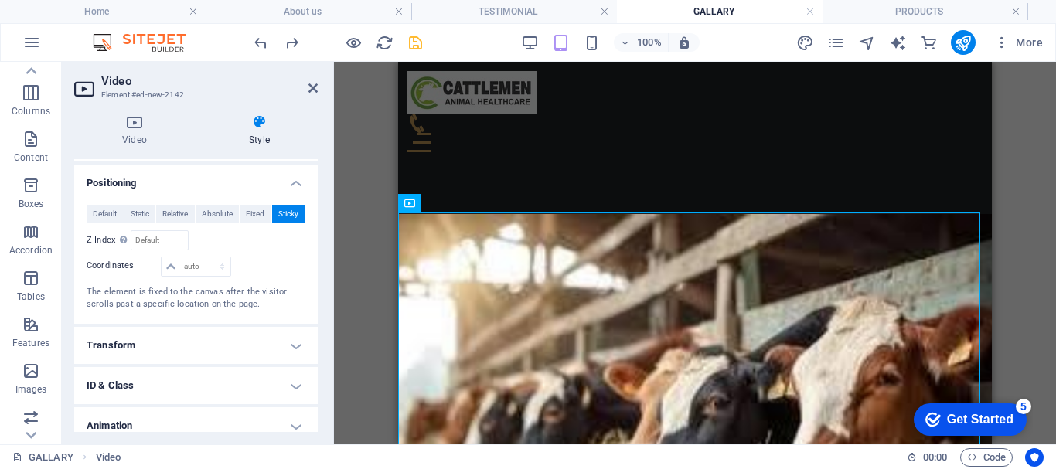
click at [296, 353] on h4 "Transform" at bounding box center [195, 345] width 243 height 37
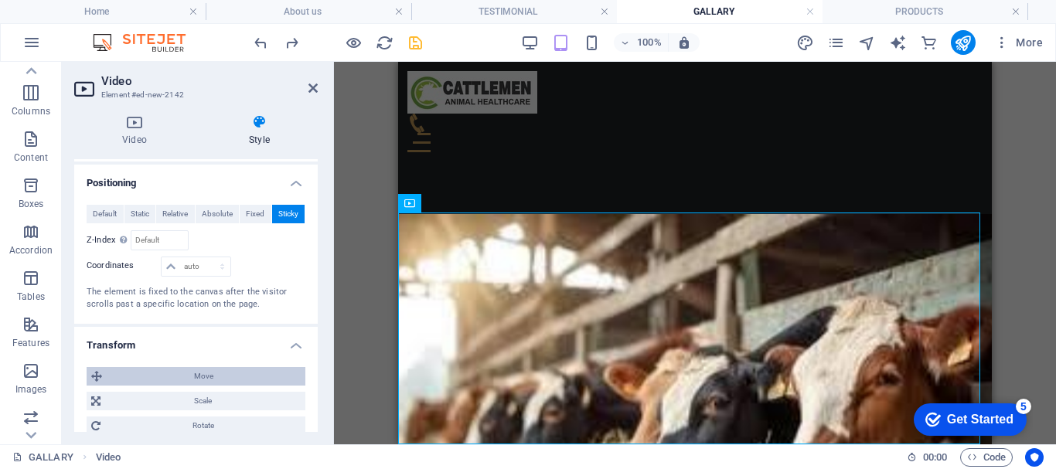
click at [244, 370] on span "Move" at bounding box center [204, 376] width 194 height 19
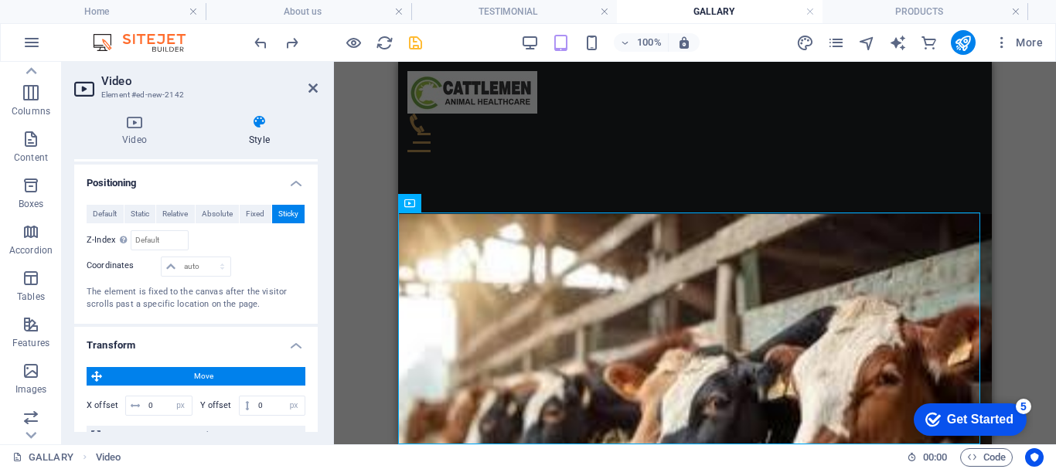
click at [243, 371] on span "Move" at bounding box center [204, 376] width 194 height 19
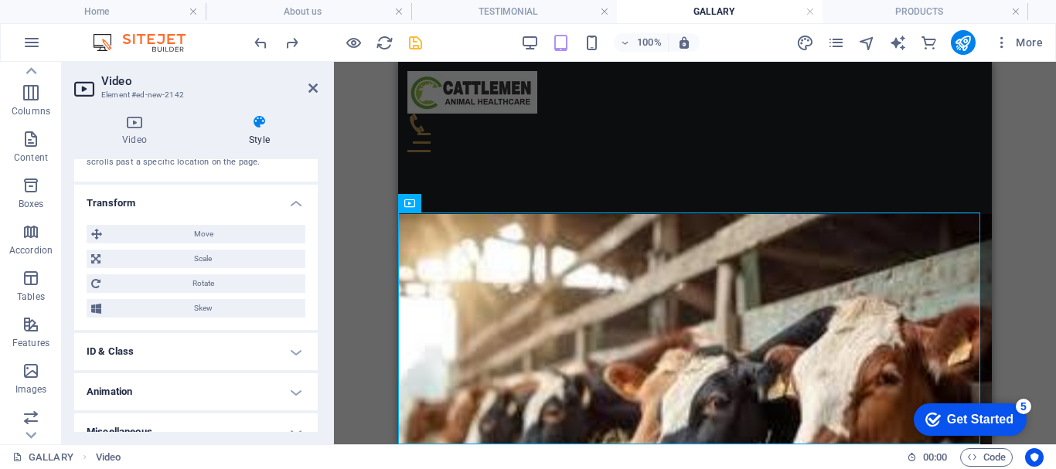
scroll to position [570, 0]
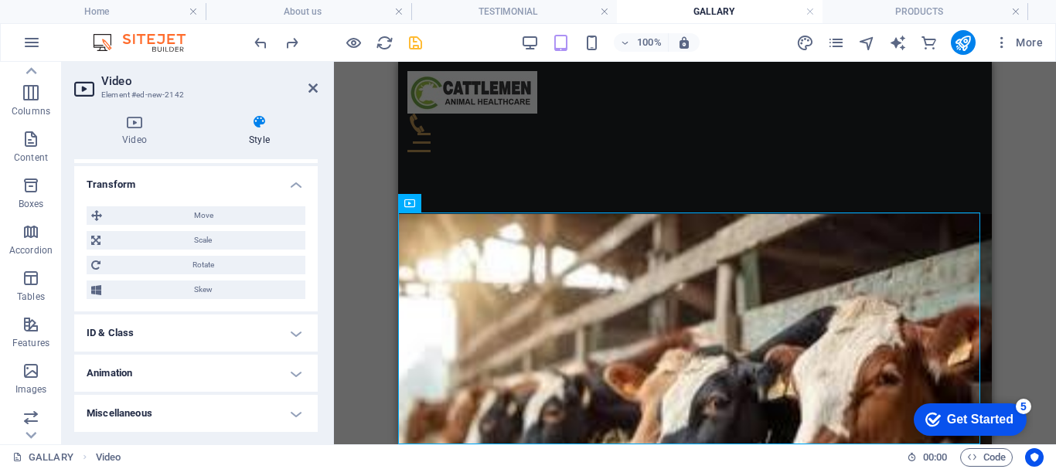
click at [291, 338] on h4 "ID & Class" at bounding box center [195, 333] width 243 height 37
click at [194, 359] on span "(video)" at bounding box center [193, 361] width 22 height 8
click at [282, 415] on button at bounding box center [280, 417] width 13 height 19
drag, startPoint x: 318, startPoint y: 372, endPoint x: 321, endPoint y: 417, distance: 45.0
click at [321, 417] on div "Video Style Video Drag files here, click to choose files or select files from F…" at bounding box center [196, 273] width 268 height 342
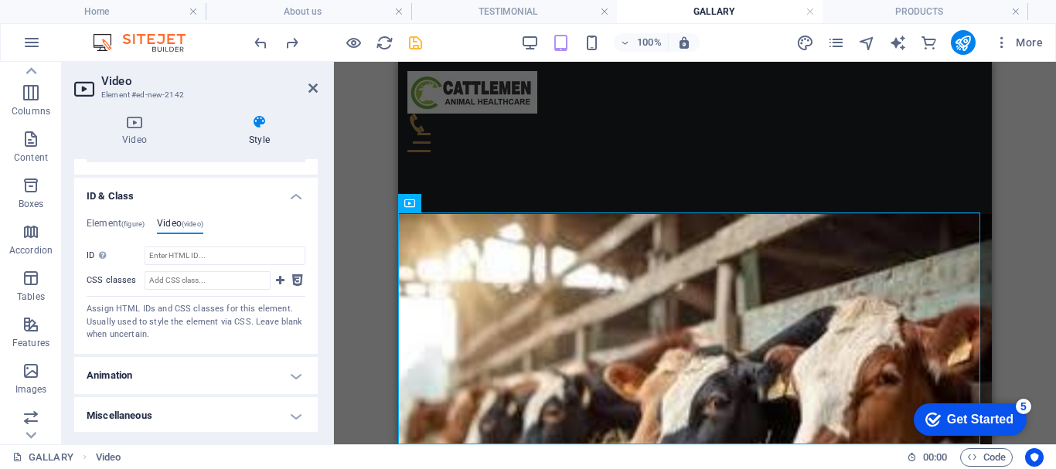
scroll to position [709, 0]
drag, startPoint x: 316, startPoint y: 389, endPoint x: 312, endPoint y: 451, distance: 61.2
click at [313, 451] on div "GALLARY Video" at bounding box center [453, 457] width 882 height 19
click at [142, 138] on h4 "Video" at bounding box center [137, 130] width 127 height 32
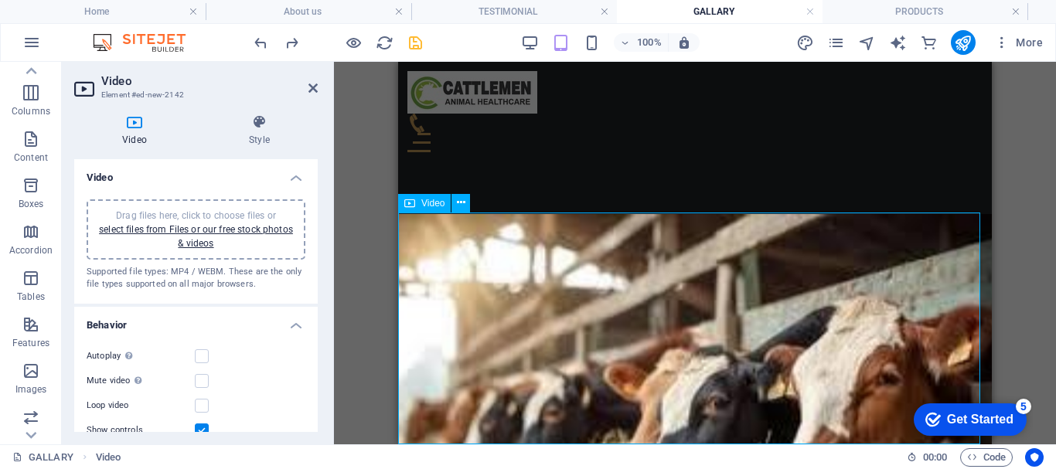
click at [403, 206] on div "Video" at bounding box center [424, 203] width 53 height 19
click at [454, 206] on button at bounding box center [460, 203] width 19 height 19
click at [466, 206] on button at bounding box center [460, 203] width 19 height 19
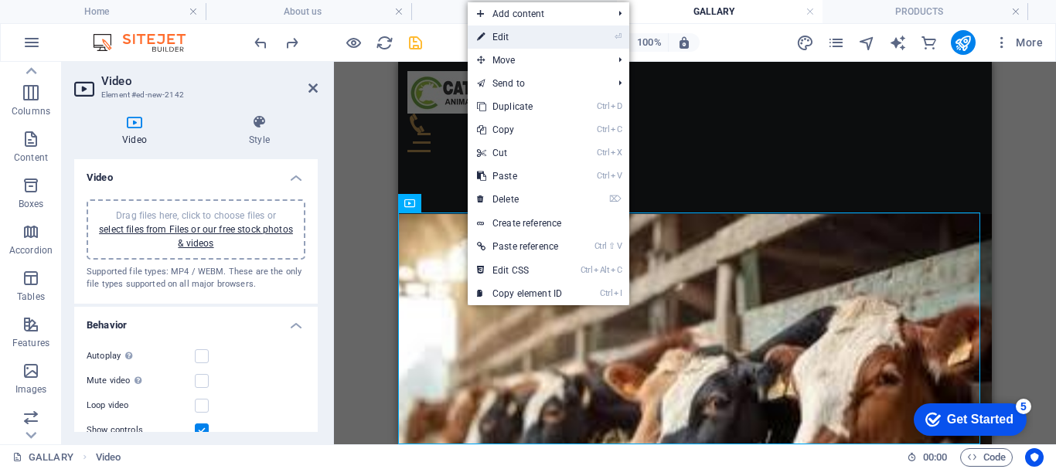
click at [559, 36] on link "⏎ Edit" at bounding box center [520, 37] width 104 height 23
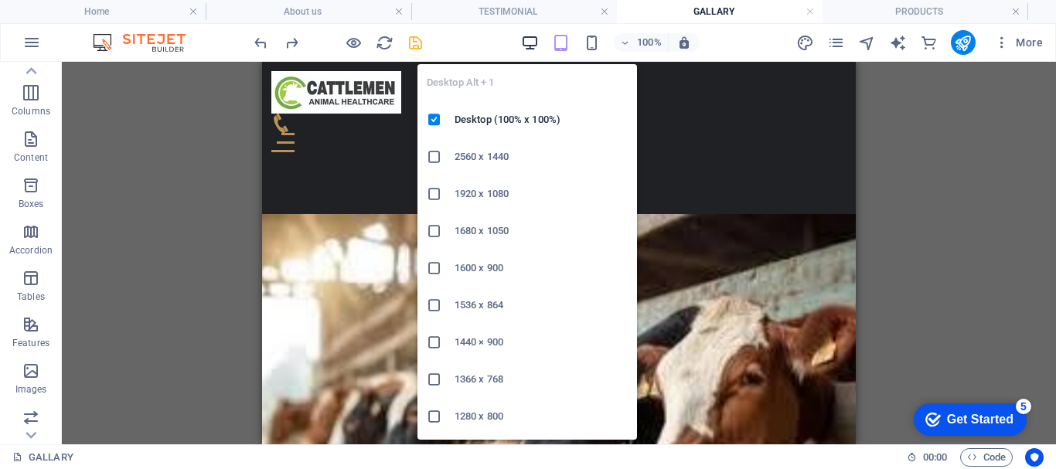
click at [534, 41] on icon "button" at bounding box center [530, 43] width 18 height 18
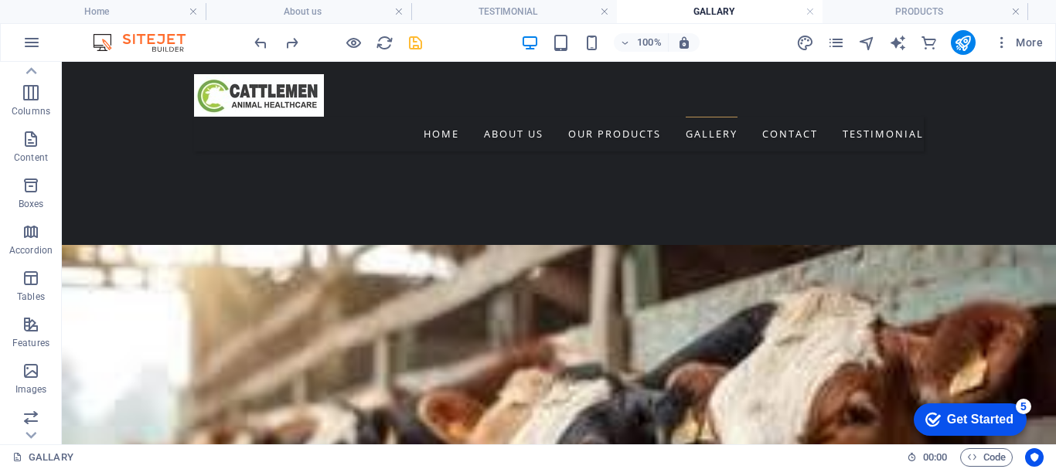
scroll to position [1042, 0]
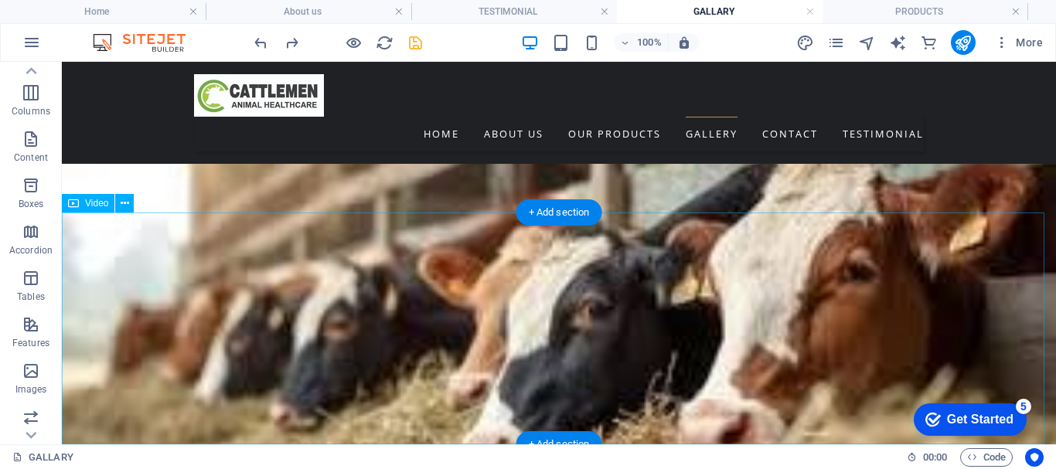
scroll to position [958, 0]
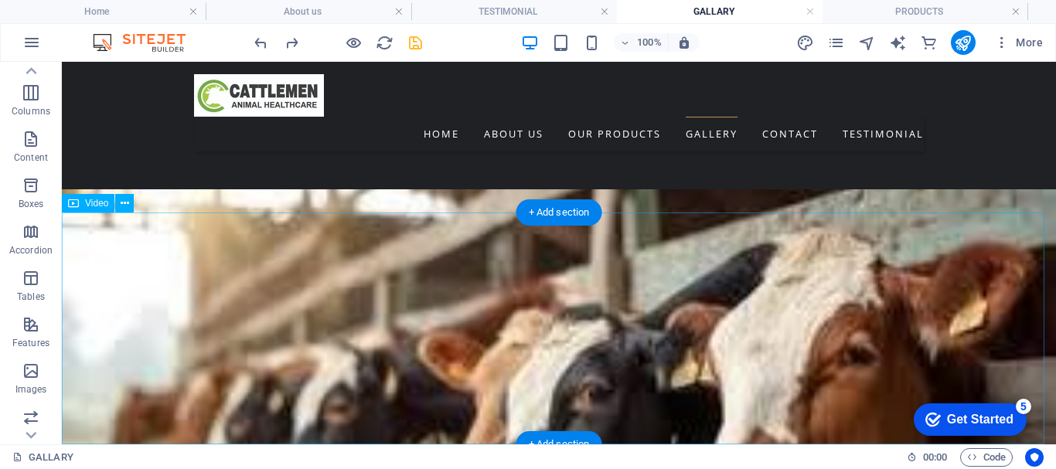
select select "%"
select select "px"
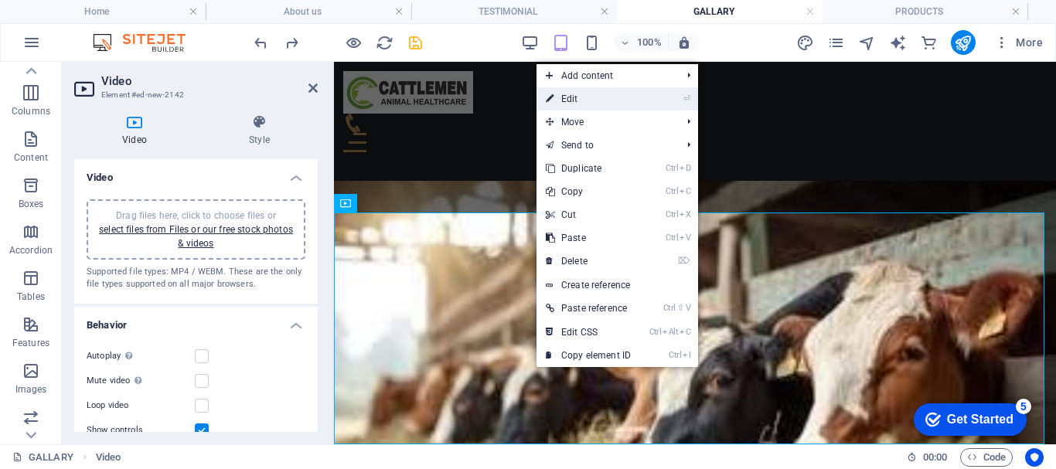
click at [589, 106] on link "⏎ Edit" at bounding box center [588, 98] width 104 height 23
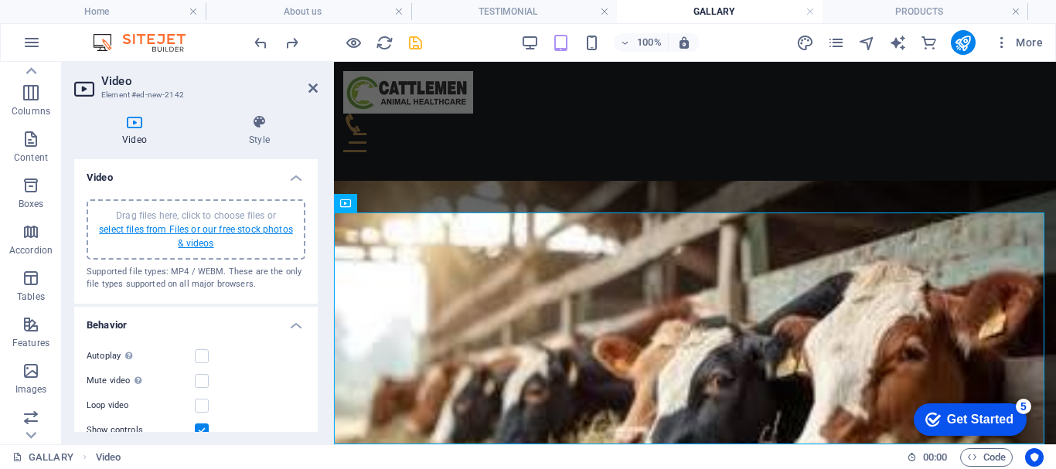
click at [203, 240] on link "select files from Files or our free stock photos & videos" at bounding box center [196, 236] width 194 height 25
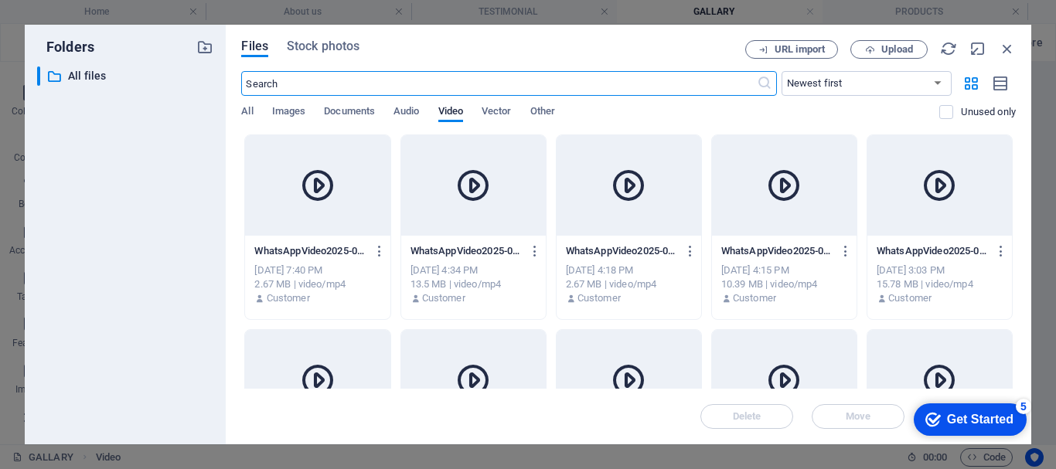
scroll to position [1213, 0]
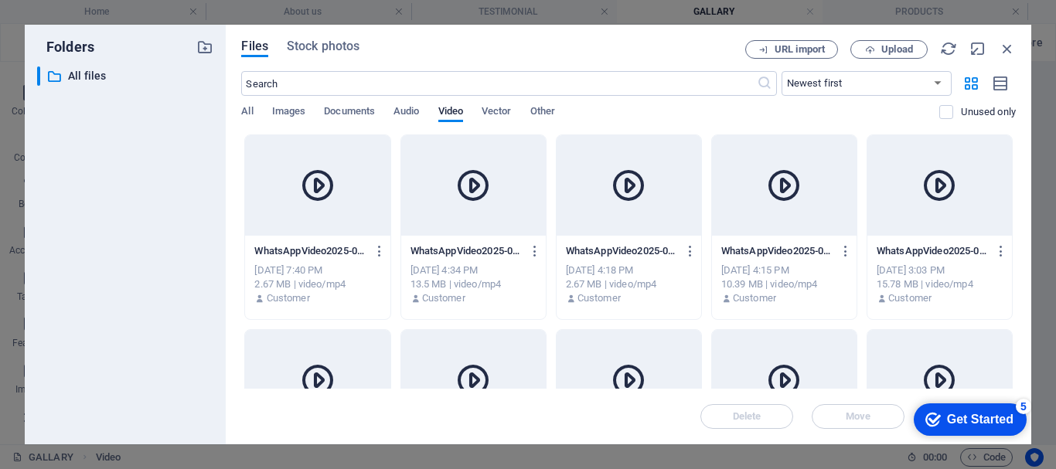
click at [300, 195] on icon at bounding box center [317, 185] width 37 height 37
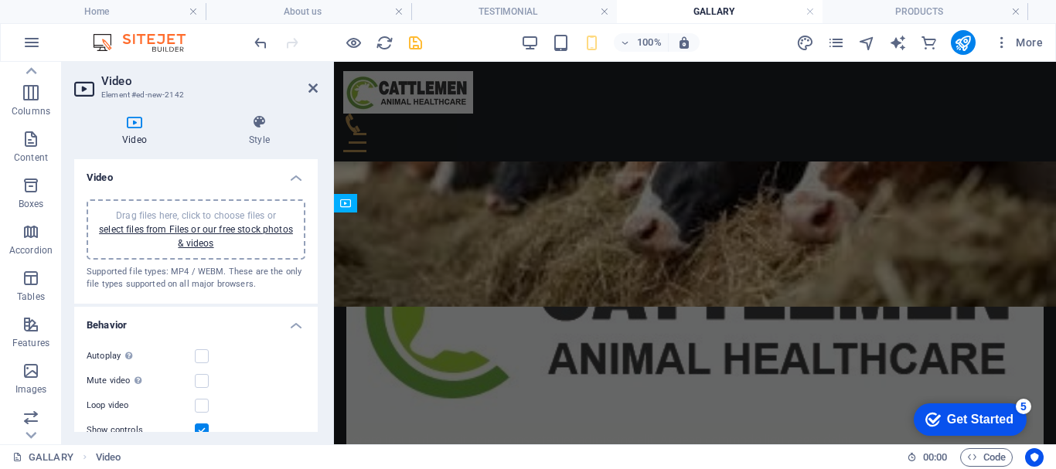
scroll to position [958, 0]
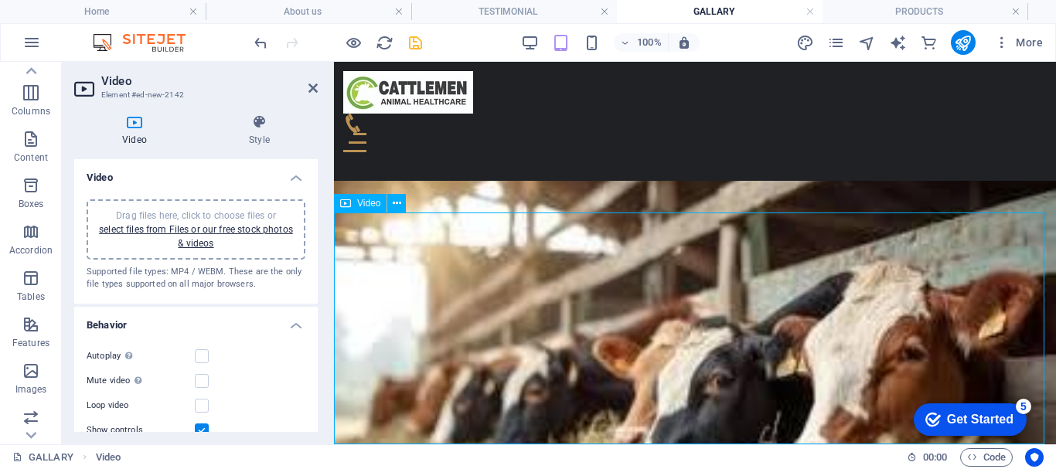
drag, startPoint x: 381, startPoint y: 321, endPoint x: 451, endPoint y: 325, distance: 70.4
click at [398, 202] on icon at bounding box center [397, 204] width 9 height 16
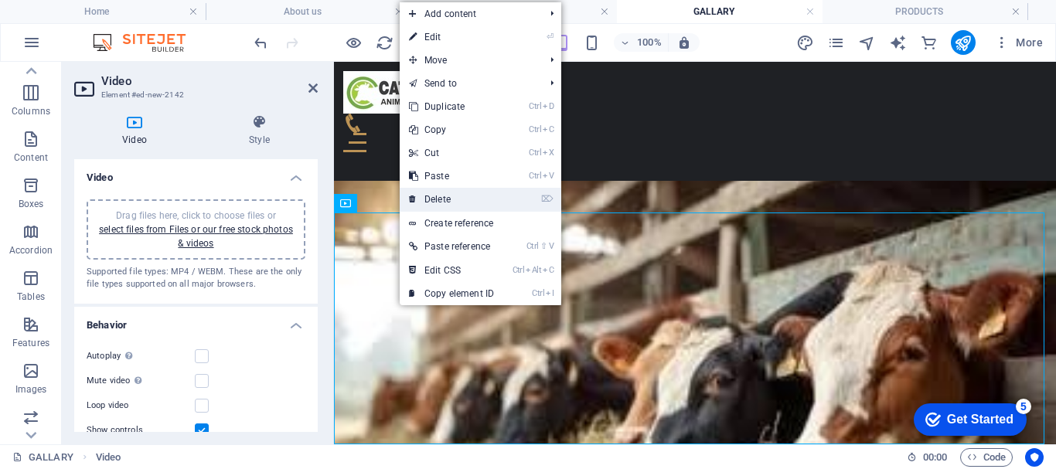
click at [417, 202] on link "⌦ Delete" at bounding box center [452, 199] width 104 height 23
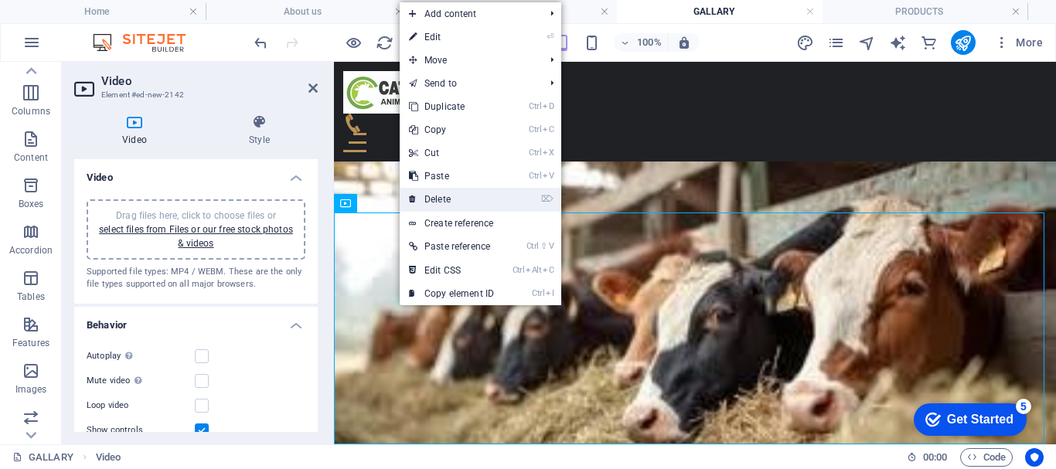
scroll to position [810, 0]
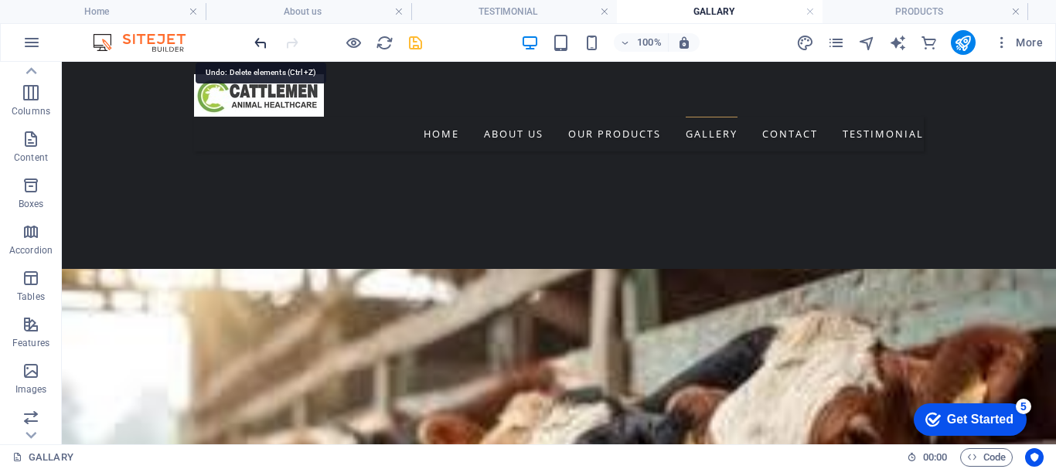
click at [254, 44] on icon "undo" at bounding box center [261, 43] width 18 height 18
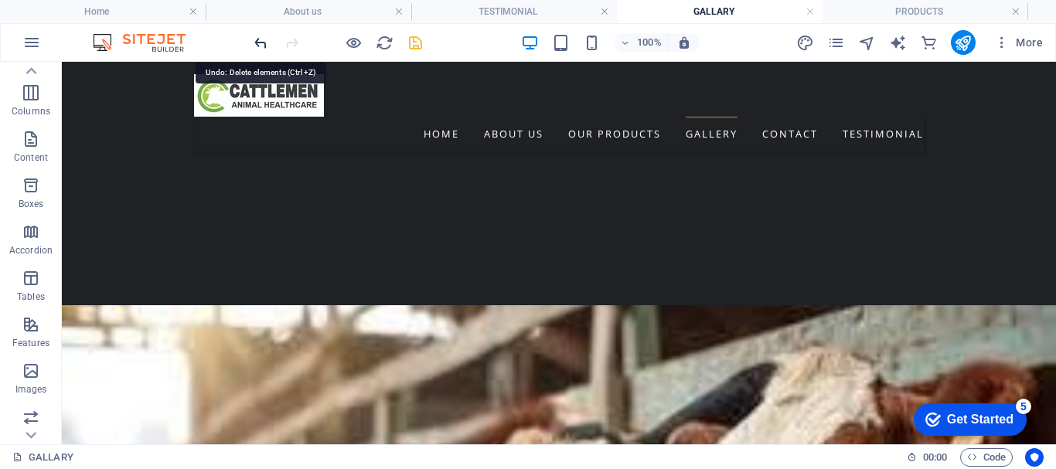
scroll to position [1042, 0]
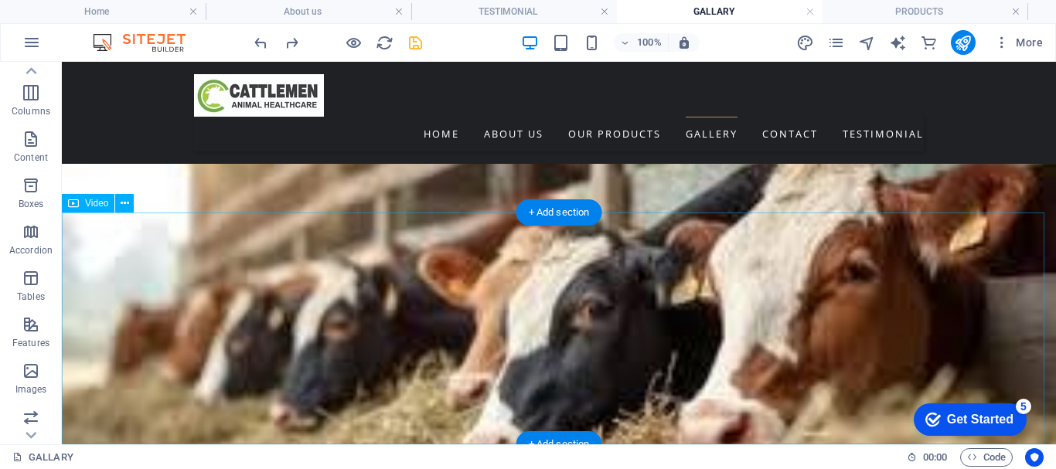
scroll to position [958, 0]
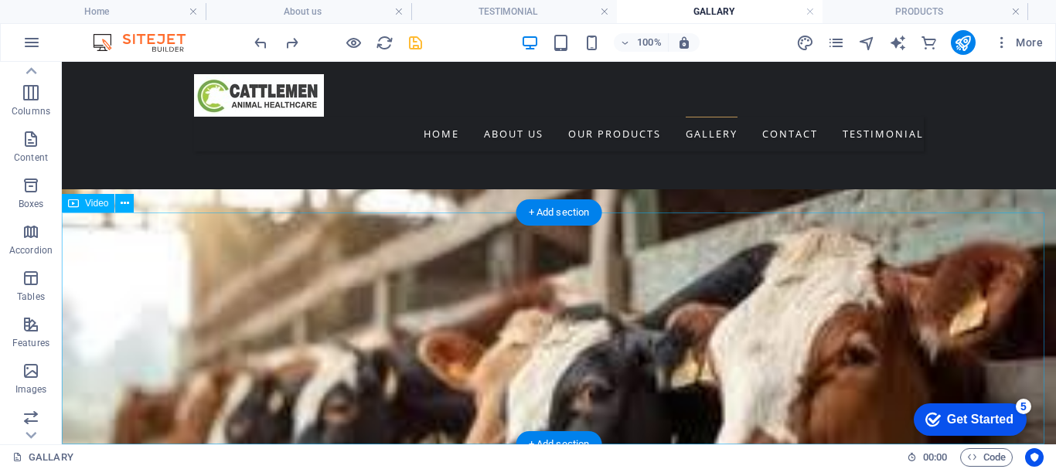
select select "%"
select select "px"
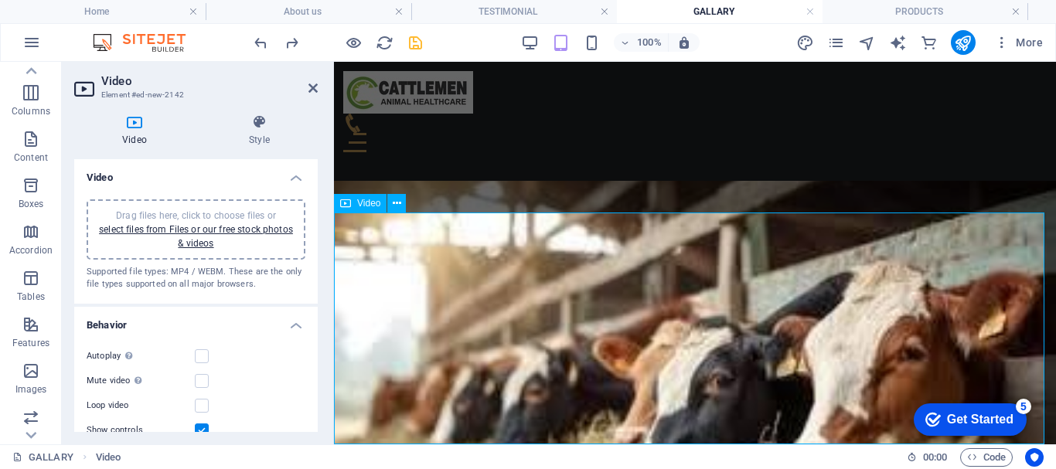
click at [197, 229] on link "select files from Files or our free stock photos & videos" at bounding box center [196, 236] width 194 height 25
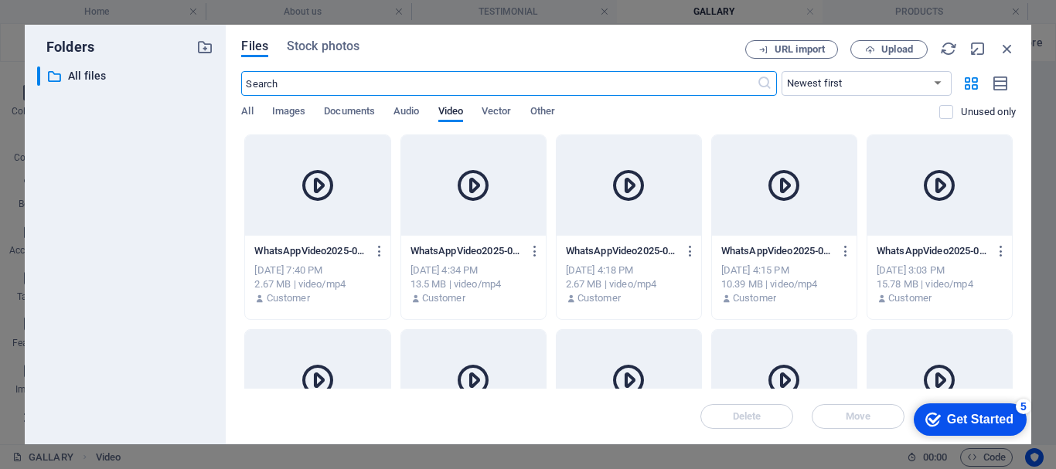
scroll to position [1213, 0]
click at [495, 223] on div at bounding box center [473, 185] width 145 height 100
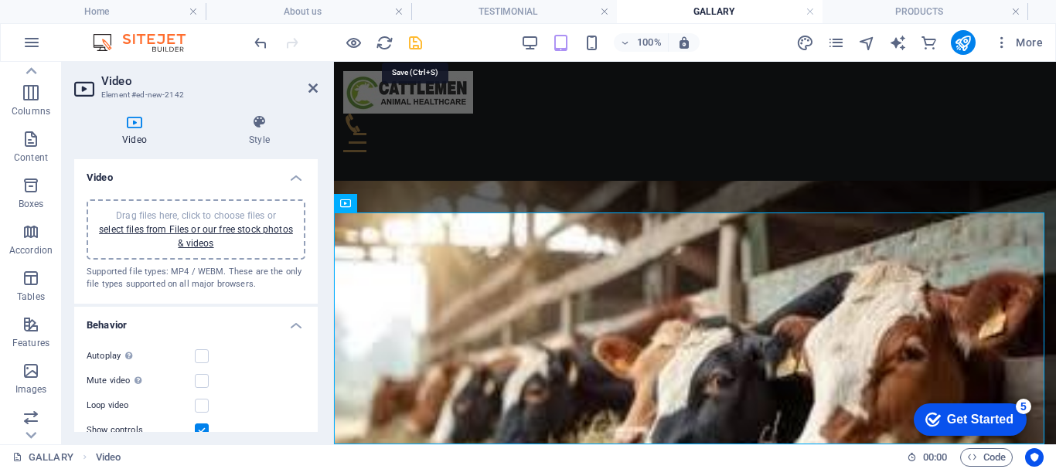
click at [419, 38] on icon "save" at bounding box center [415, 43] width 18 height 18
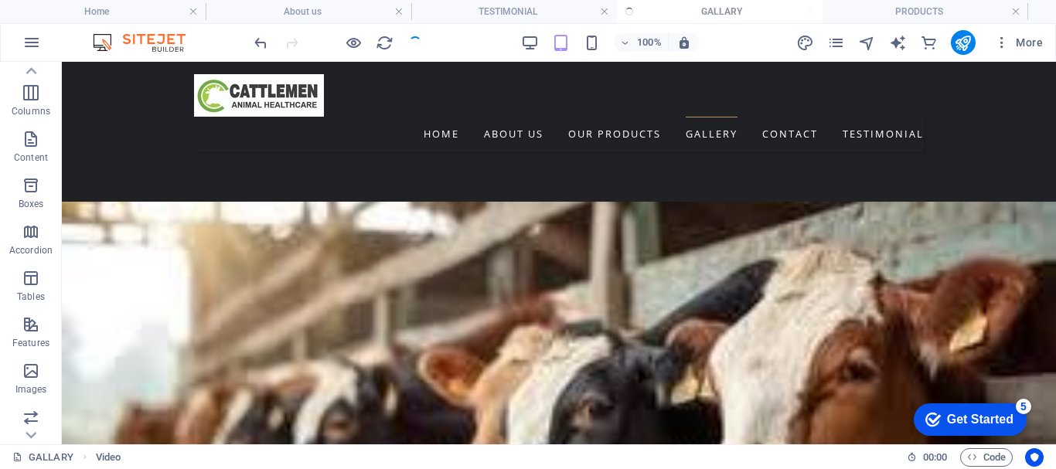
scroll to position [973, 0]
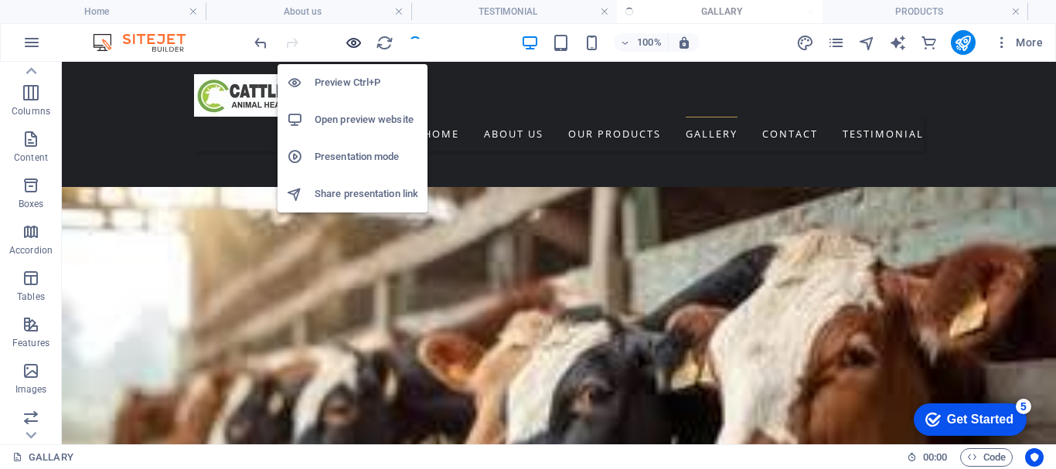
click at [359, 43] on icon "button" at bounding box center [354, 43] width 18 height 18
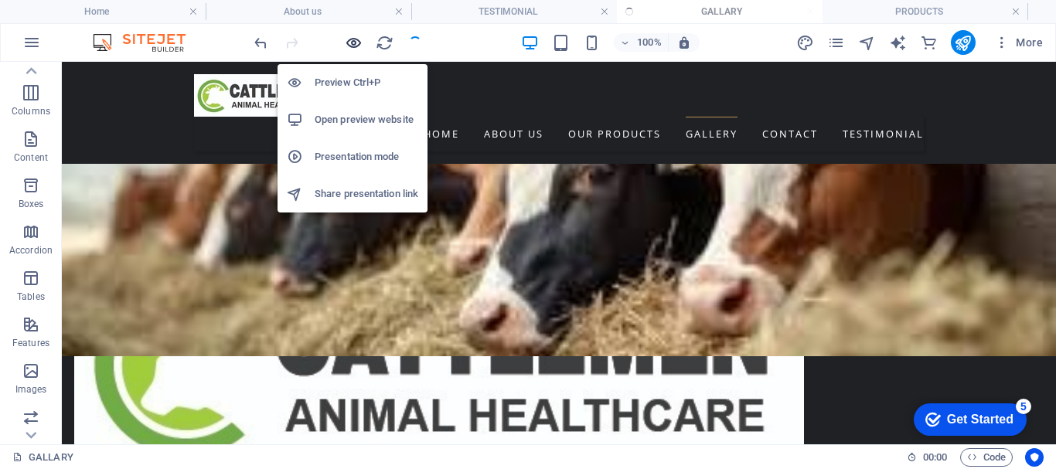
scroll to position [863, 0]
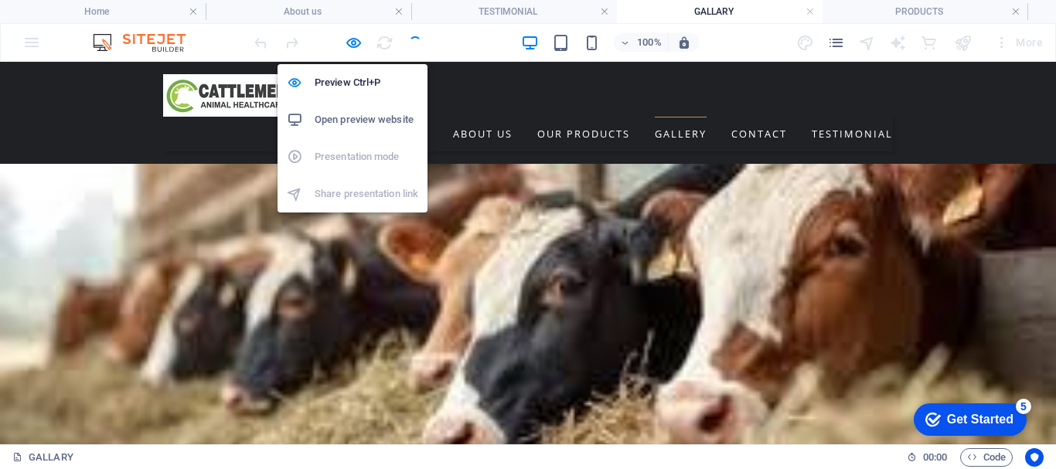
click at [352, 111] on h6 "Open preview website" at bounding box center [367, 120] width 104 height 19
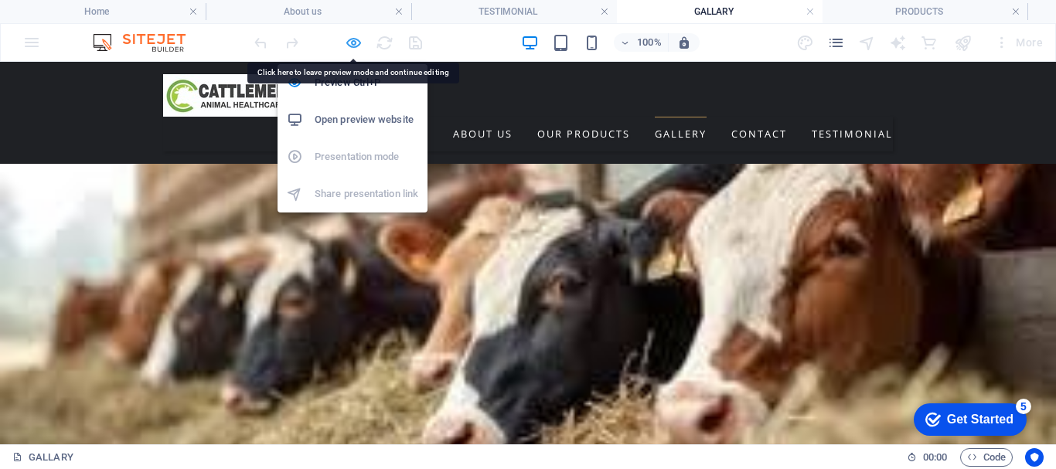
click at [359, 41] on icon "button" at bounding box center [354, 43] width 18 height 18
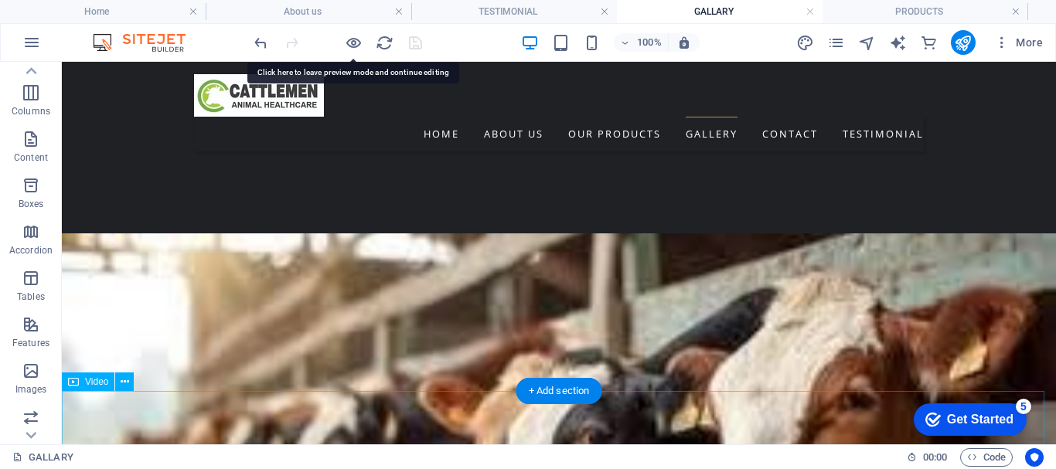
scroll to position [857, 0]
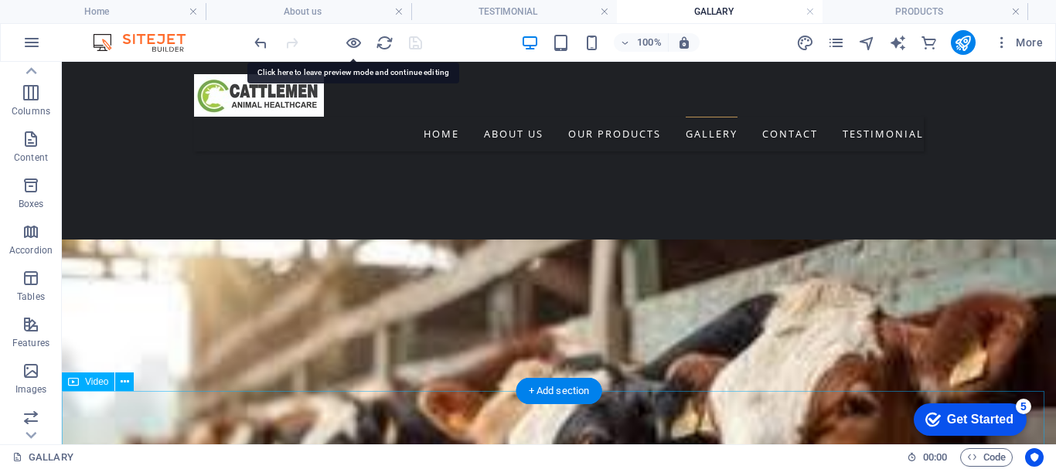
select select "%"
select select "px"
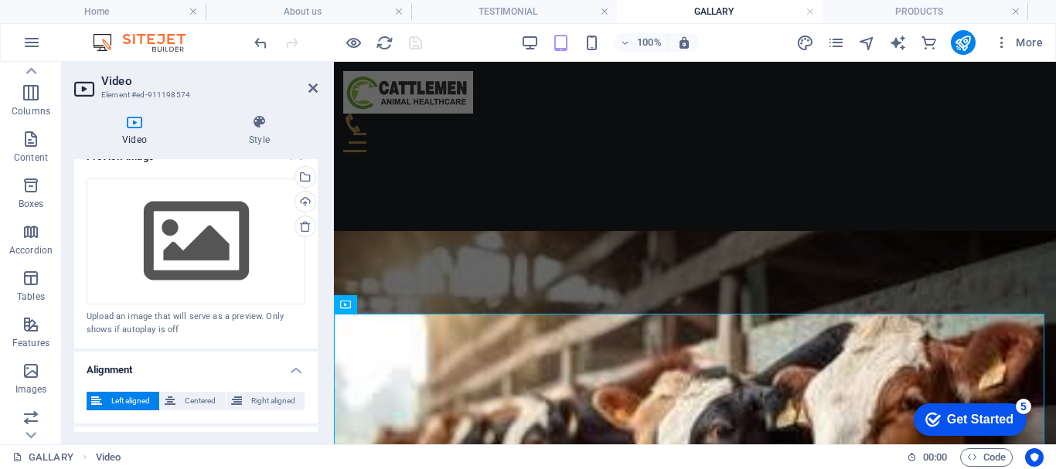
scroll to position [0, 0]
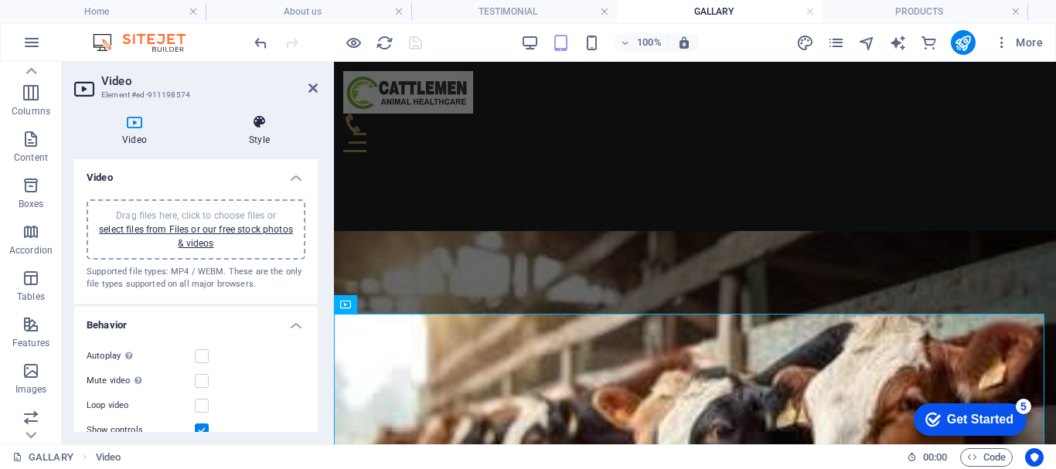
click at [264, 127] on icon at bounding box center [259, 121] width 117 height 15
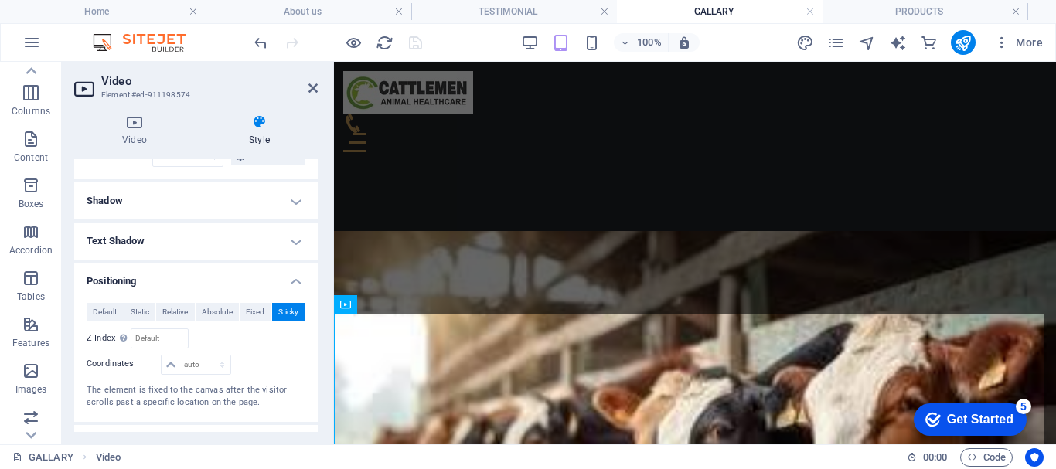
scroll to position [269, 0]
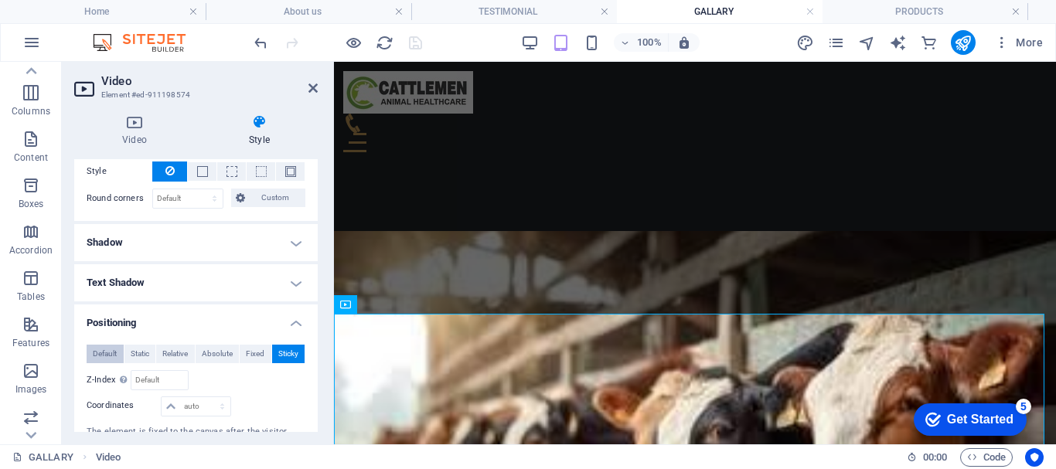
click at [103, 345] on span "Default" at bounding box center [105, 354] width 24 height 19
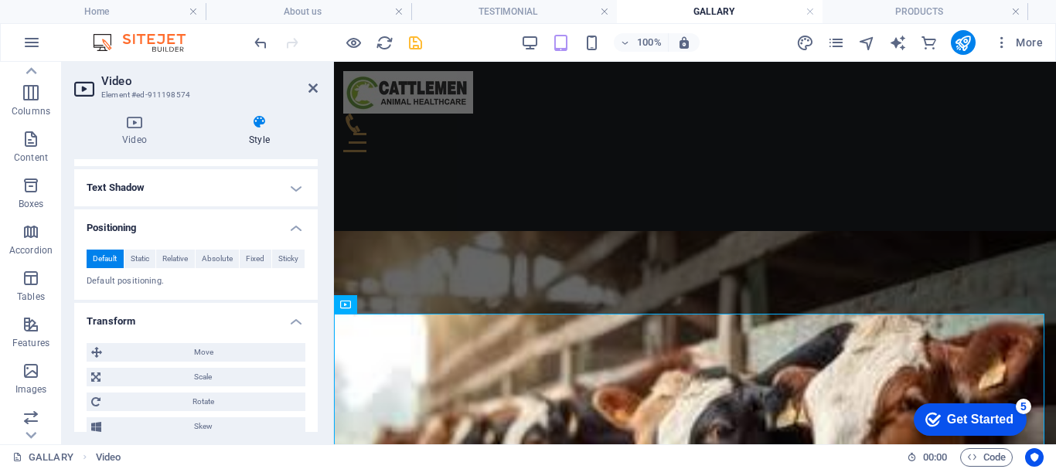
scroll to position [341, 0]
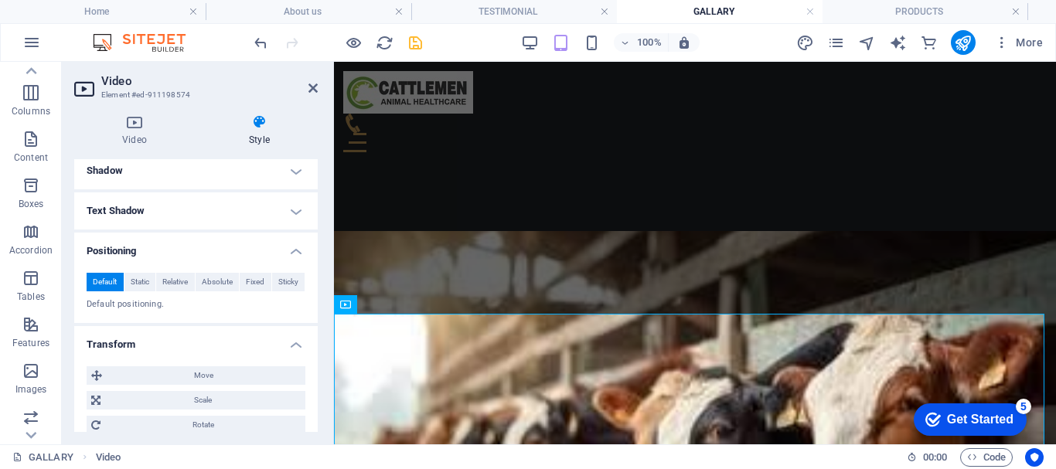
click at [198, 300] on p "Default positioning." at bounding box center [196, 304] width 219 height 13
click at [147, 284] on span "Static" at bounding box center [140, 282] width 19 height 19
click at [171, 285] on span "Relative" at bounding box center [175, 282] width 26 height 19
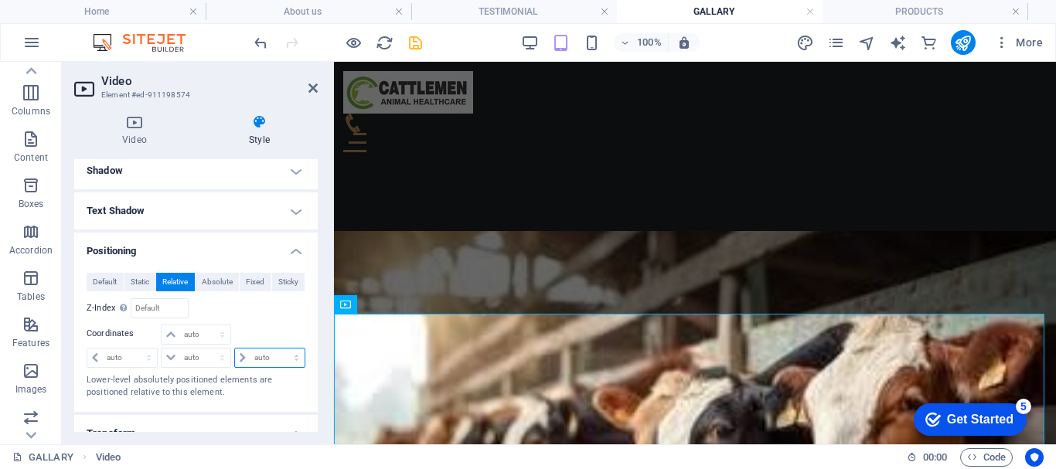
click at [243, 355] on select "auto px rem % em" at bounding box center [270, 358] width 70 height 19
click at [213, 395] on p "Lower-level absolutely positioned elements are positioned relative to this elem…" at bounding box center [196, 387] width 219 height 26
click at [215, 290] on span "Absolute" at bounding box center [217, 282] width 31 height 19
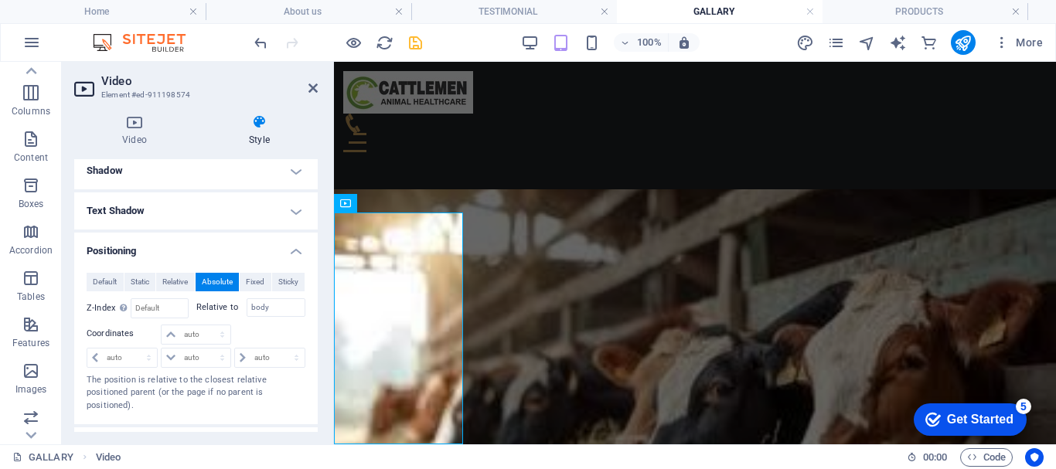
scroll to position [958, 0]
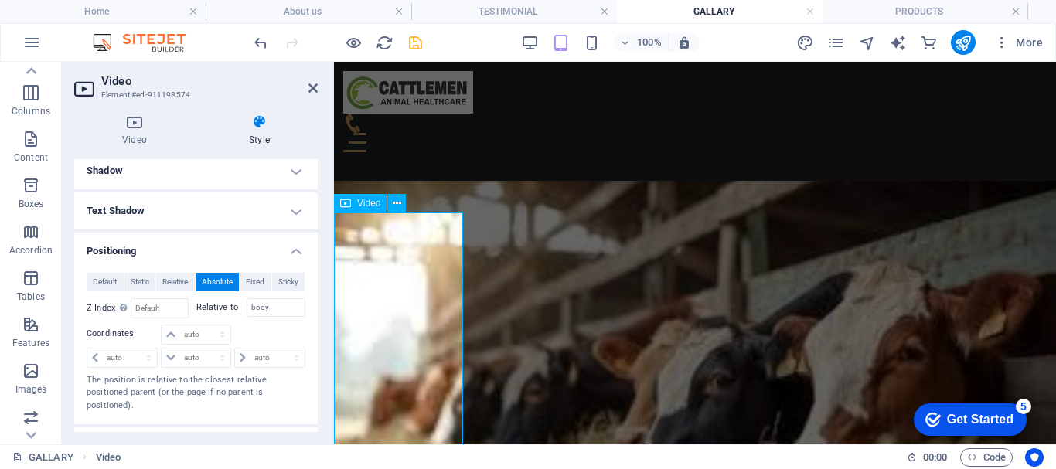
click at [260, 286] on span "Fixed" at bounding box center [255, 282] width 19 height 19
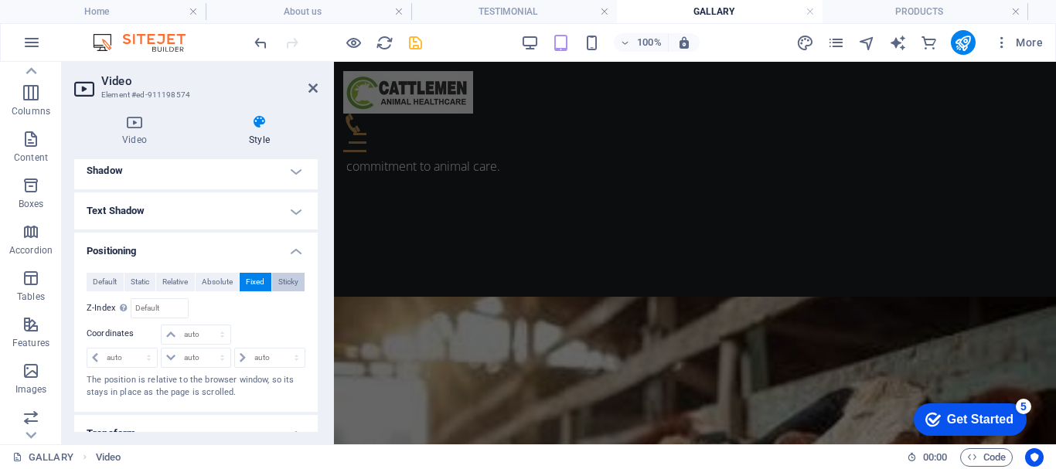
click at [298, 284] on button "Sticky" at bounding box center [288, 282] width 33 height 19
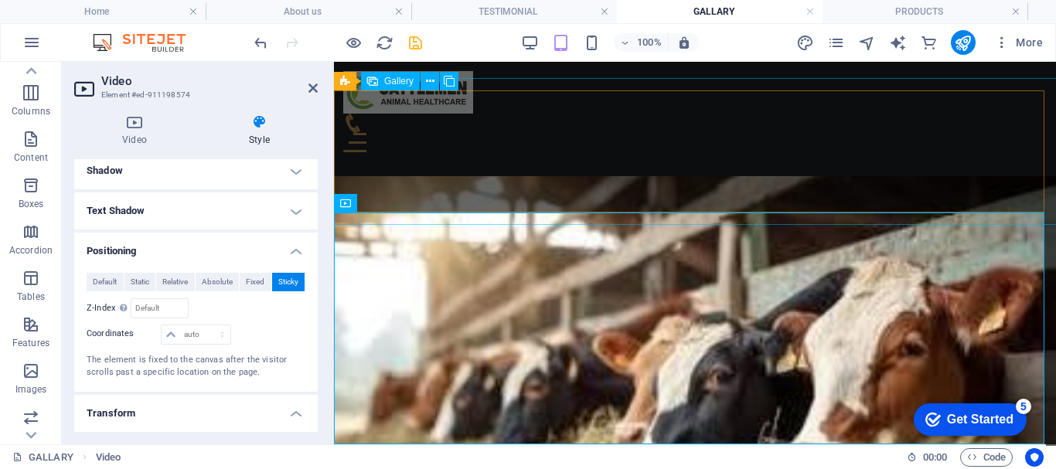
scroll to position [950, 0]
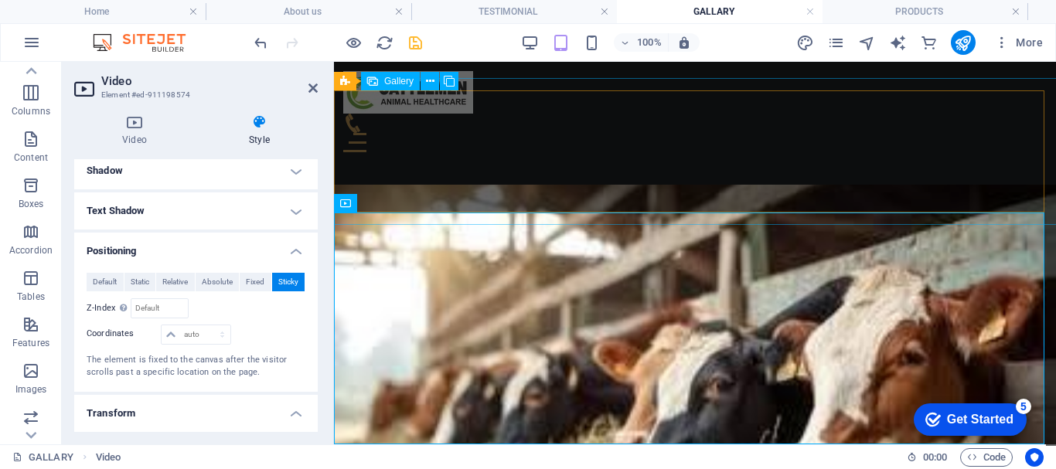
select select "4"
select select "px"
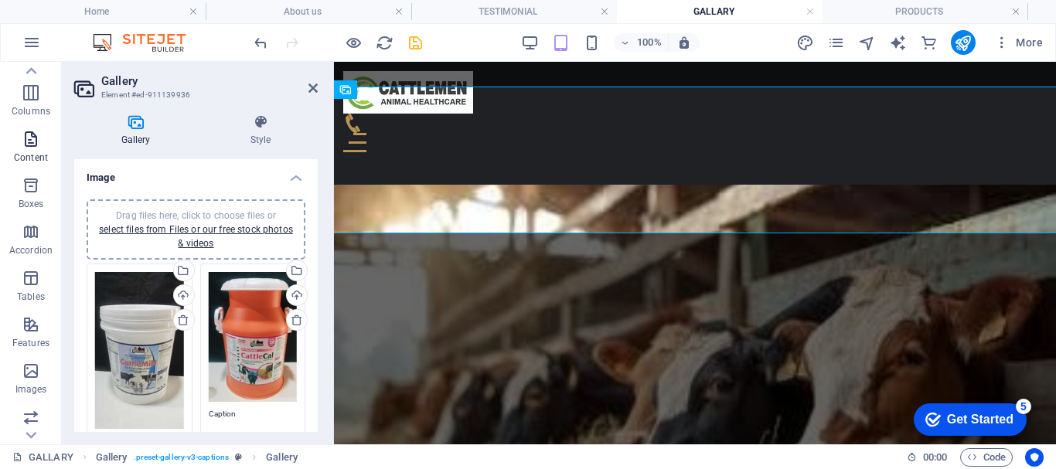
click at [26, 144] on icon "button" at bounding box center [31, 139] width 19 height 19
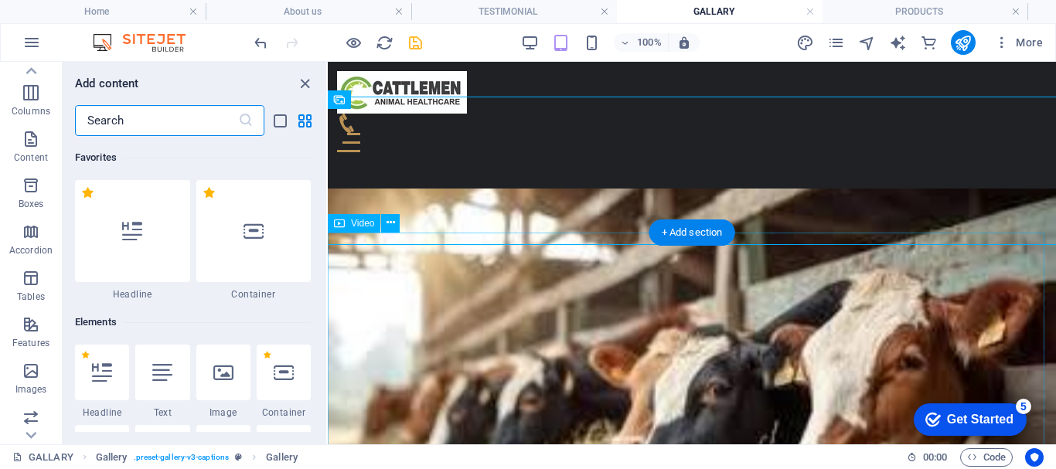
scroll to position [2704, 0]
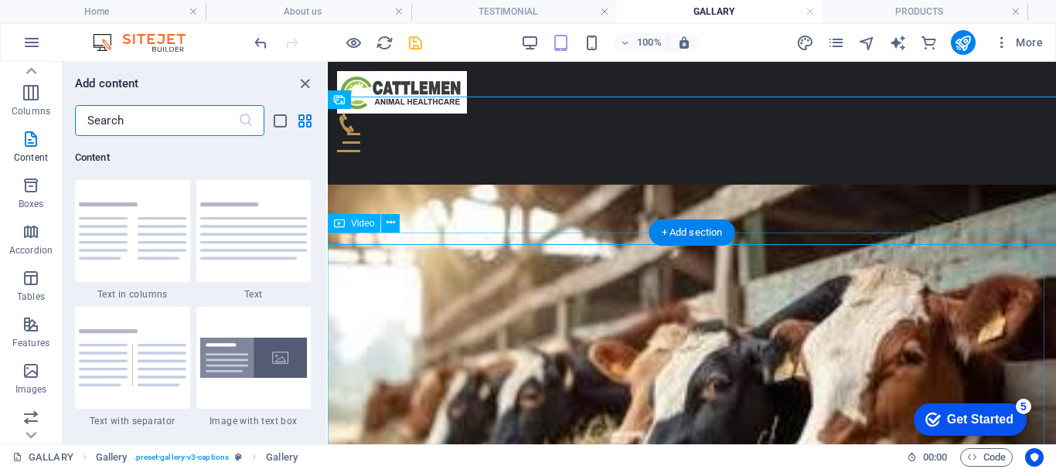
scroll to position [934, 0]
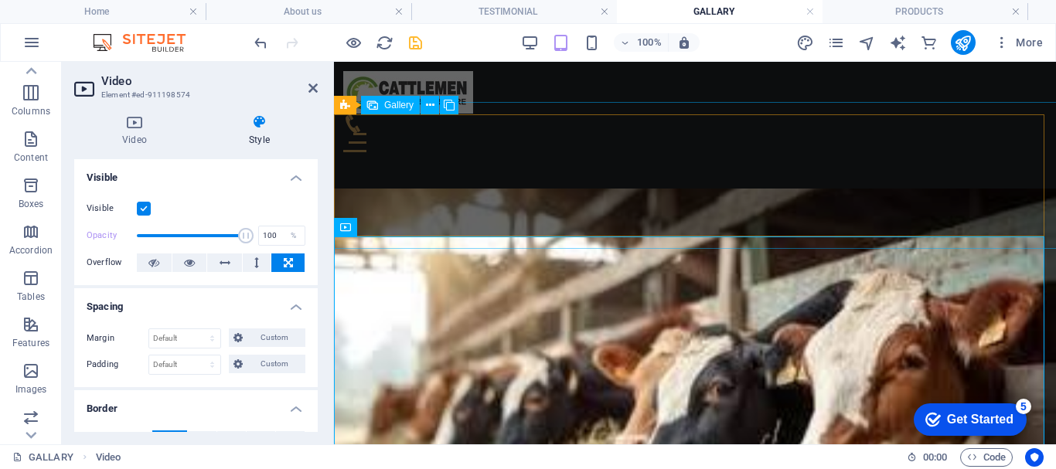
scroll to position [927, 0]
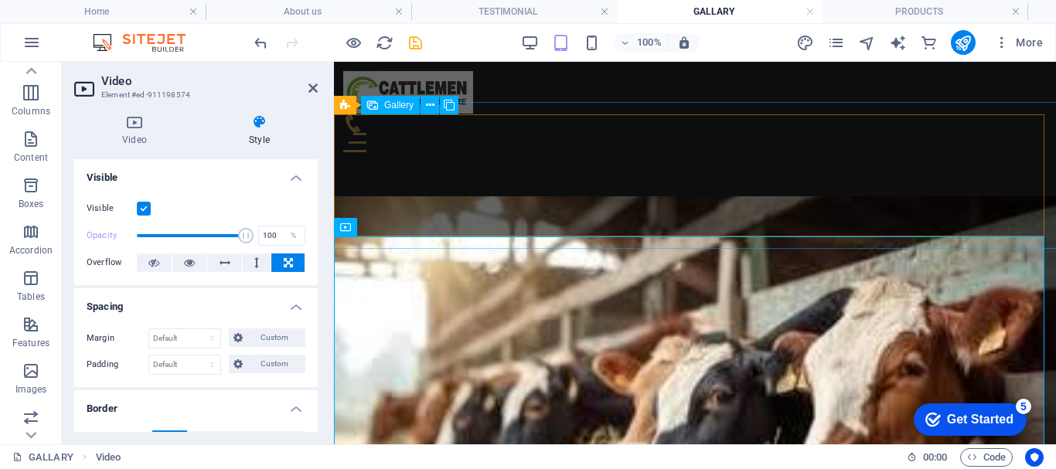
select select "4"
select select "px"
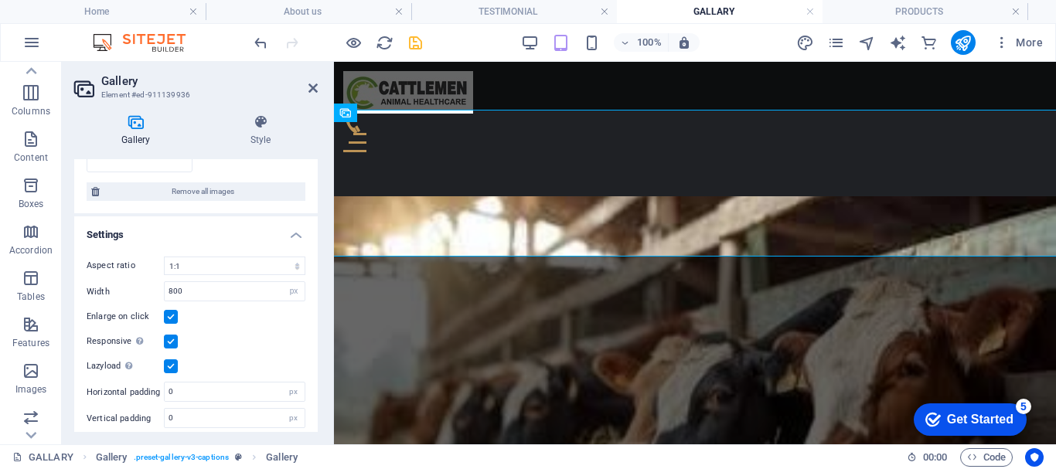
scroll to position [624, 0]
click at [225, 257] on select "No fixed aspect ratio 16:9 16:10 4:3 1:1 1:2 2:1" at bounding box center [234, 263] width 141 height 19
select select "5"
click at [164, 254] on select "No fixed aspect ratio 16:9 16:10 4:3 1:1 1:2 2:1" at bounding box center [234, 263] width 141 height 19
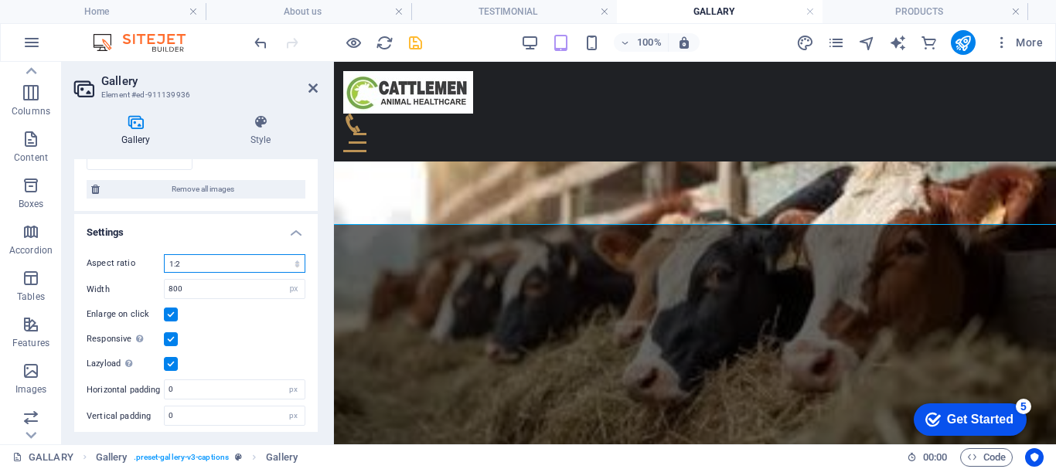
scroll to position [1081, 0]
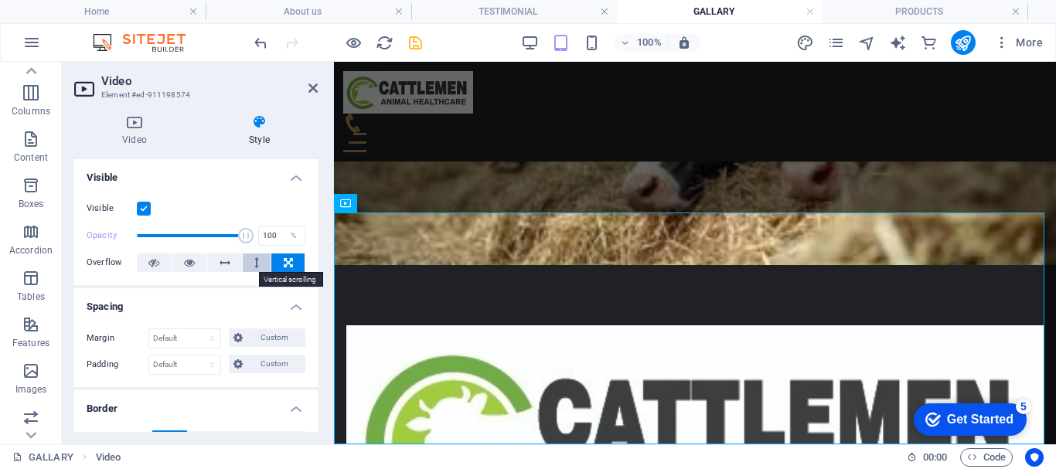
click at [250, 267] on button at bounding box center [257, 262] width 29 height 19
click at [290, 269] on icon at bounding box center [288, 262] width 9 height 19
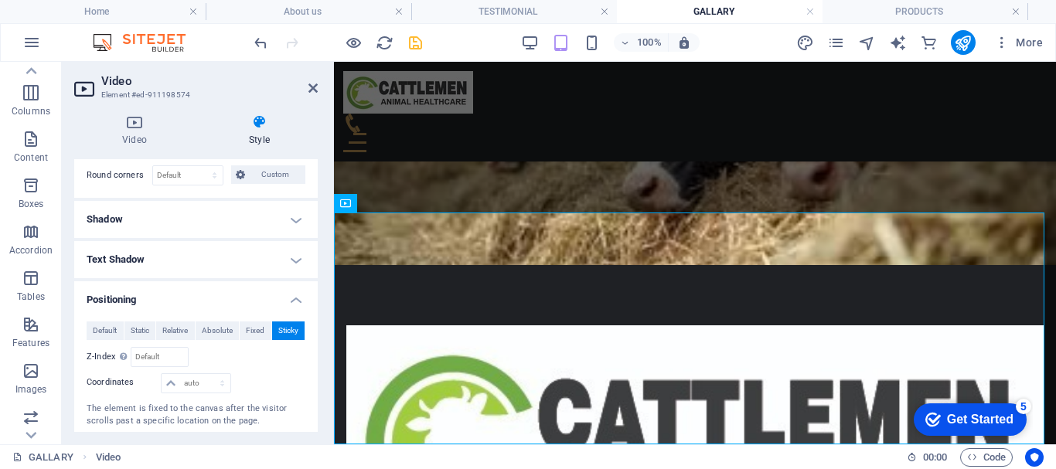
scroll to position [311, 0]
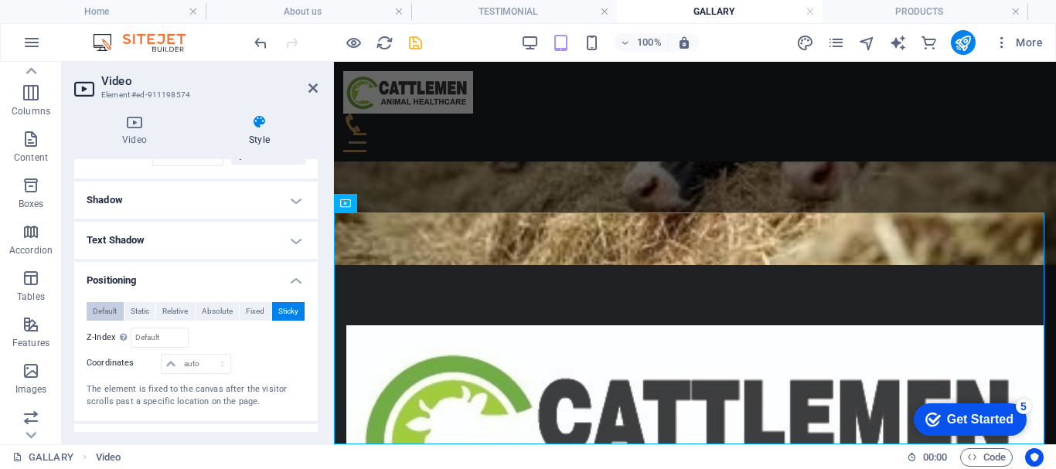
click at [89, 309] on button "Default" at bounding box center [105, 311] width 37 height 19
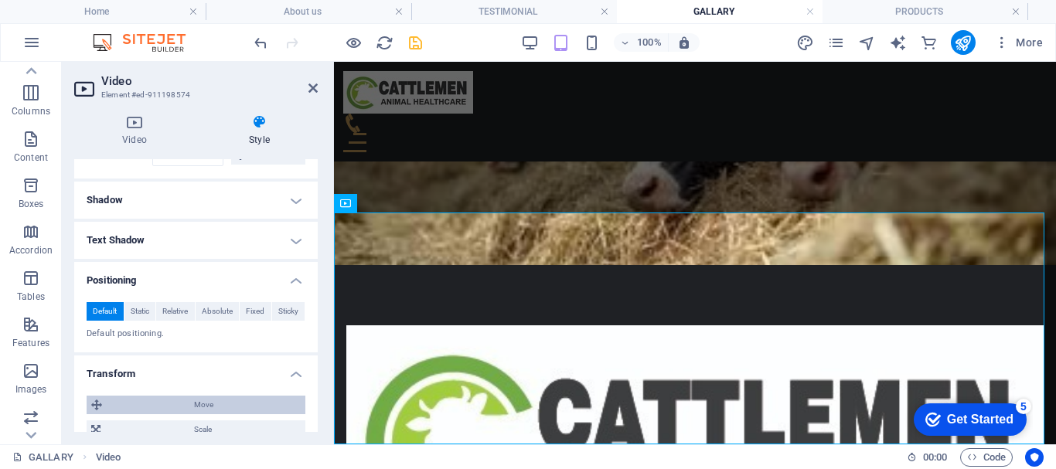
click at [230, 400] on span "Move" at bounding box center [204, 405] width 194 height 19
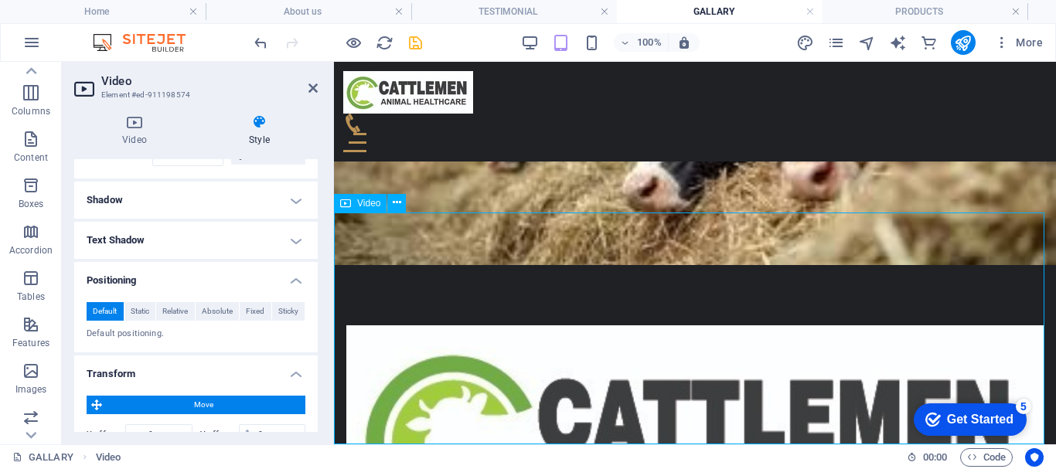
drag, startPoint x: 434, startPoint y: 320, endPoint x: 529, endPoint y: 324, distance: 94.4
click at [410, 42] on icon "save" at bounding box center [415, 43] width 18 height 18
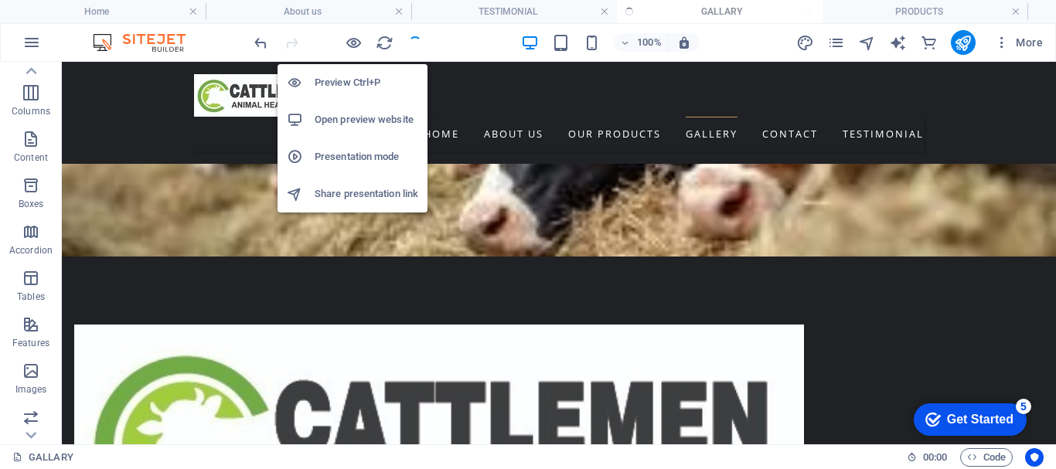
click at [352, 118] on h6 "Open preview website" at bounding box center [367, 120] width 104 height 19
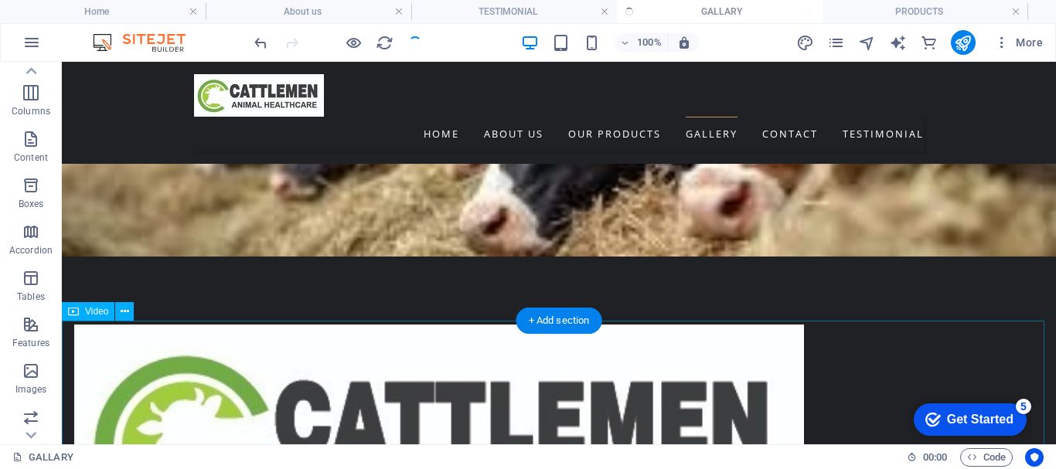
select select "px"
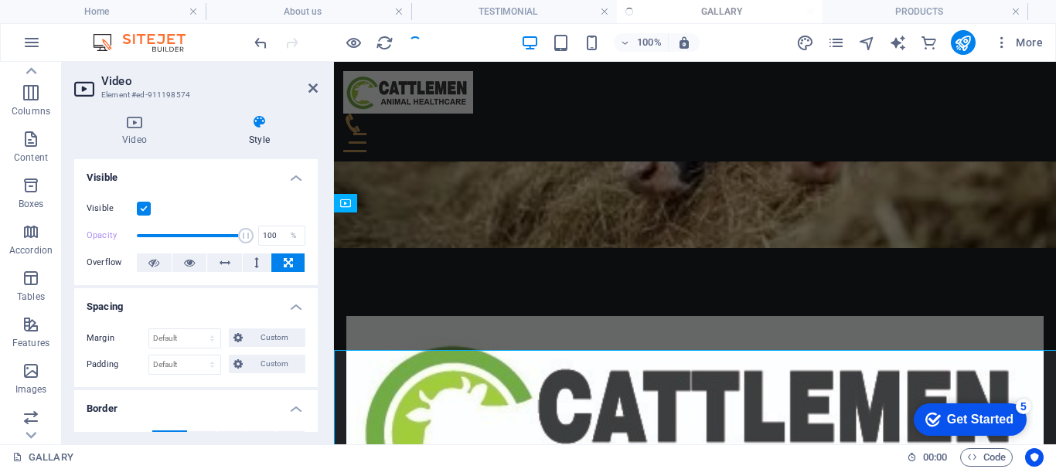
scroll to position [1081, 0]
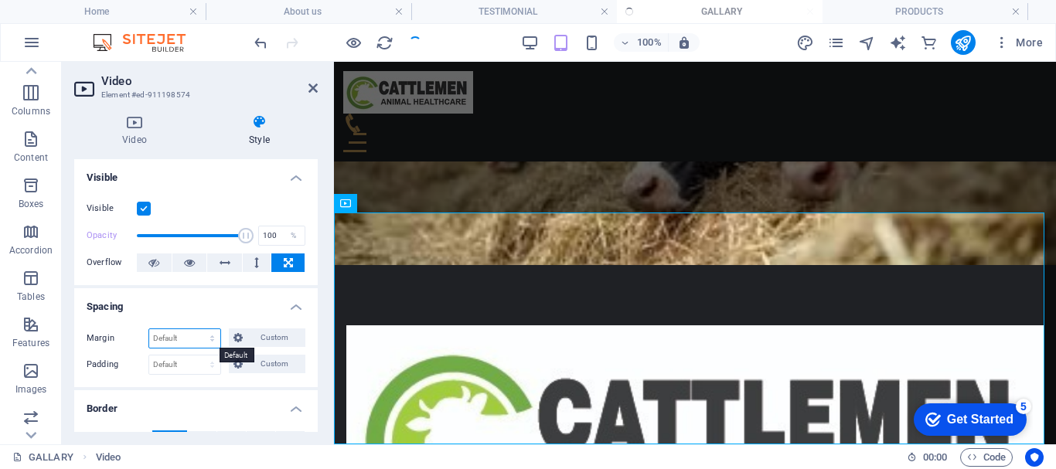
click at [186, 338] on select "Default auto px % rem vw vh Custom" at bounding box center [184, 338] width 71 height 19
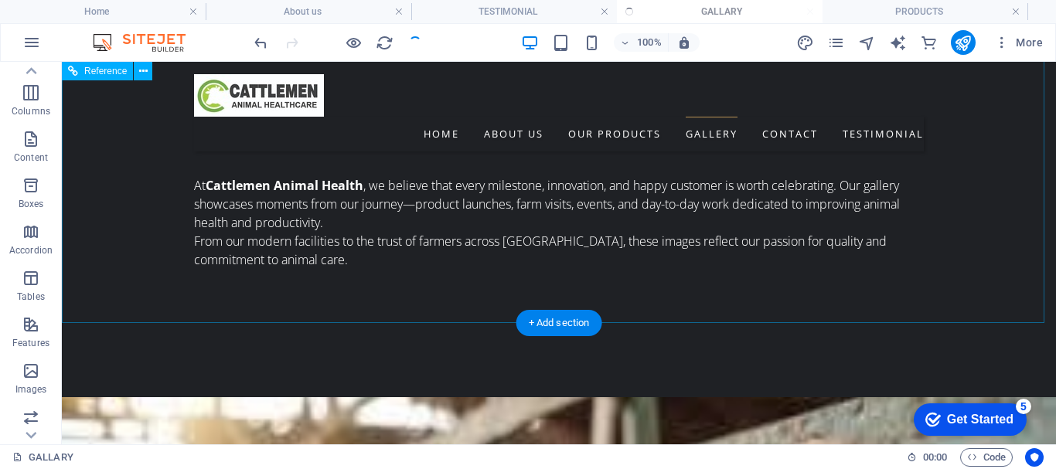
scroll to position [755, 0]
